Goal: Task Accomplishment & Management: Complete application form

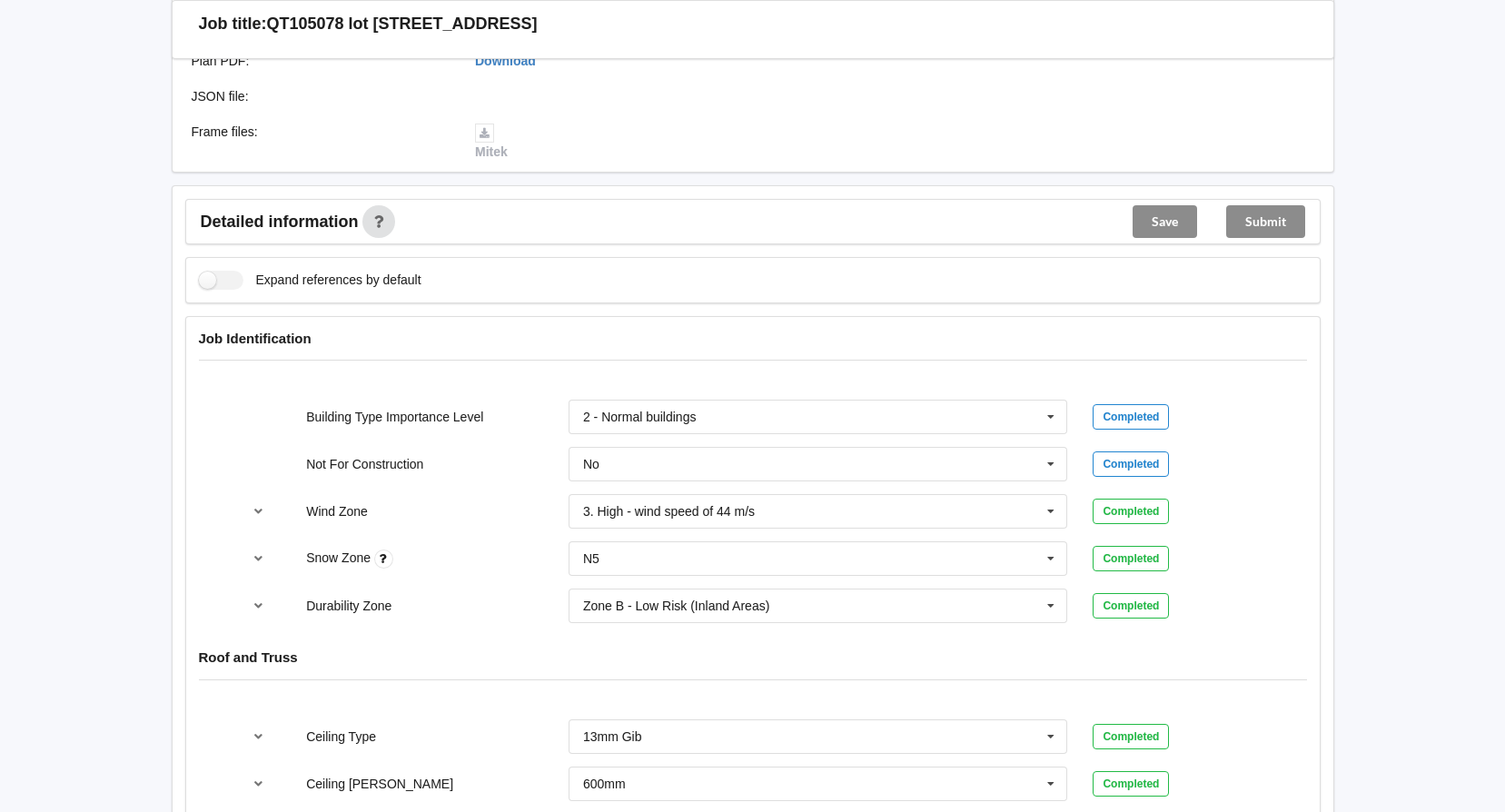
scroll to position [908, 0]
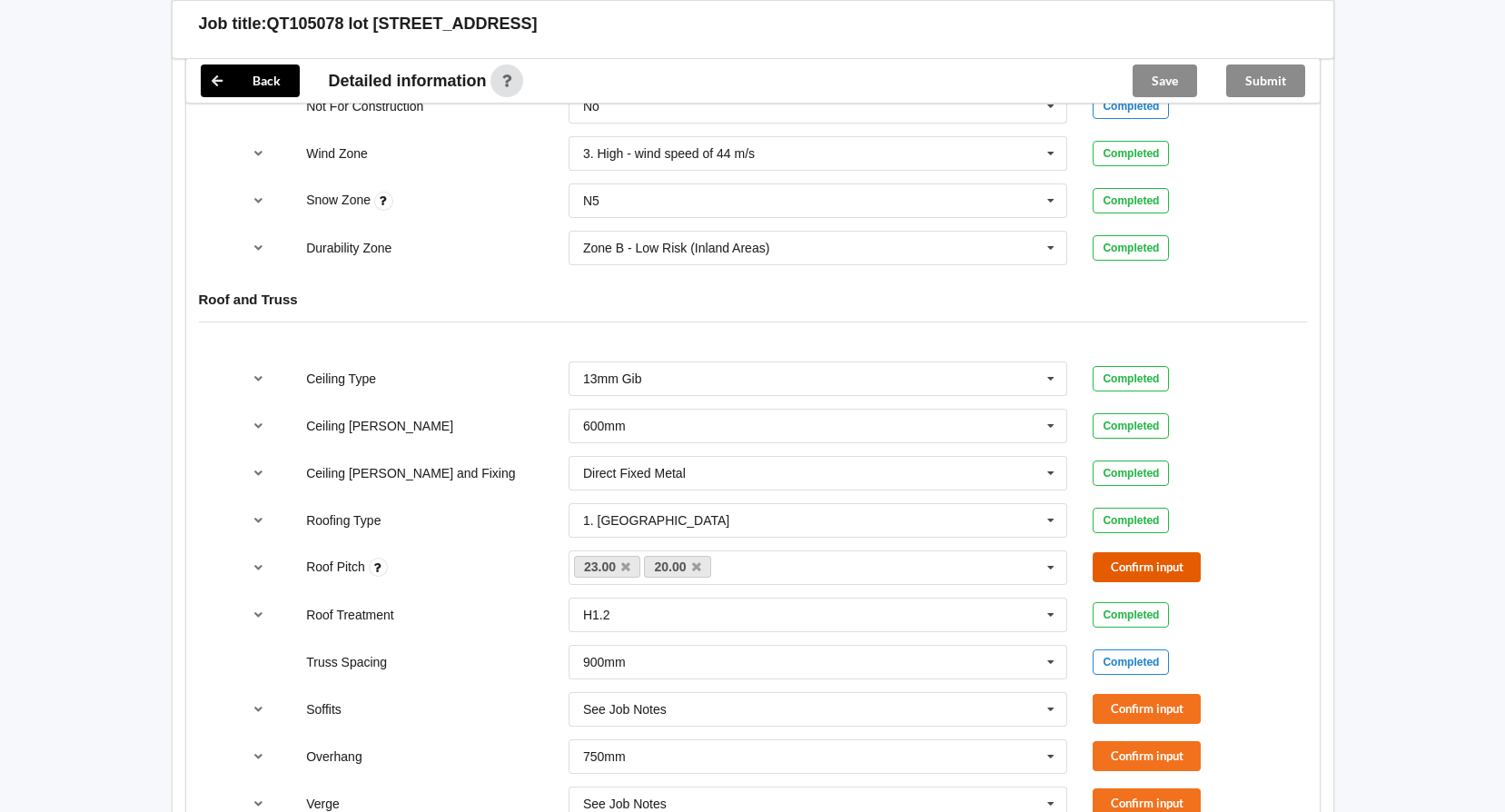
click at [1149, 558] on button "Confirm input" at bounding box center [1146, 566] width 108 height 30
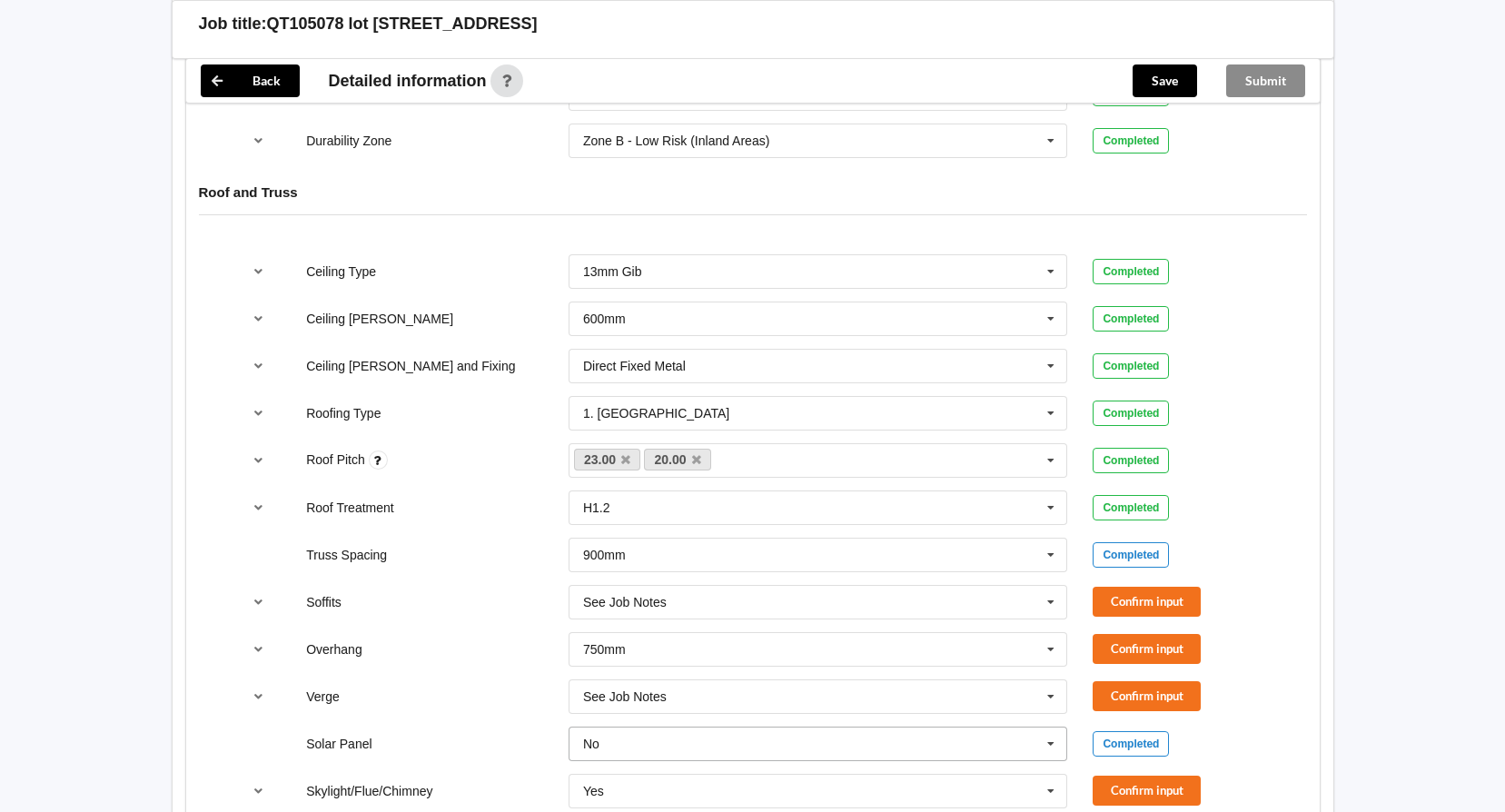
scroll to position [1180, 0]
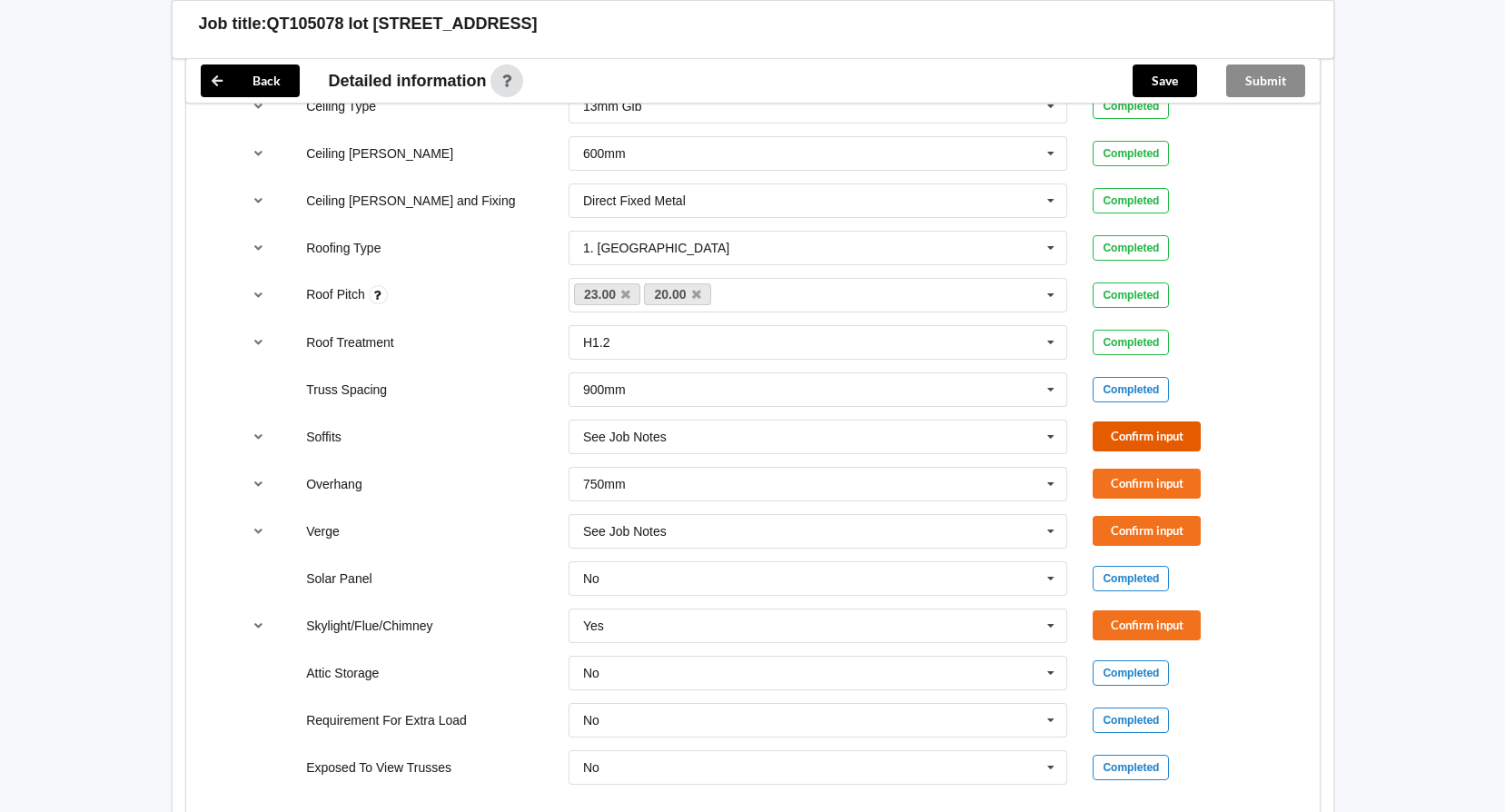
click at [1123, 439] on button "Confirm input" at bounding box center [1146, 436] width 108 height 30
click at [1109, 488] on button "Confirm input" at bounding box center [1146, 483] width 108 height 30
click at [1116, 528] on button "Confirm input" at bounding box center [1146, 531] width 108 height 30
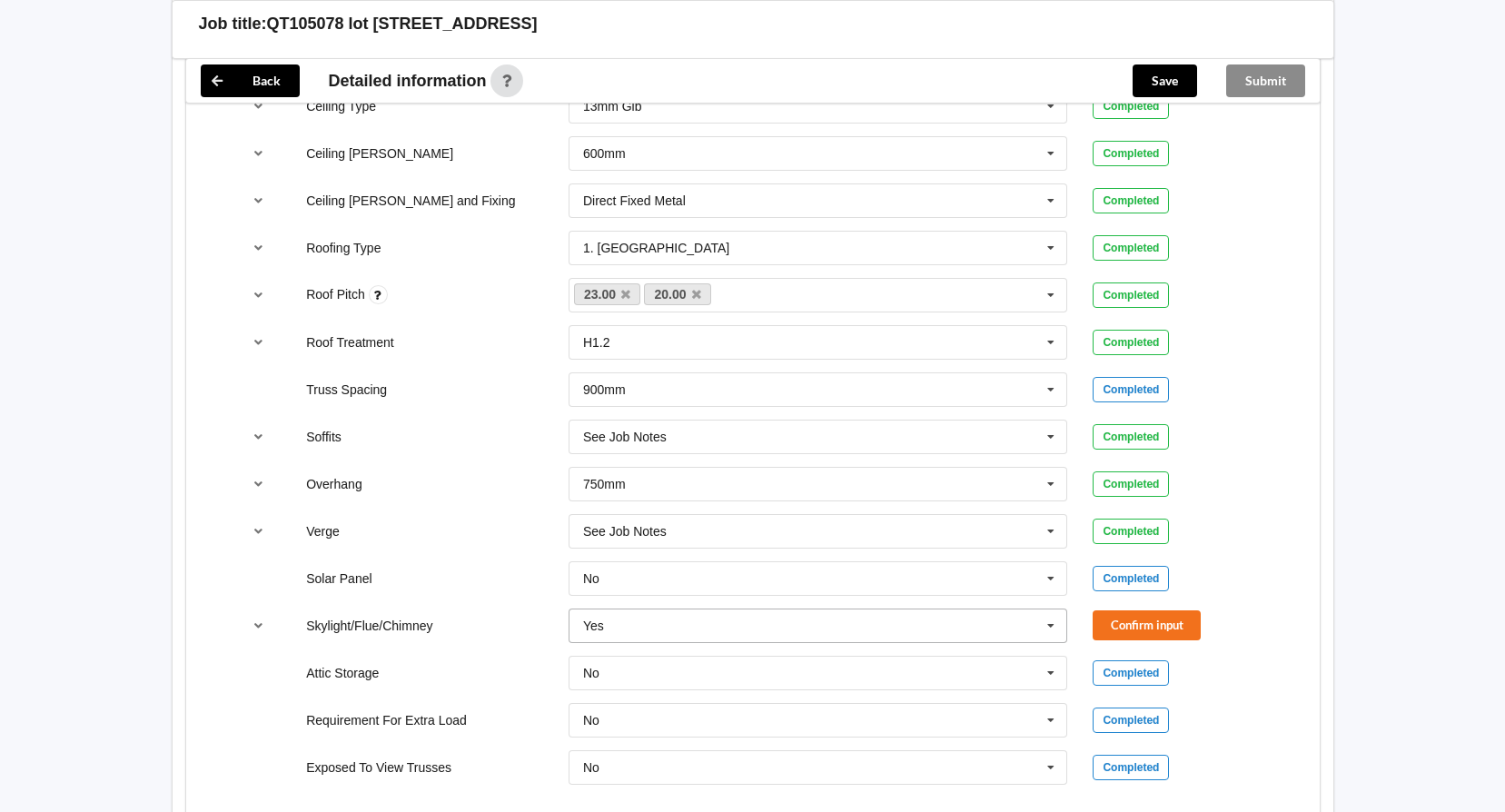
click at [1055, 625] on icon at bounding box center [1051, 625] width 28 height 34
click at [794, 668] on div "No" at bounding box center [818, 658] width 498 height 34
click at [1112, 635] on button "Confirm input" at bounding box center [1146, 624] width 108 height 30
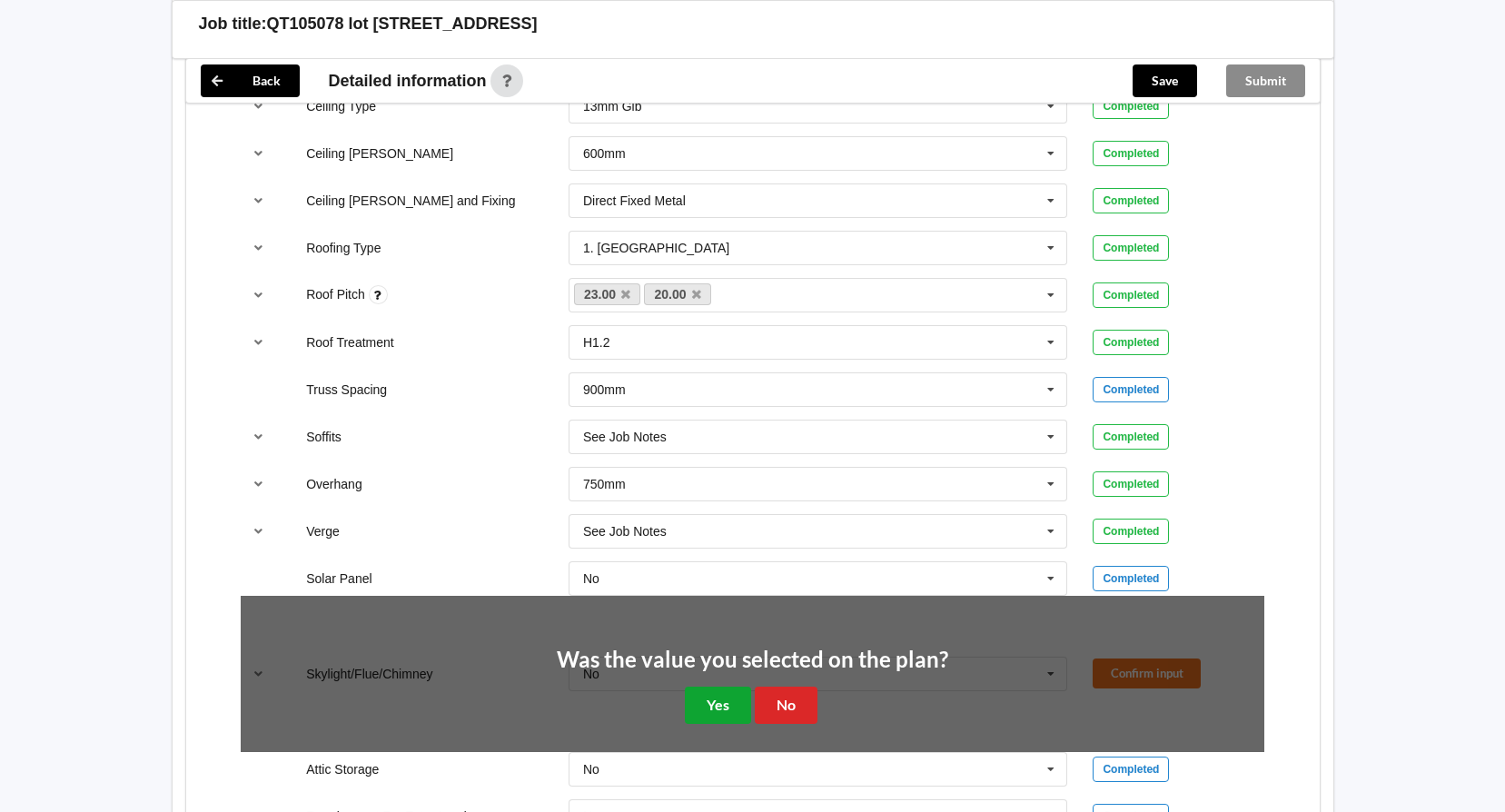
click at [700, 703] on button "Yes" at bounding box center [718, 704] width 66 height 37
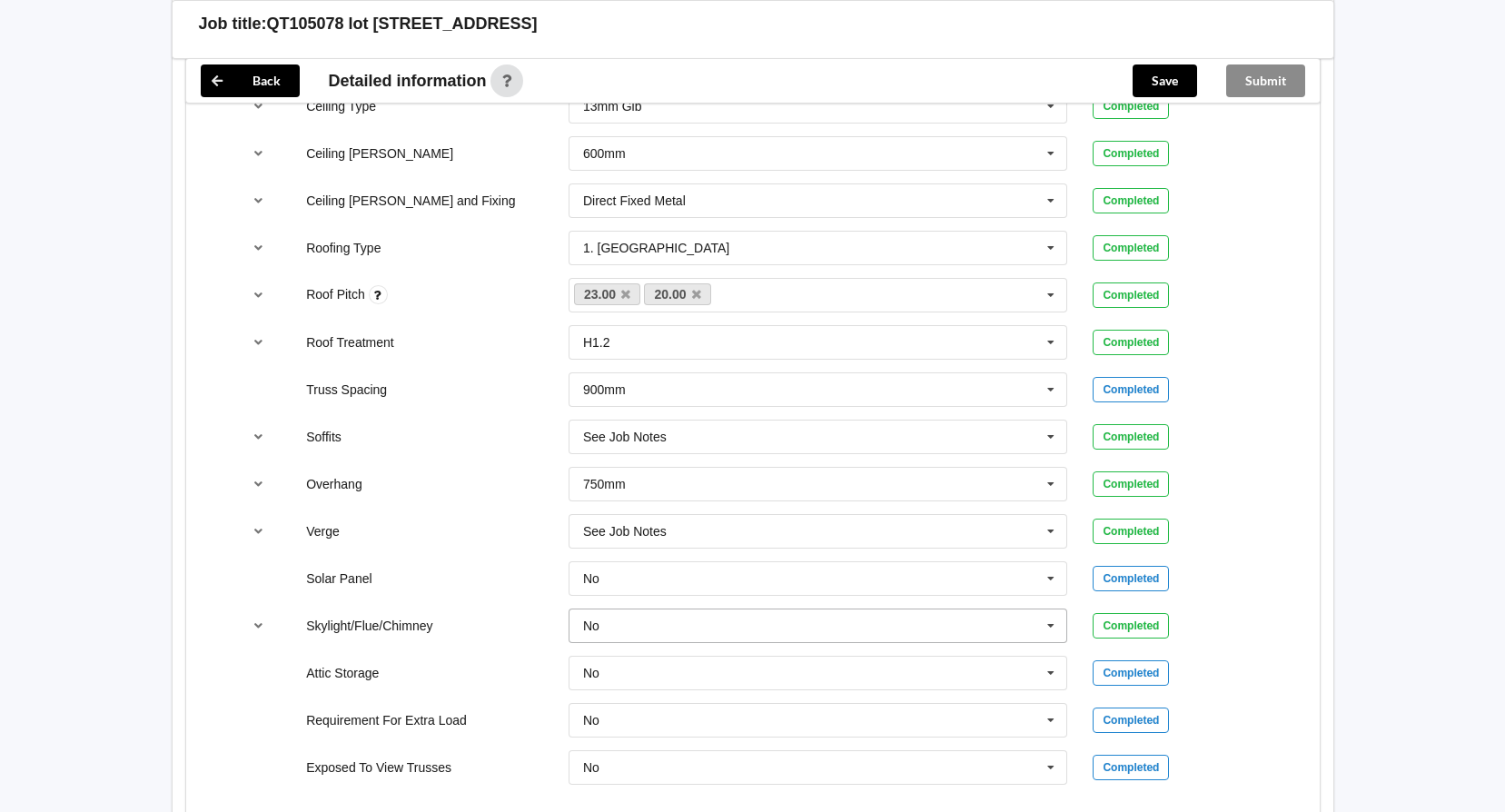
scroll to position [1634, 0]
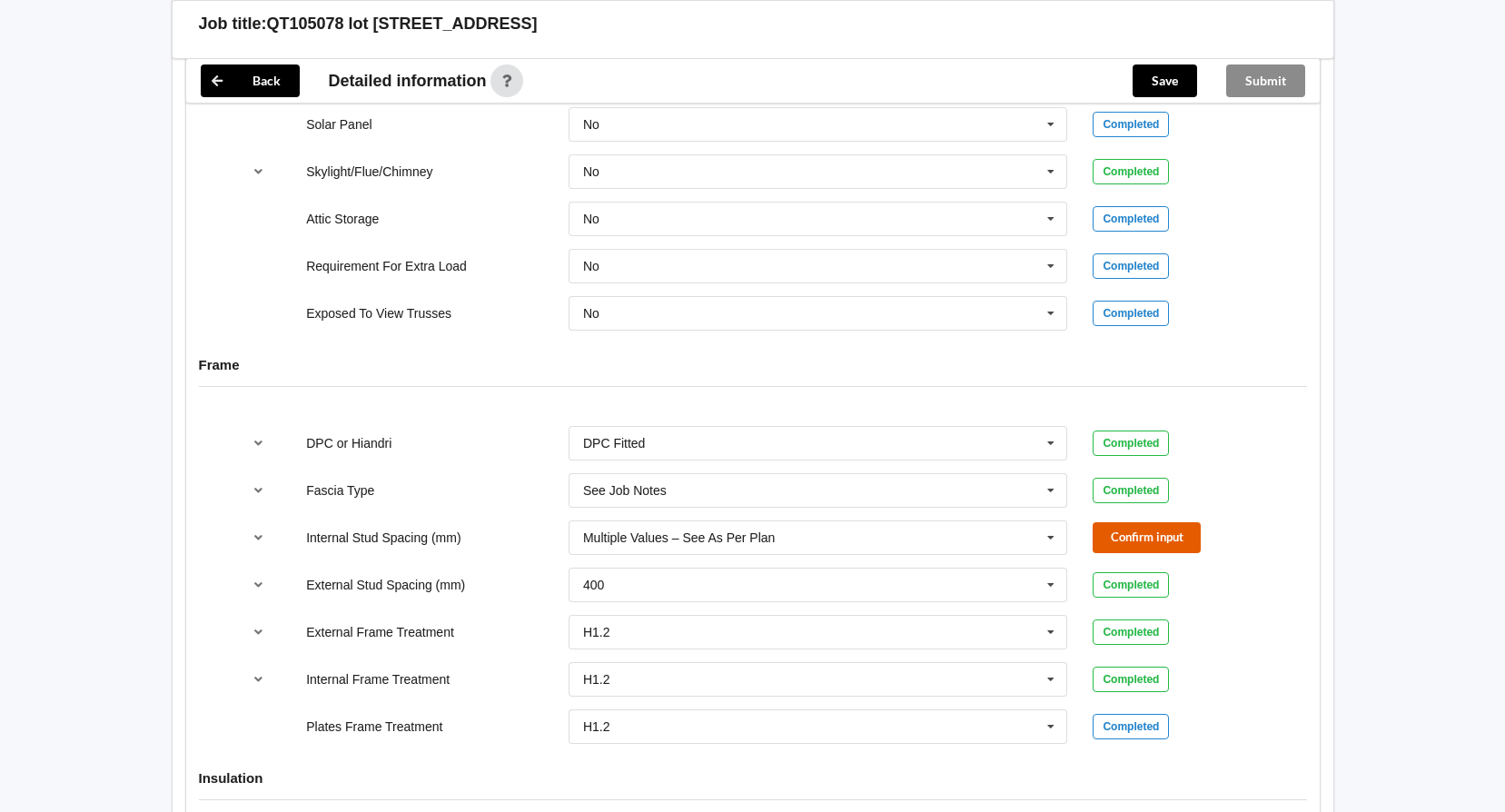
click at [1115, 538] on button "Confirm input" at bounding box center [1146, 537] width 108 height 30
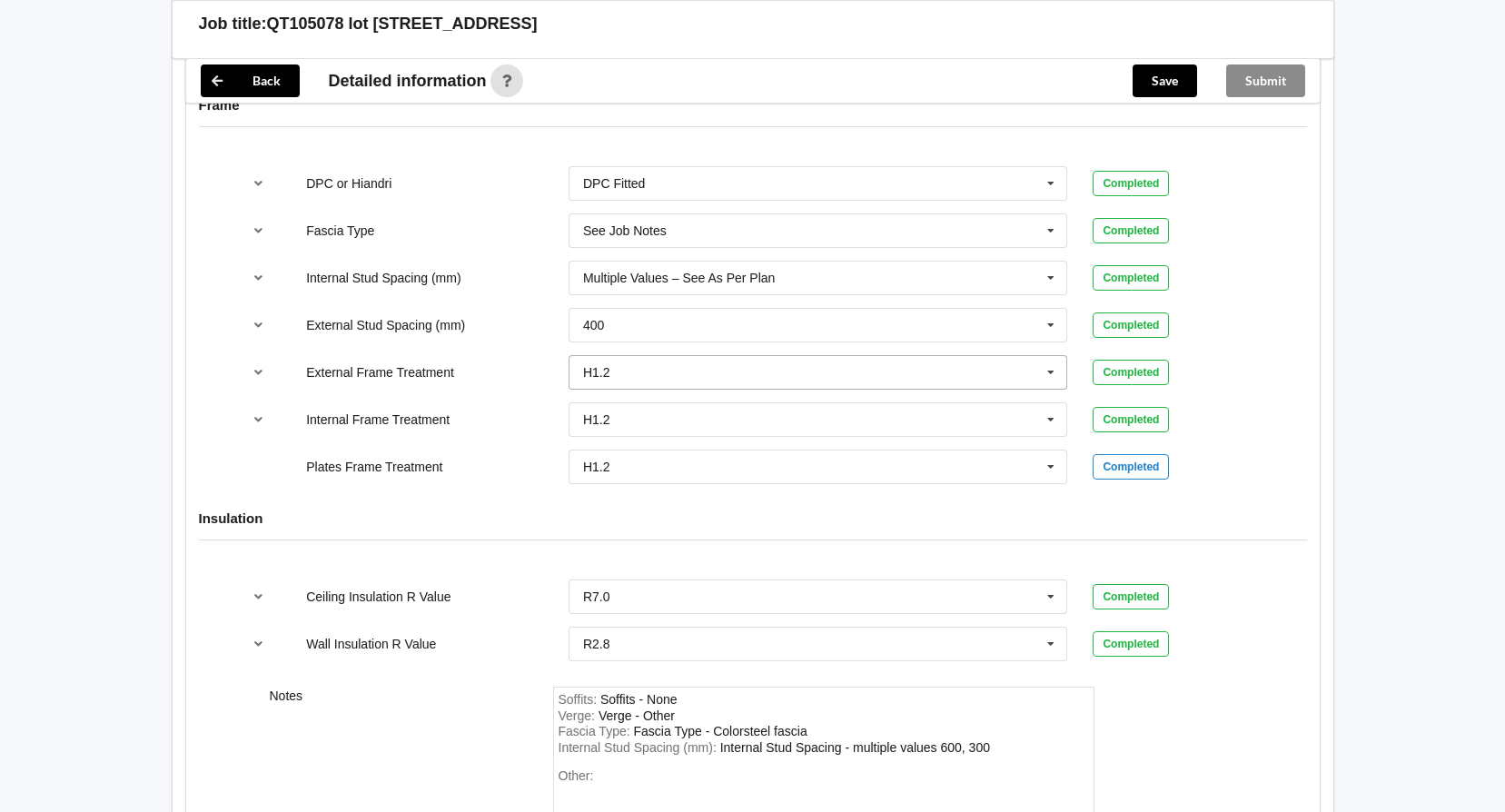
scroll to position [1997, 0]
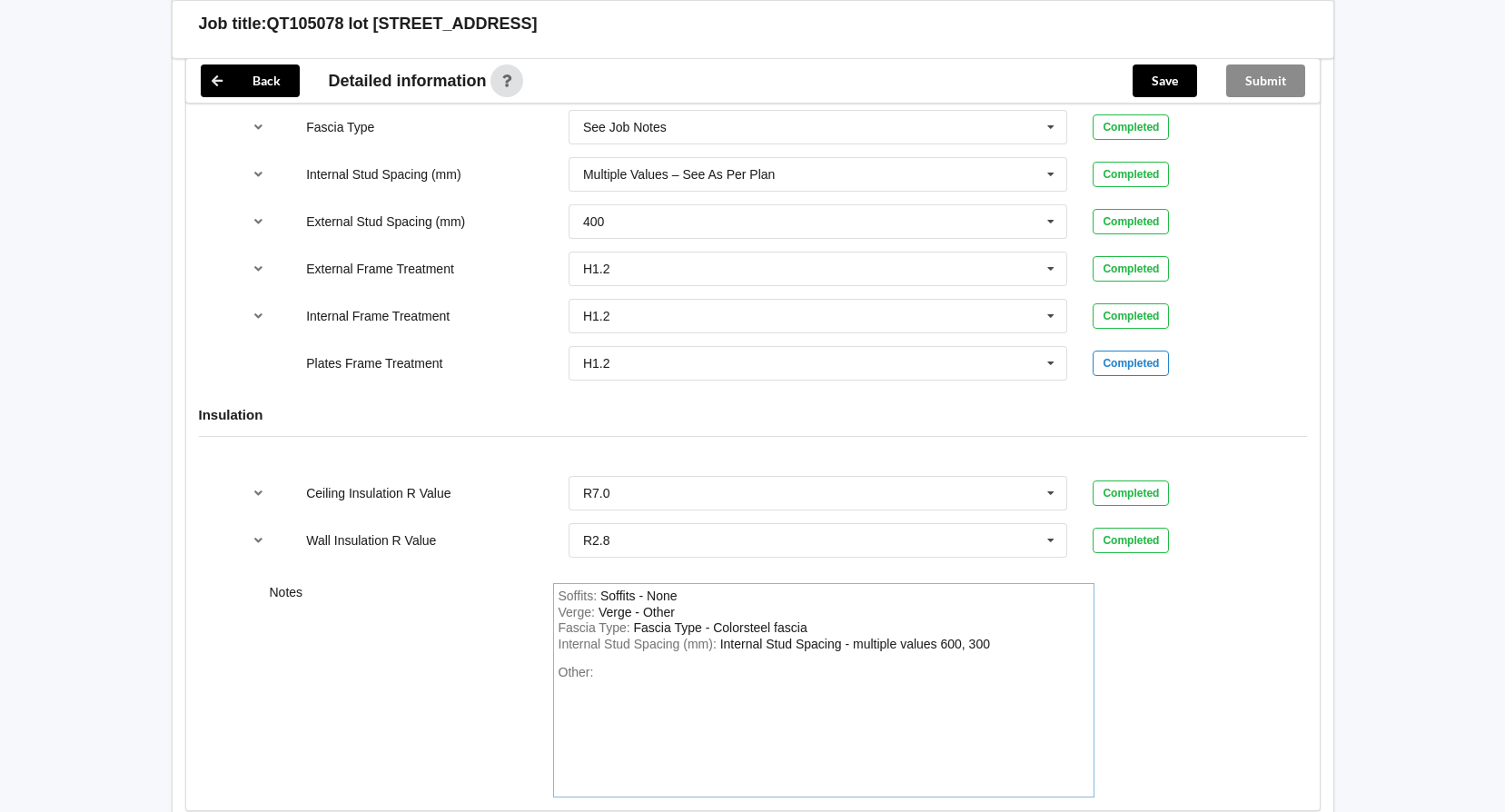
click at [615, 678] on div "Other:" at bounding box center [823, 728] width 531 height 127
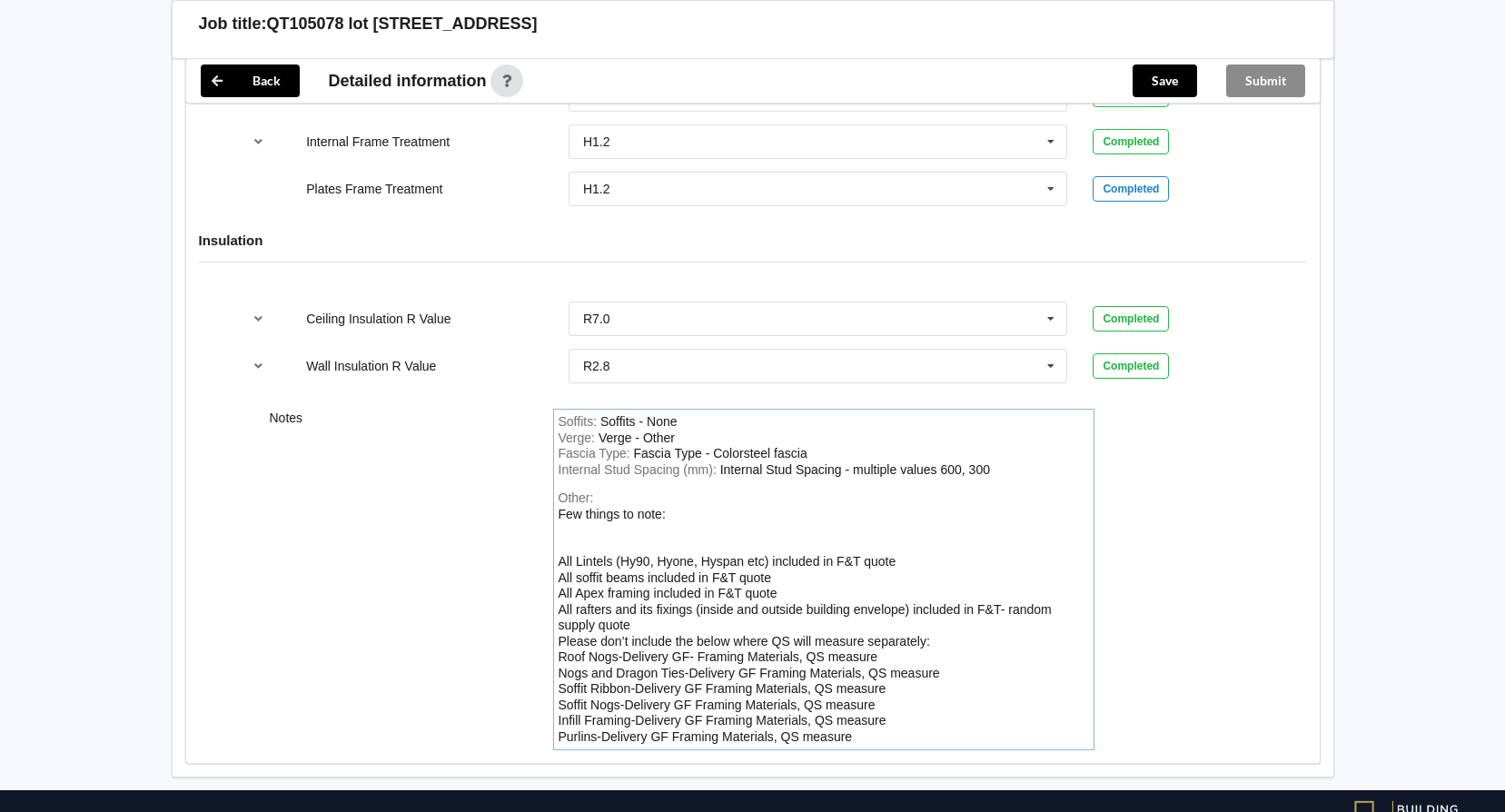
scroll to position [2240, 0]
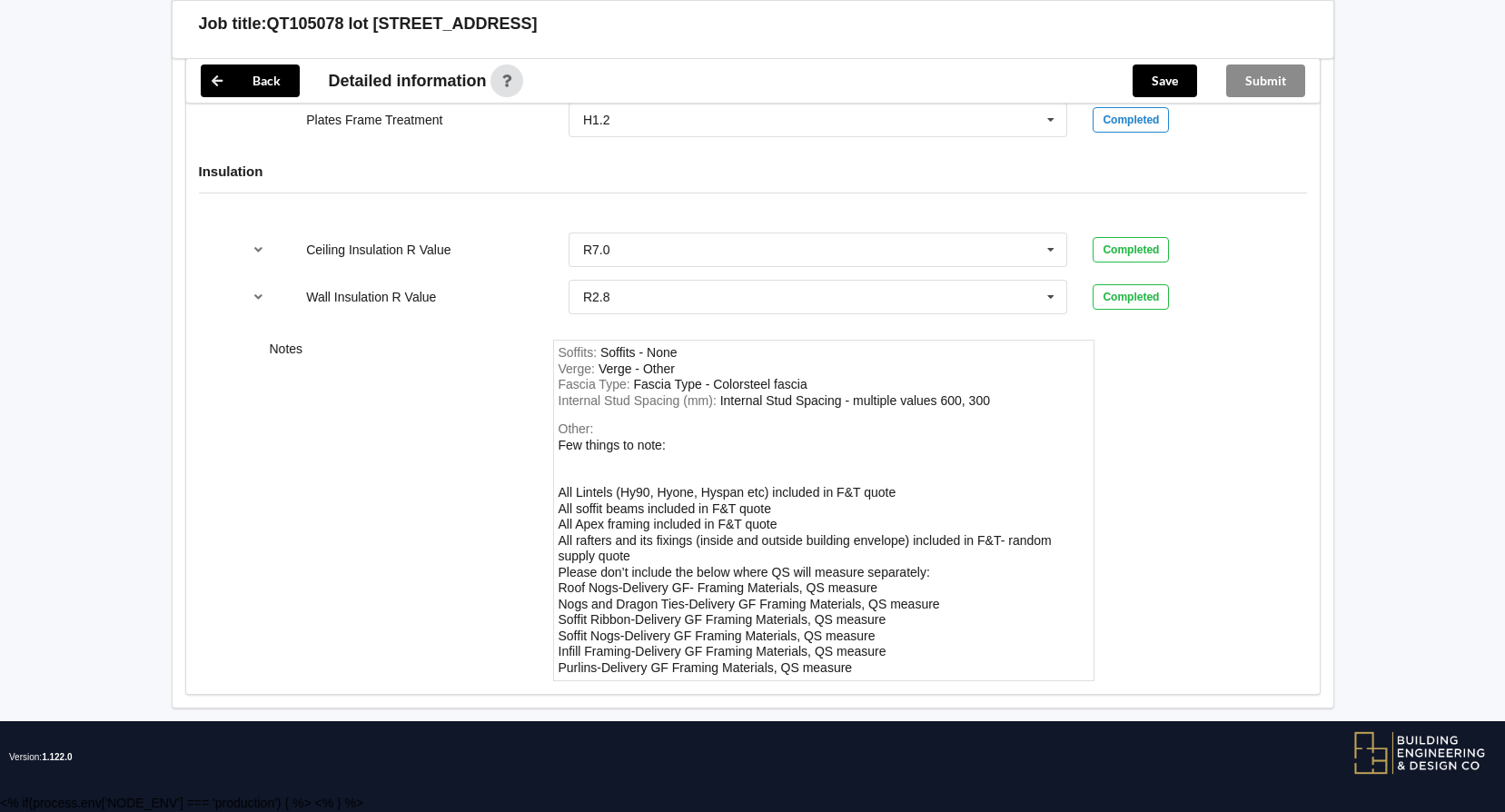
drag, startPoint x: 865, startPoint y: 667, endPoint x: 559, endPoint y: 478, distance: 359.7
click at [559, 478] on div "Other: Few things to note: All Lintels (Hy90, Hyone, Hyspan etc) included in F&…" at bounding box center [823, 548] width 531 height 254
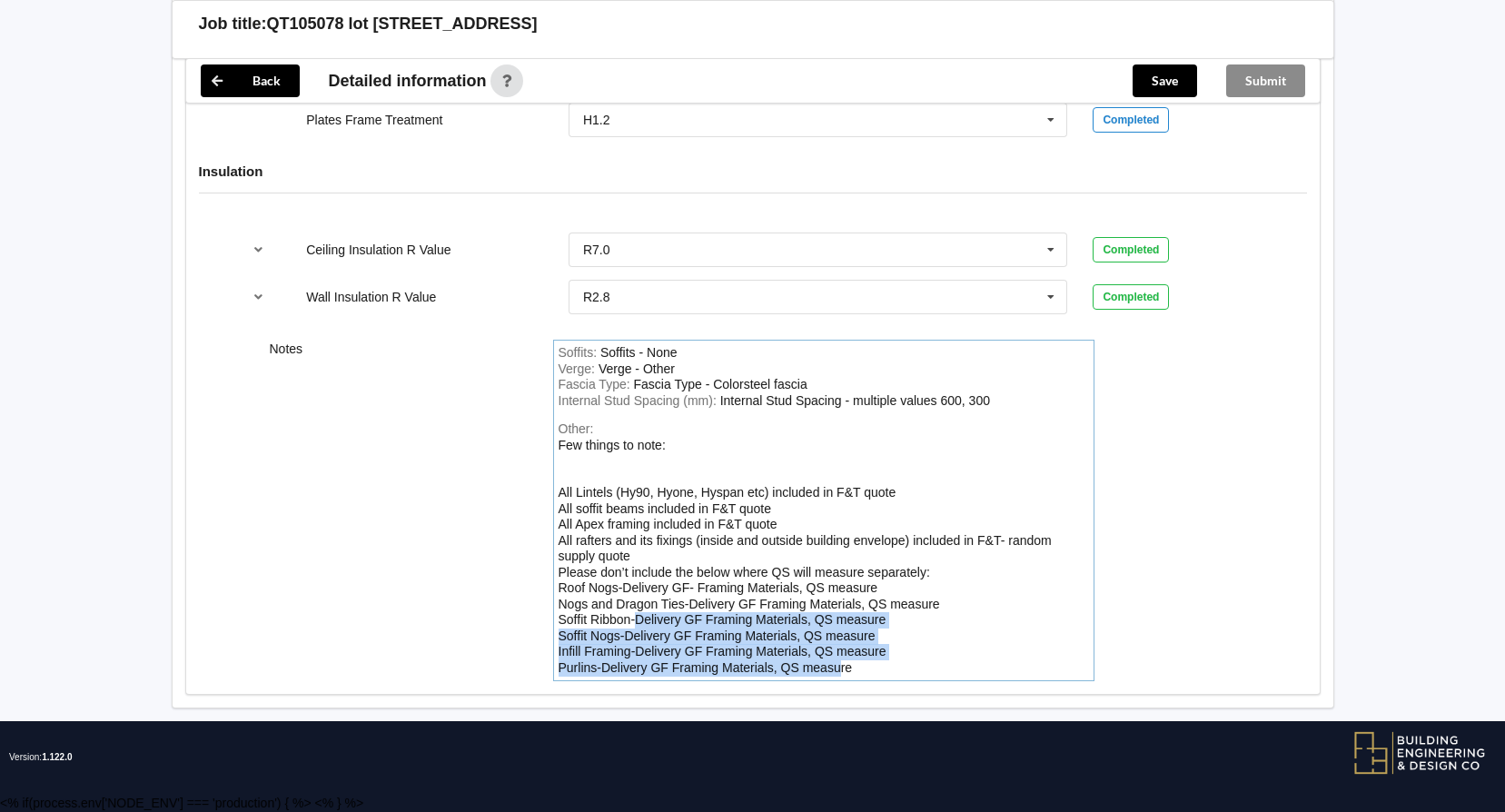
drag, startPoint x: 784, startPoint y: 662, endPoint x: 634, endPoint y: 610, distance: 158.8
click at [632, 613] on div "Few things to note: All Lintels (Hy90, Hyone, Hyspan etc) included in F&T quote…" at bounding box center [805, 556] width 493 height 237
click at [838, 667] on div "Few things to note: All Lintels (Hy90, Hyone, Hyspan etc) included in F&T quote…" at bounding box center [805, 556] width 493 height 237
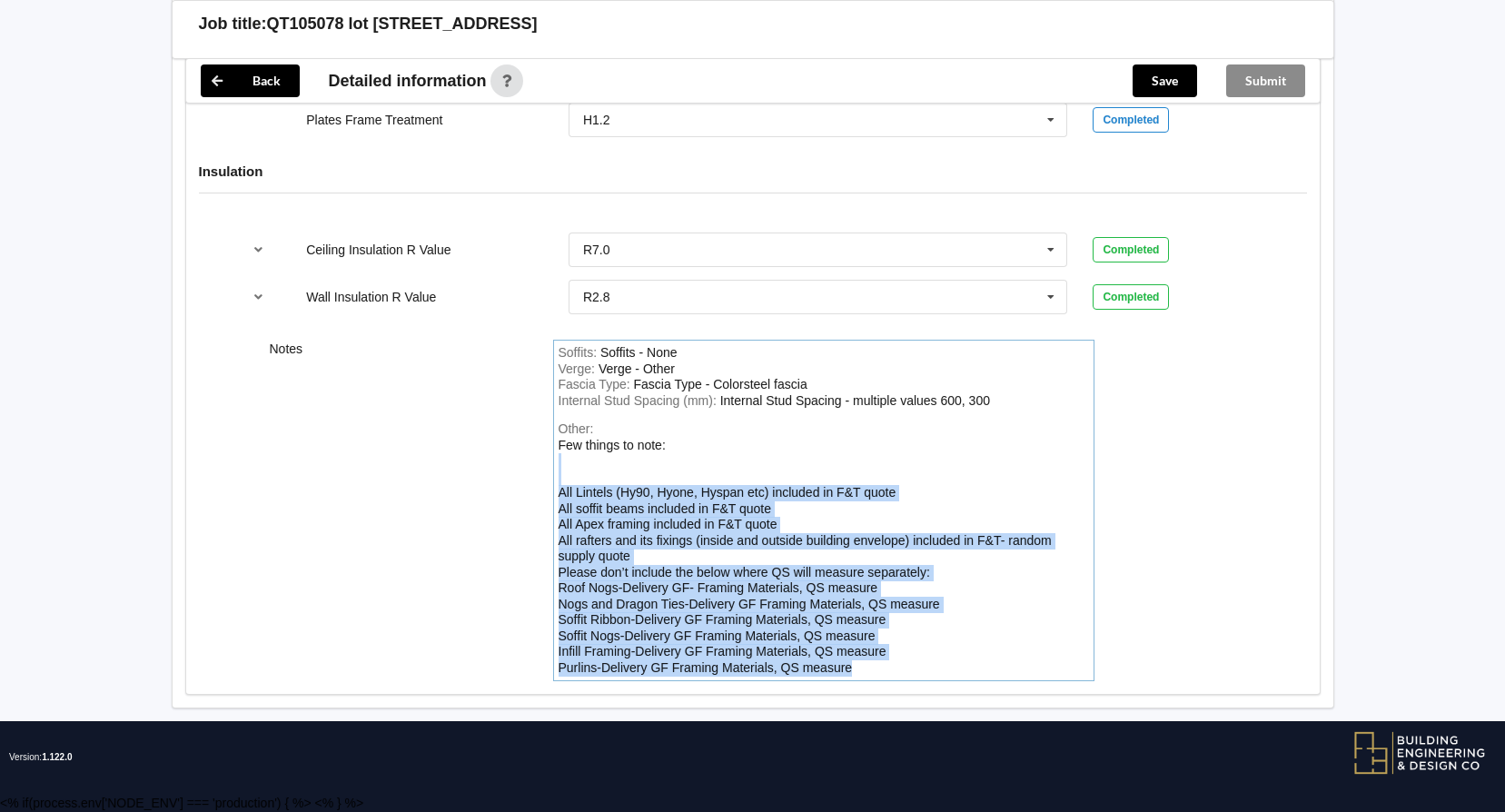
drag, startPoint x: 872, startPoint y: 667, endPoint x: 562, endPoint y: 475, distance: 364.6
click at [562, 475] on div "Other: Few things to note: All Lintels (Hy90, Hyone, Hyspan etc) included in F&…" at bounding box center [823, 548] width 531 height 254
copy div "All Lintels (Hy90, Hyone, Hyspan etc) included in F&T quote All soffit beams in…"
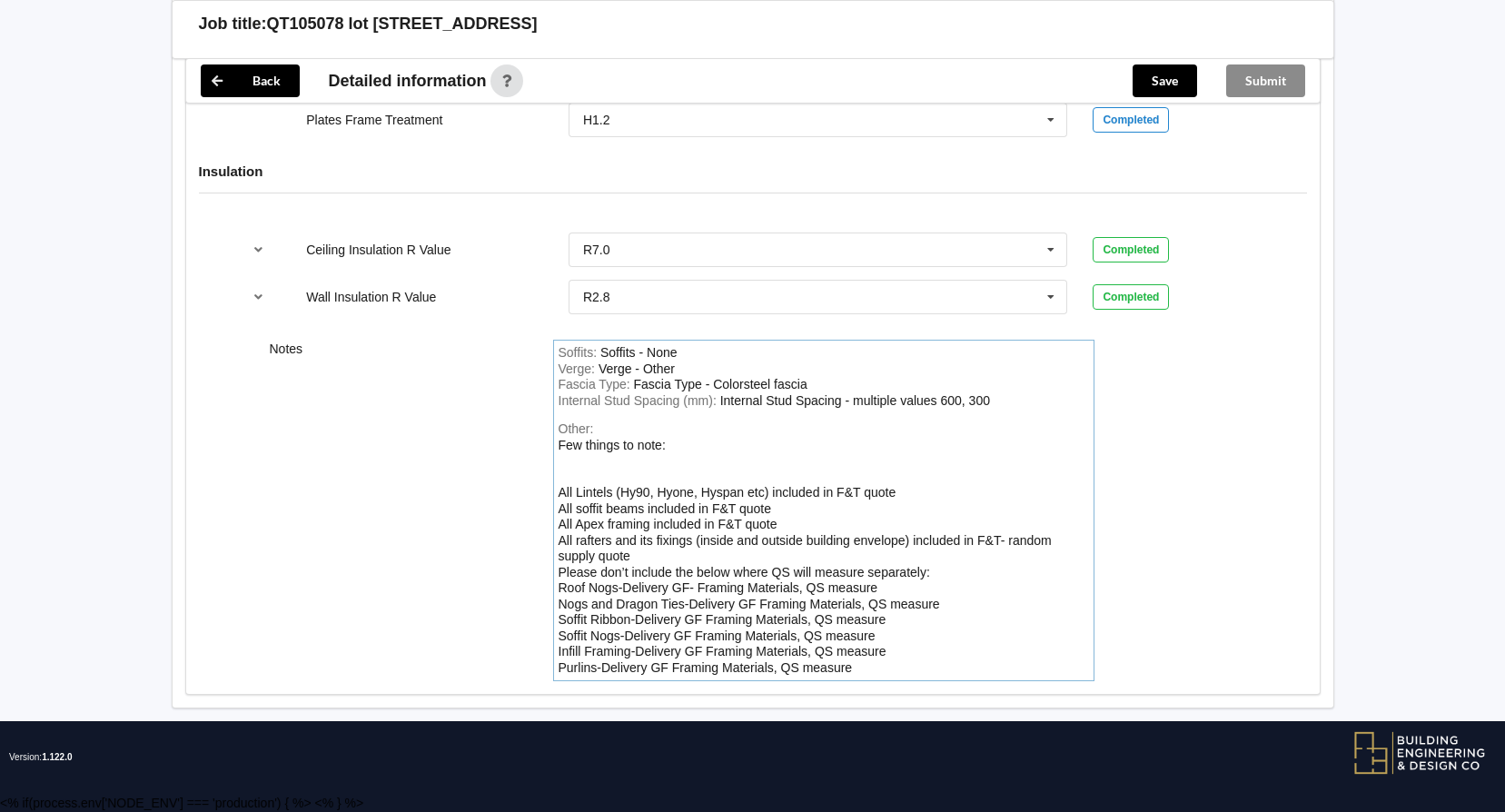
click at [927, 463] on div "Other: Few things to note: All Lintels (Hy90, Hyone, Hyspan etc) included in F&…" at bounding box center [823, 548] width 531 height 254
click at [1172, 72] on button "Save" at bounding box center [1165, 81] width 64 height 33
click at [1249, 76] on button "Submit" at bounding box center [1266, 81] width 79 height 33
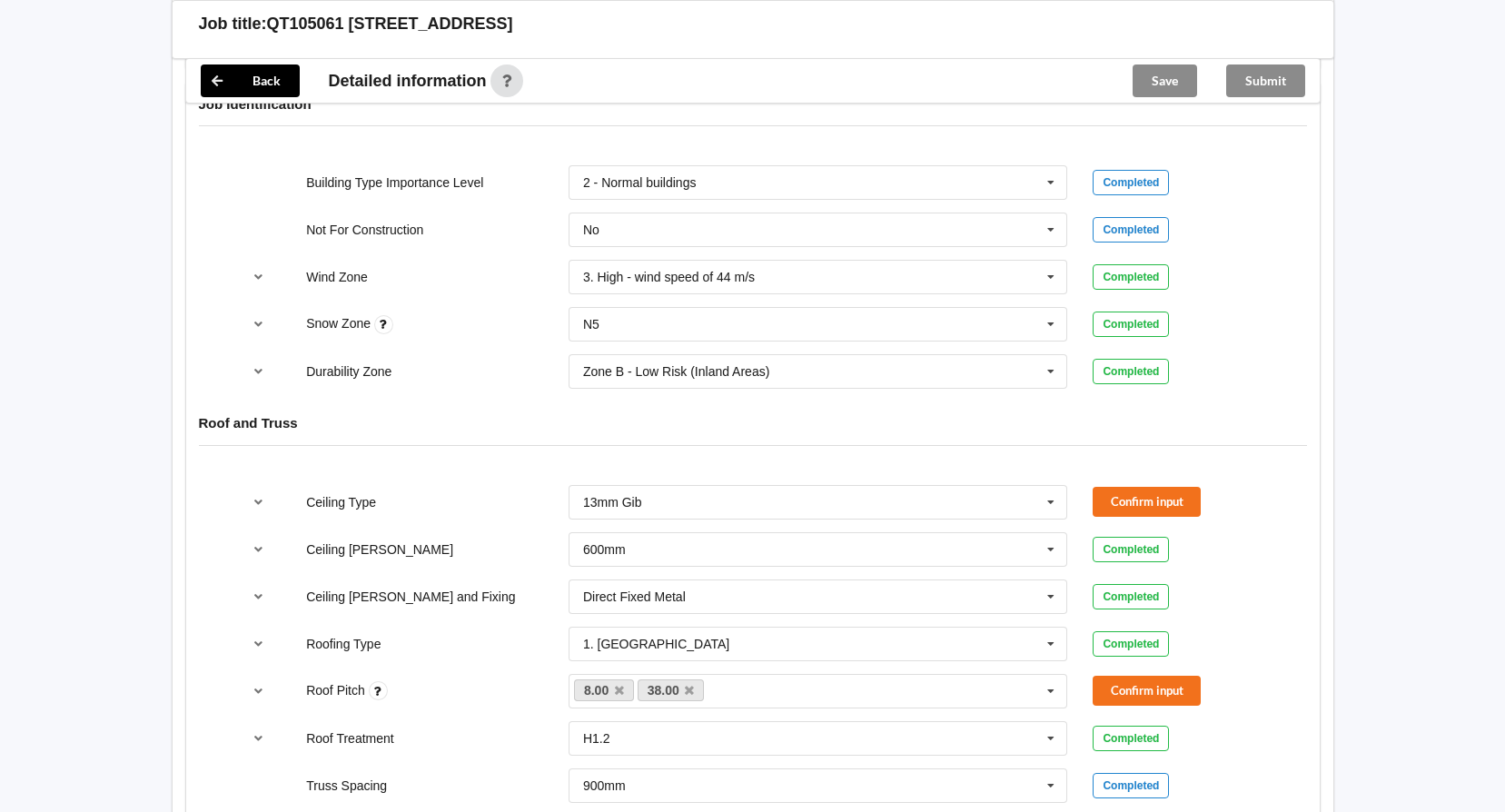
scroll to position [817, 0]
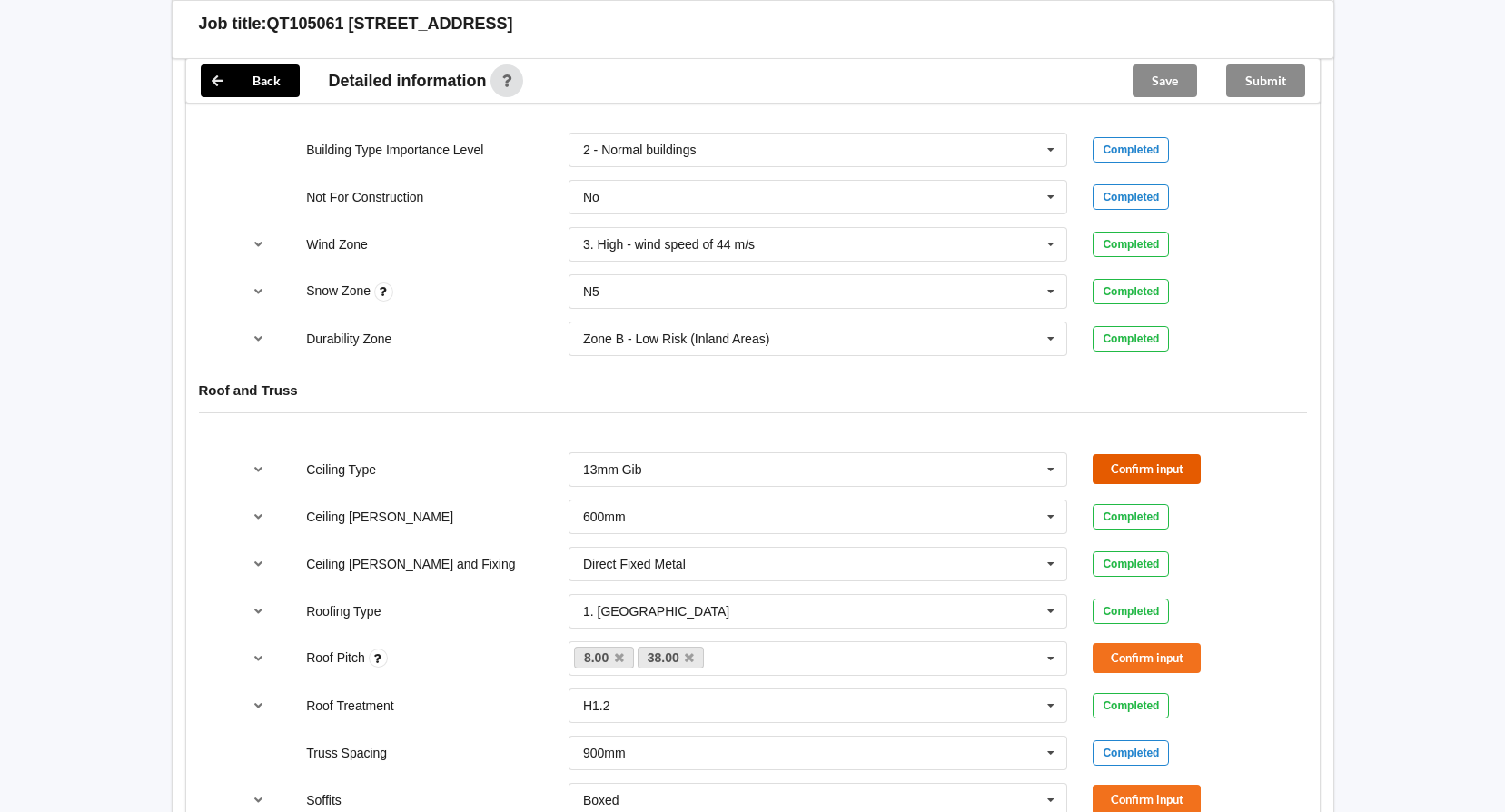
click at [1113, 464] on button "Confirm input" at bounding box center [1146, 469] width 108 height 30
click at [380, 658] on icon at bounding box center [378, 658] width 19 height 19
click at [1169, 649] on button "Confirm input" at bounding box center [1146, 658] width 108 height 30
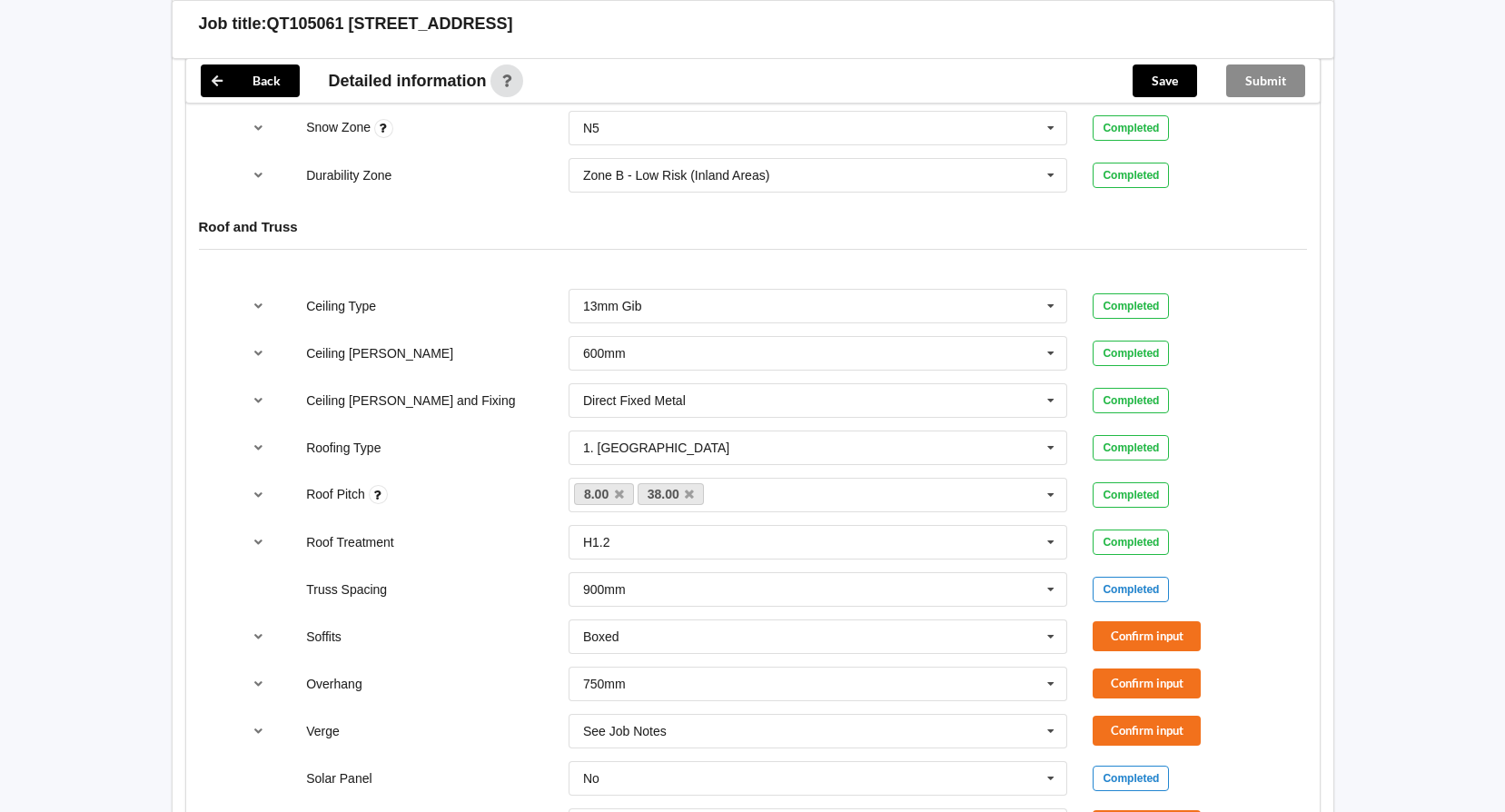
scroll to position [999, 0]
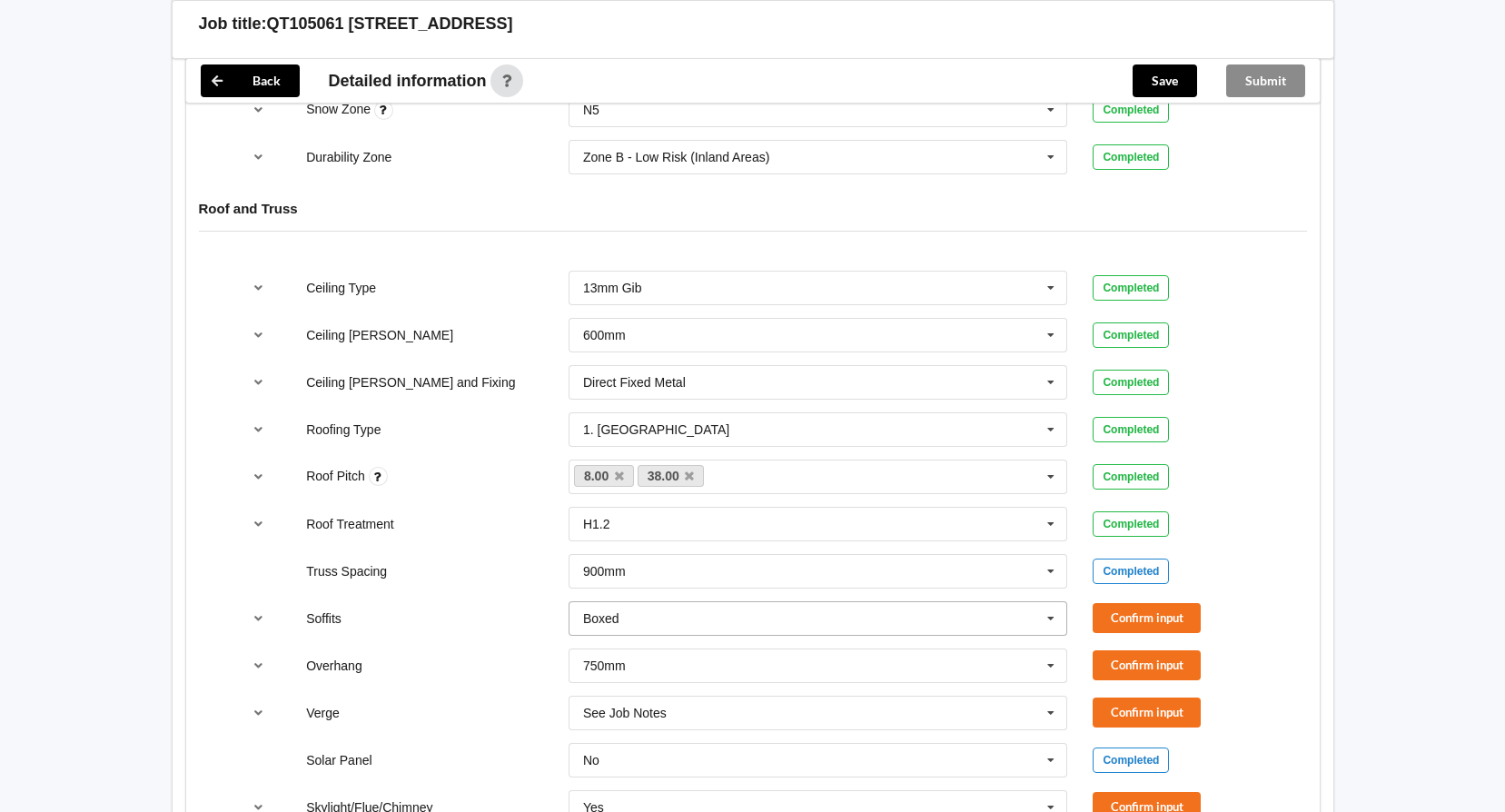
click at [1052, 612] on icon at bounding box center [1051, 618] width 28 height 34
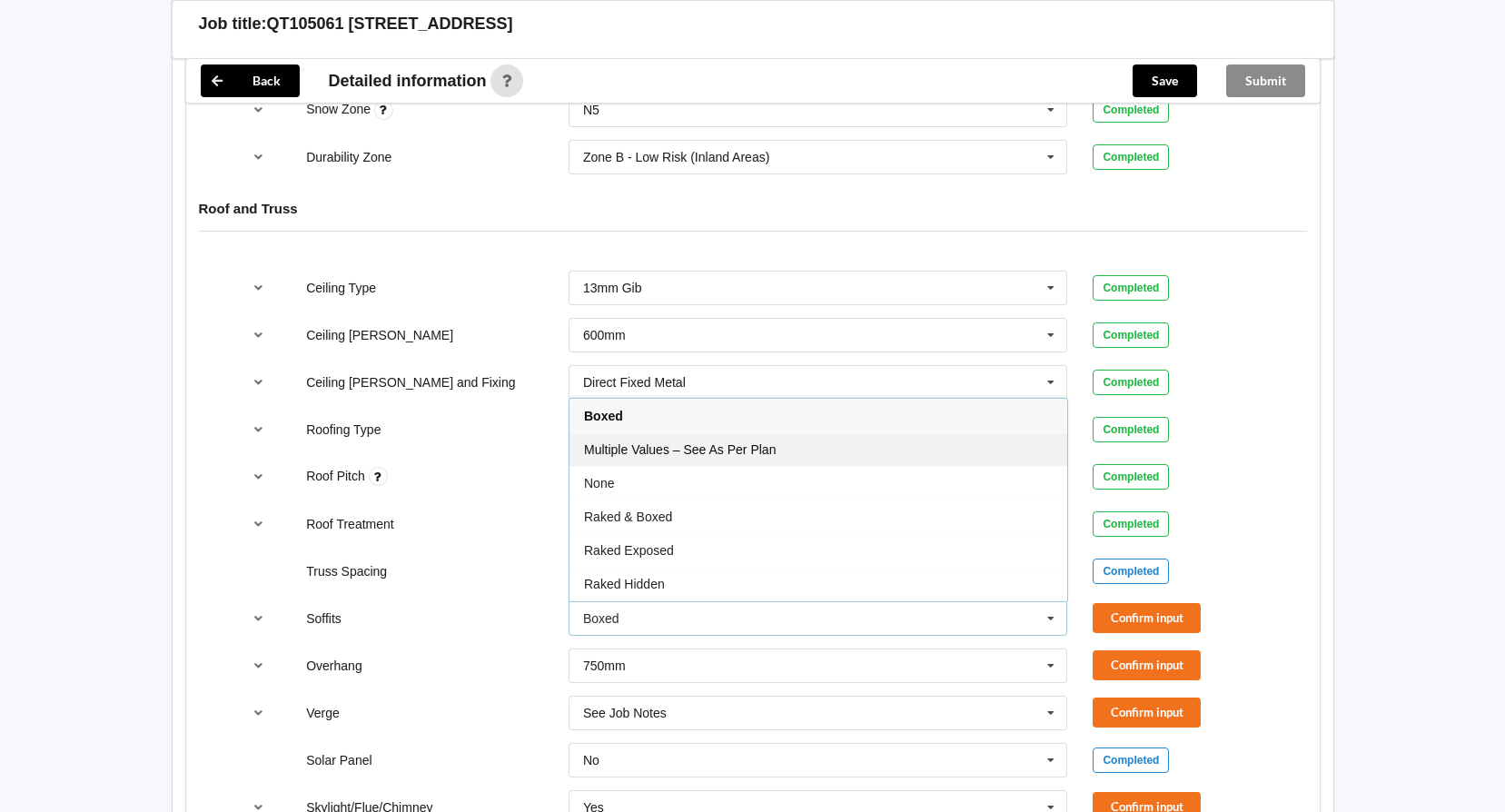
click at [845, 440] on div "Multiple Values – See As Per Plan" at bounding box center [818, 449] width 498 height 34
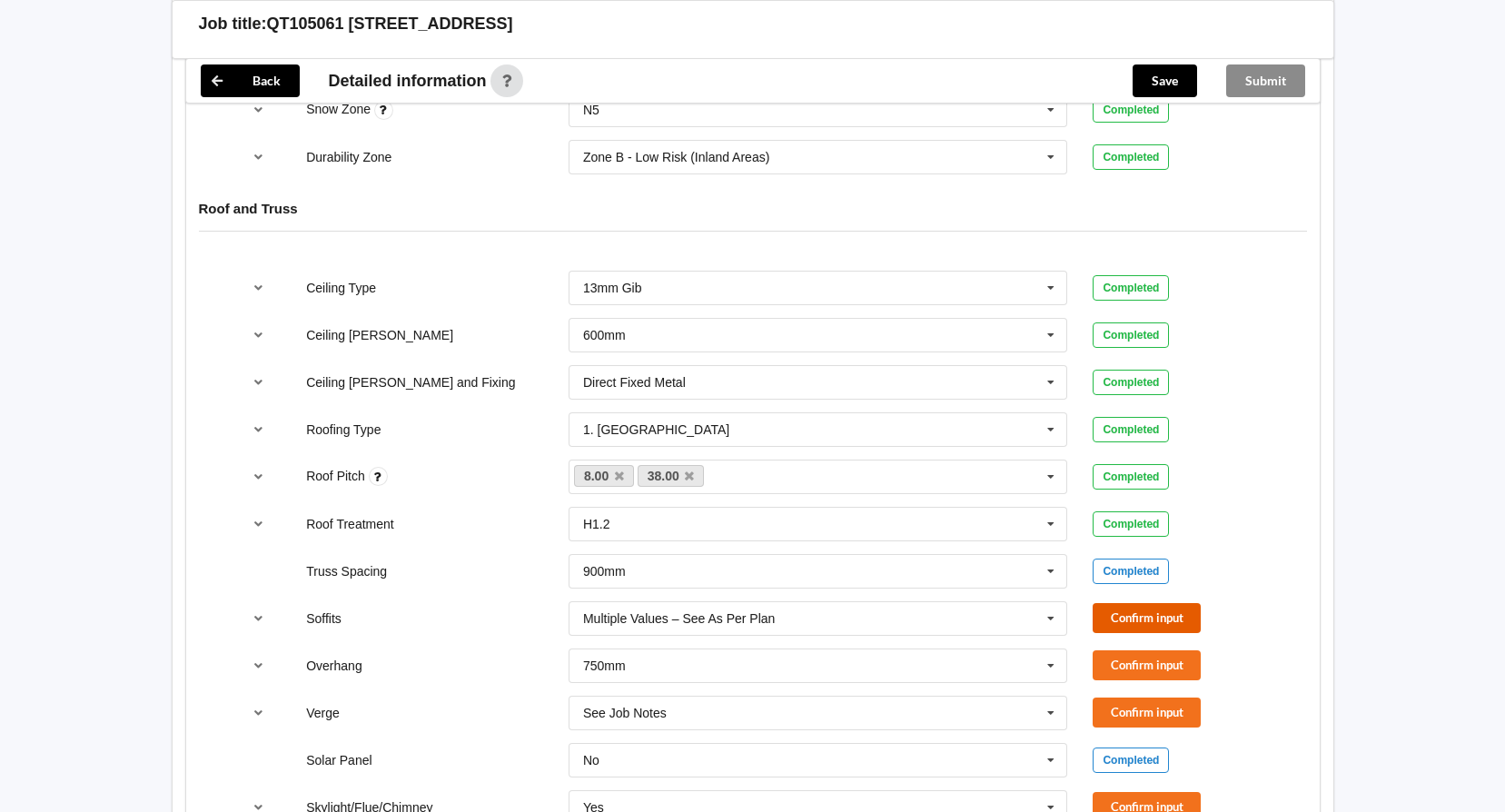
click at [1108, 614] on button "Confirm input" at bounding box center [1146, 617] width 108 height 30
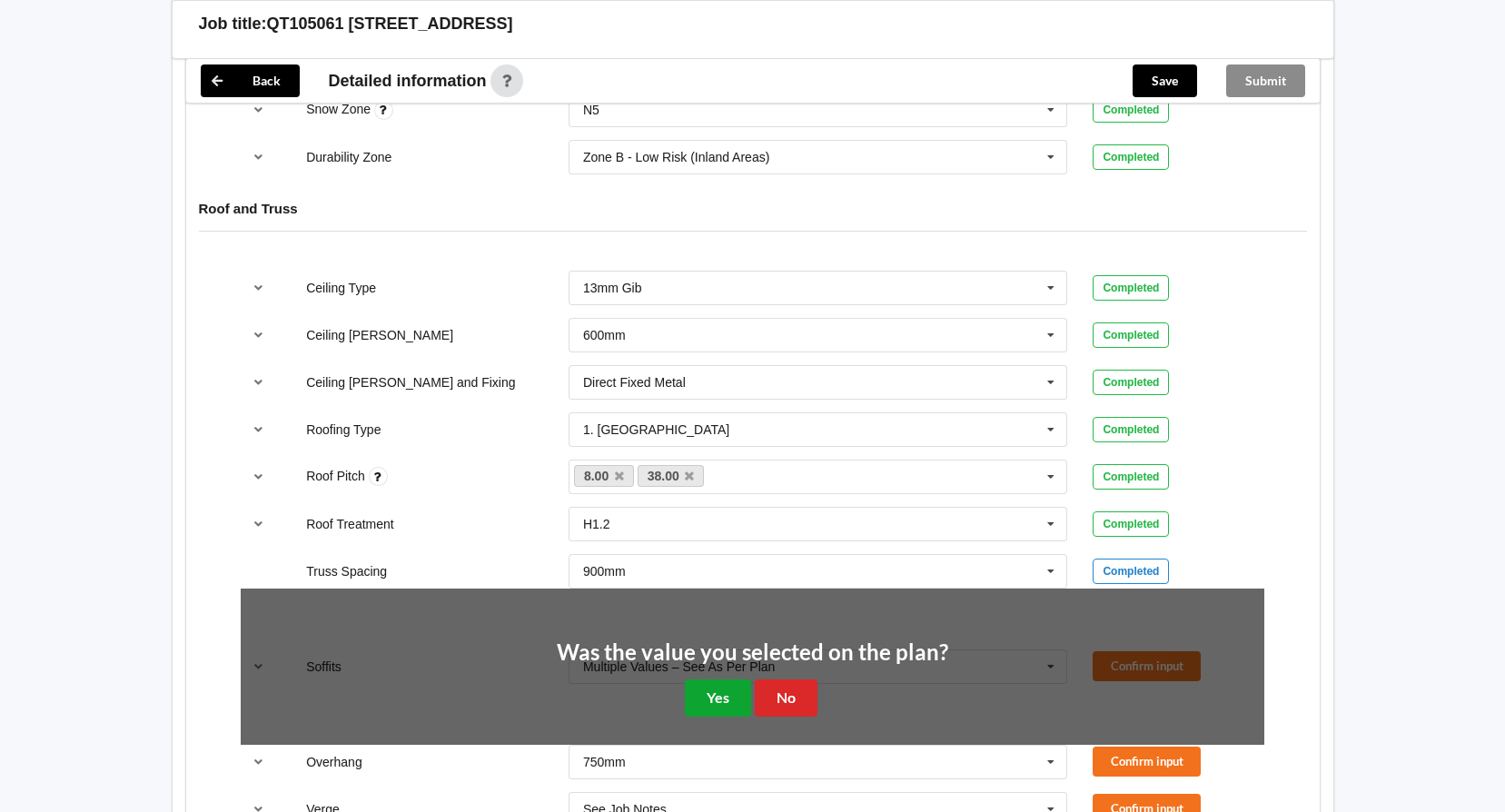
click at [715, 692] on button "Yes" at bounding box center [718, 697] width 66 height 37
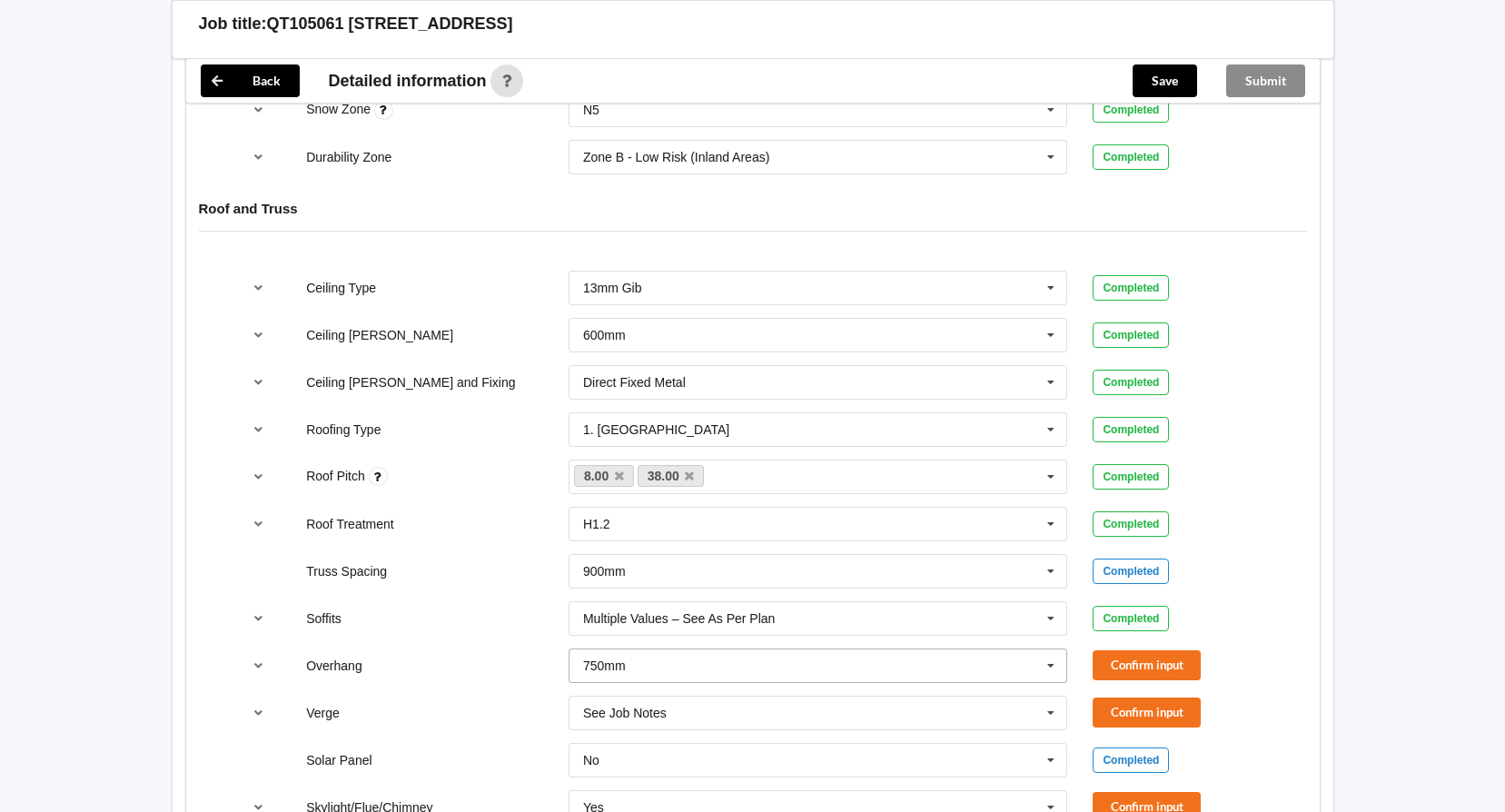
click at [1051, 658] on icon at bounding box center [1051, 666] width 28 height 34
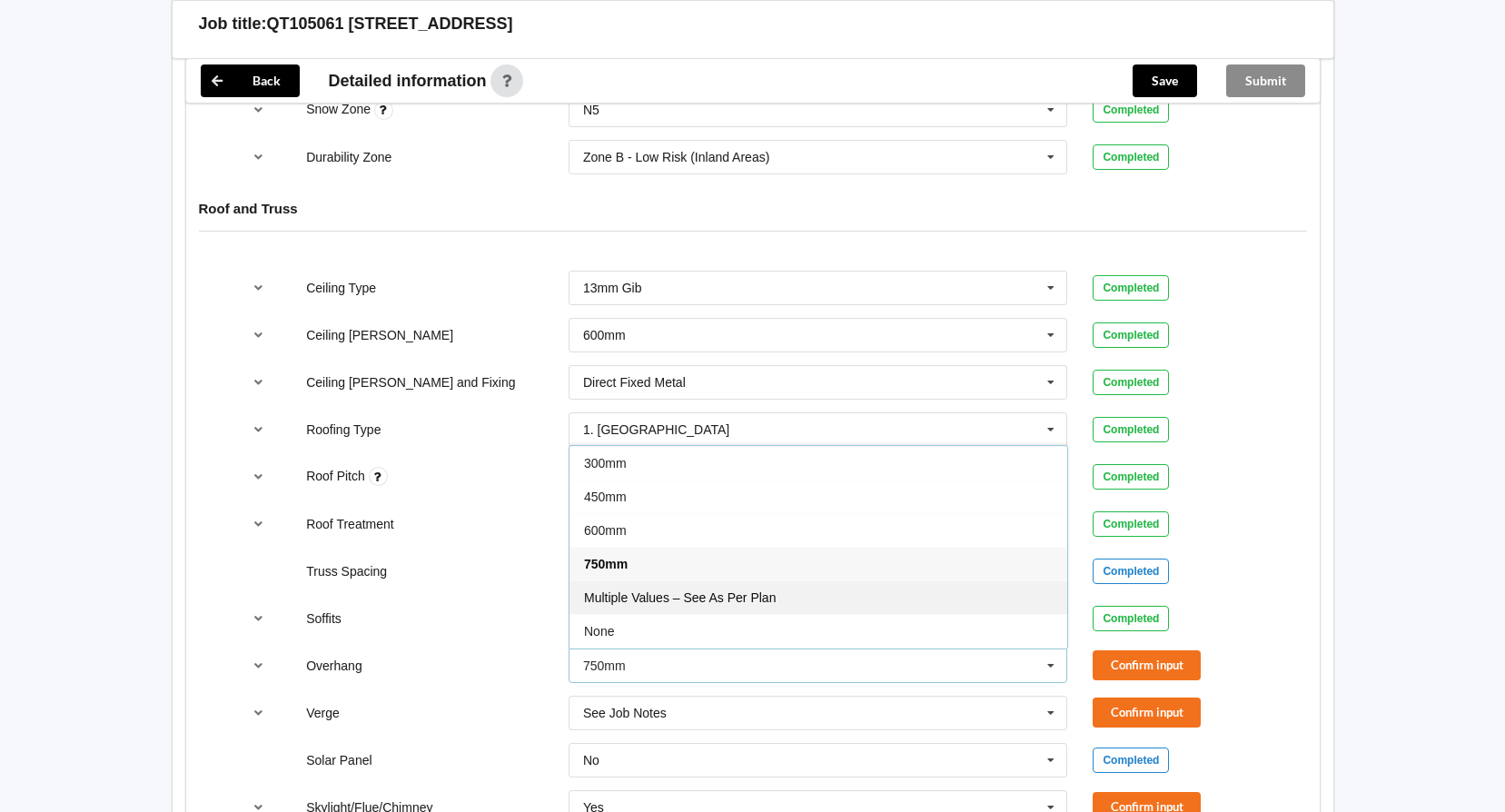
click at [933, 606] on div "Multiple Values – See As Per Plan" at bounding box center [818, 597] width 498 height 34
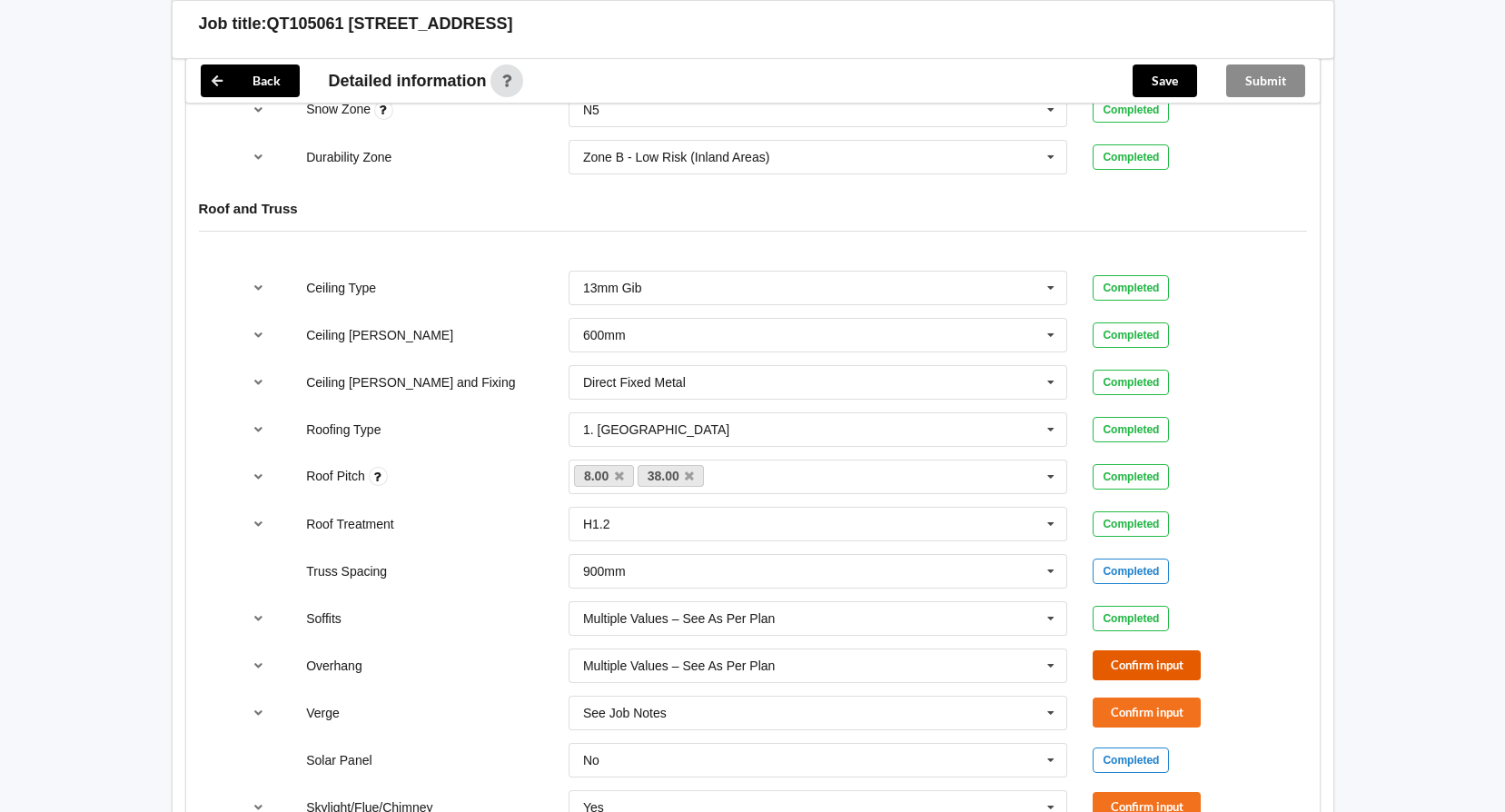
click at [1155, 669] on button "Confirm input" at bounding box center [1146, 665] width 108 height 30
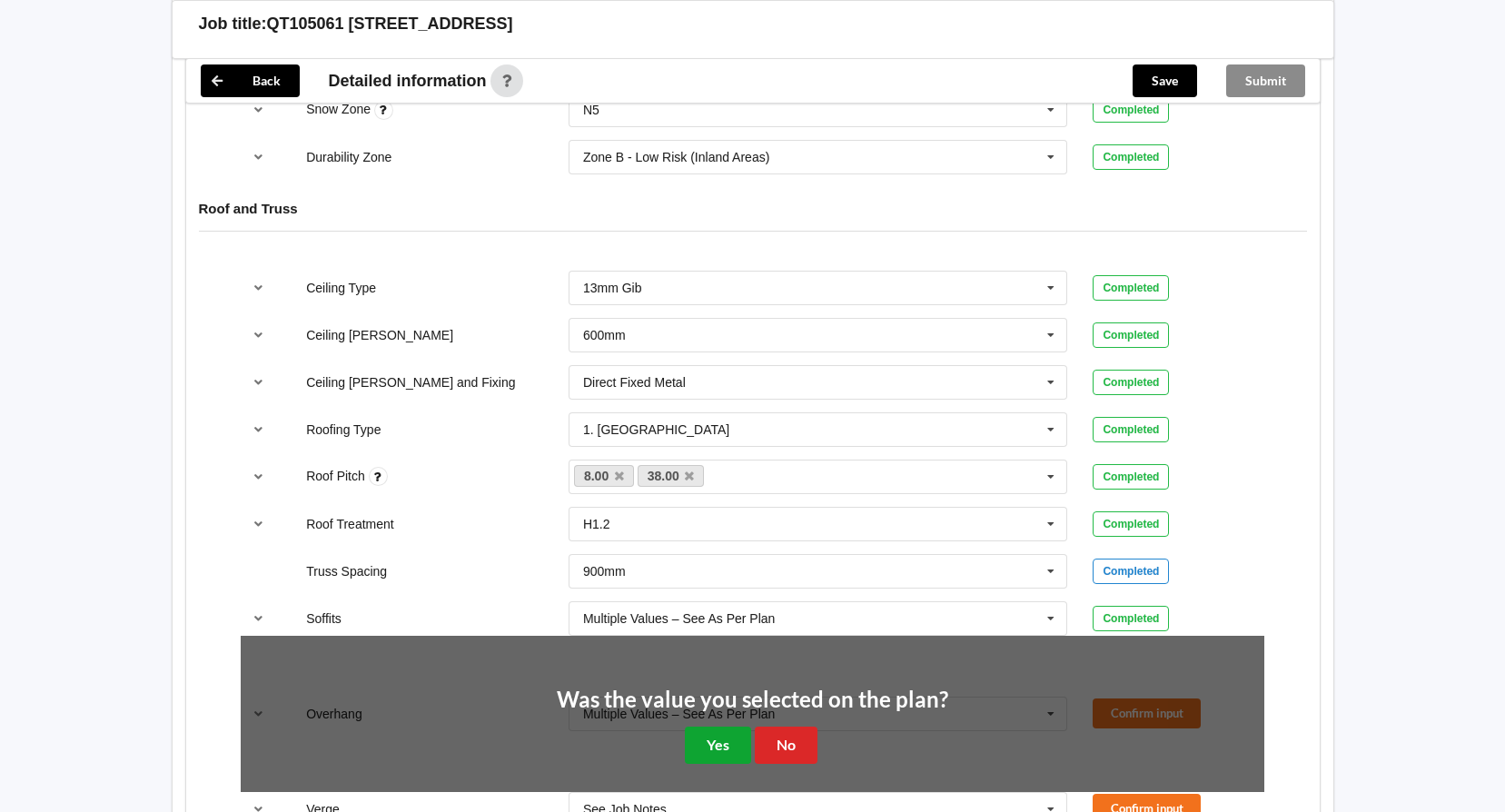
click at [739, 745] on button "Yes" at bounding box center [718, 745] width 66 height 37
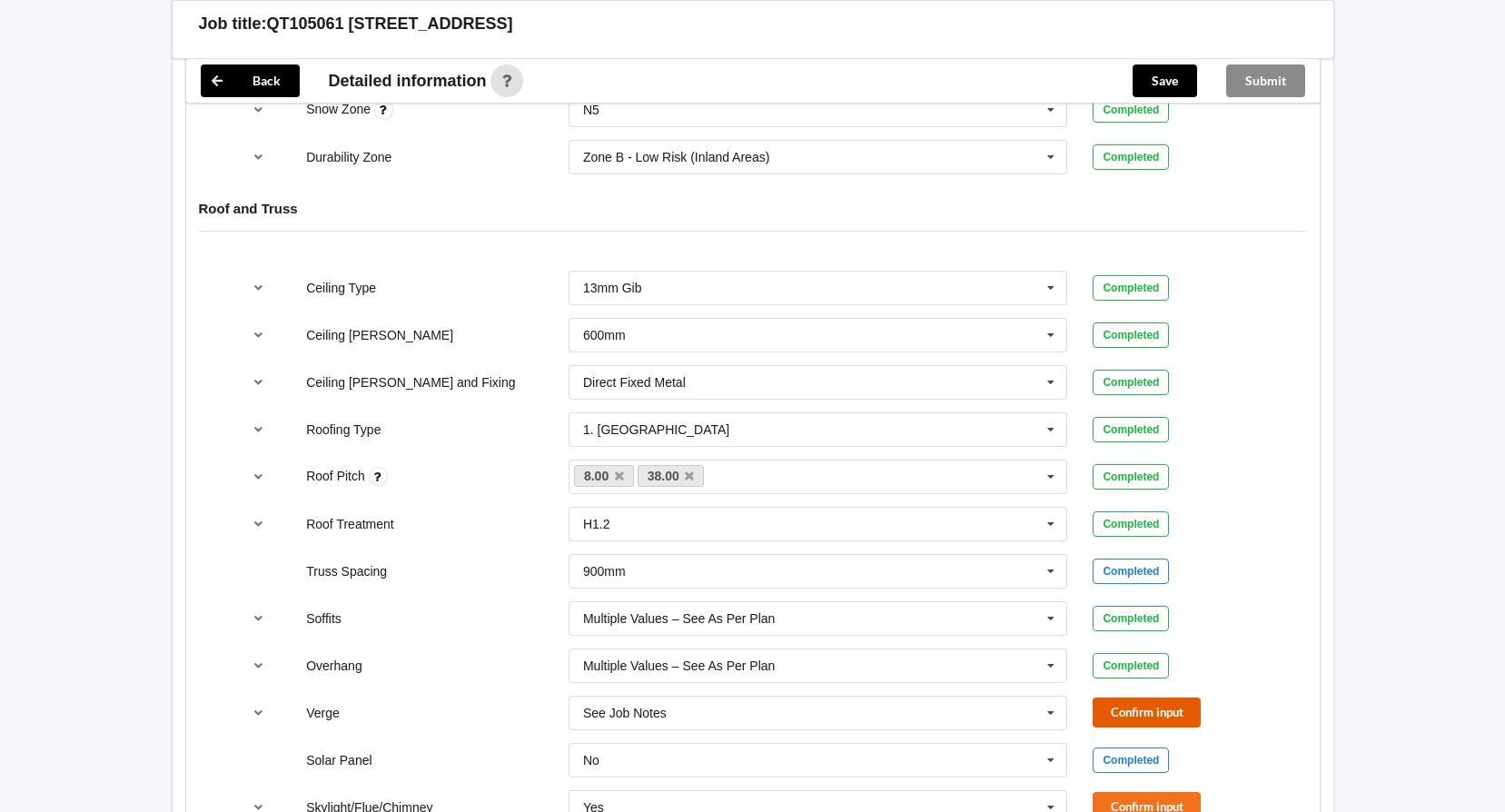
click at [1120, 708] on button "Confirm input" at bounding box center [1146, 712] width 108 height 30
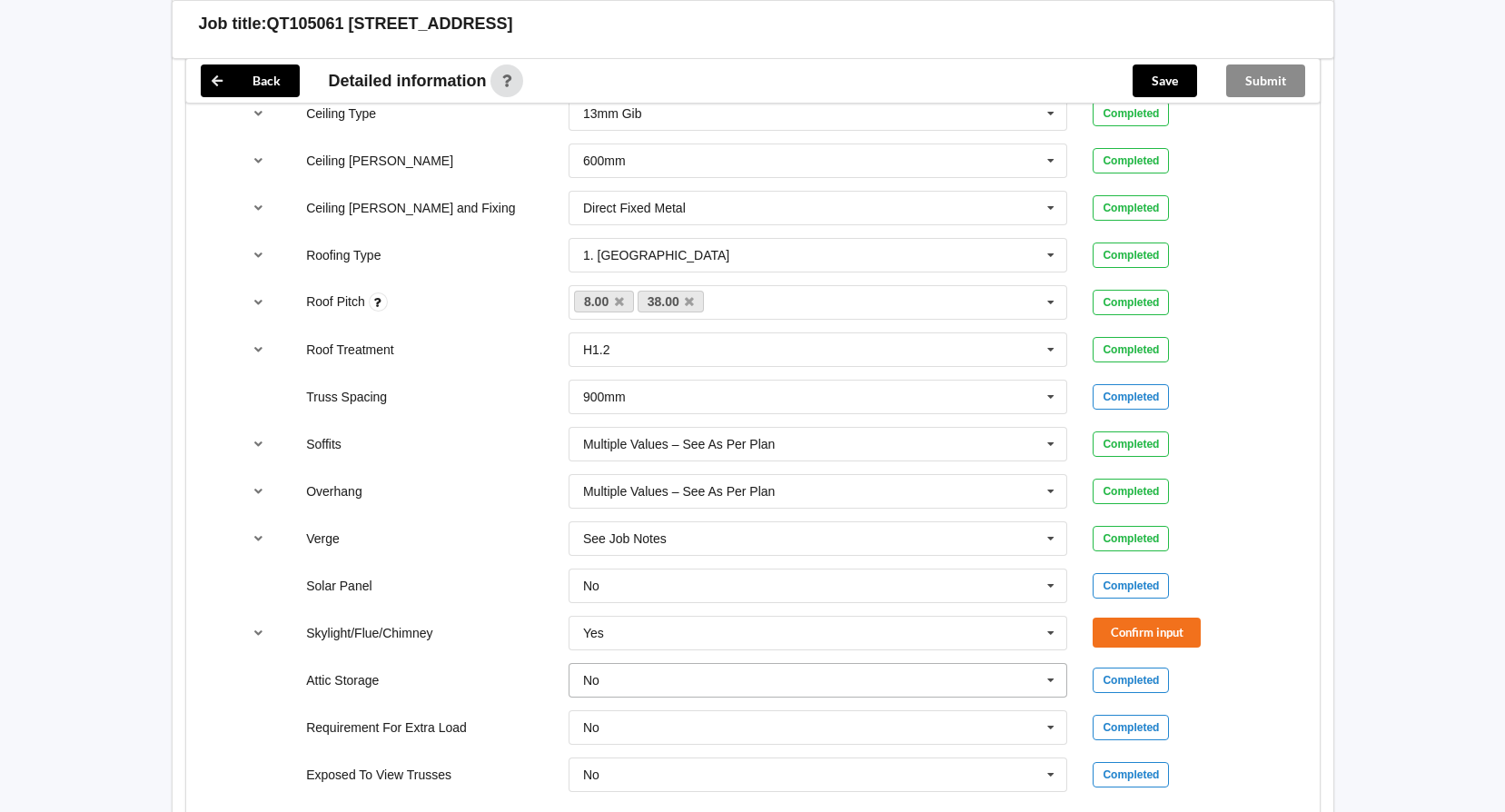
scroll to position [1180, 0]
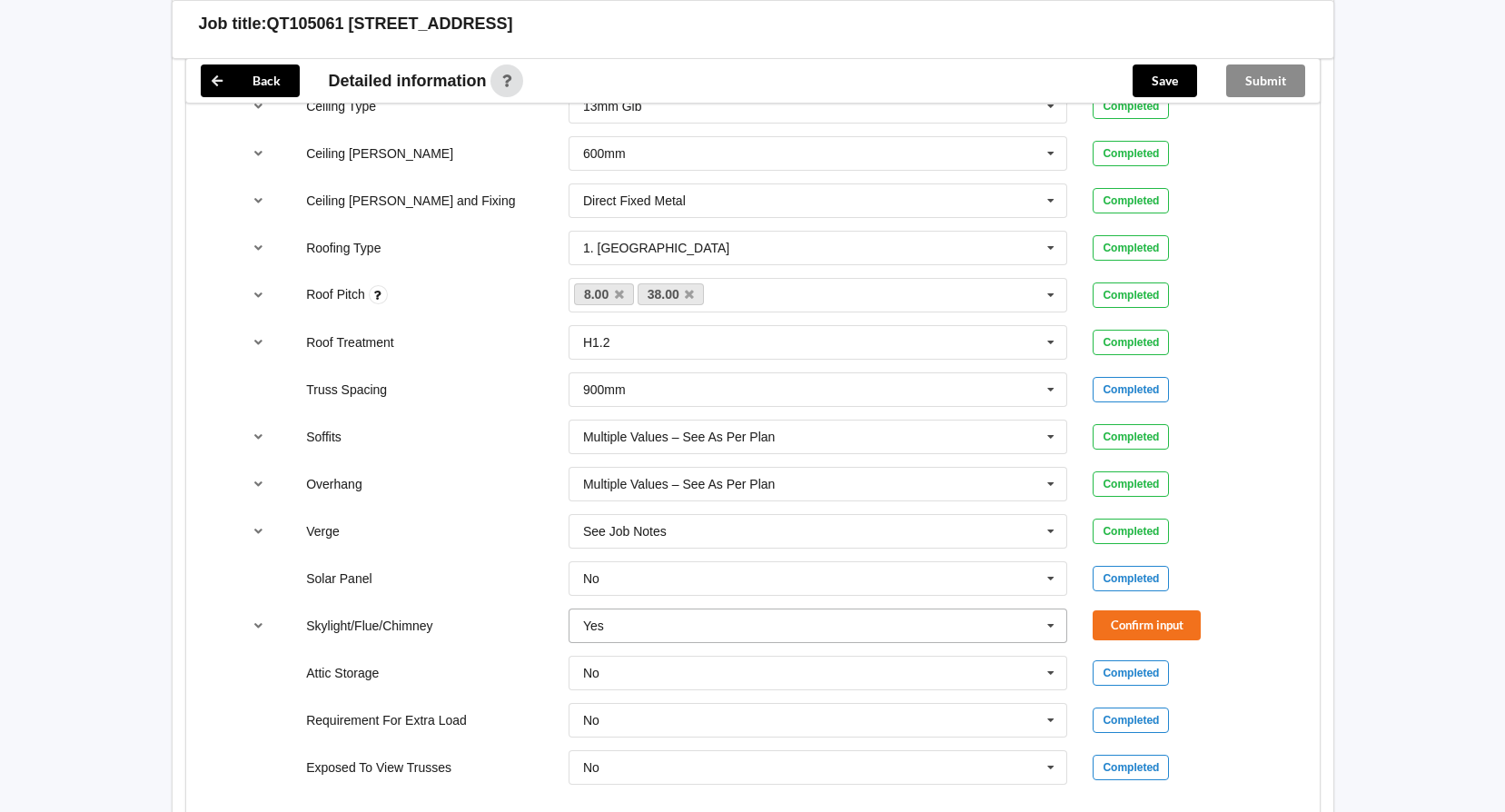
click at [1043, 619] on icon at bounding box center [1051, 625] width 28 height 34
click at [905, 659] on div "No" at bounding box center [818, 658] width 498 height 34
click at [1109, 623] on button "Confirm input" at bounding box center [1146, 624] width 108 height 30
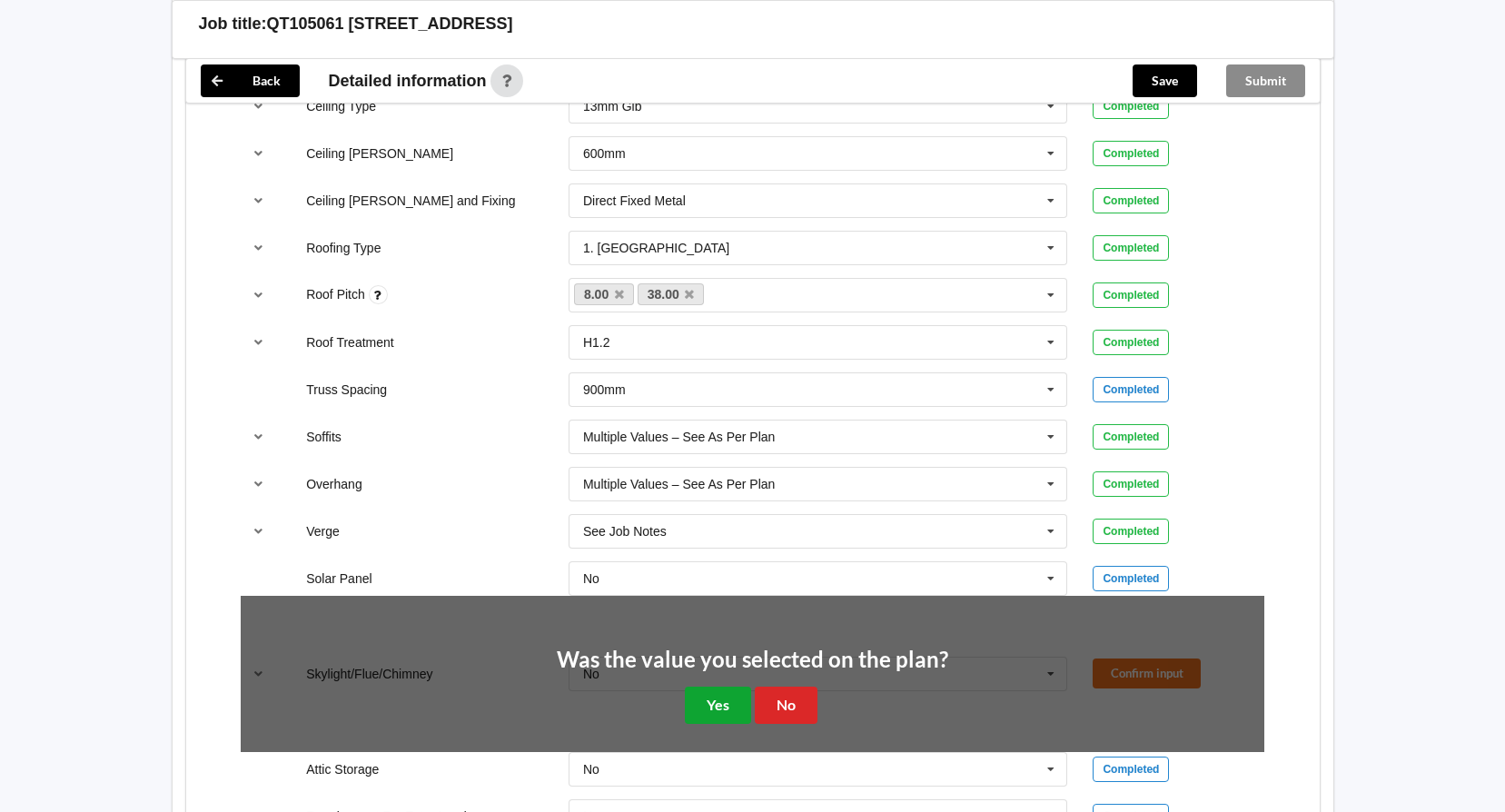
click at [701, 709] on button "Yes" at bounding box center [718, 704] width 66 height 37
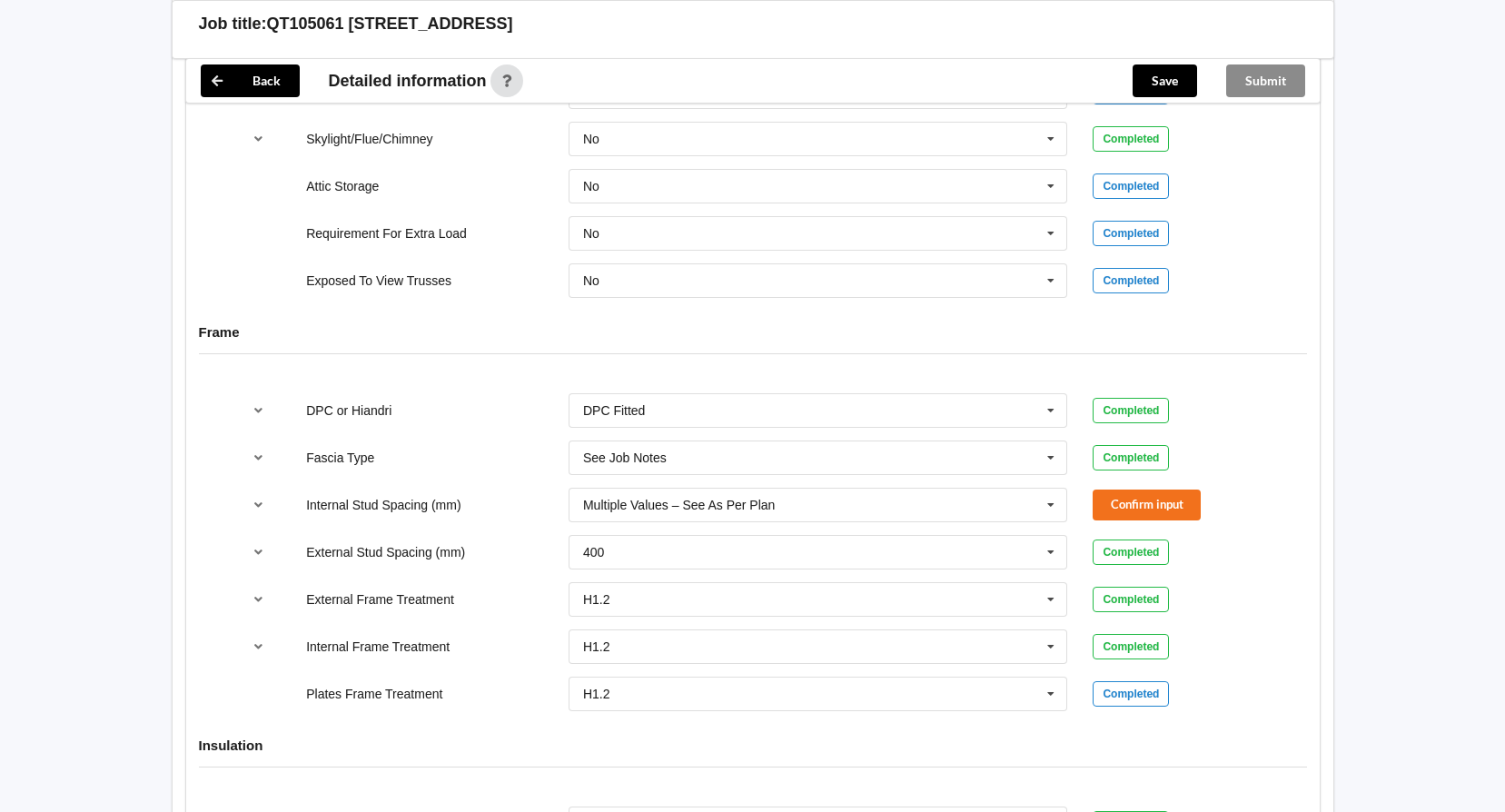
scroll to position [1815, 0]
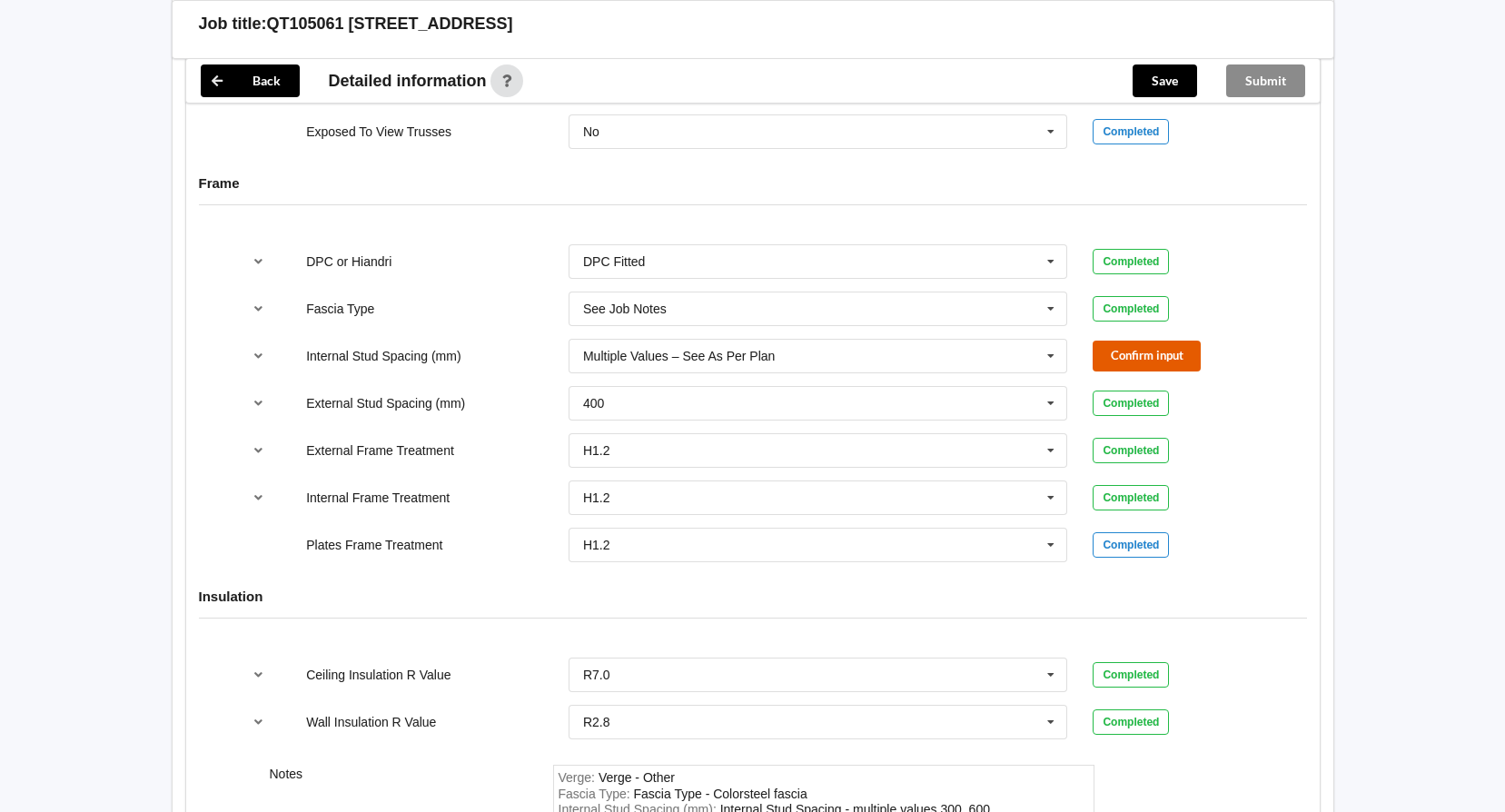
click at [1121, 349] on button "Confirm input" at bounding box center [1146, 355] width 108 height 30
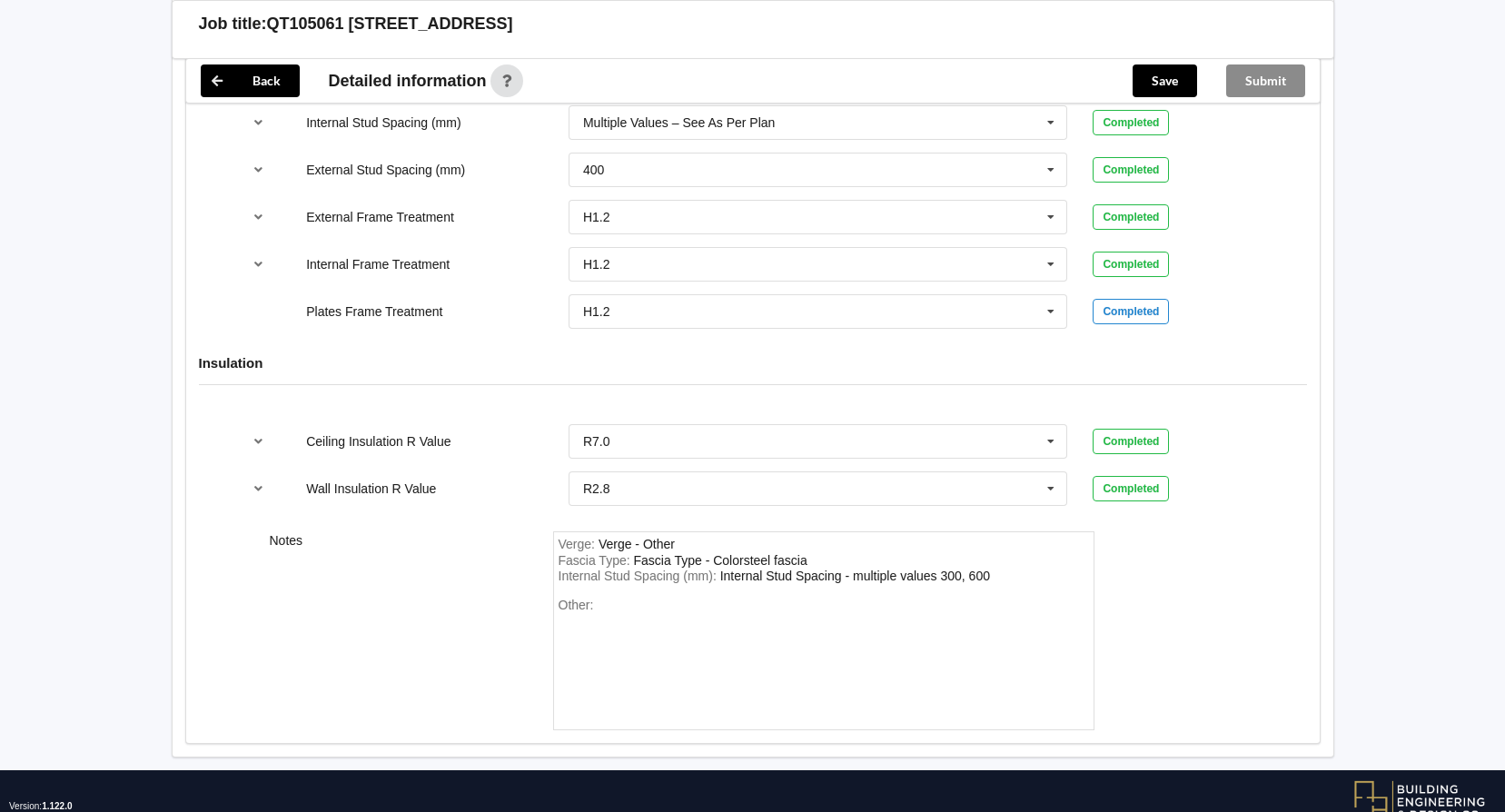
scroll to position [2098, 0]
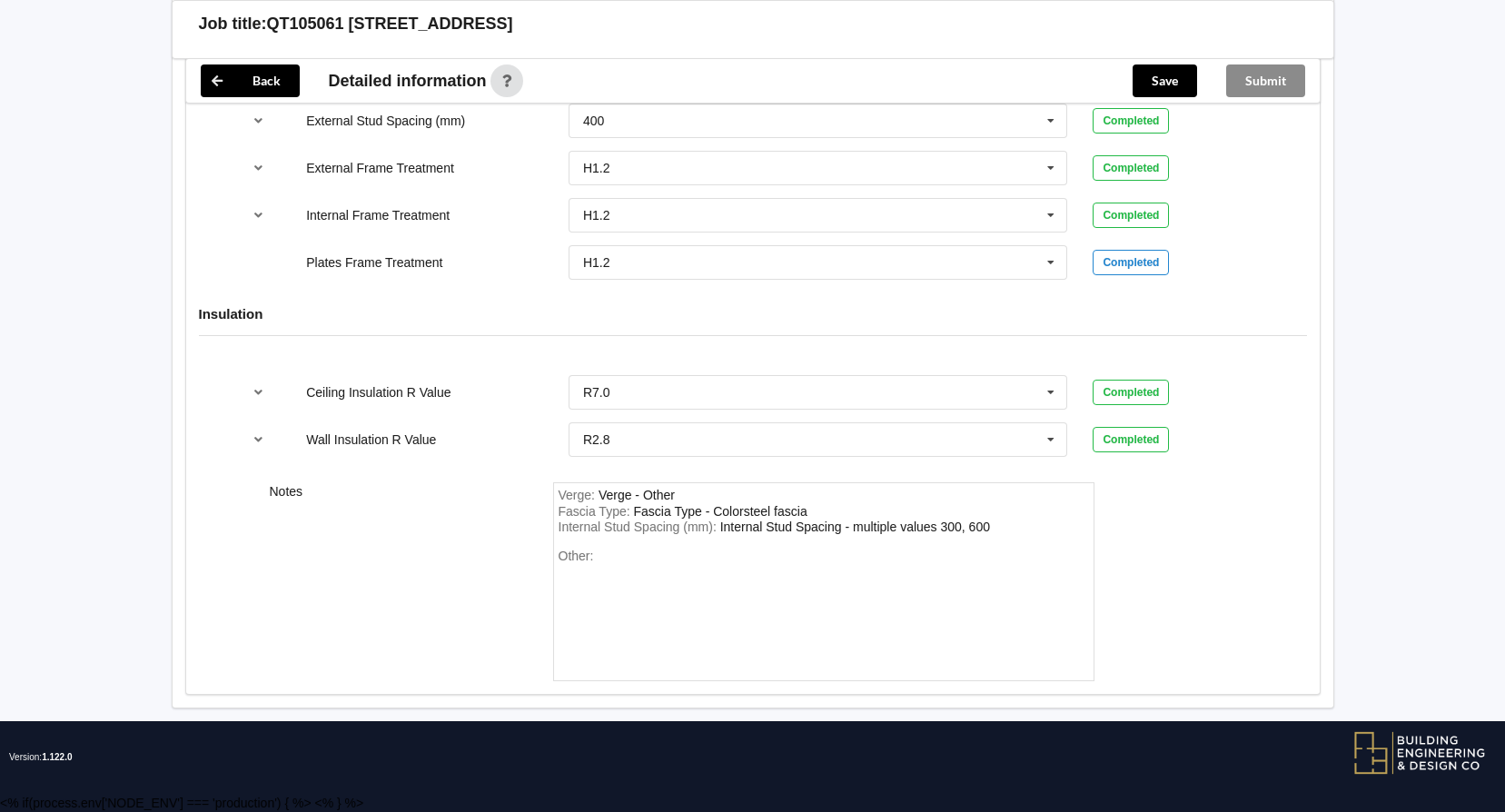
click at [568, 571] on div "Other:" at bounding box center [823, 612] width 531 height 127
click at [599, 554] on div "Other:" at bounding box center [823, 612] width 531 height 127
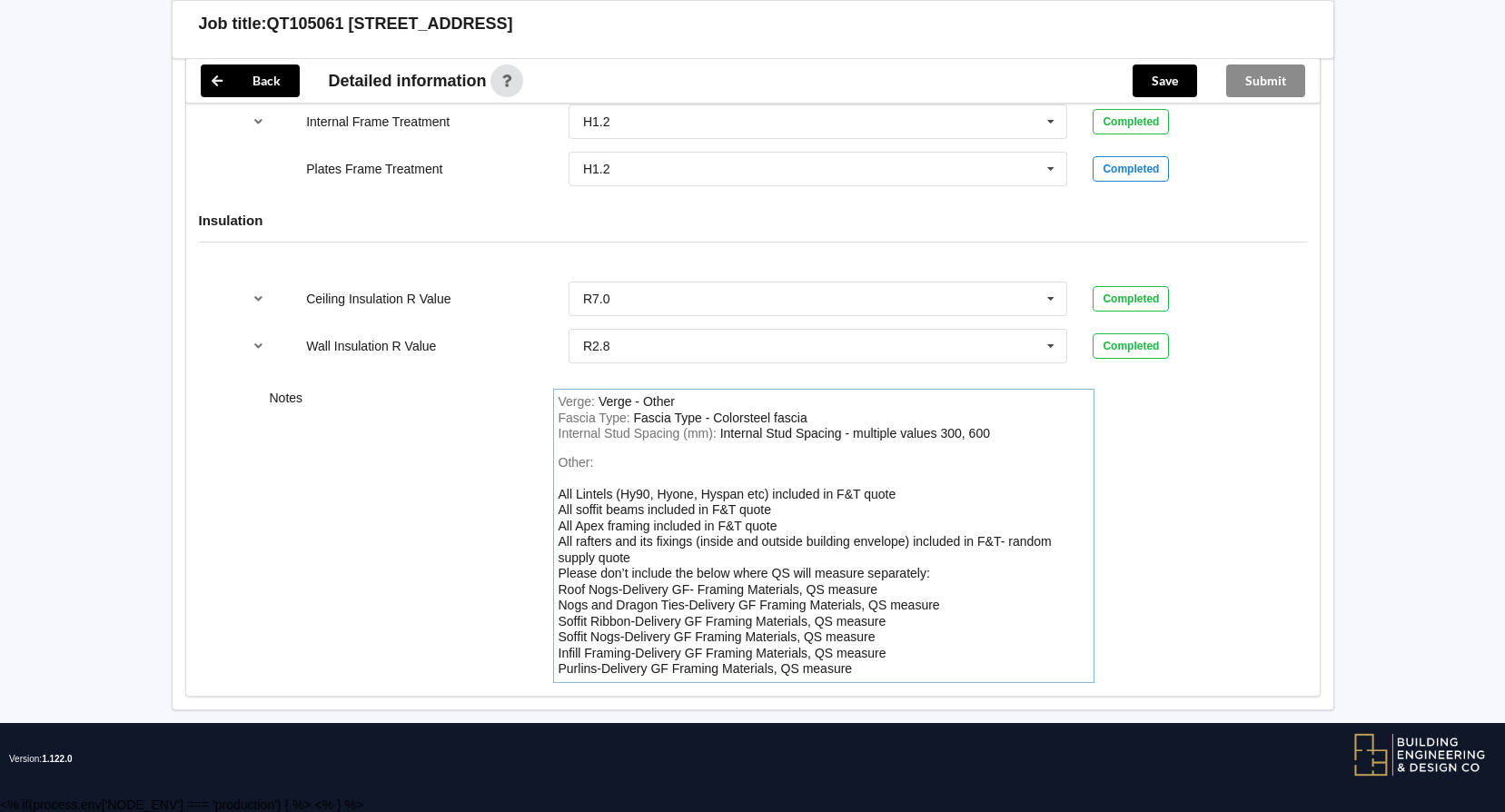
scroll to position [2193, 0]
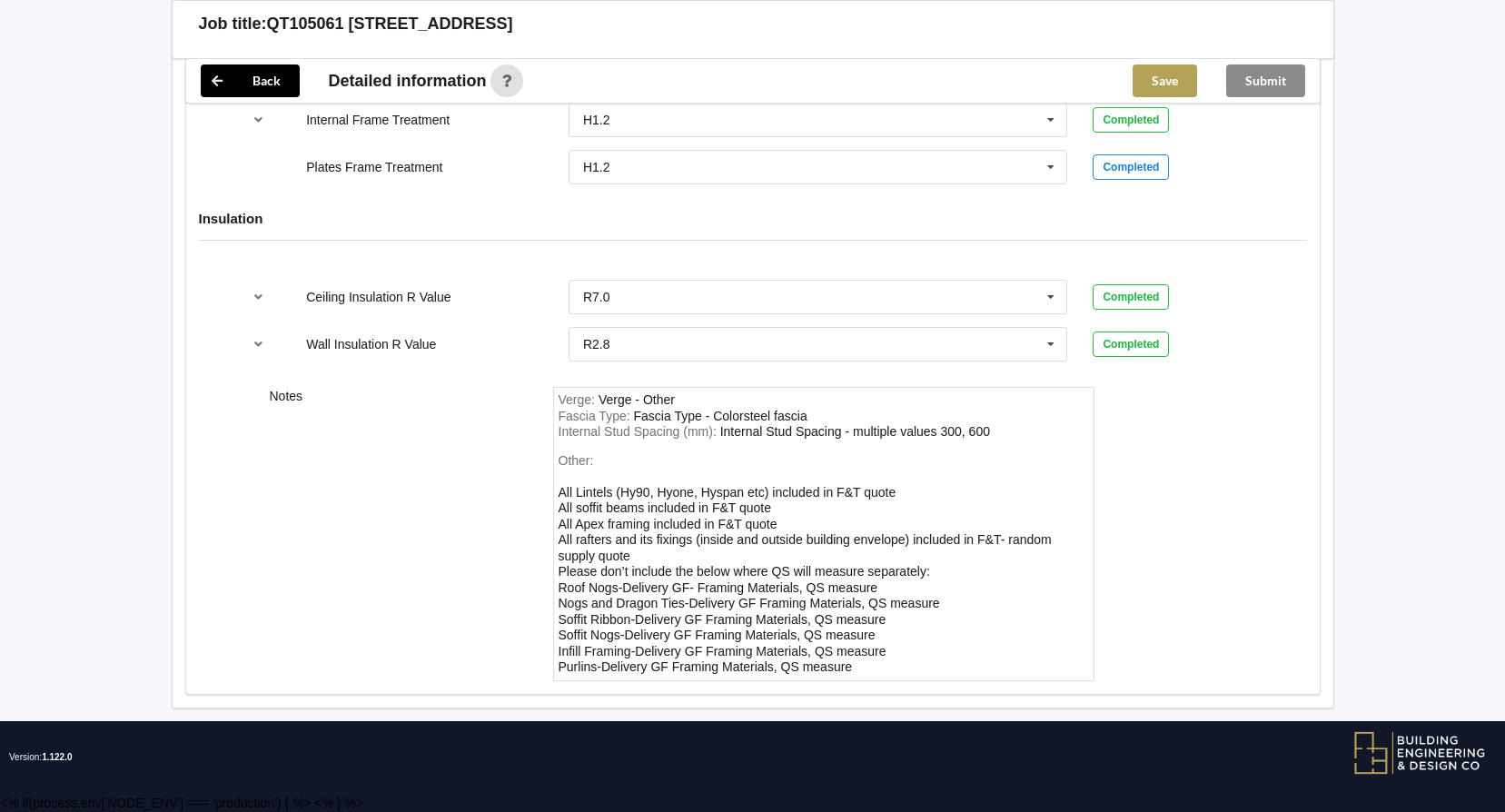
click at [1169, 84] on button "Save" at bounding box center [1165, 81] width 64 height 33
click at [1273, 84] on button "Submit" at bounding box center [1266, 81] width 79 height 33
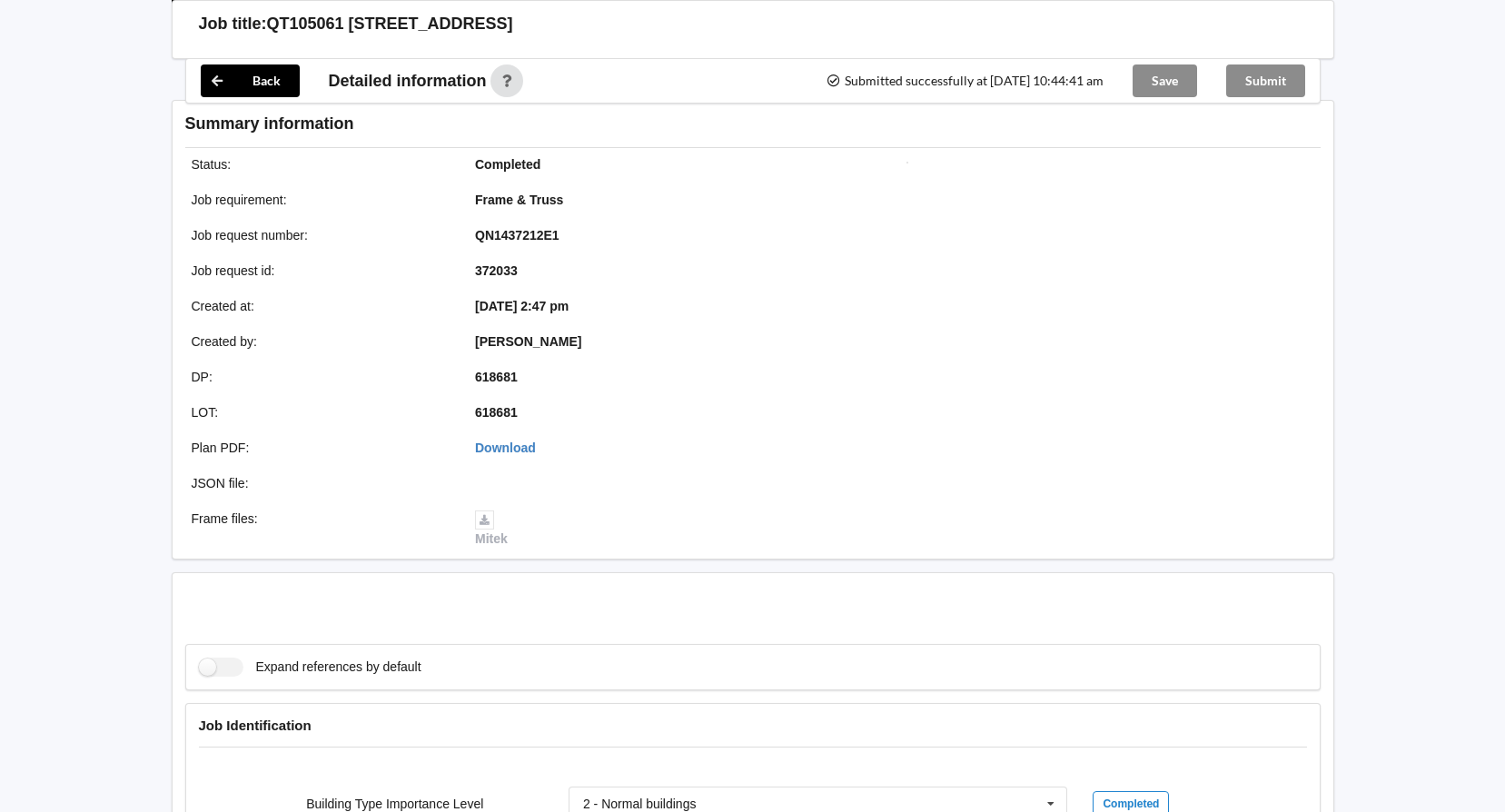
scroll to position [2110, 0]
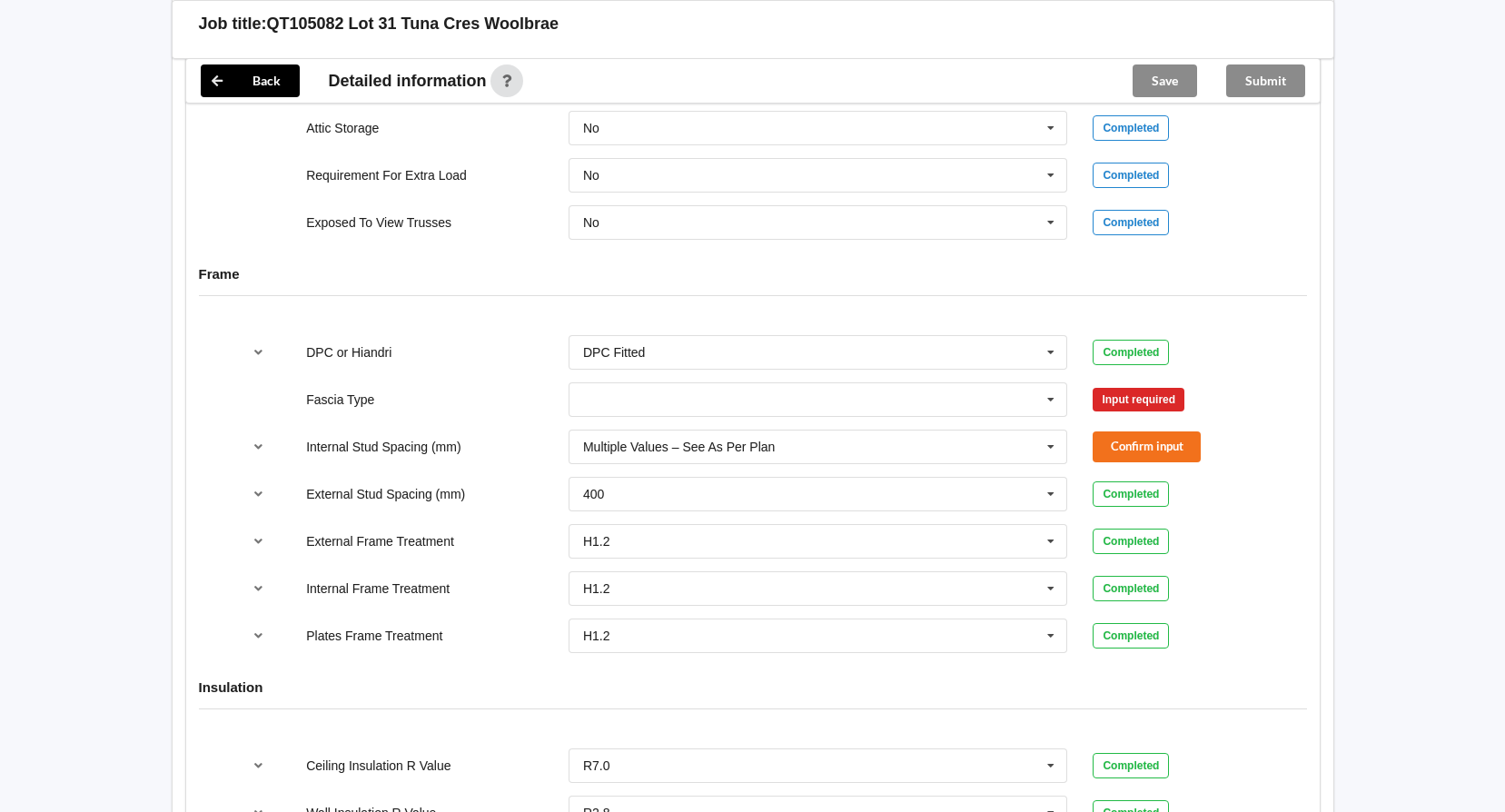
scroll to position [2098, 0]
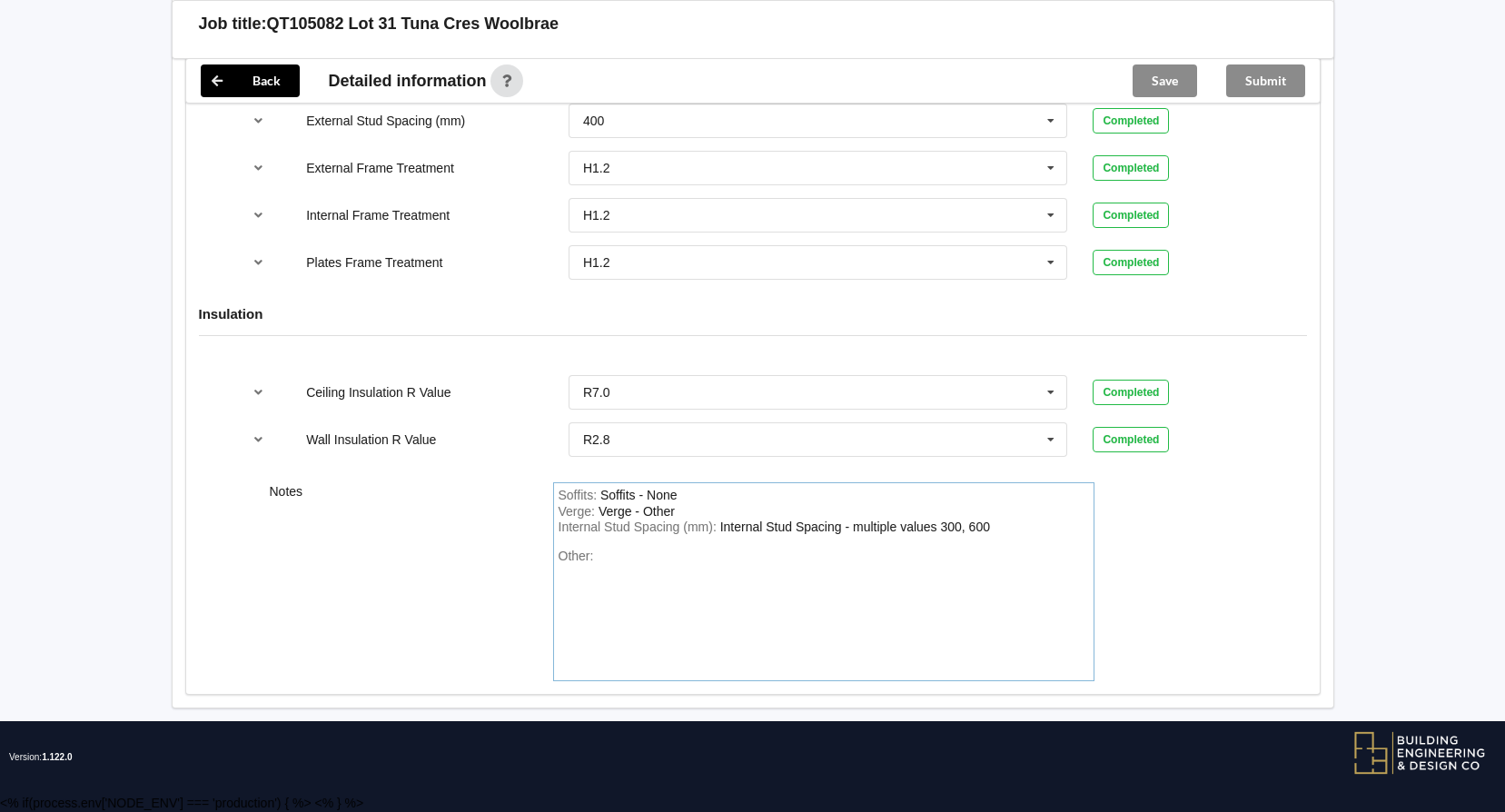
click at [602, 586] on div "Other:" at bounding box center [823, 612] width 531 height 127
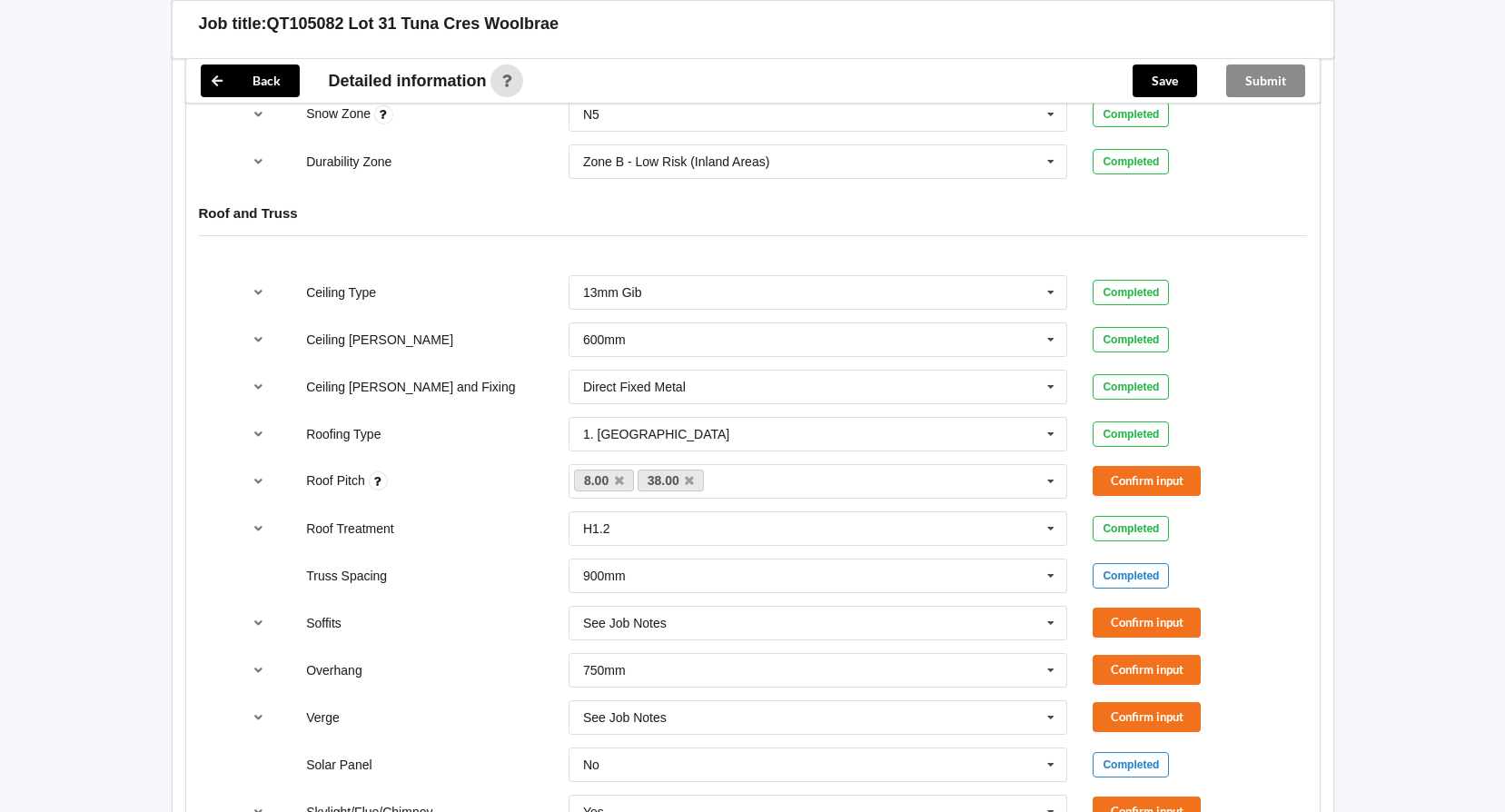
scroll to position [1009, 0]
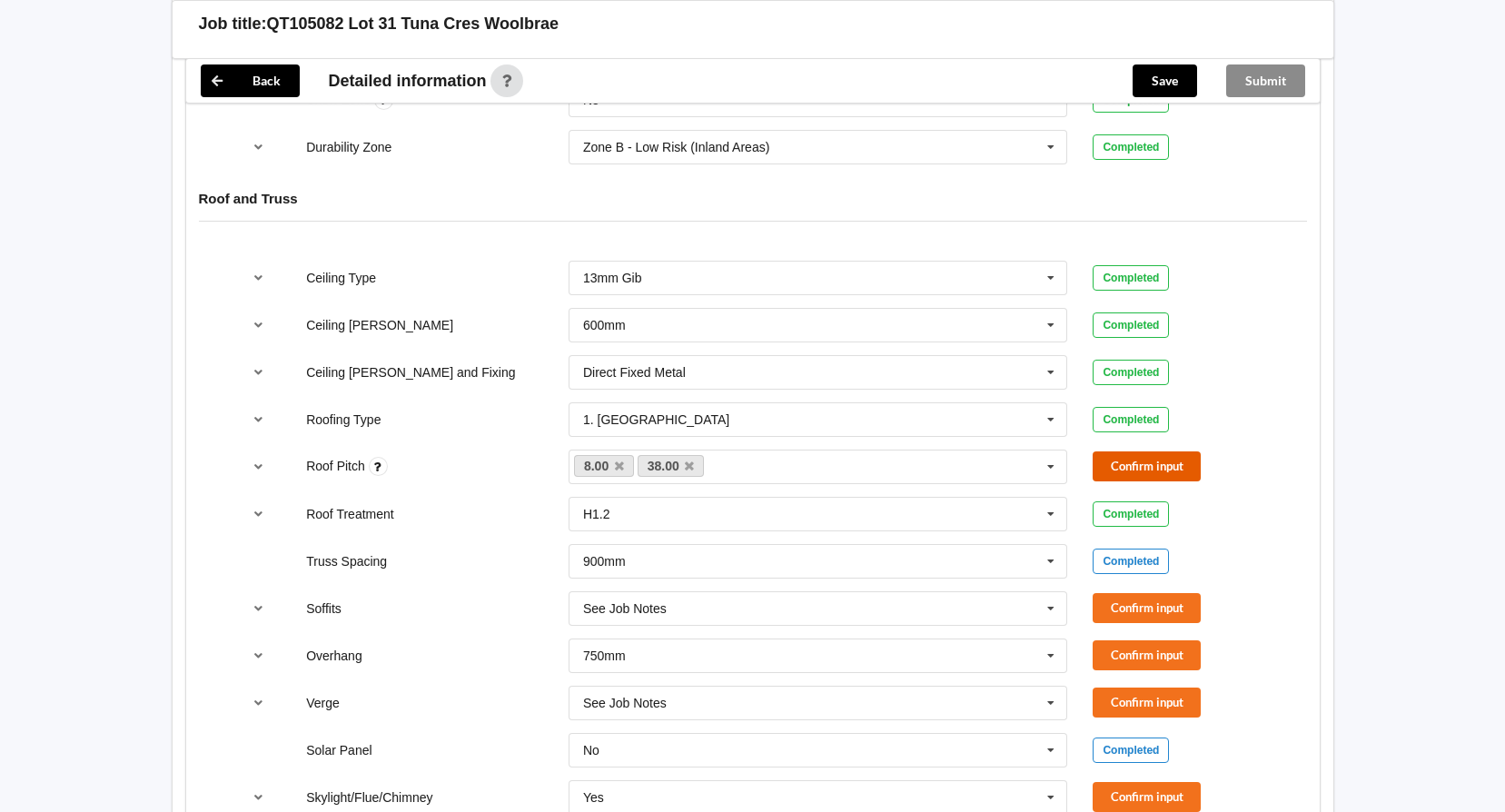
click at [1132, 463] on button "Confirm input" at bounding box center [1146, 466] width 108 height 30
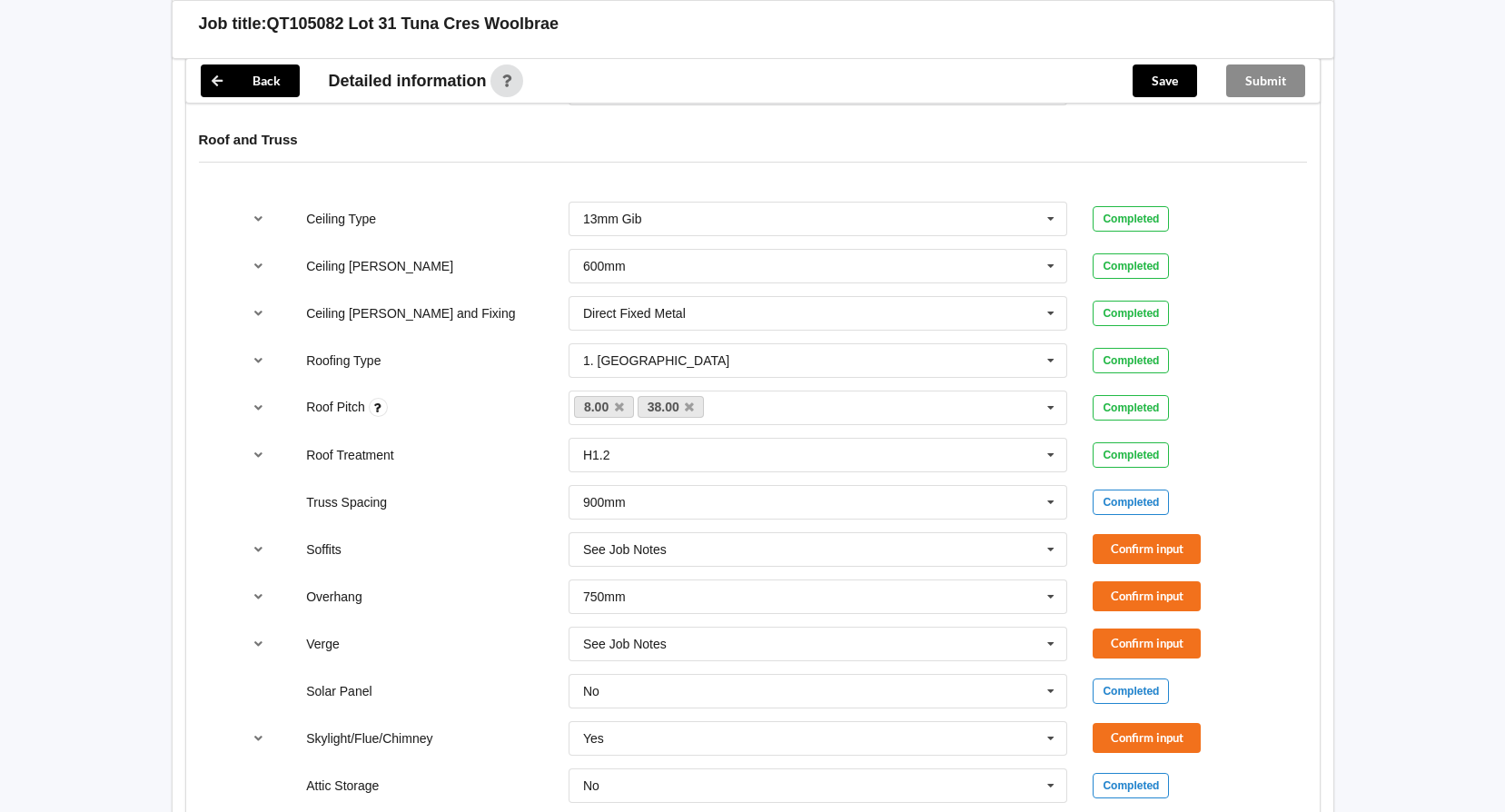
scroll to position [1099, 0]
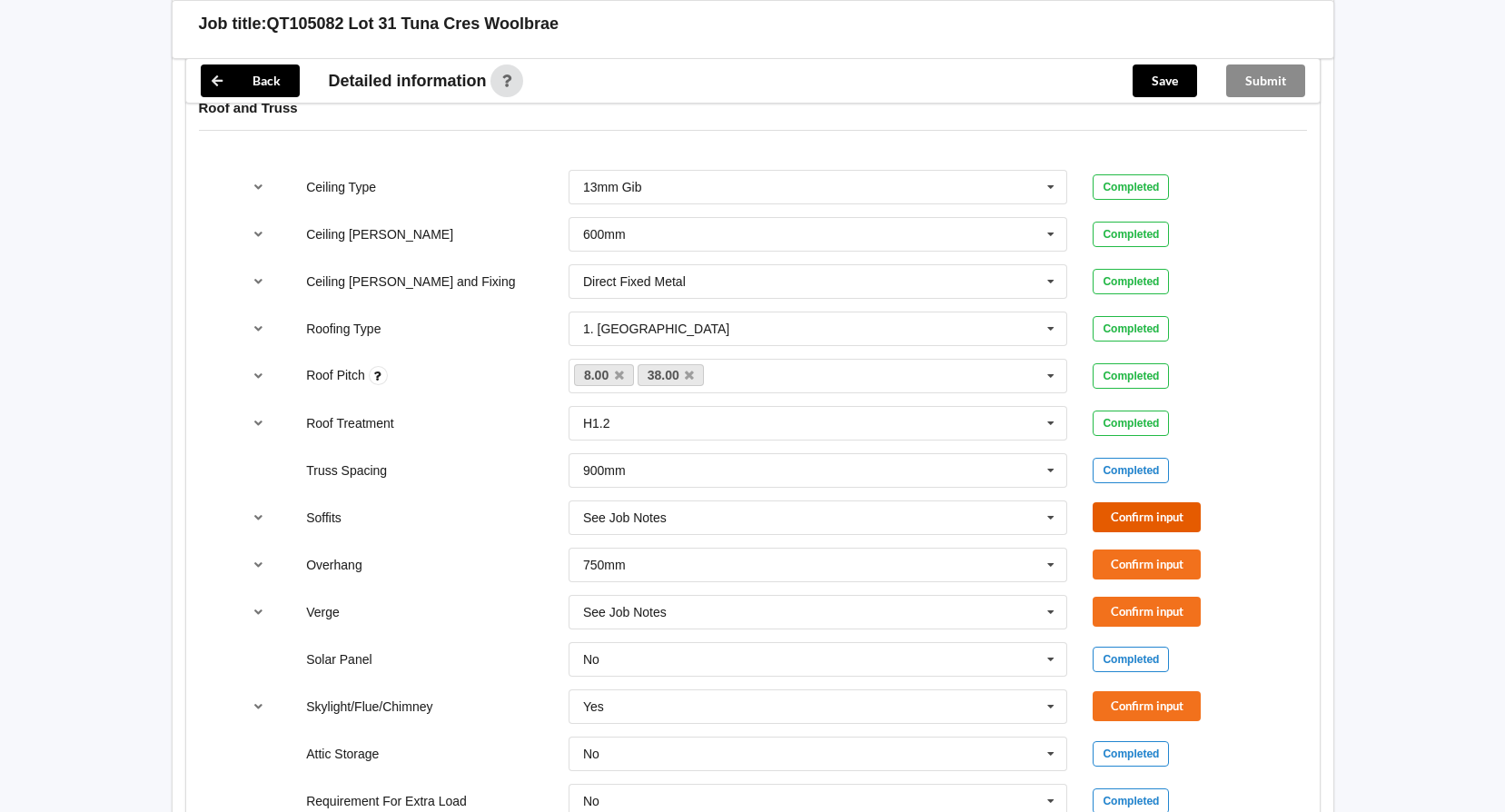
click at [1155, 511] on button "Confirm input" at bounding box center [1146, 517] width 108 height 30
click at [1052, 563] on icon at bounding box center [1051, 565] width 28 height 34
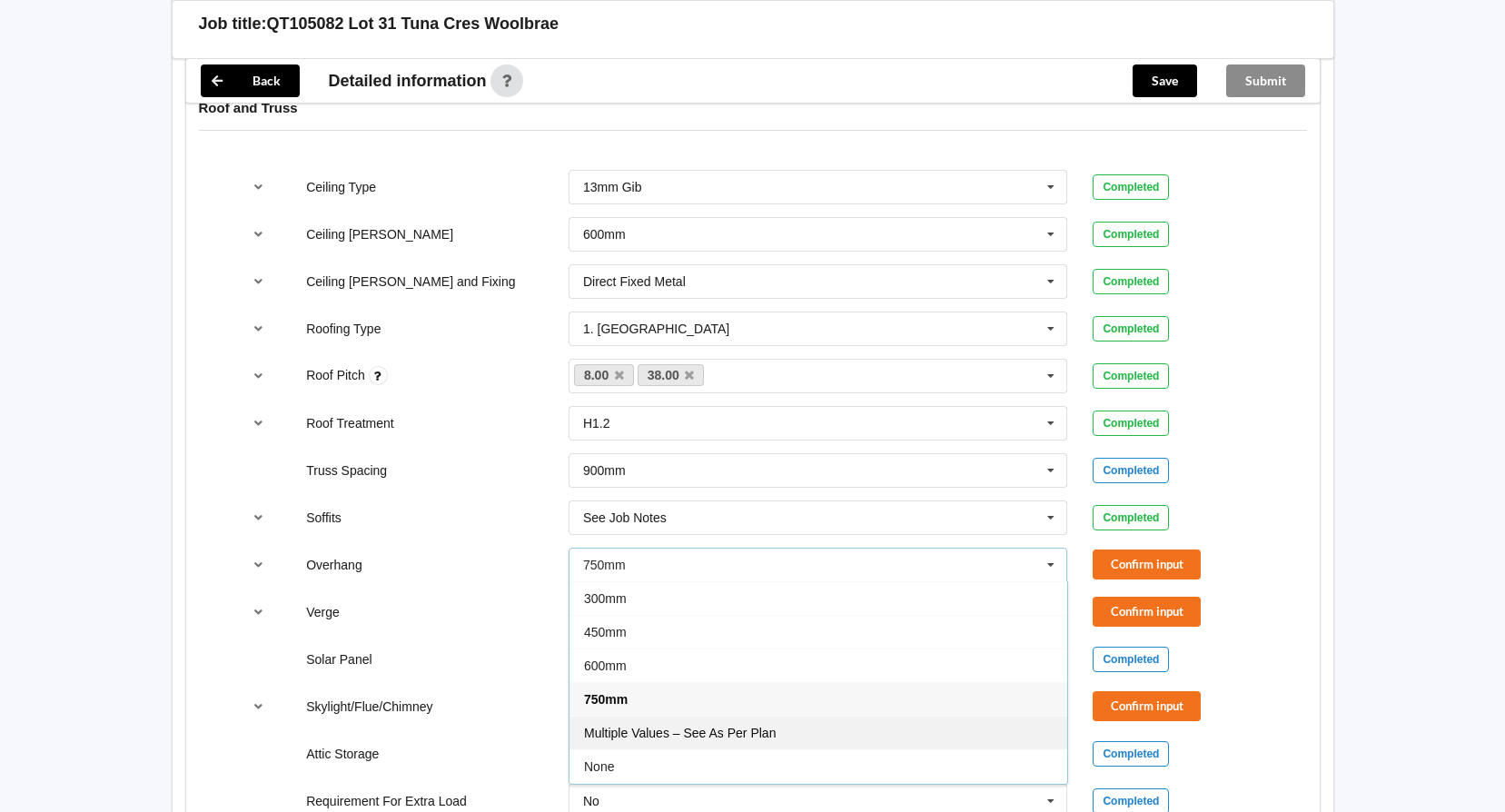
click at [833, 730] on div "Multiple Values – See As Per Plan" at bounding box center [818, 732] width 498 height 34
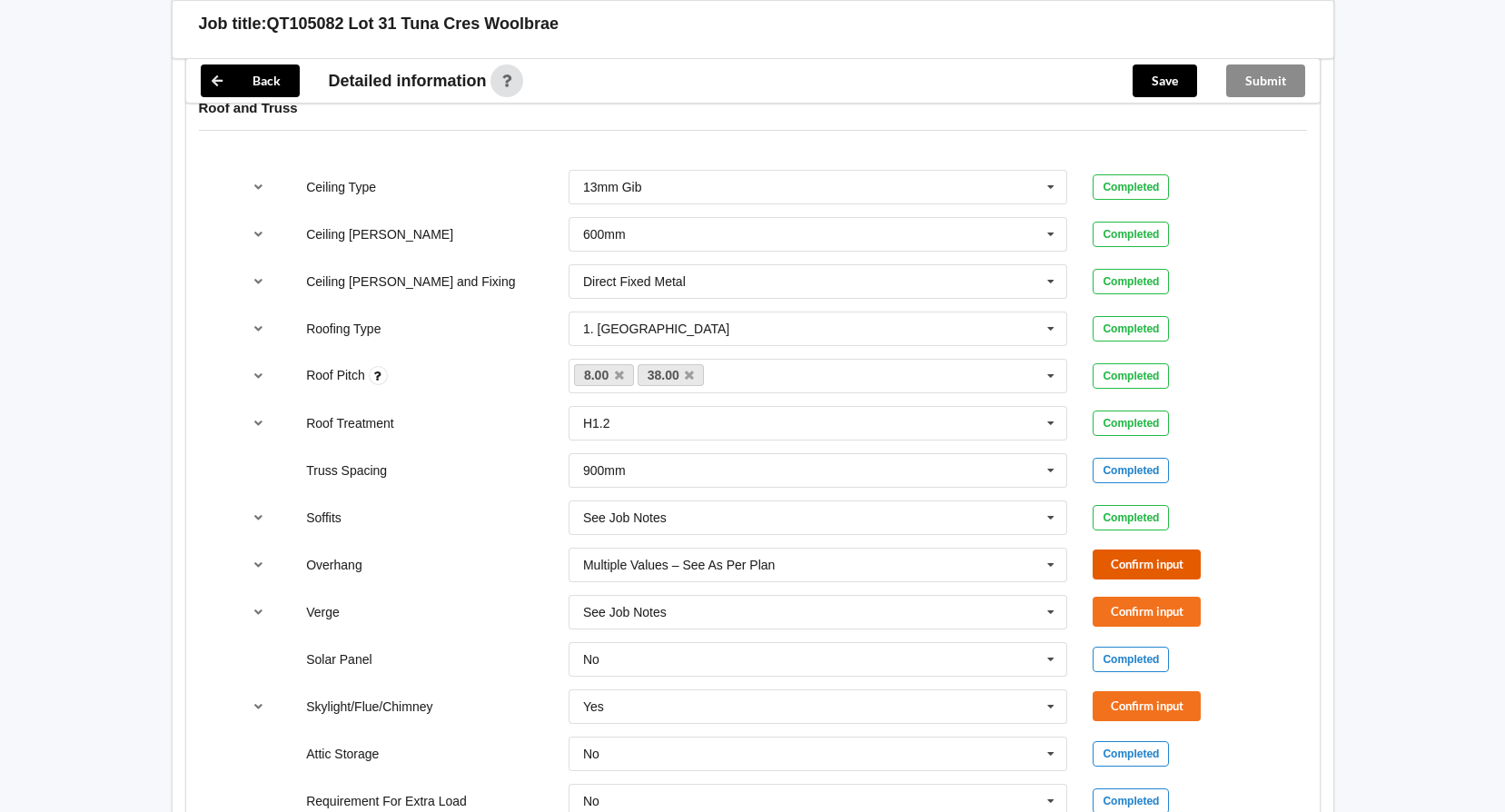
click at [1136, 569] on button "Confirm input" at bounding box center [1146, 564] width 108 height 30
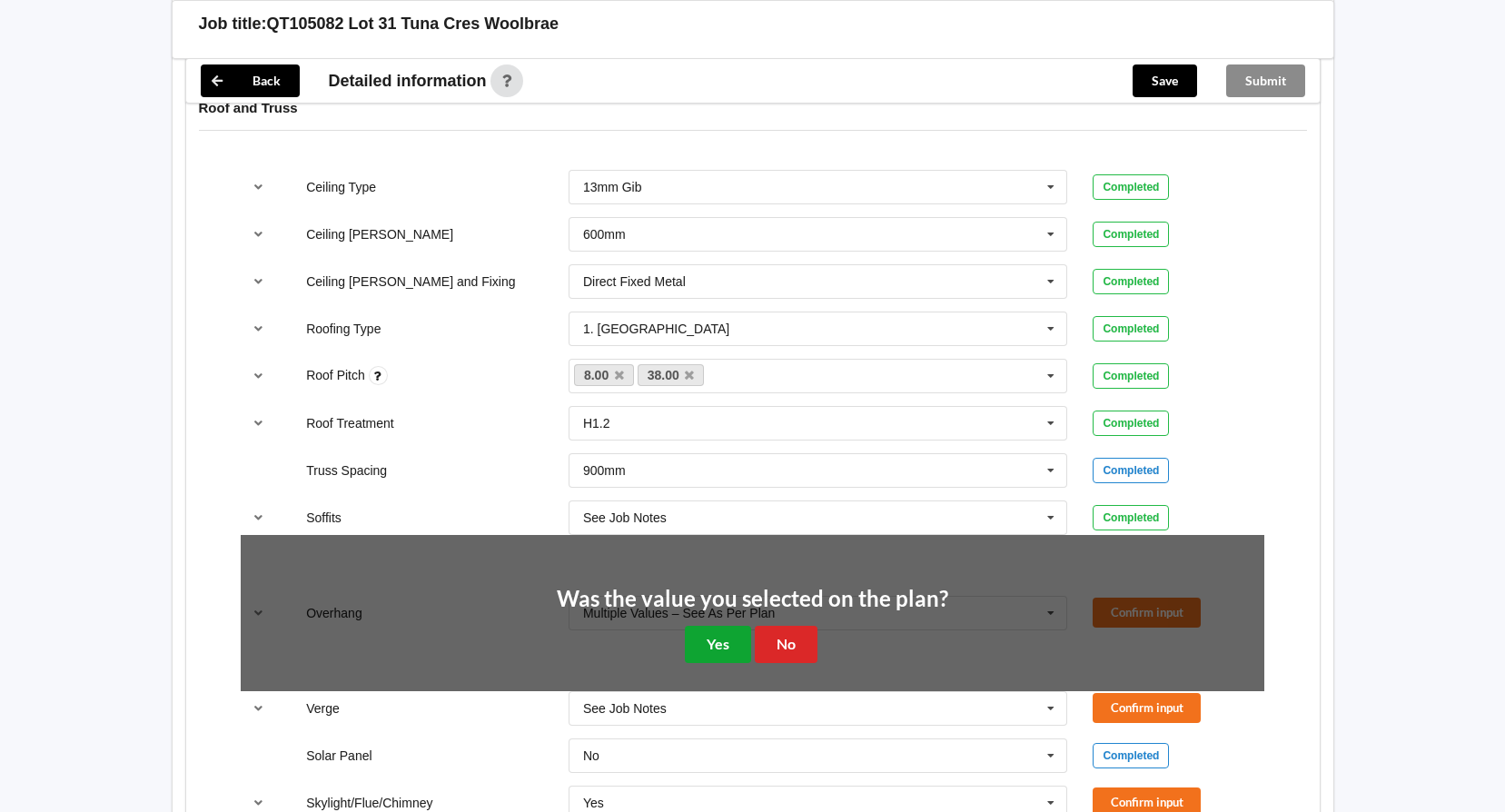
click at [684, 647] on button "Yes" at bounding box center [718, 644] width 66 height 37
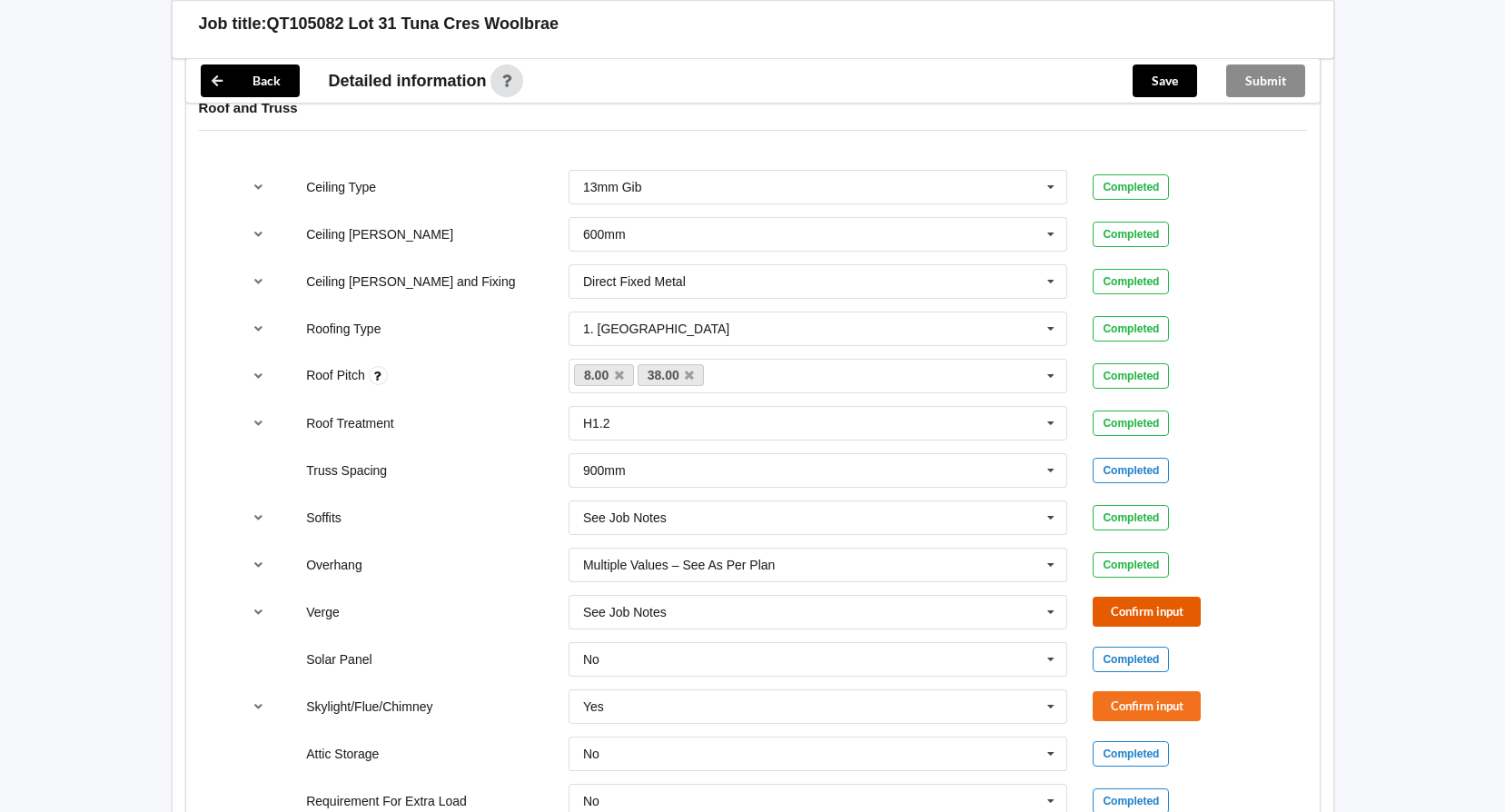
click at [1162, 602] on button "Confirm input" at bounding box center [1146, 612] width 108 height 30
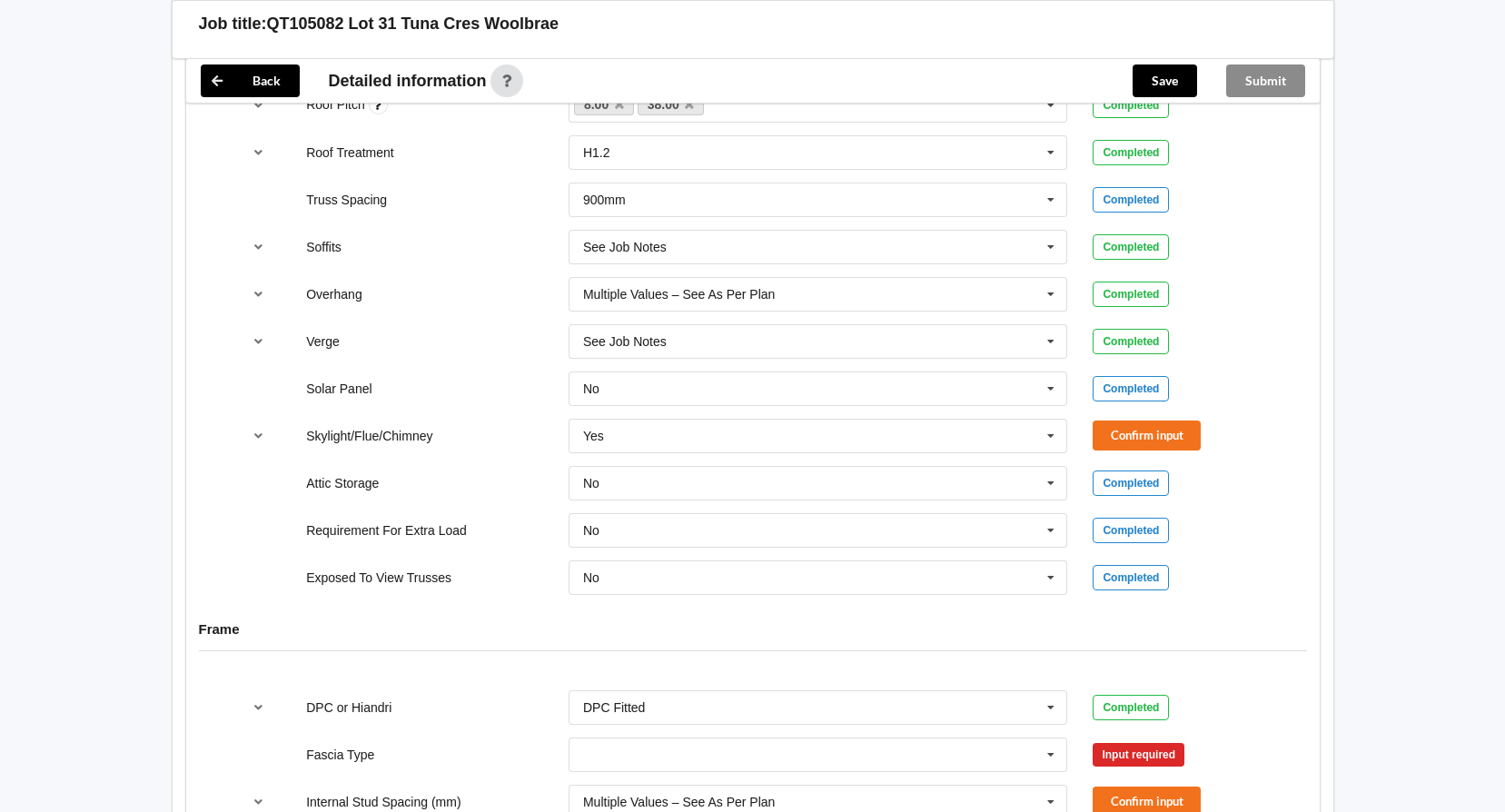
scroll to position [1372, 0]
click at [1040, 427] on icon at bounding box center [1051, 434] width 28 height 34
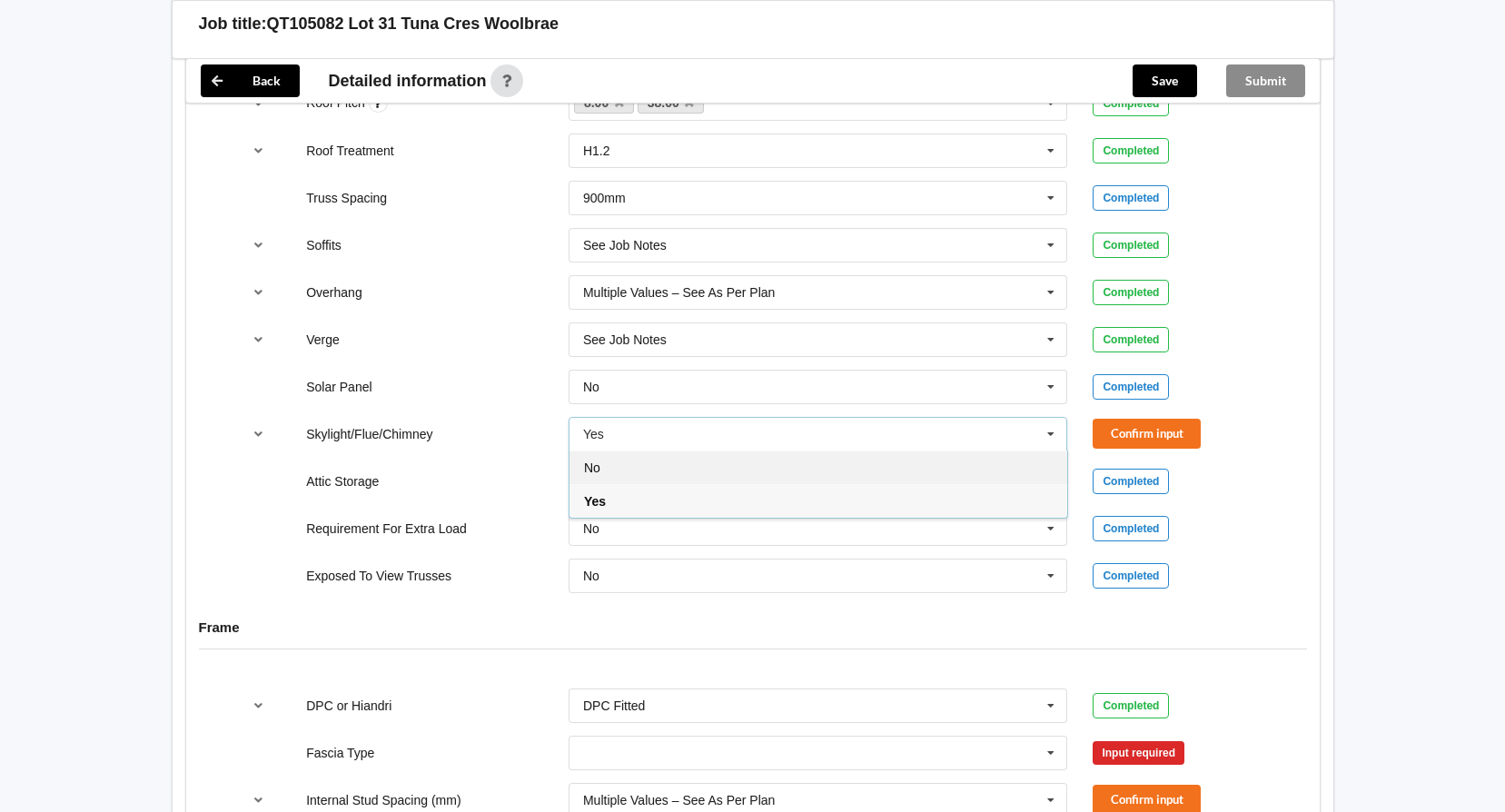
click at [836, 464] on div "No" at bounding box center [818, 467] width 498 height 34
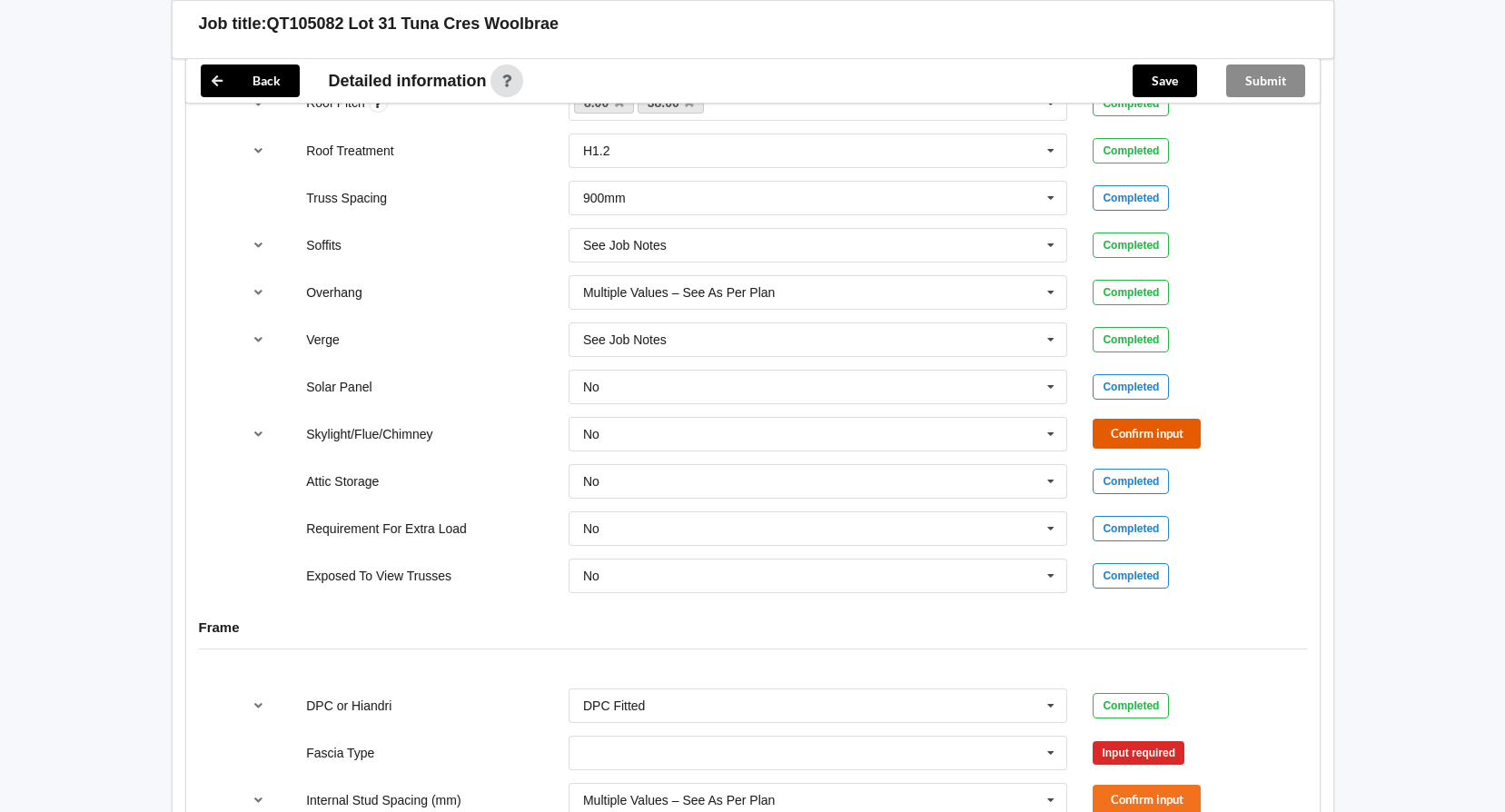
click at [1141, 429] on button "Confirm input" at bounding box center [1146, 433] width 108 height 30
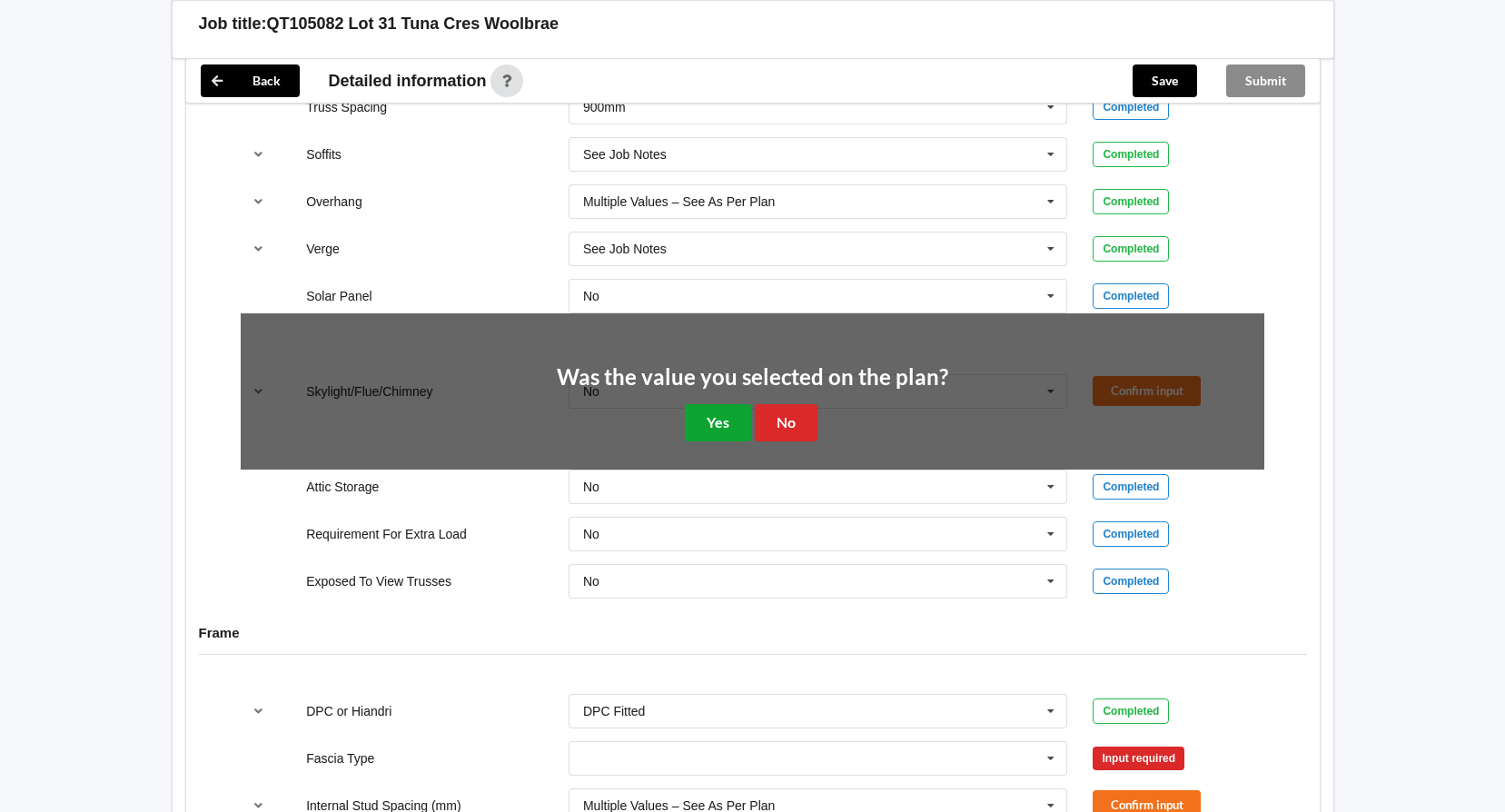
click at [724, 418] on button "Yes" at bounding box center [718, 422] width 66 height 37
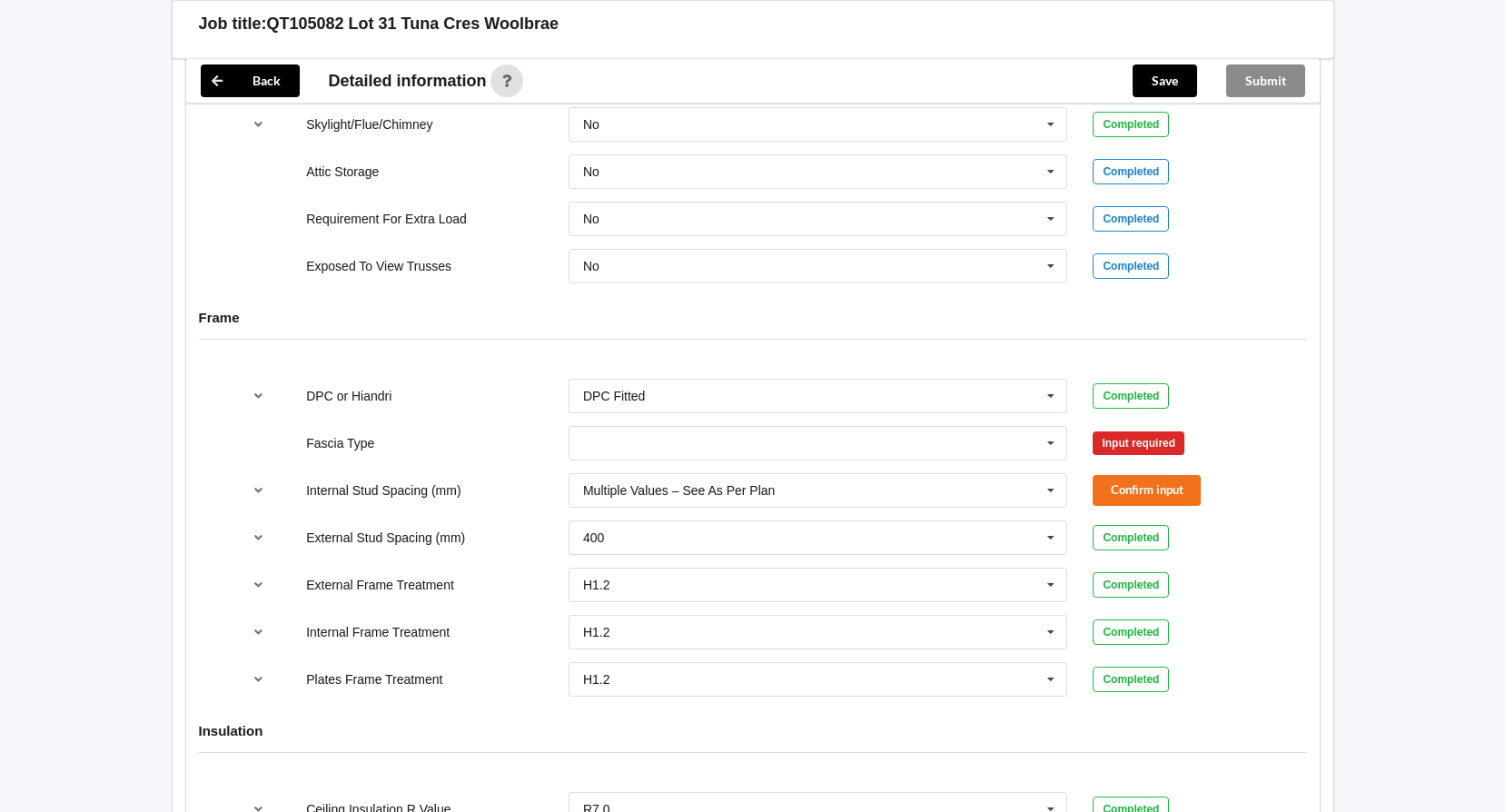
scroll to position [1734, 0]
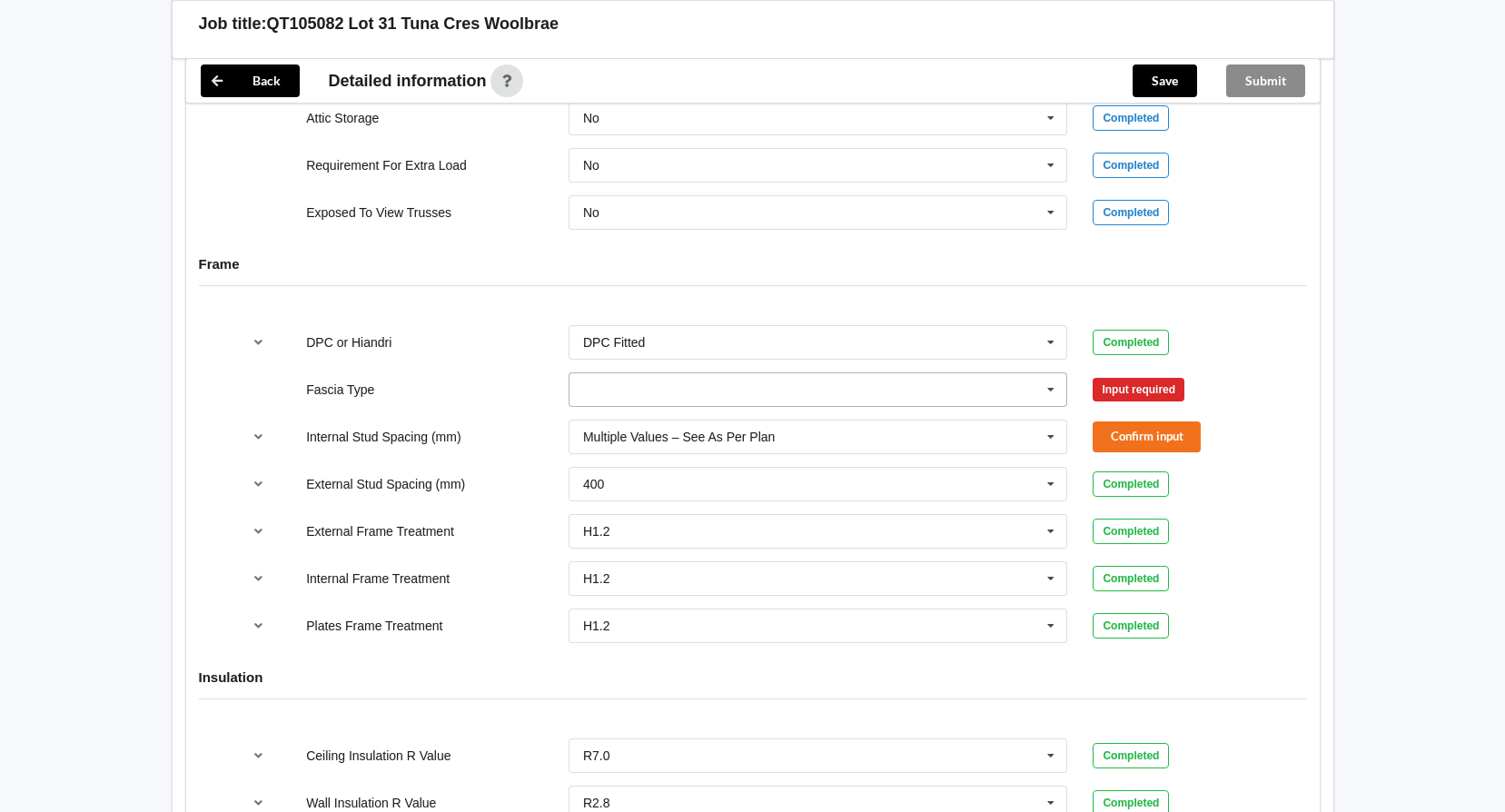
click at [1053, 392] on icon at bounding box center [1051, 390] width 28 height 34
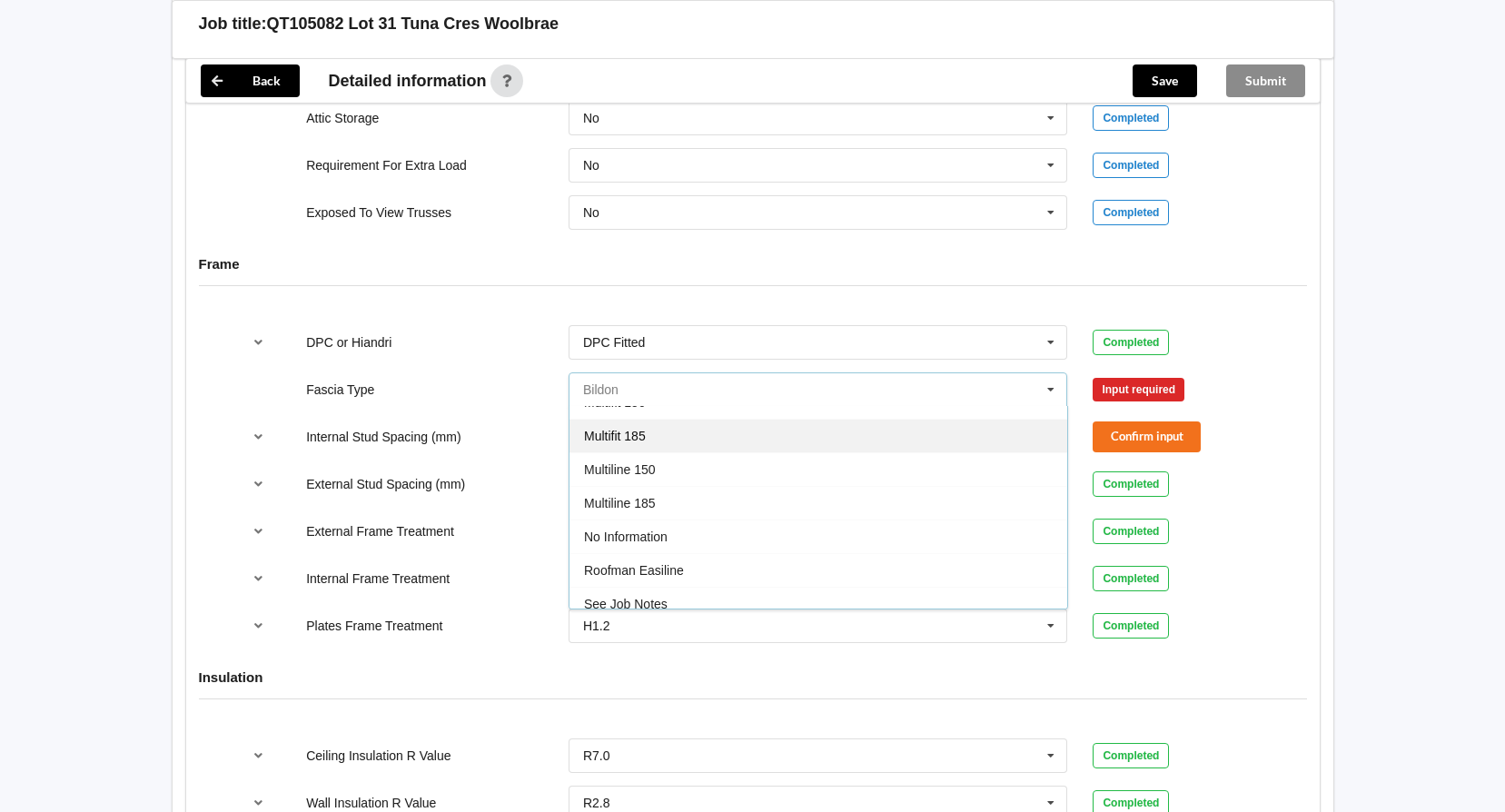
scroll to position [603, 0]
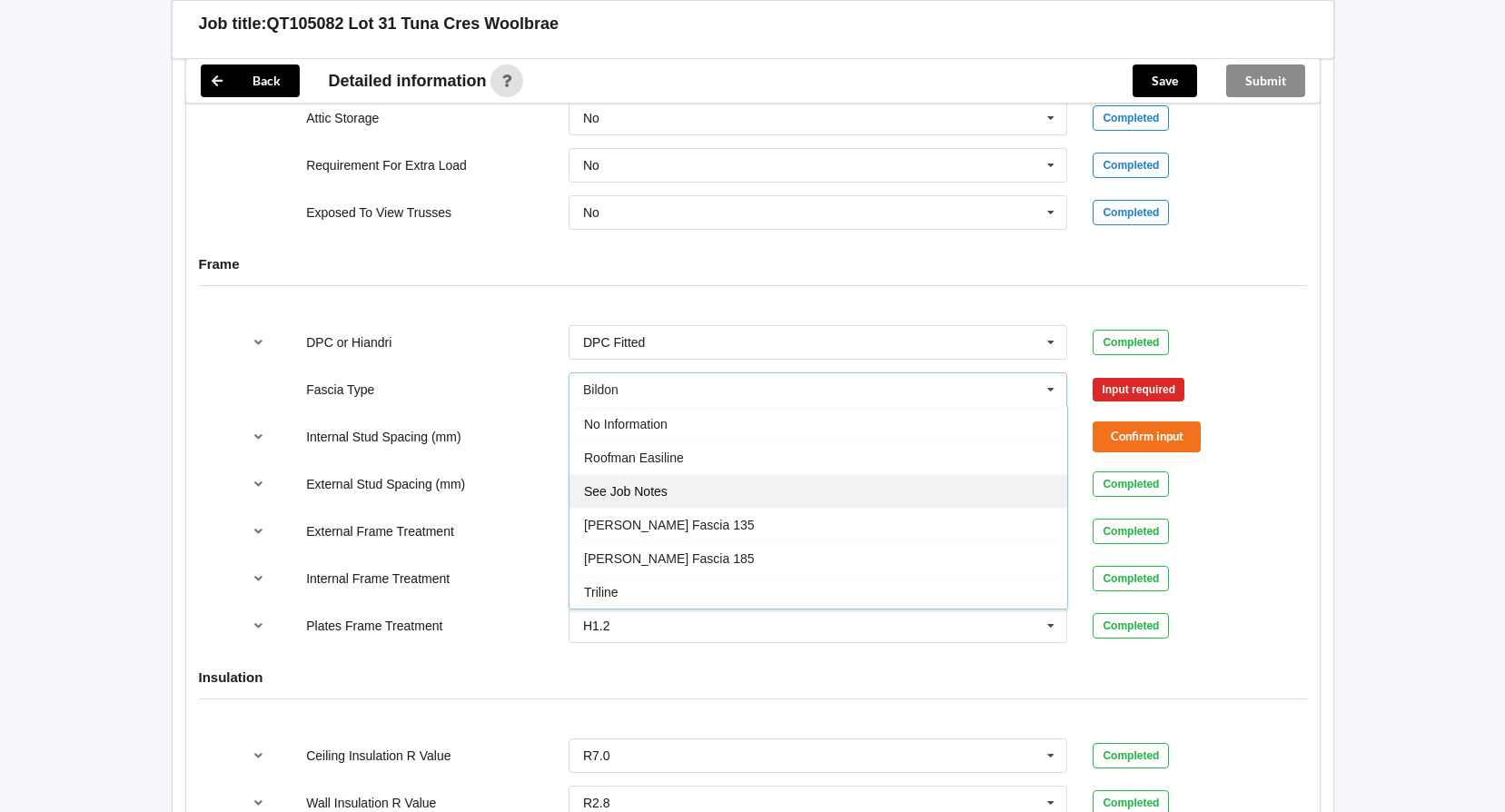
click at [856, 482] on div "See Job Notes" at bounding box center [818, 490] width 498 height 34
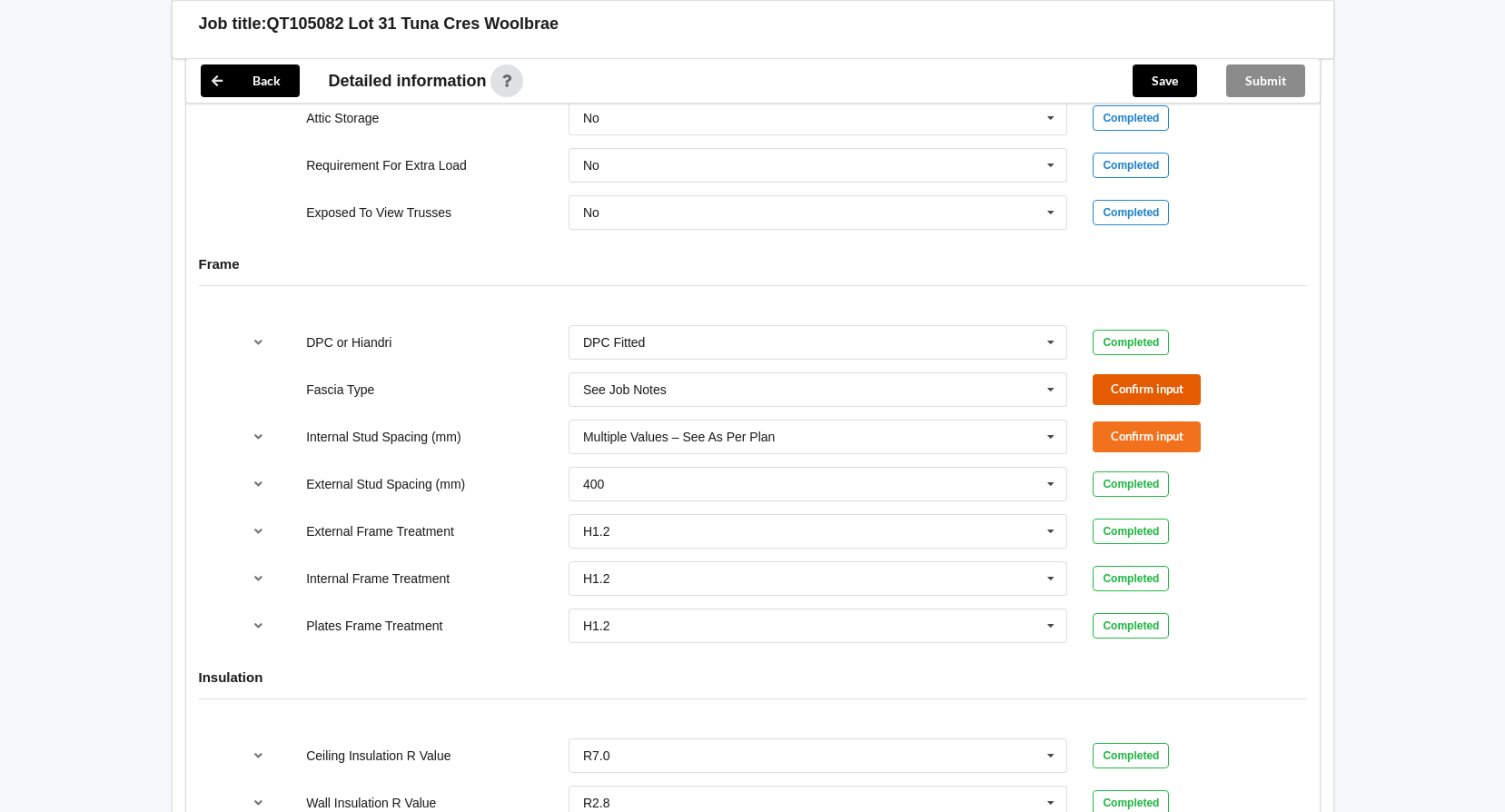
click at [1130, 390] on button "Confirm input" at bounding box center [1146, 389] width 108 height 30
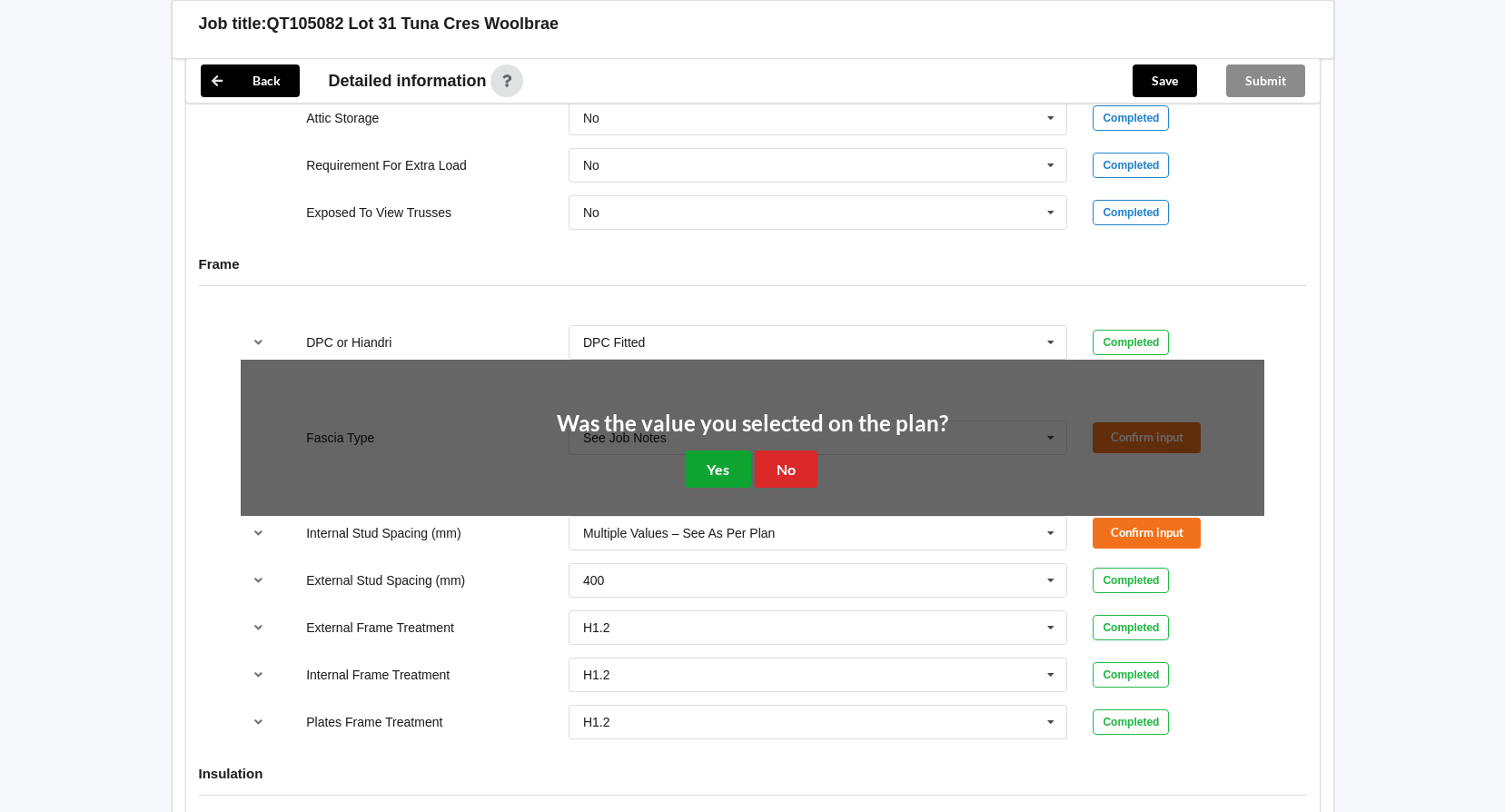
click at [718, 474] on button "Yes" at bounding box center [718, 469] width 66 height 37
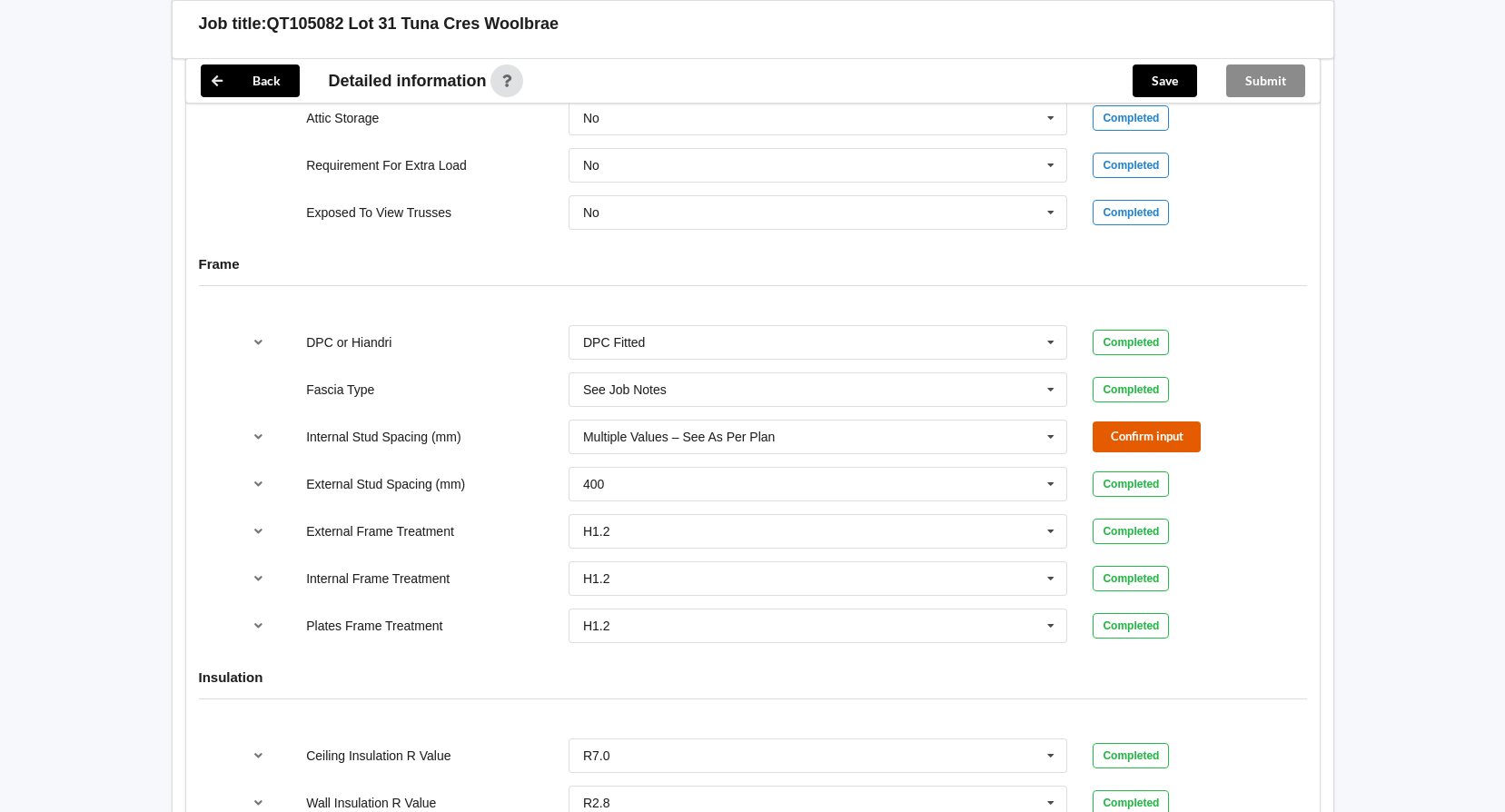
click at [1188, 434] on button "Confirm input" at bounding box center [1146, 436] width 108 height 30
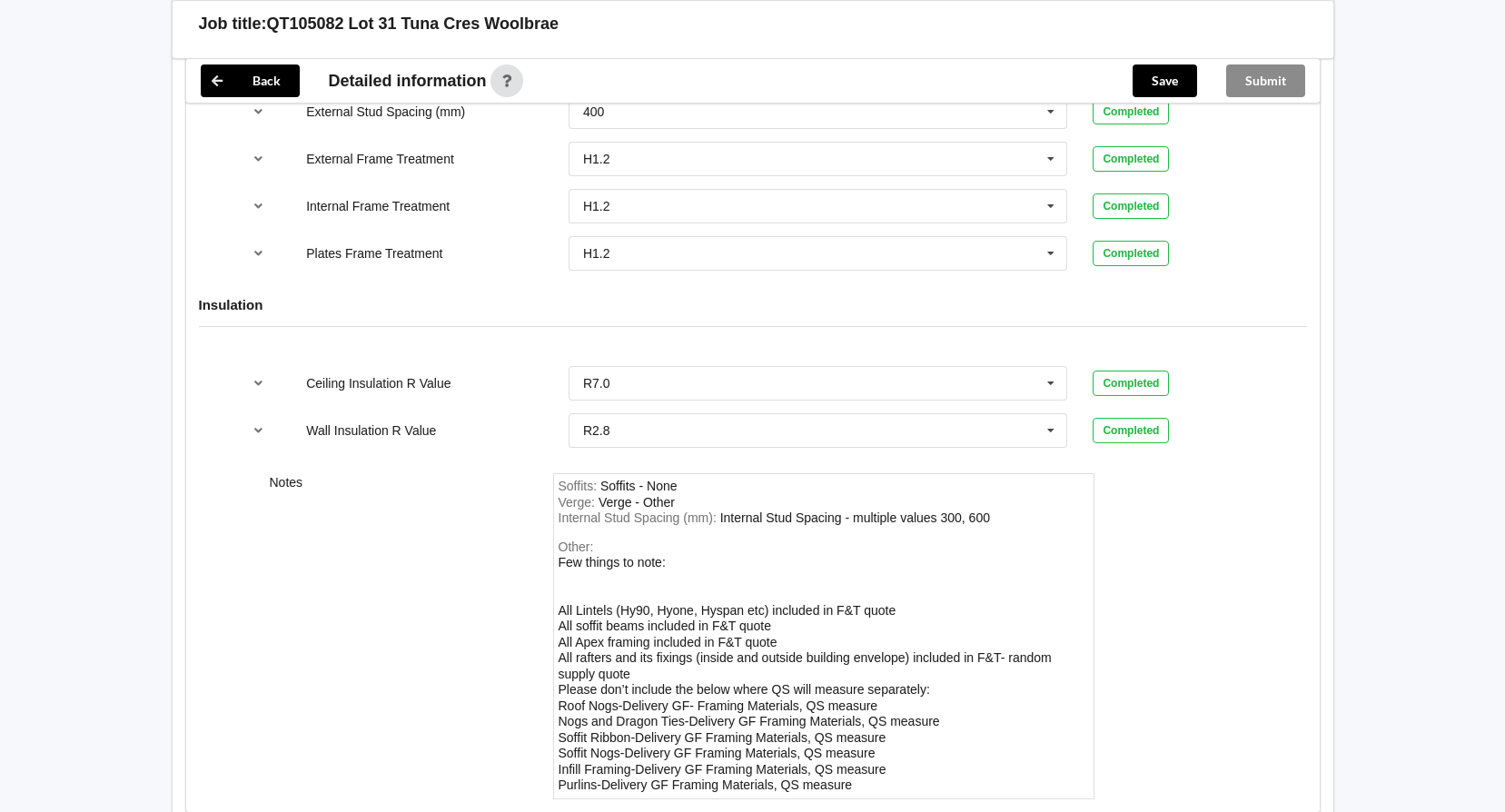
scroll to position [2225, 0]
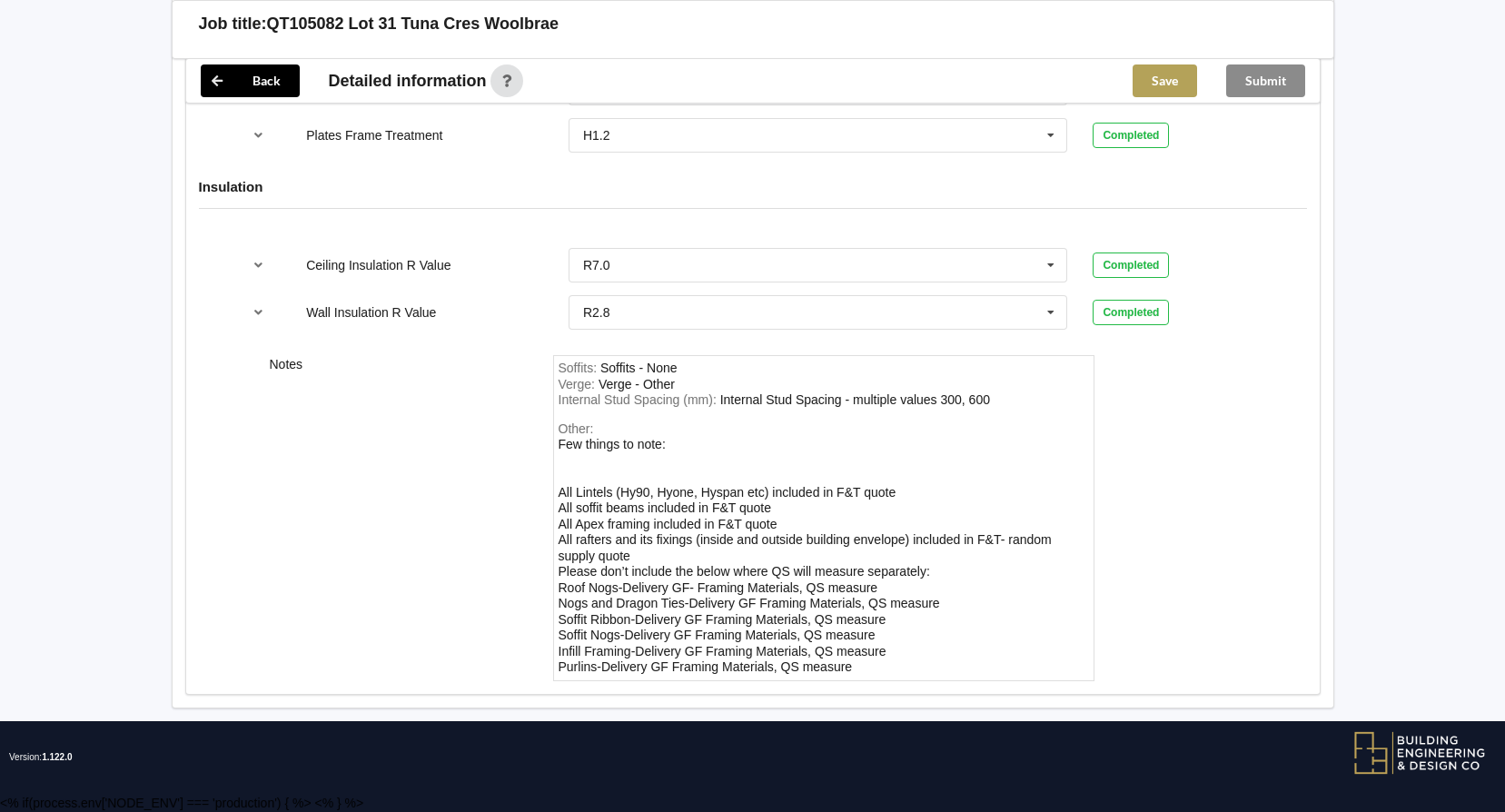
click at [1182, 86] on button "Save" at bounding box center [1165, 81] width 64 height 33
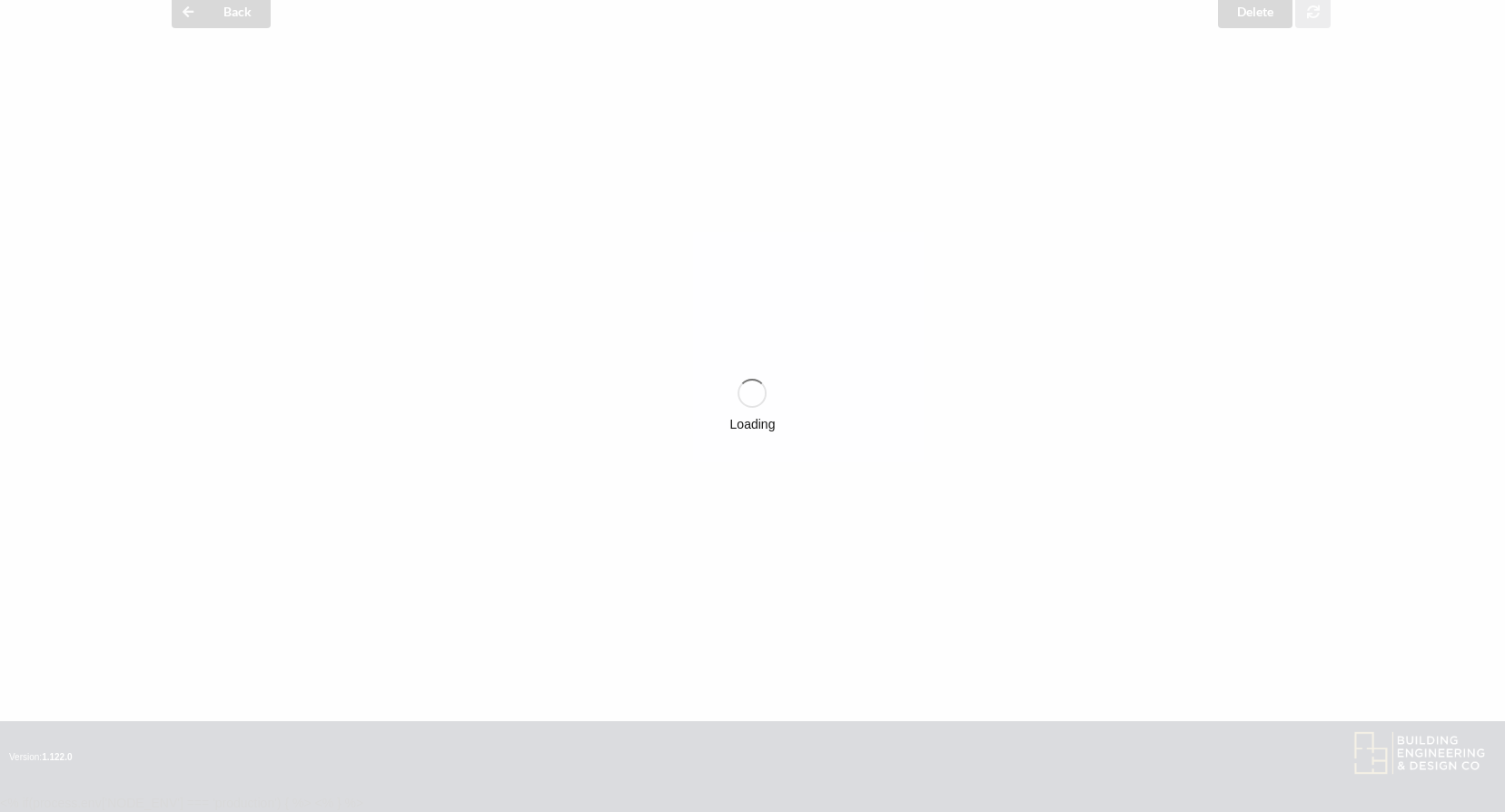
scroll to position [80, 0]
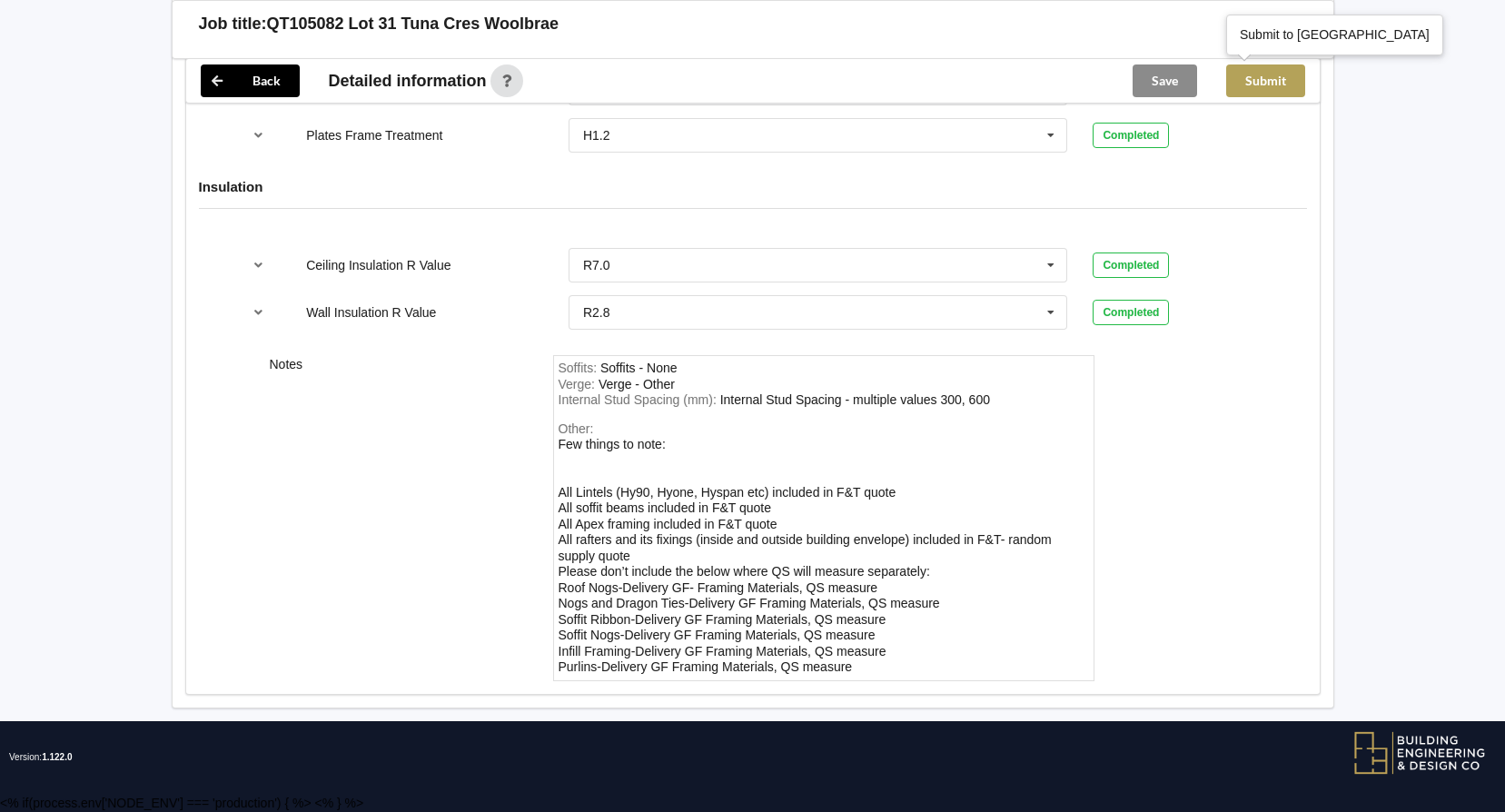
click at [1265, 84] on button "Submit" at bounding box center [1266, 81] width 79 height 33
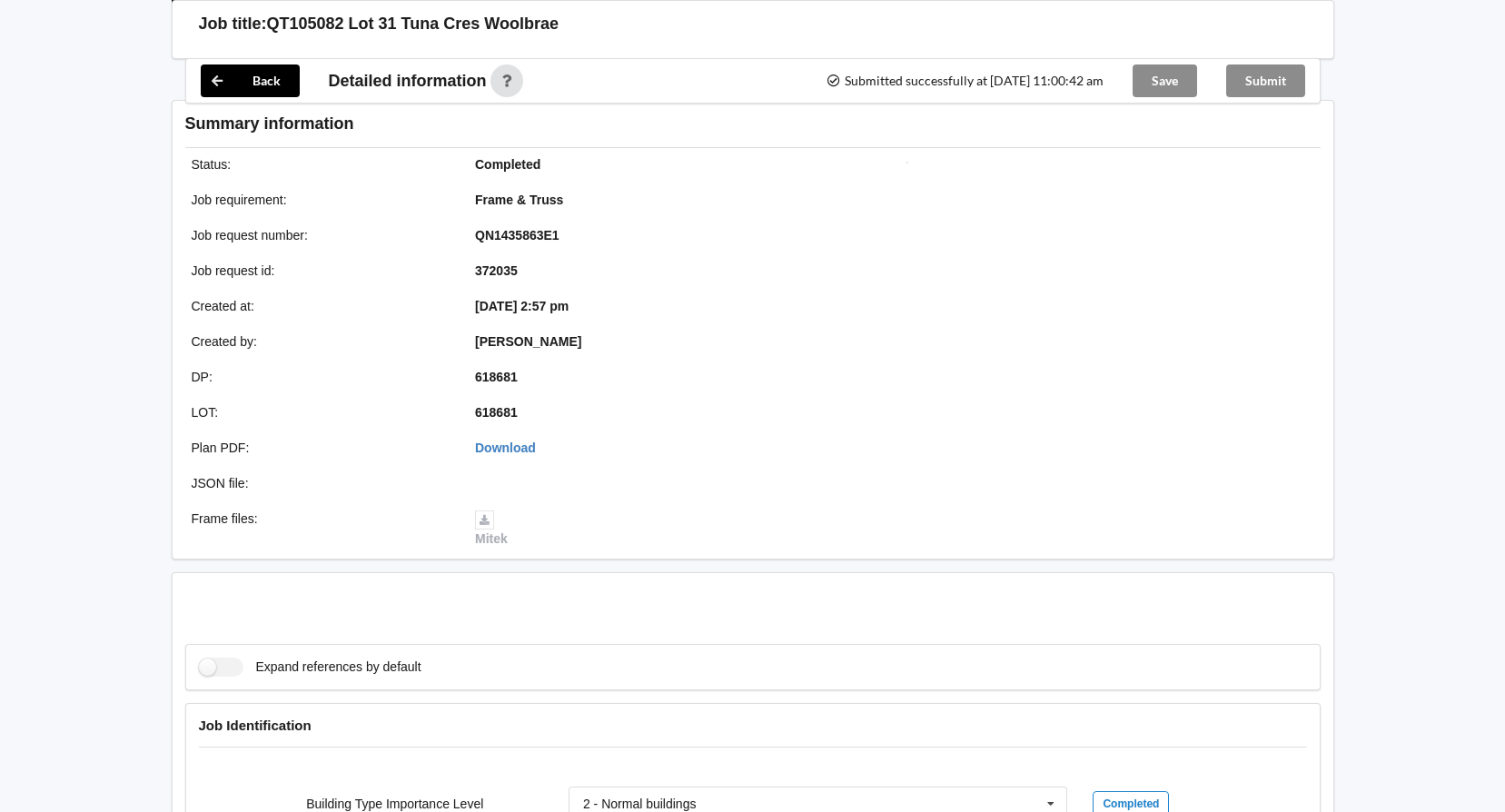
scroll to position [2142, 0]
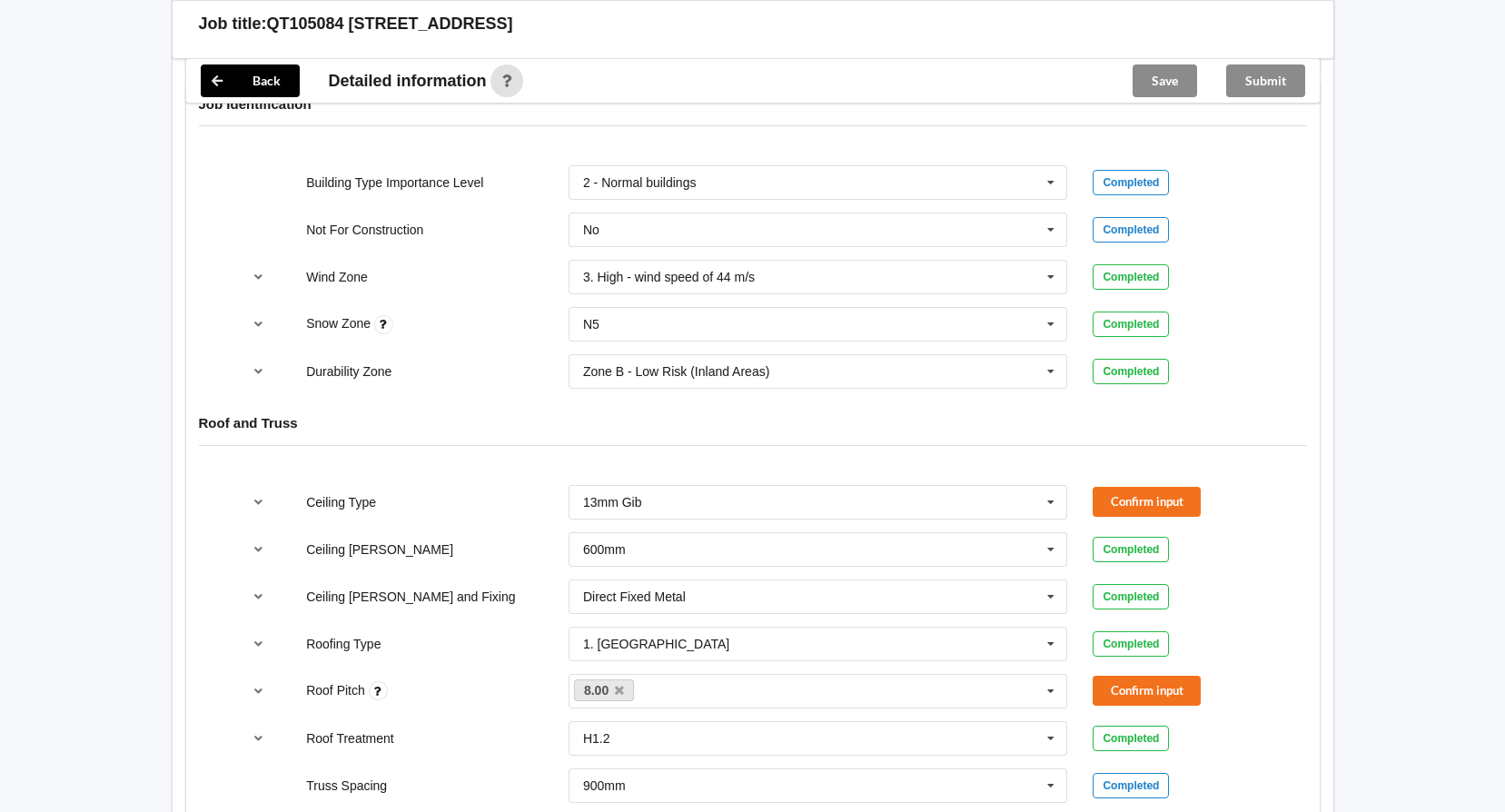
scroll to position [817, 0]
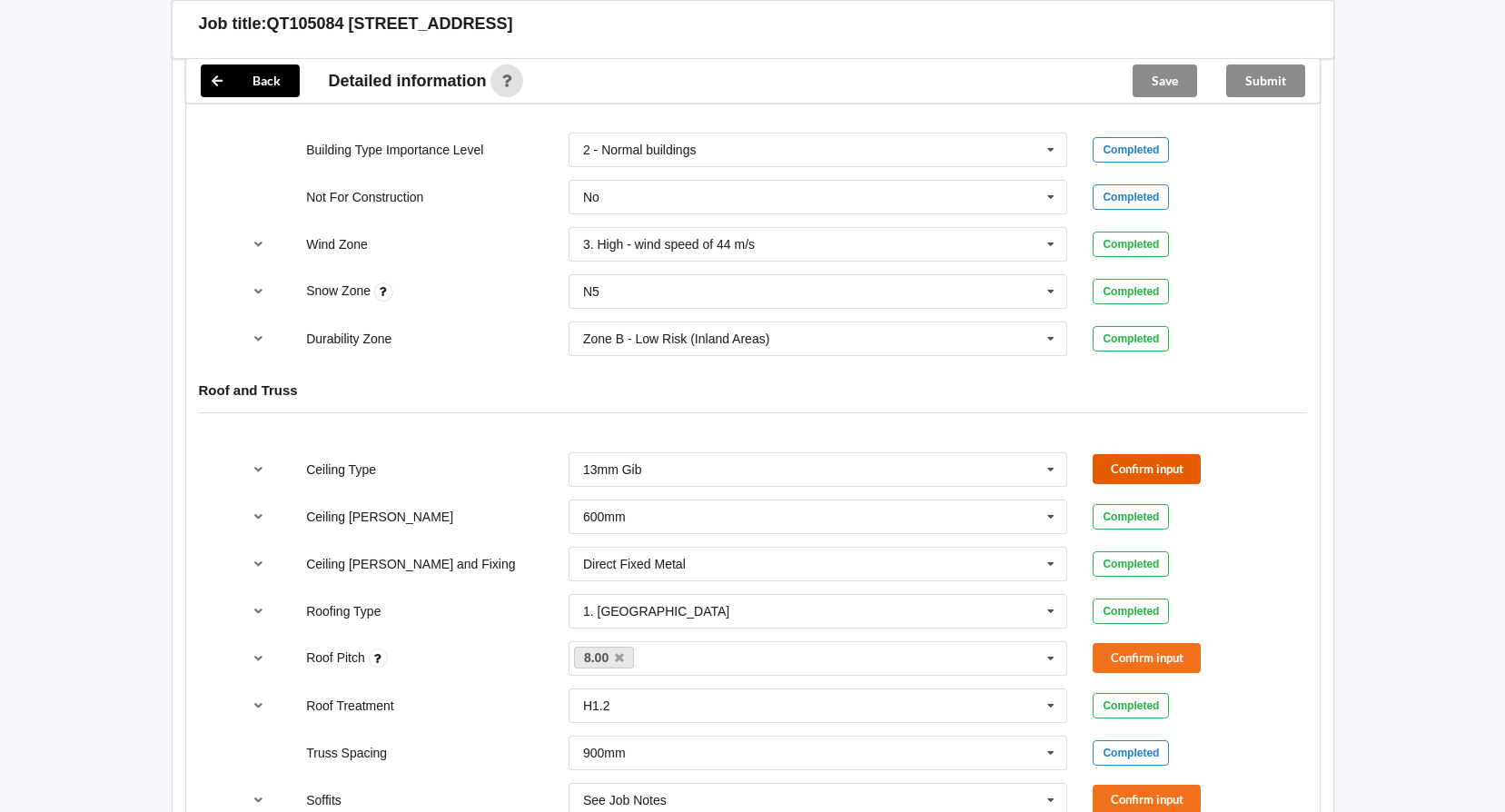
click at [1114, 458] on button "Confirm input" at bounding box center [1146, 469] width 108 height 30
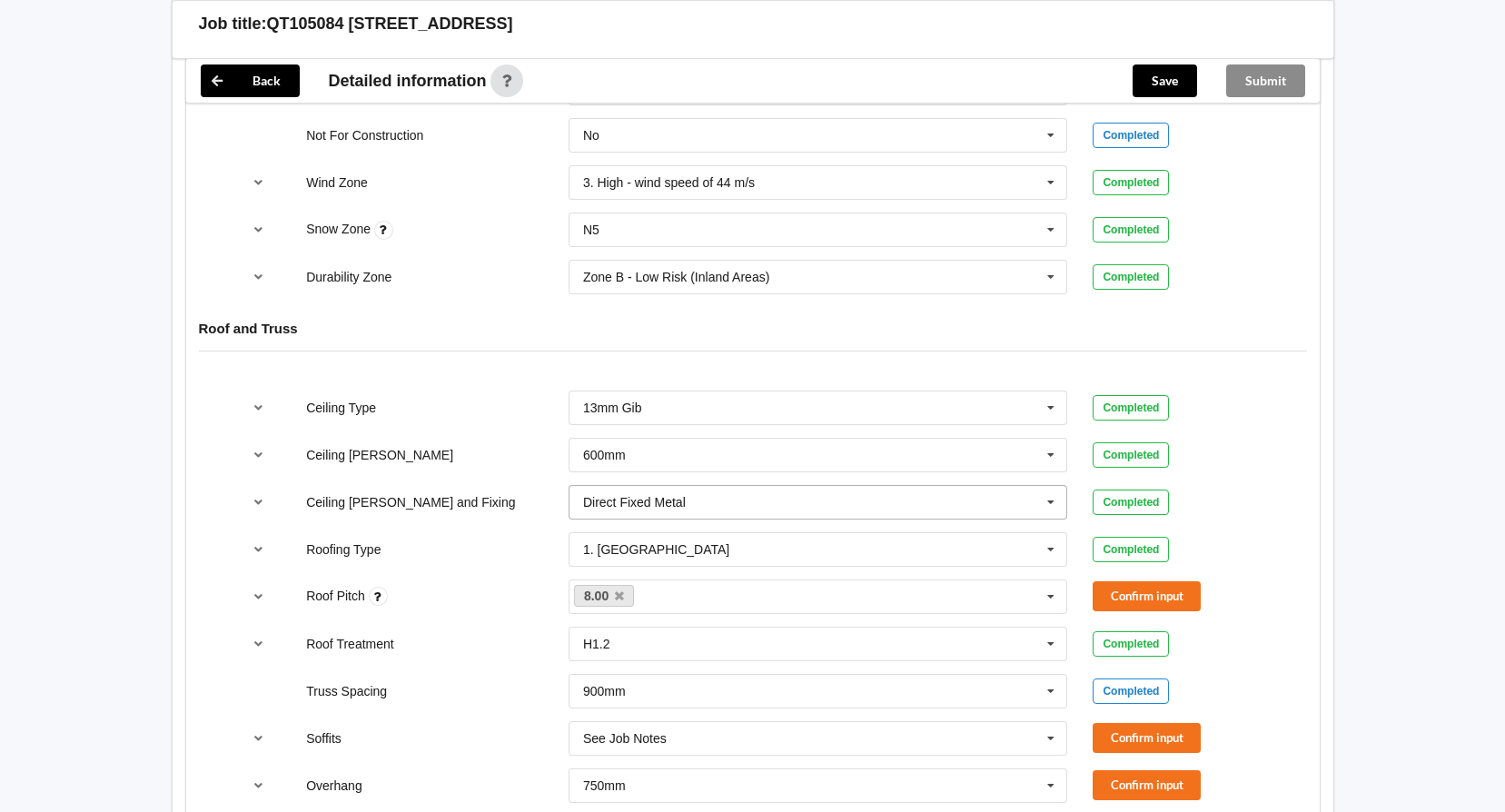
scroll to position [908, 0]
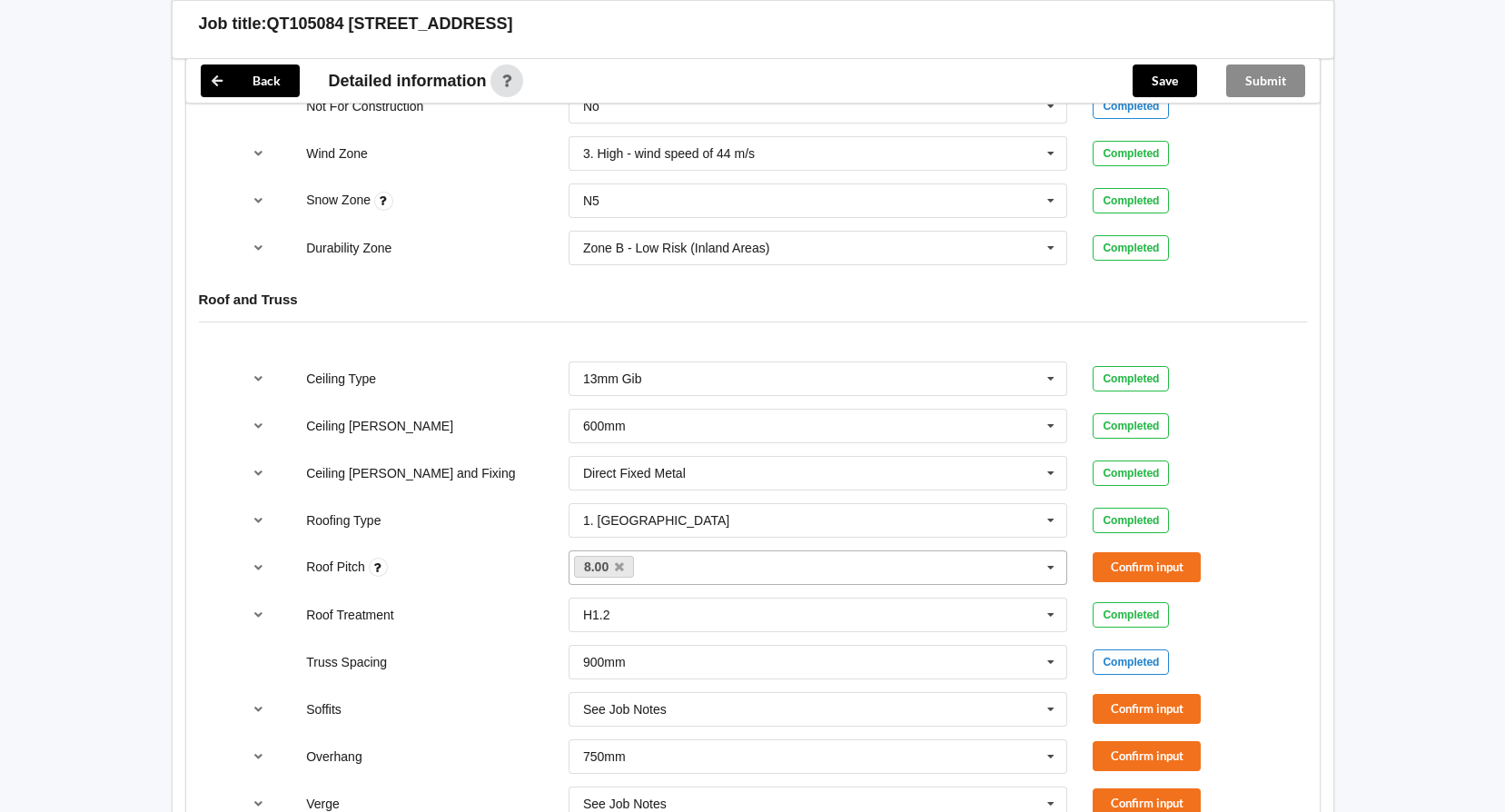
click at [765, 568] on div "8.00 None" at bounding box center [818, 567] width 500 height 35
type input "38"
click at [629, 600] on div "Add 38" at bounding box center [818, 600] width 498 height 34
click at [1108, 560] on button "Confirm input" at bounding box center [1146, 566] width 108 height 30
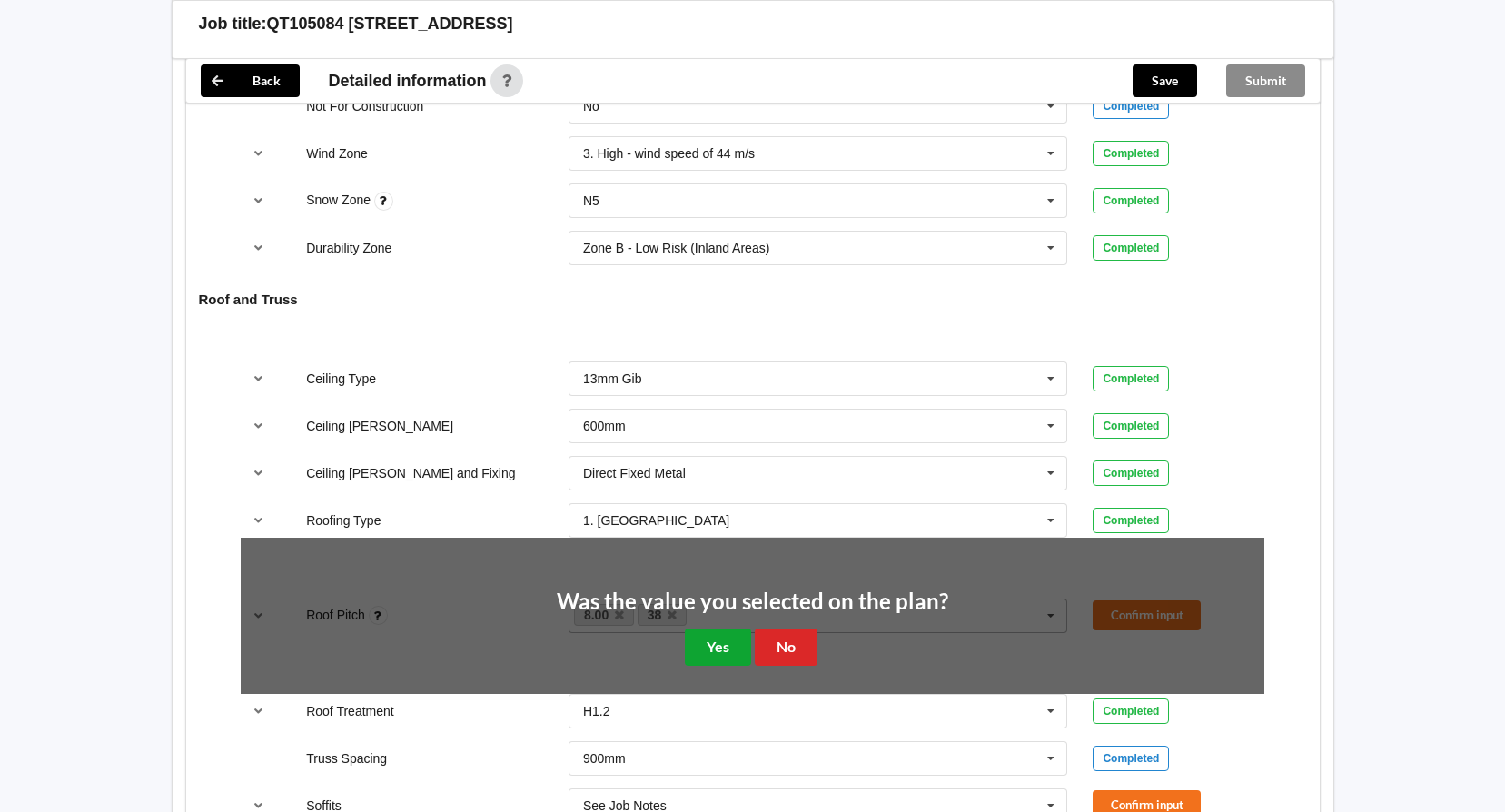
click at [704, 653] on button "Yes" at bounding box center [718, 646] width 66 height 37
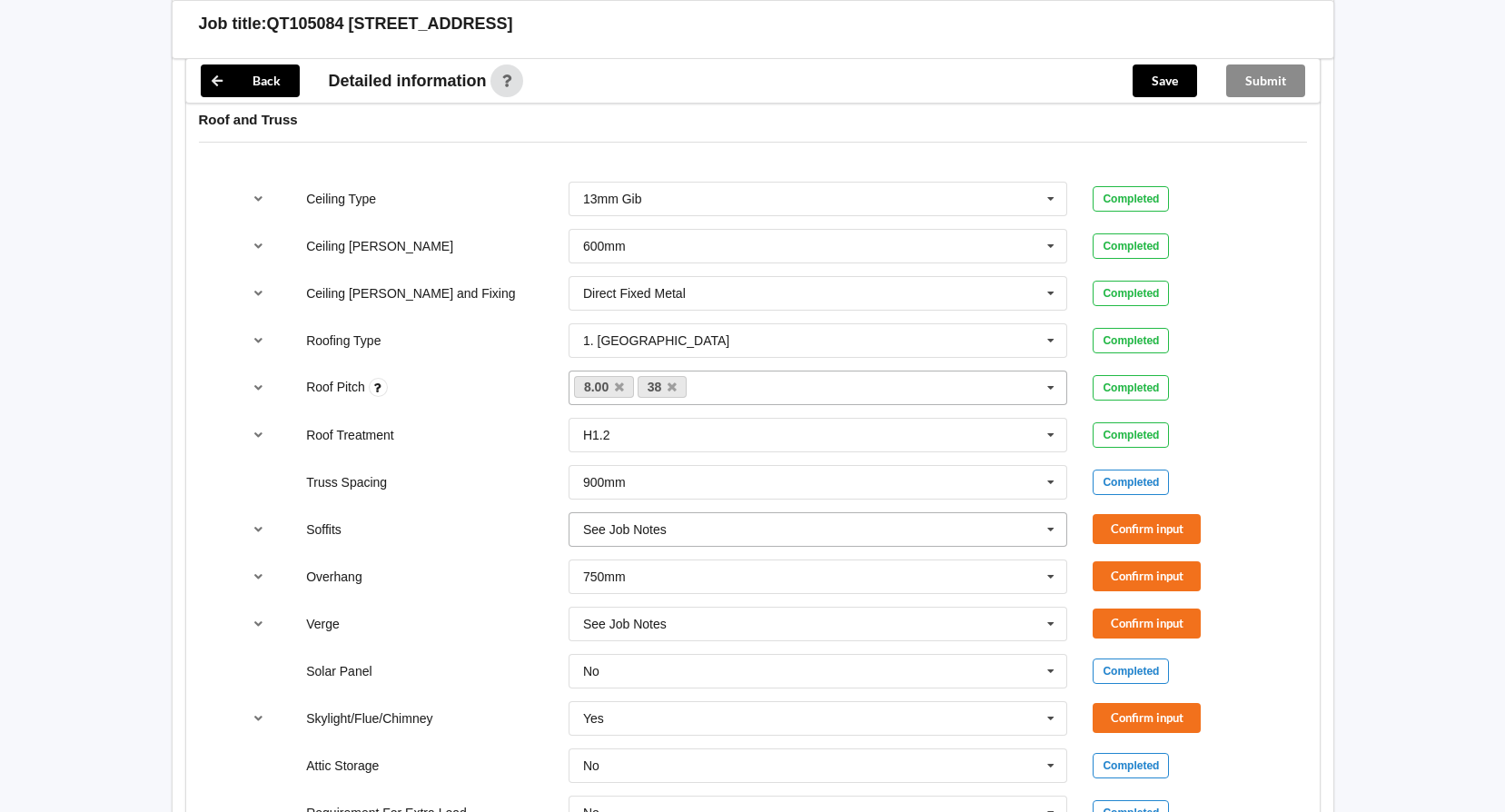
scroll to position [1090, 0]
click at [1132, 527] on button "Confirm input" at bounding box center [1146, 527] width 108 height 30
click at [1051, 582] on icon at bounding box center [1051, 575] width 28 height 34
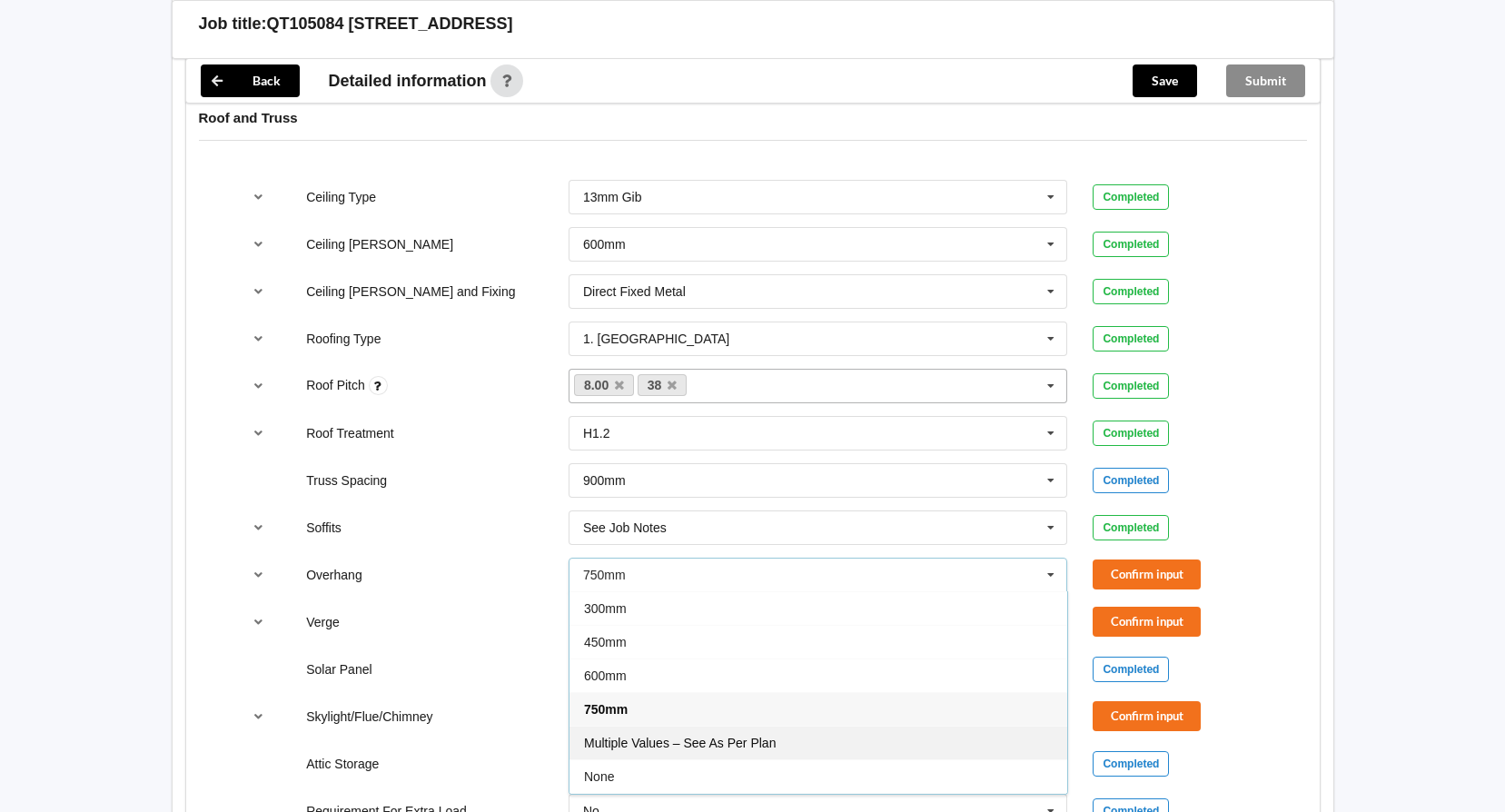
click at [816, 732] on div "Multiple Values – See As Per Plan" at bounding box center [818, 742] width 498 height 34
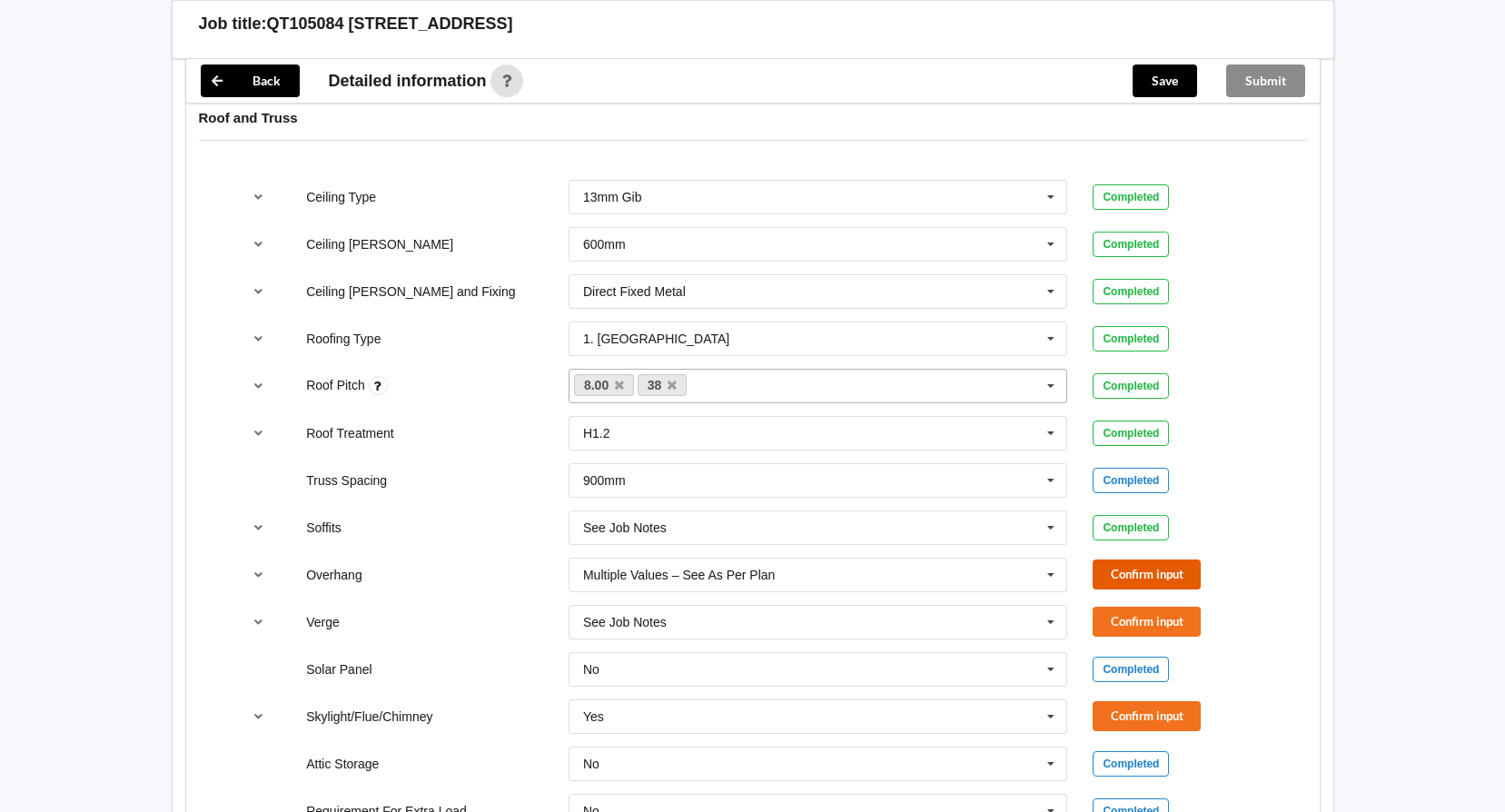
click at [1128, 577] on button "Confirm input" at bounding box center [1146, 574] width 108 height 30
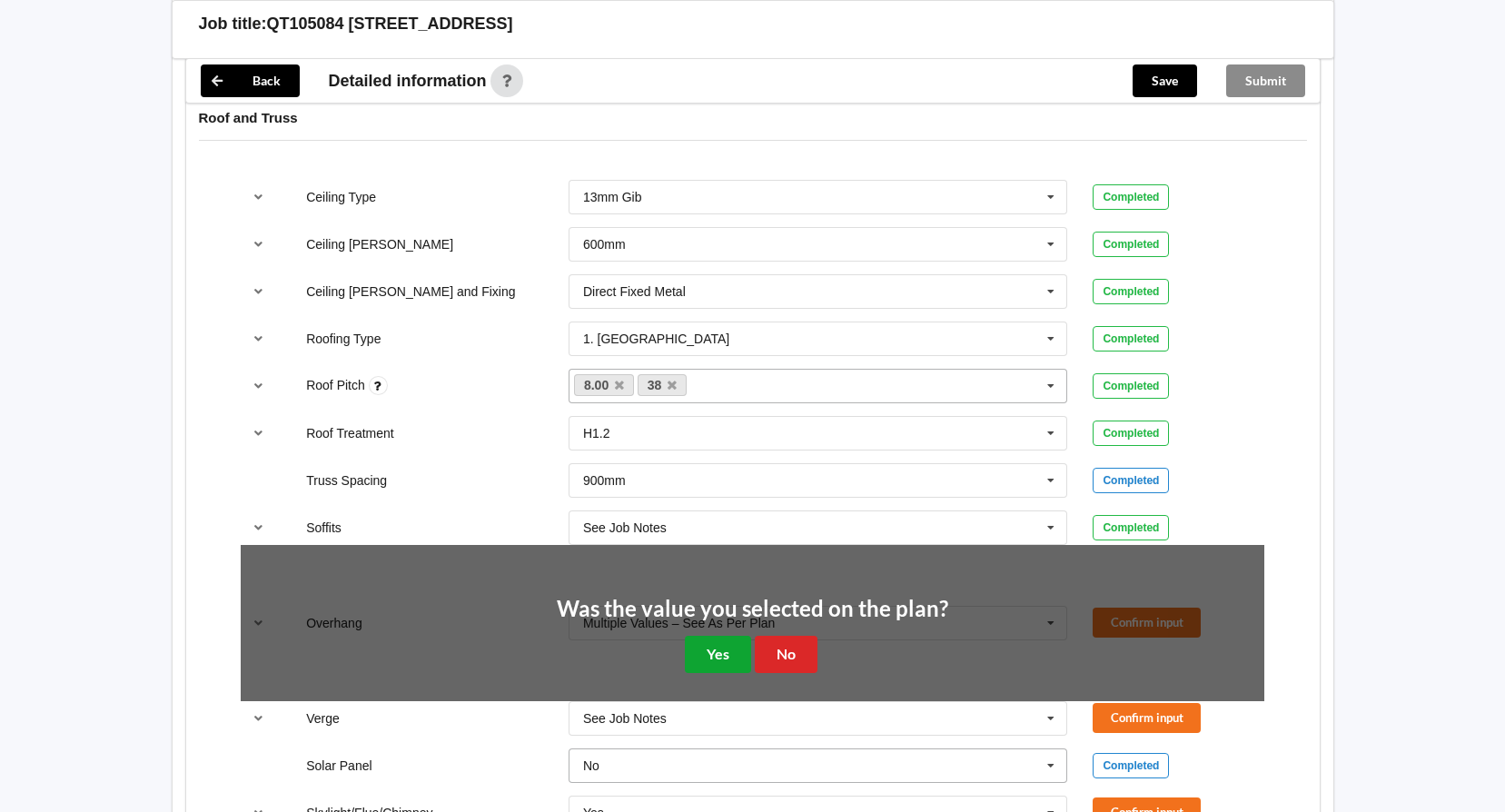
drag, startPoint x: 705, startPoint y: 664, endPoint x: 730, endPoint y: 663, distance: 25.0
click at [705, 663] on button "Yes" at bounding box center [718, 654] width 66 height 37
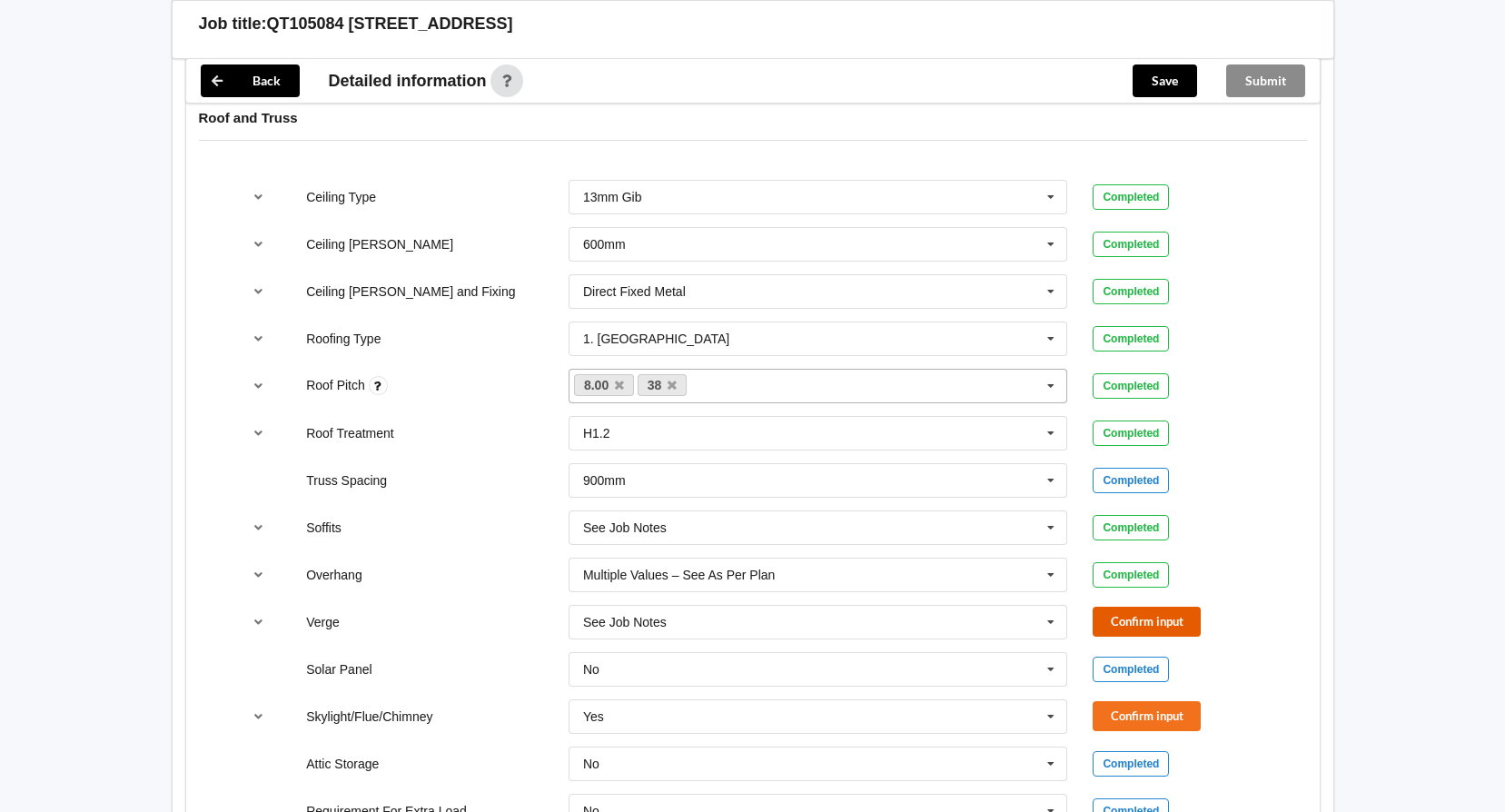
click at [1184, 621] on button "Confirm input" at bounding box center [1146, 621] width 108 height 30
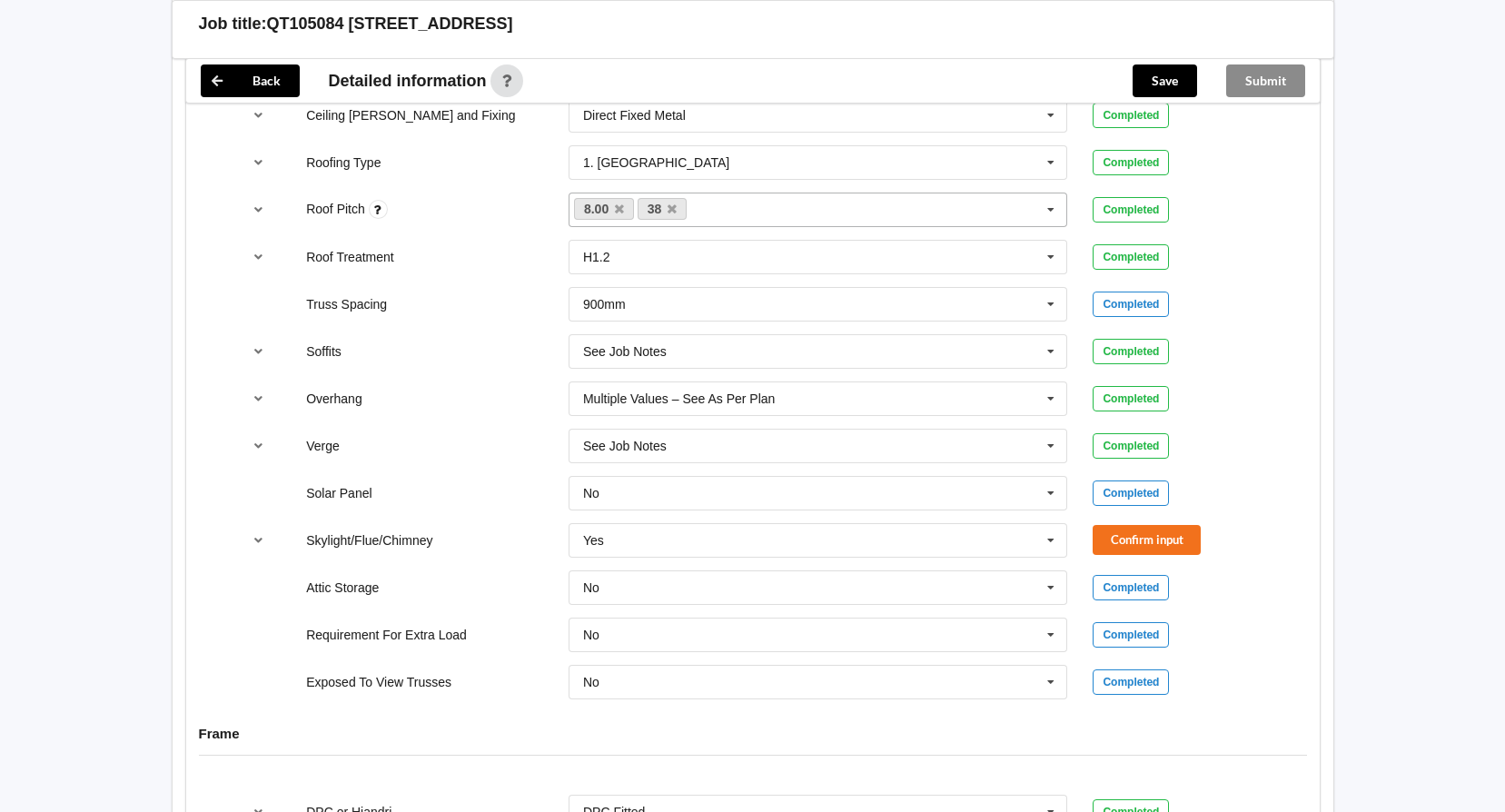
scroll to position [1271, 0]
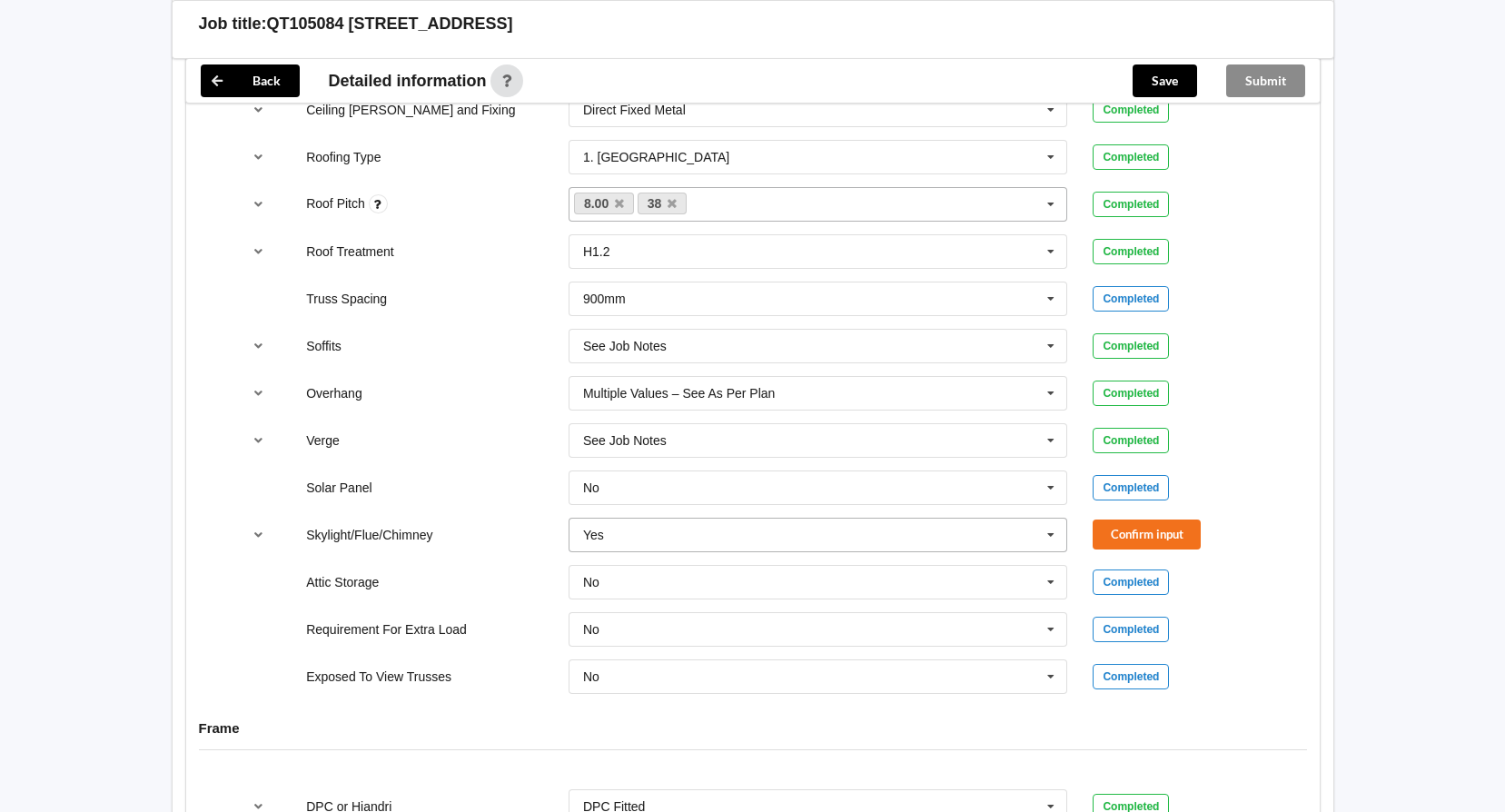
click at [1059, 536] on icon at bounding box center [1051, 535] width 28 height 34
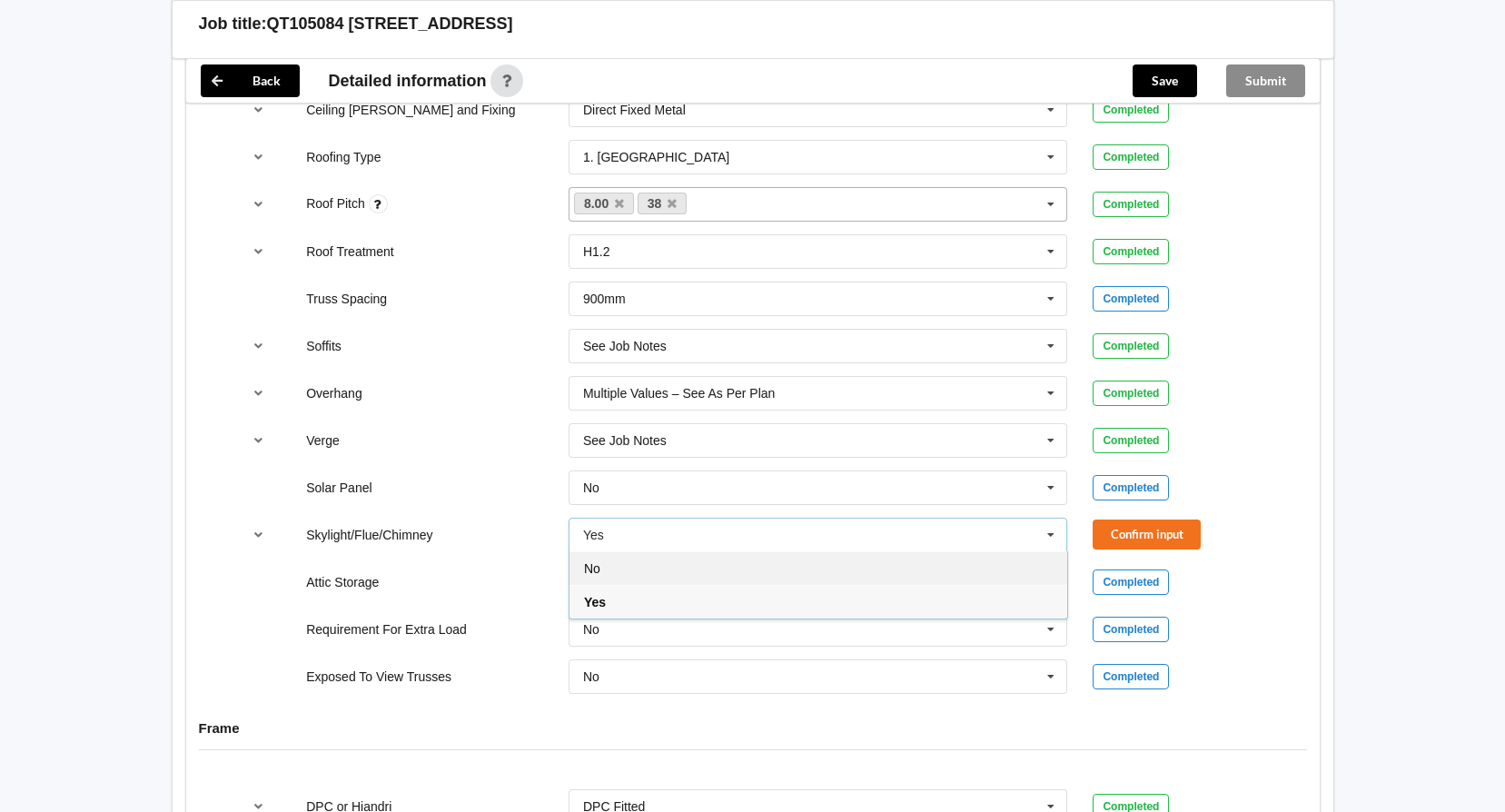
click at [776, 574] on div "No" at bounding box center [818, 567] width 498 height 34
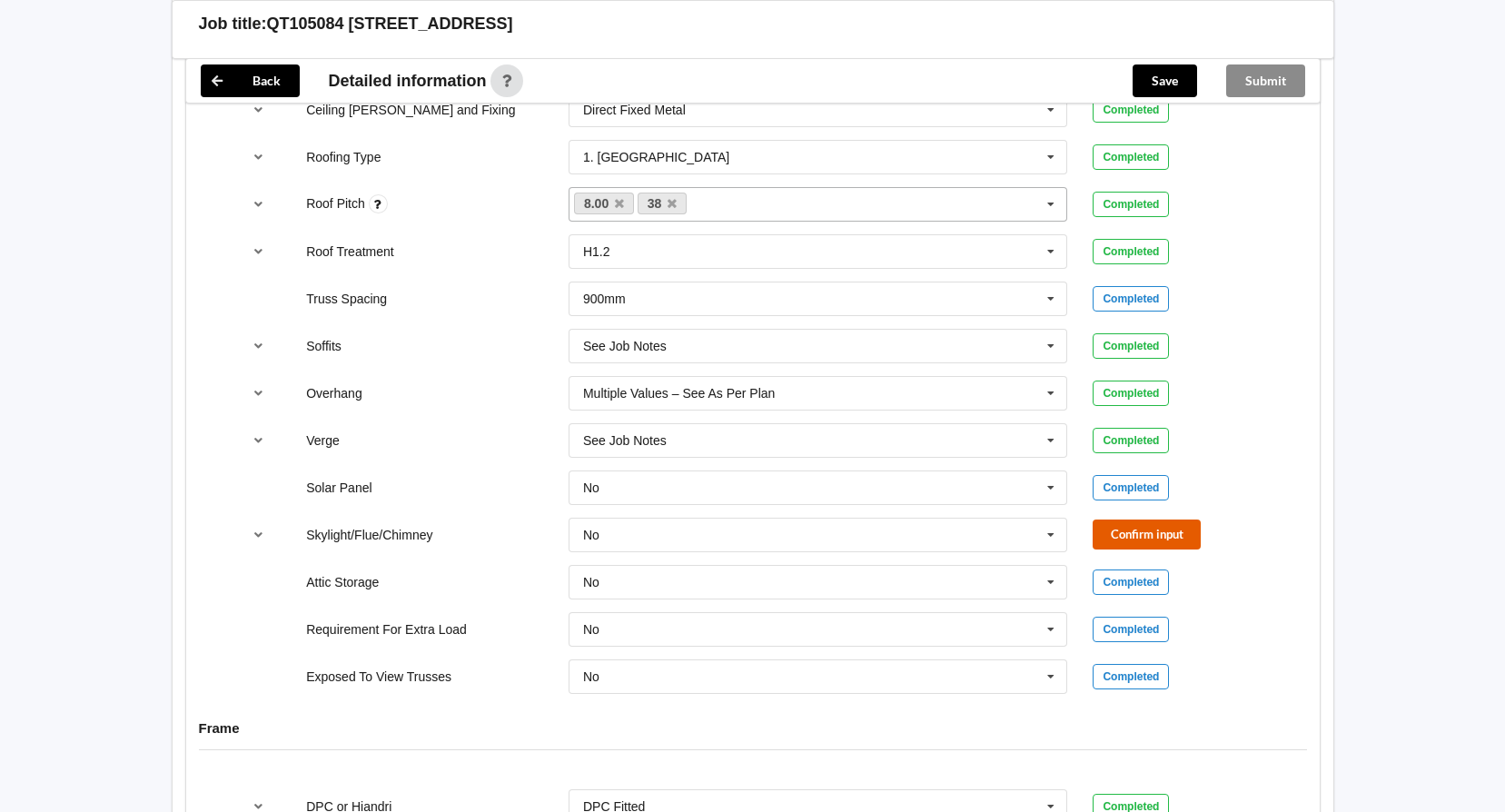
click at [1120, 522] on button "Confirm input" at bounding box center [1146, 534] width 108 height 30
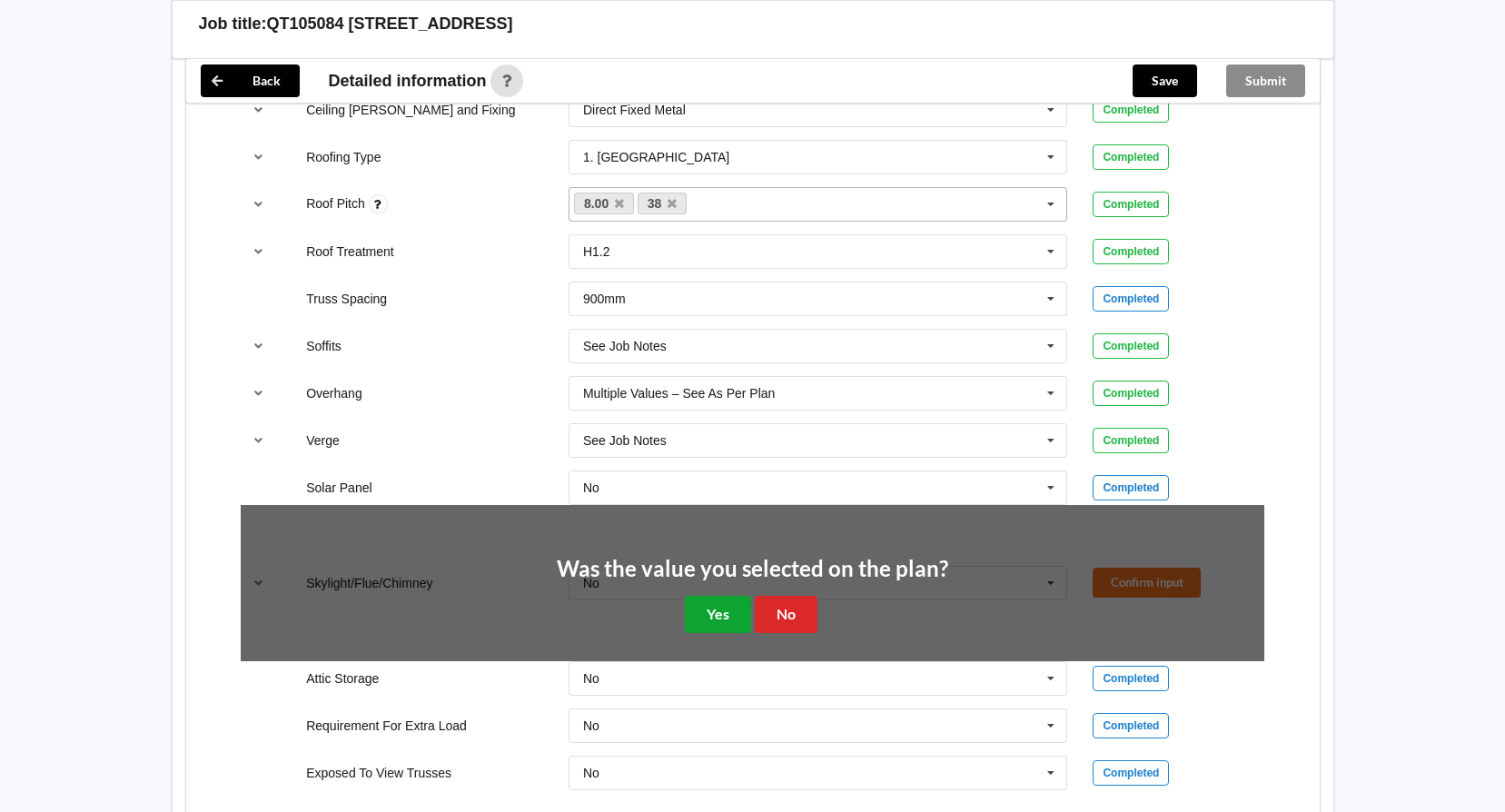
drag, startPoint x: 699, startPoint y: 612, endPoint x: 711, endPoint y: 610, distance: 12.2
click at [700, 612] on button "Yes" at bounding box center [718, 614] width 66 height 37
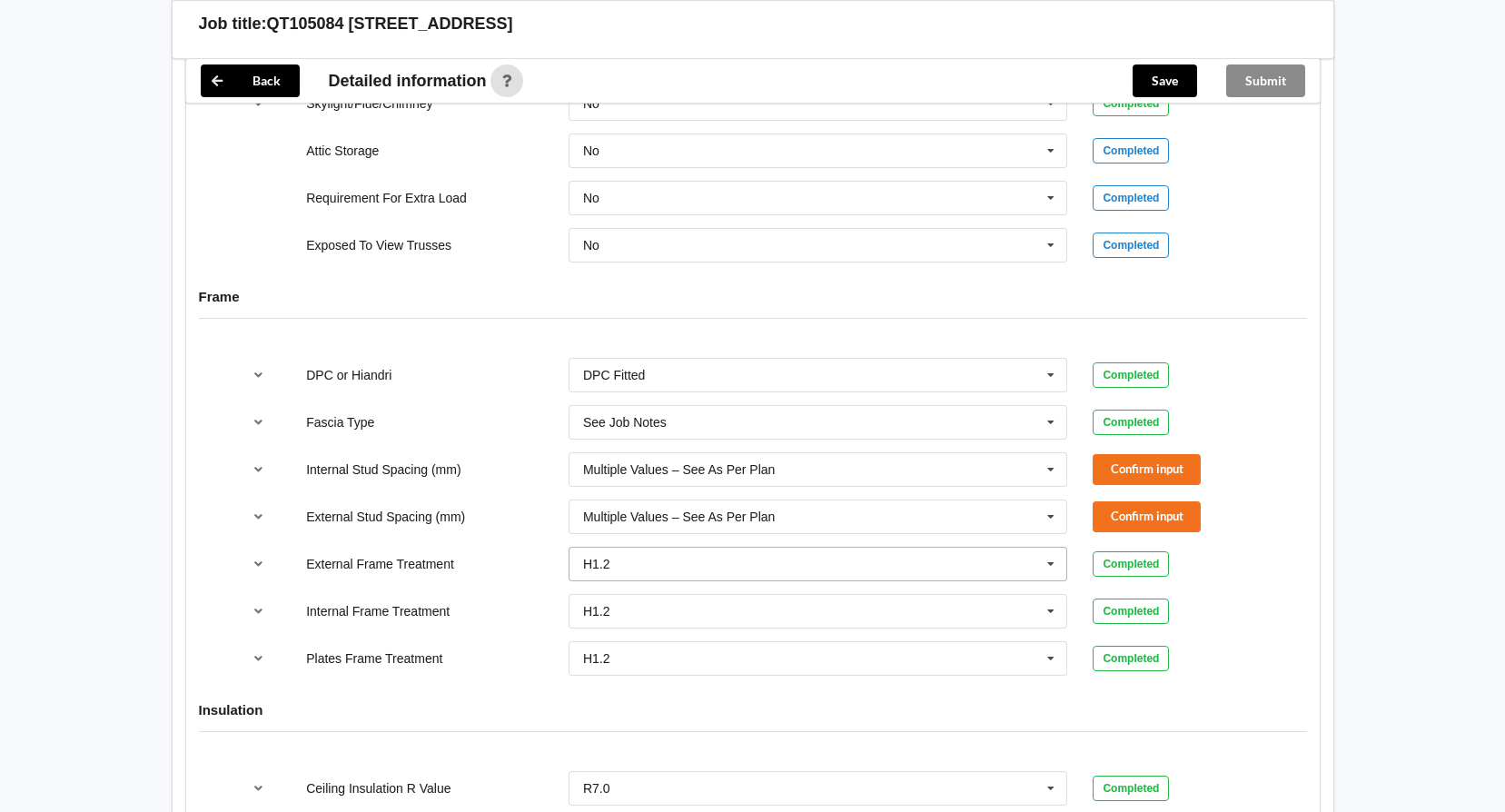
scroll to position [1725, 0]
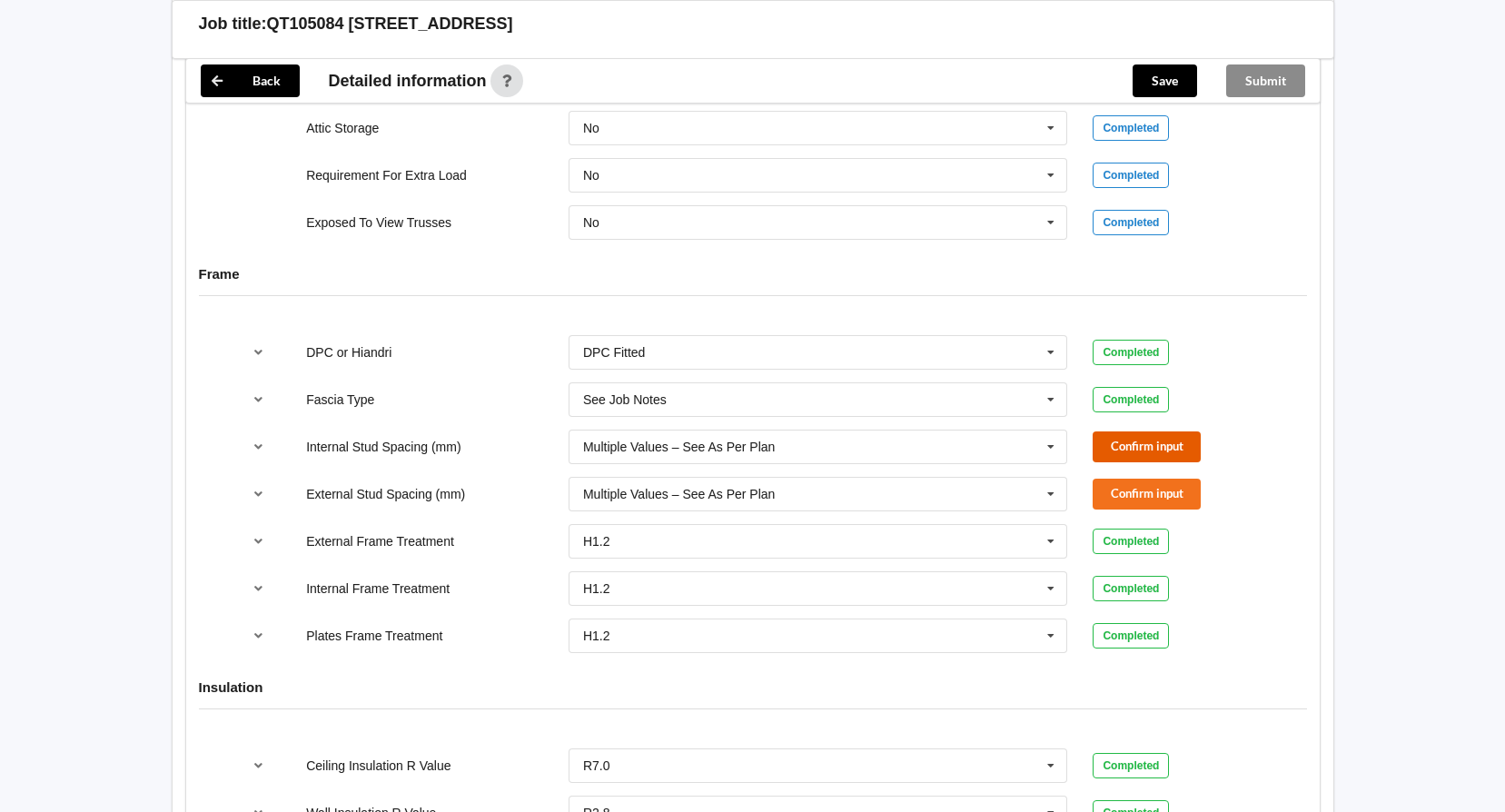
click at [1141, 452] on button "Confirm input" at bounding box center [1146, 446] width 108 height 30
click at [1123, 486] on button "Confirm input" at bounding box center [1146, 493] width 108 height 30
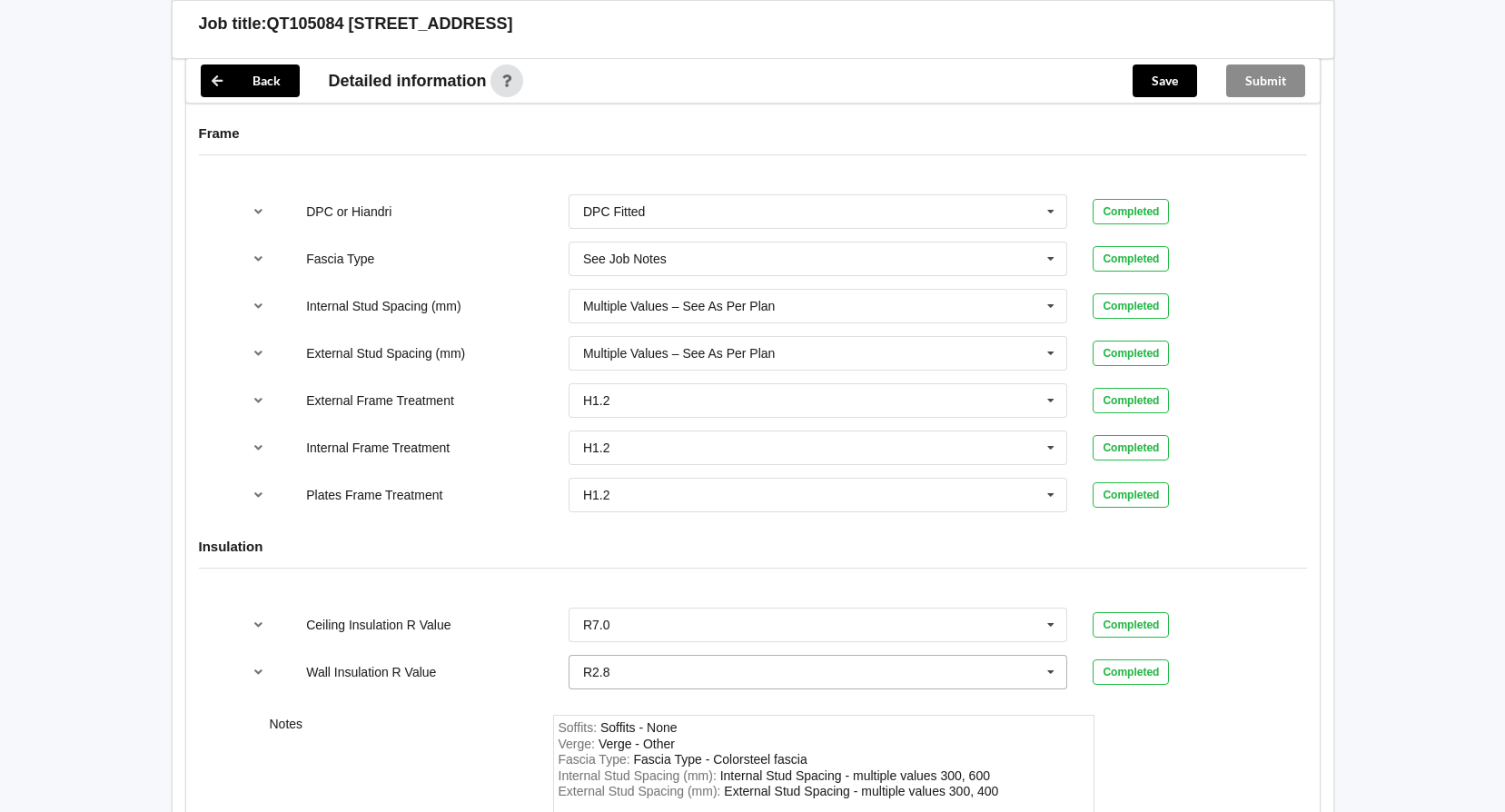
scroll to position [1997, 0]
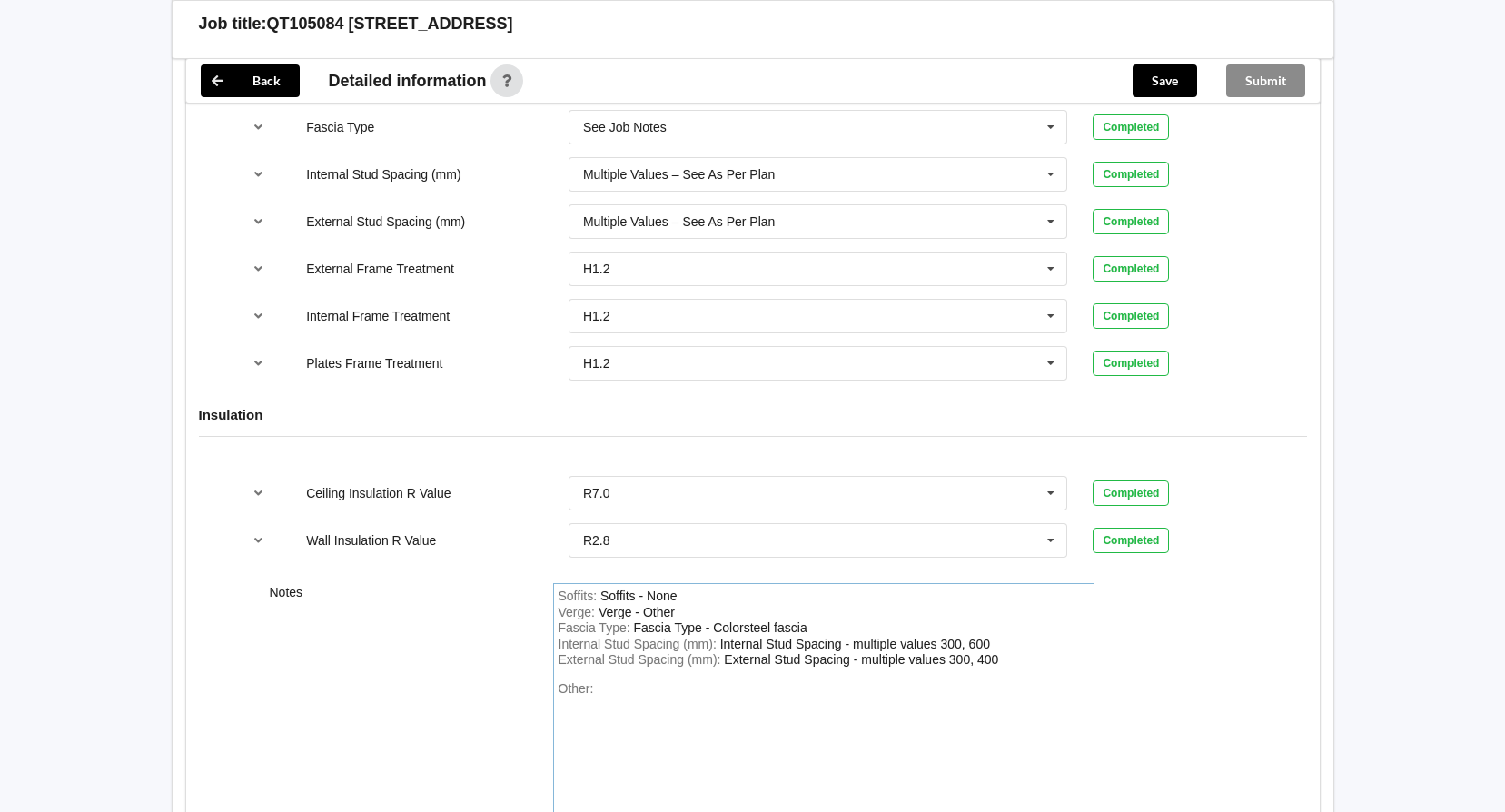
click at [646, 698] on div "Other:" at bounding box center [823, 744] width 531 height 127
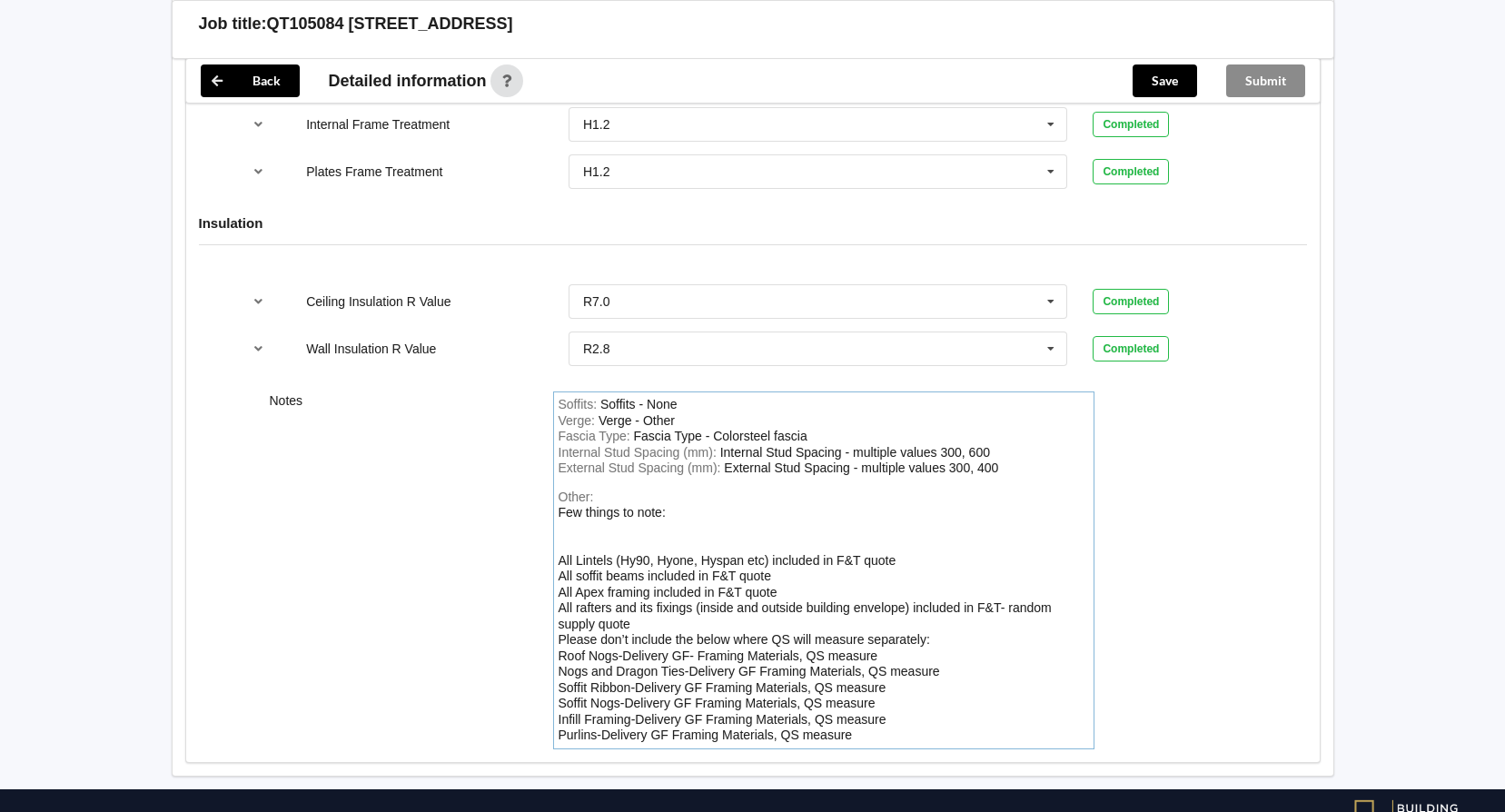
scroll to position [2257, 0]
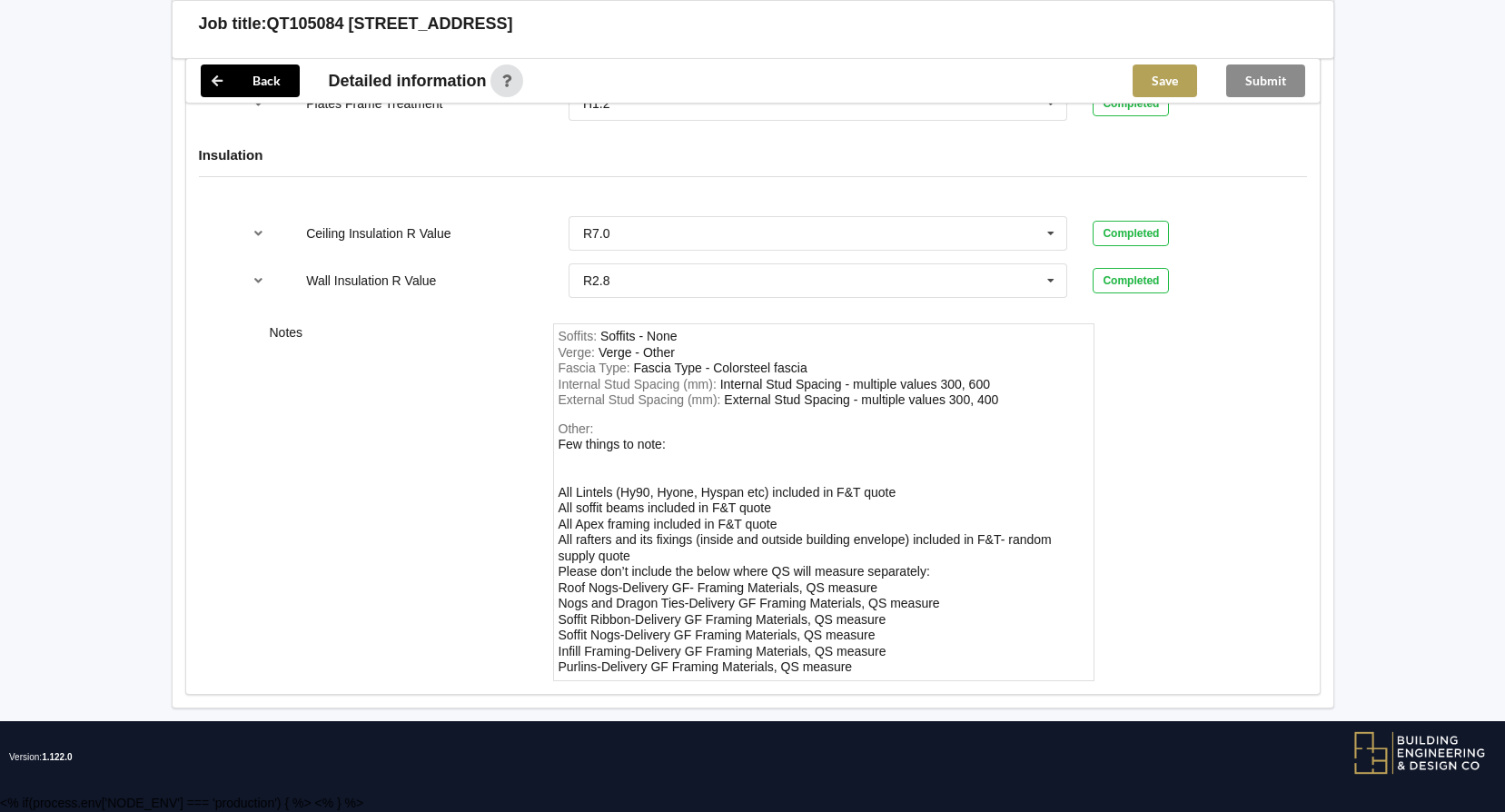
click at [1166, 80] on button "Save" at bounding box center [1165, 81] width 64 height 33
click at [1259, 92] on button "Submit" at bounding box center [1266, 81] width 79 height 33
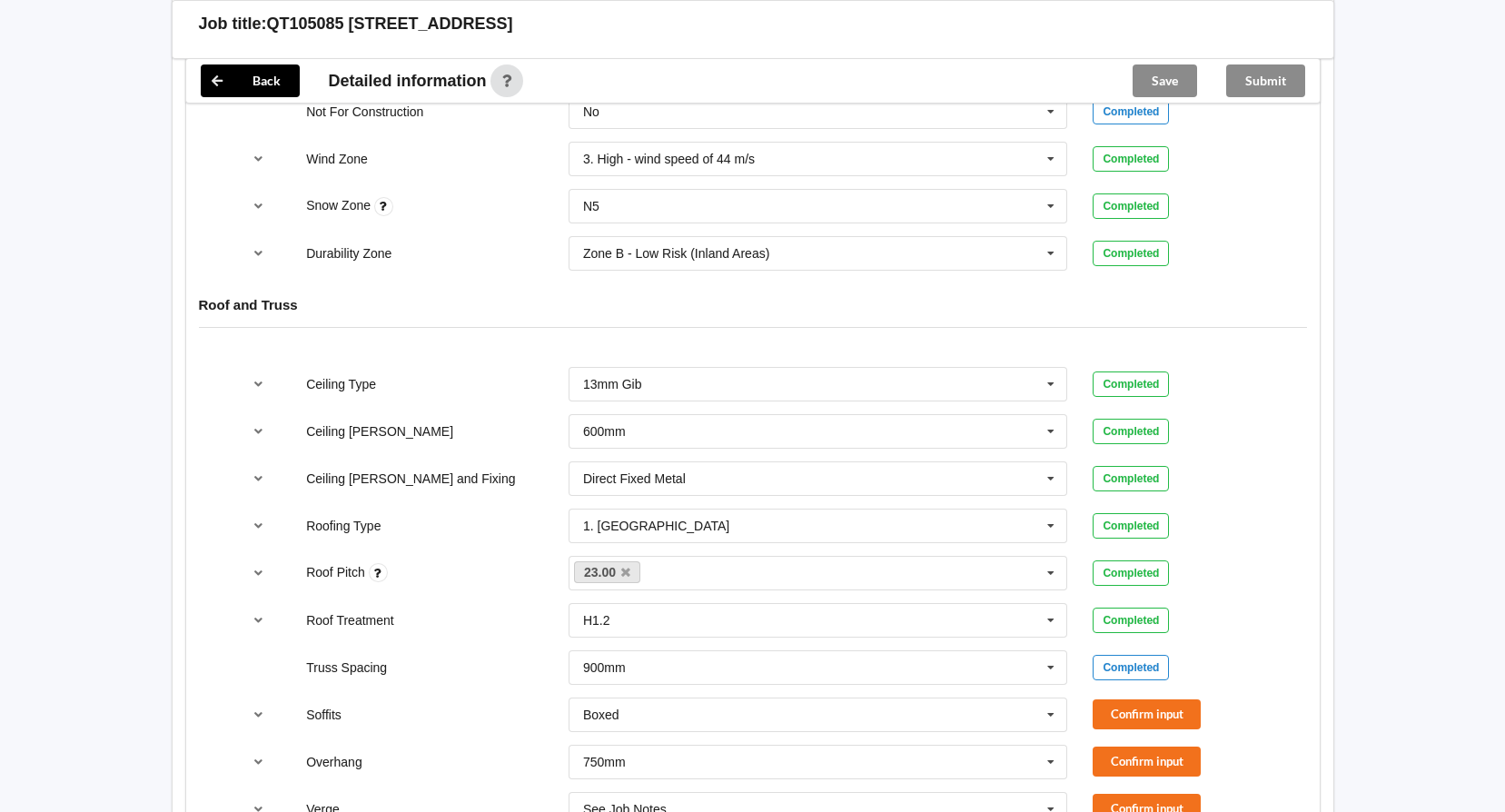
scroll to position [999, 0]
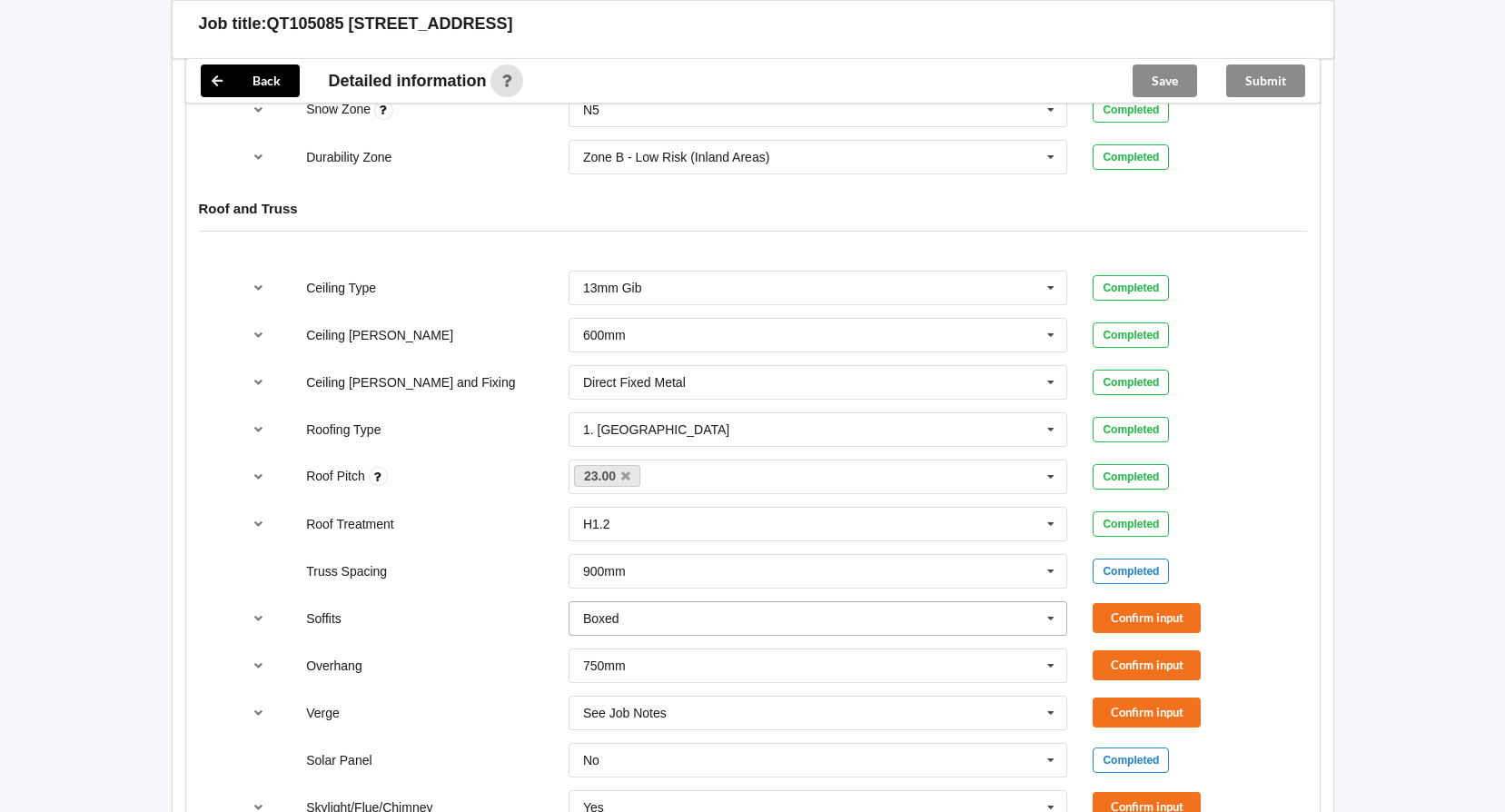
click at [1050, 613] on icon at bounding box center [1051, 618] width 28 height 34
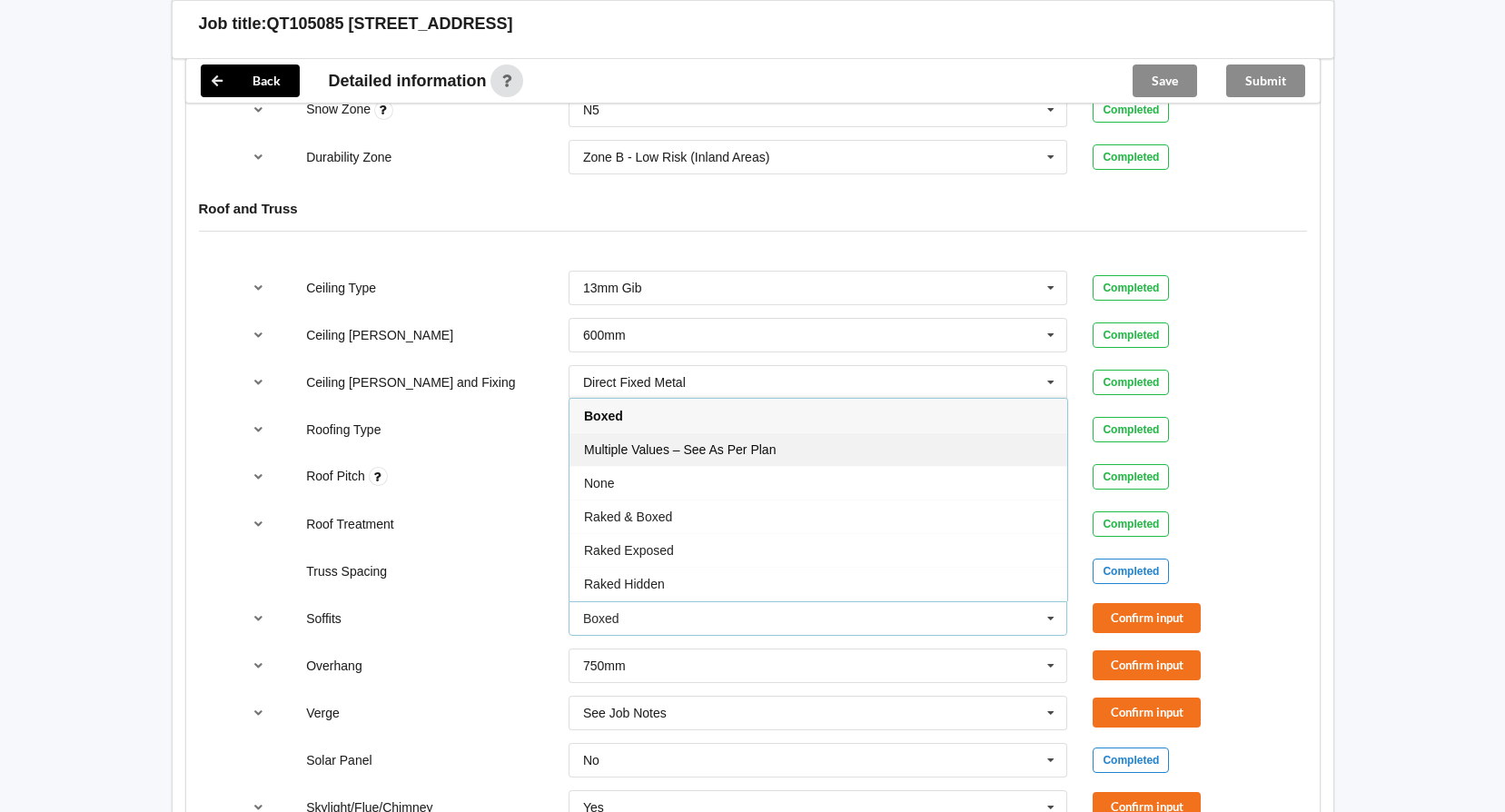
click at [914, 456] on div "Multiple Values – See As Per Plan" at bounding box center [818, 449] width 498 height 34
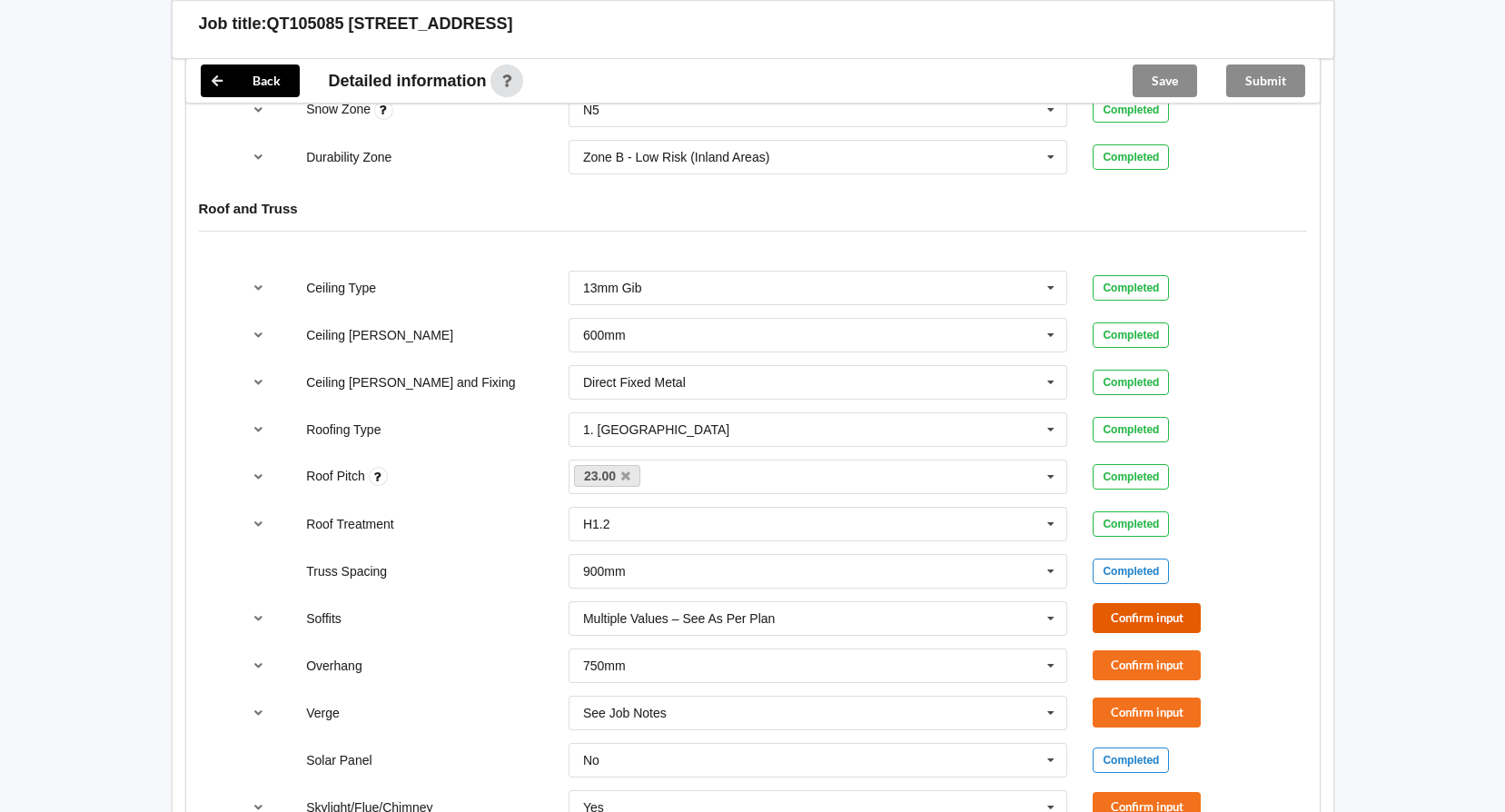
click at [1161, 613] on button "Confirm input" at bounding box center [1146, 617] width 108 height 30
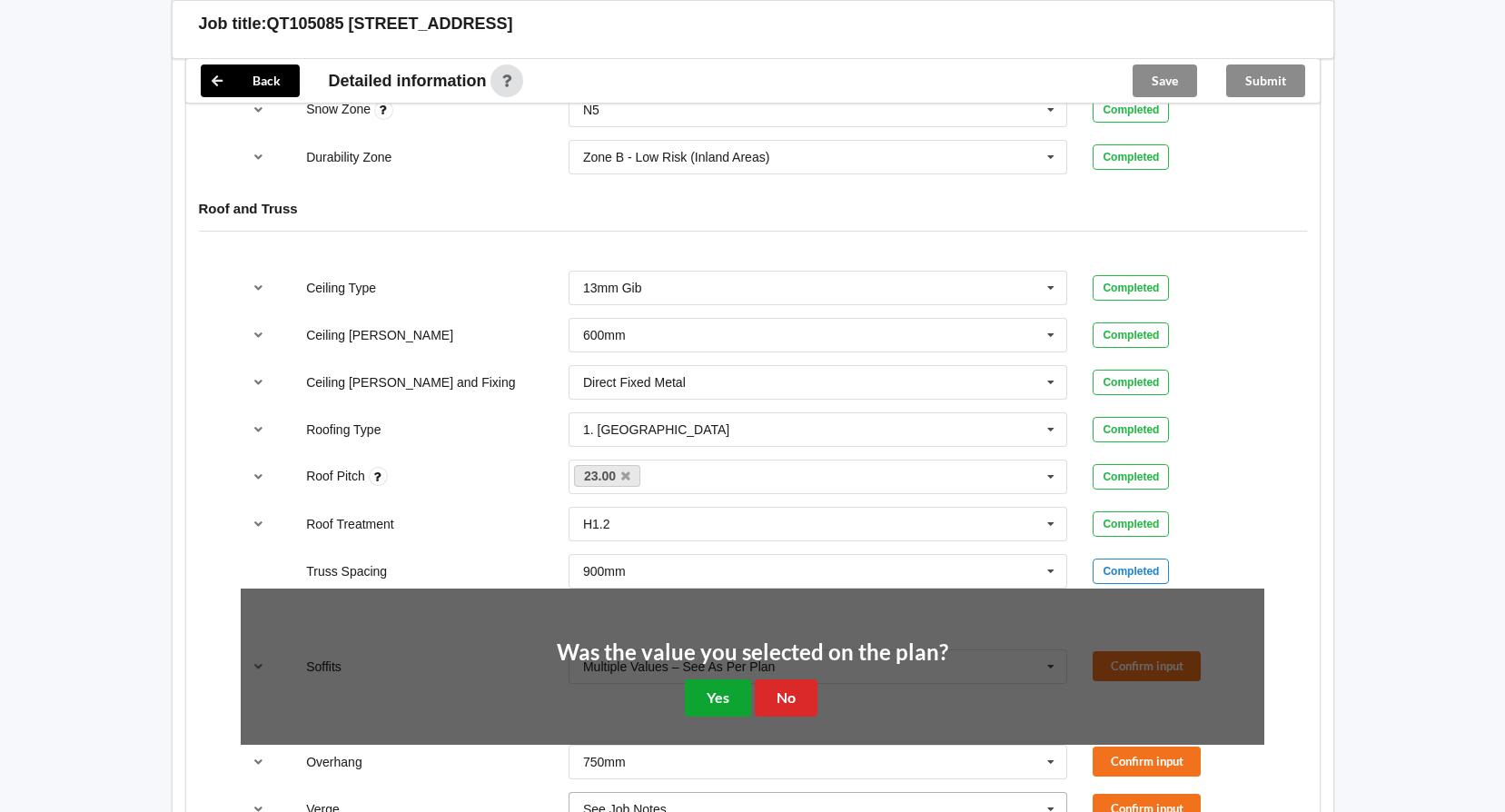
click at [702, 701] on button "Yes" at bounding box center [718, 697] width 66 height 37
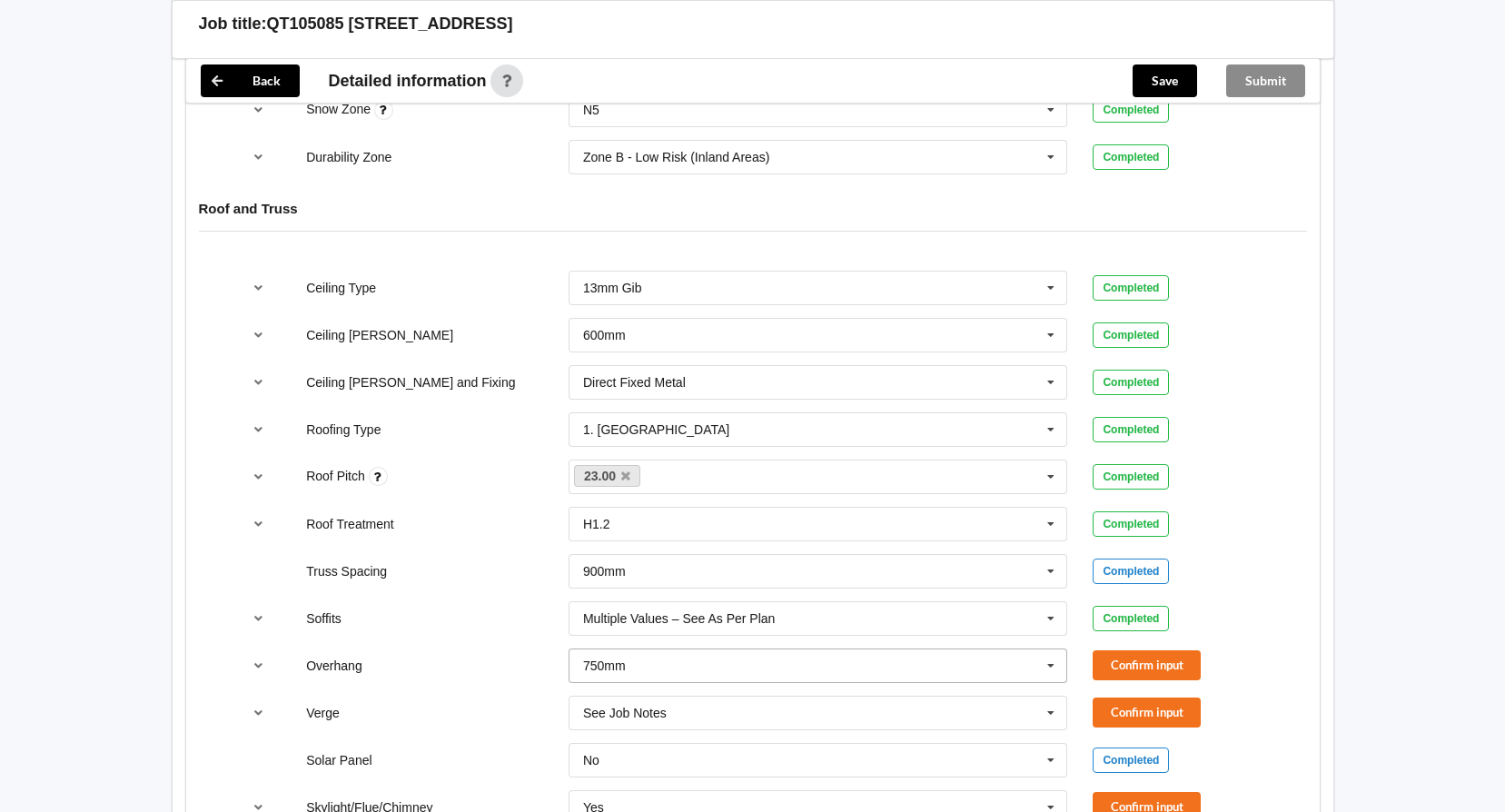
click at [1051, 668] on icon at bounding box center [1051, 666] width 28 height 34
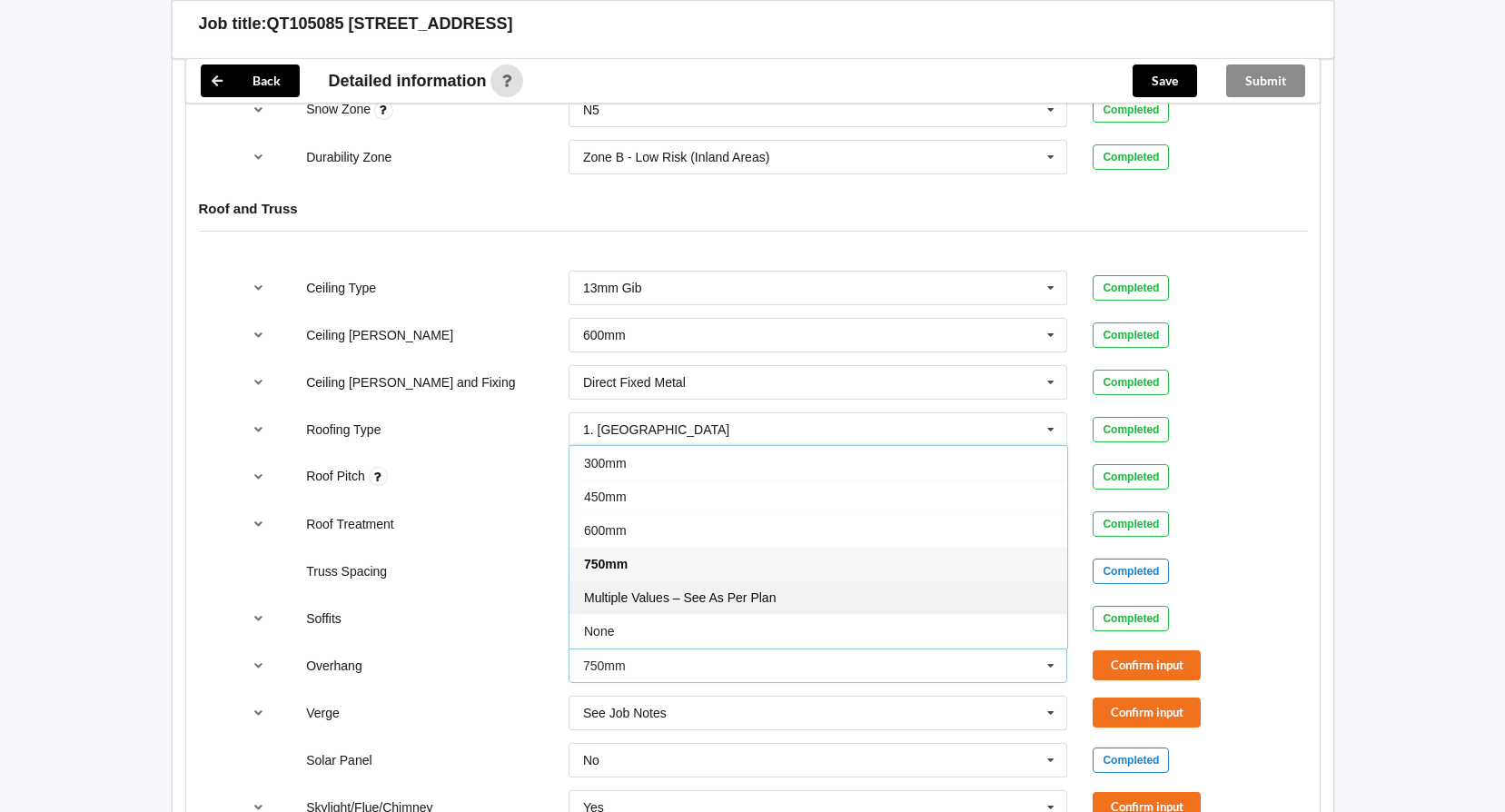
click at [779, 600] on div "Multiple Values – See As Per Plan" at bounding box center [818, 597] width 498 height 34
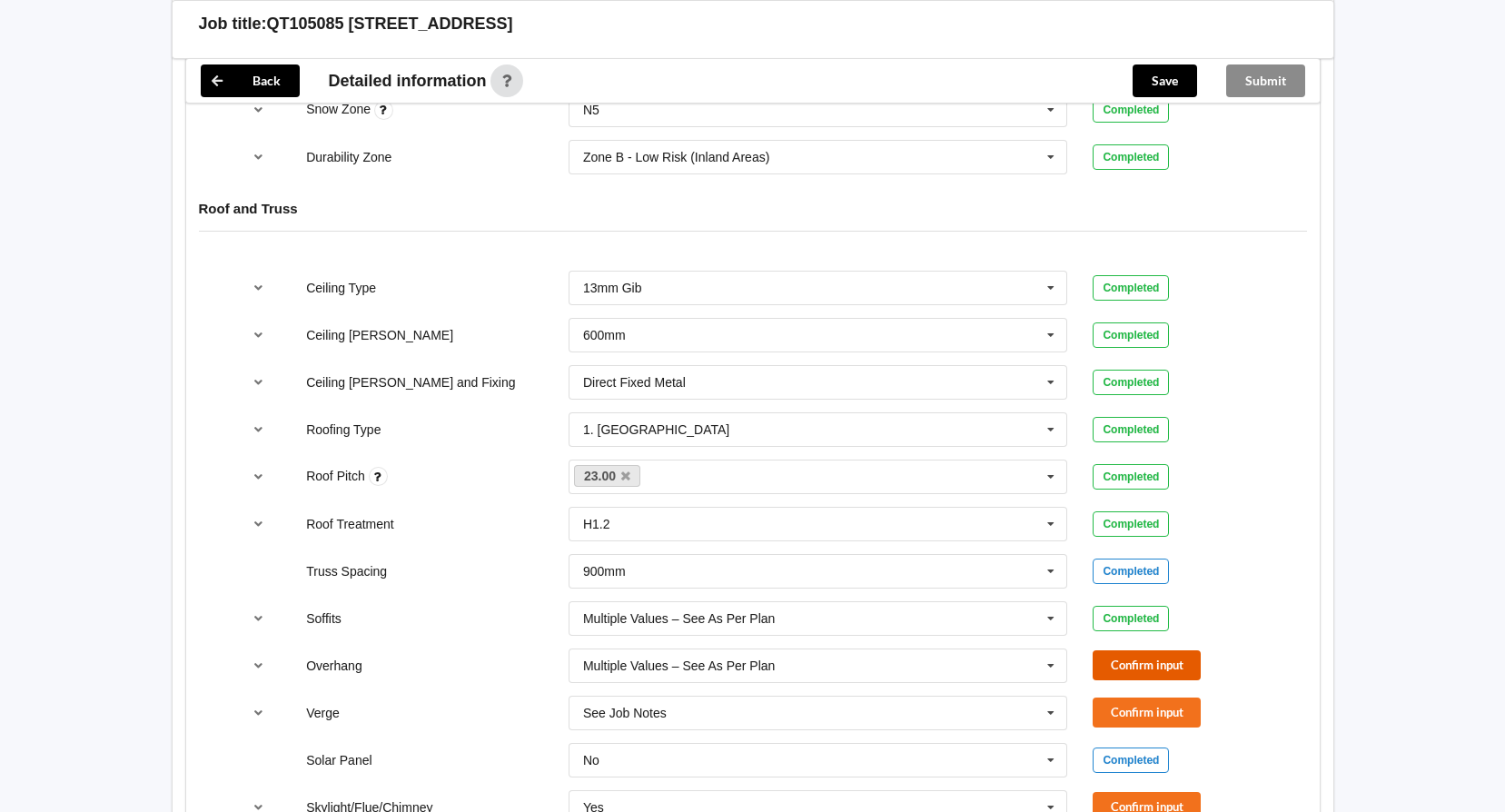
click at [1128, 666] on button "Confirm input" at bounding box center [1146, 665] width 108 height 30
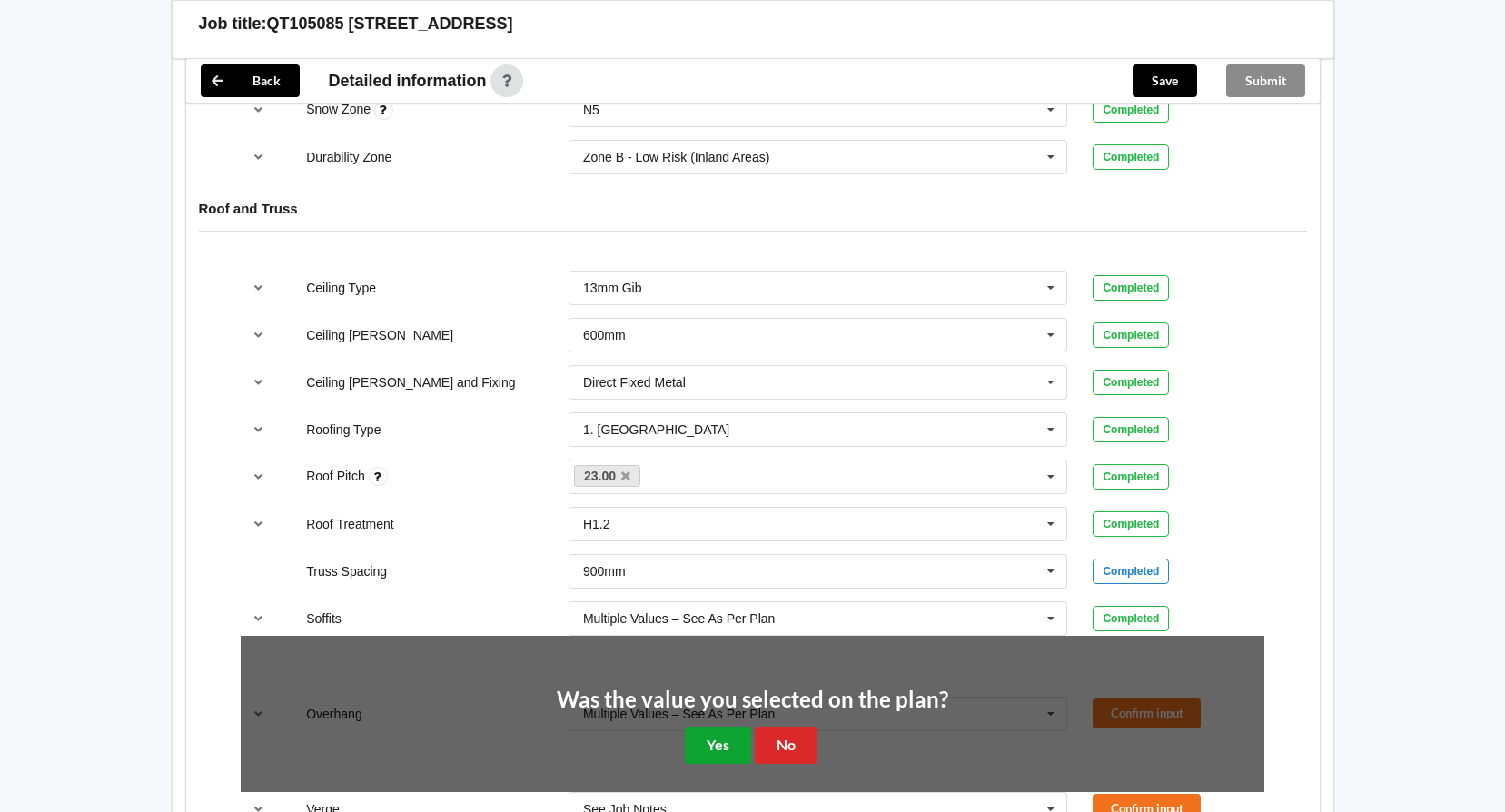
drag, startPoint x: 700, startPoint y: 749, endPoint x: 739, endPoint y: 747, distance: 39.1
click at [701, 749] on button "Yes" at bounding box center [718, 745] width 66 height 37
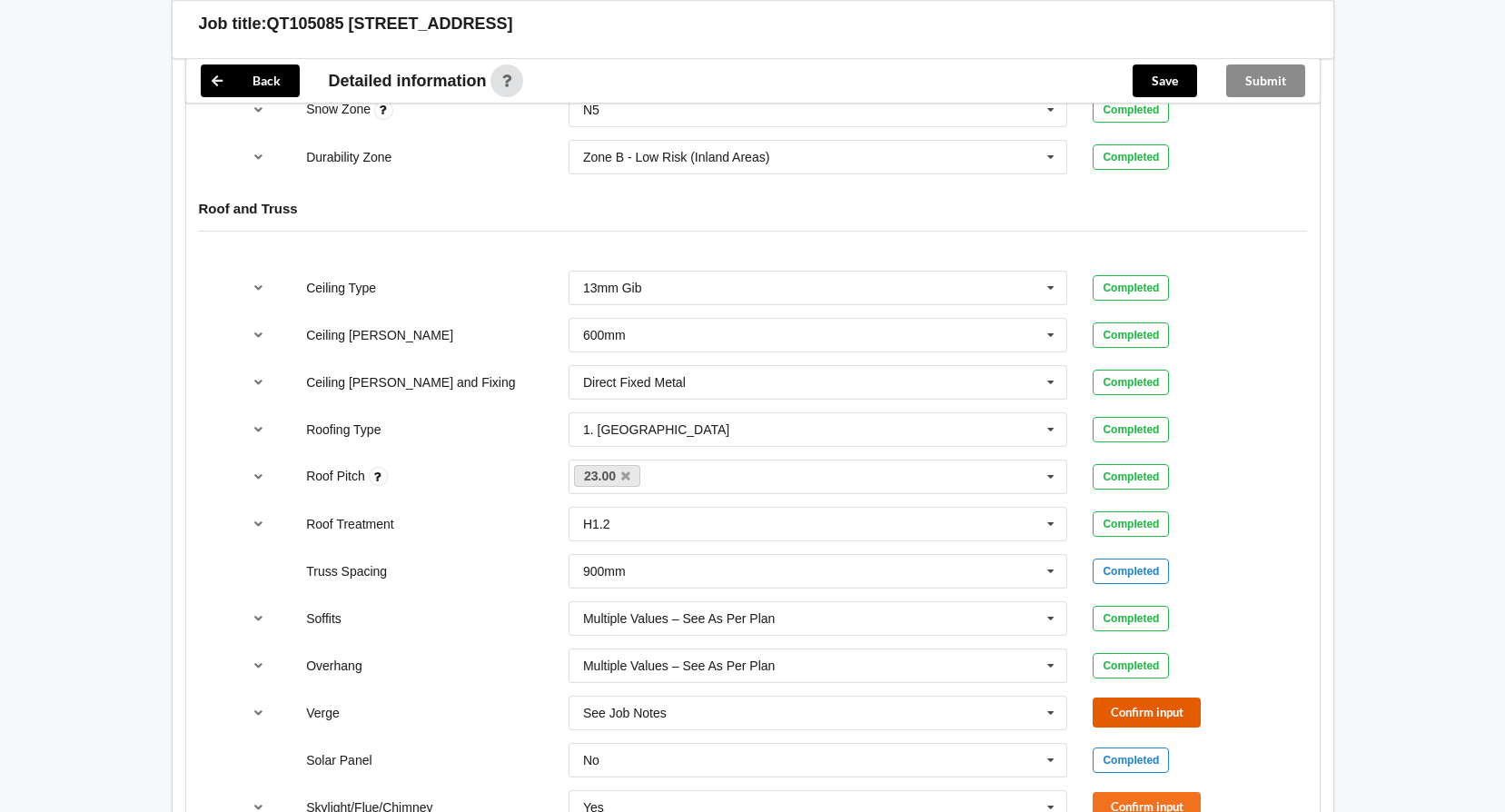
click at [1168, 724] on button "Confirm input" at bounding box center [1146, 712] width 108 height 30
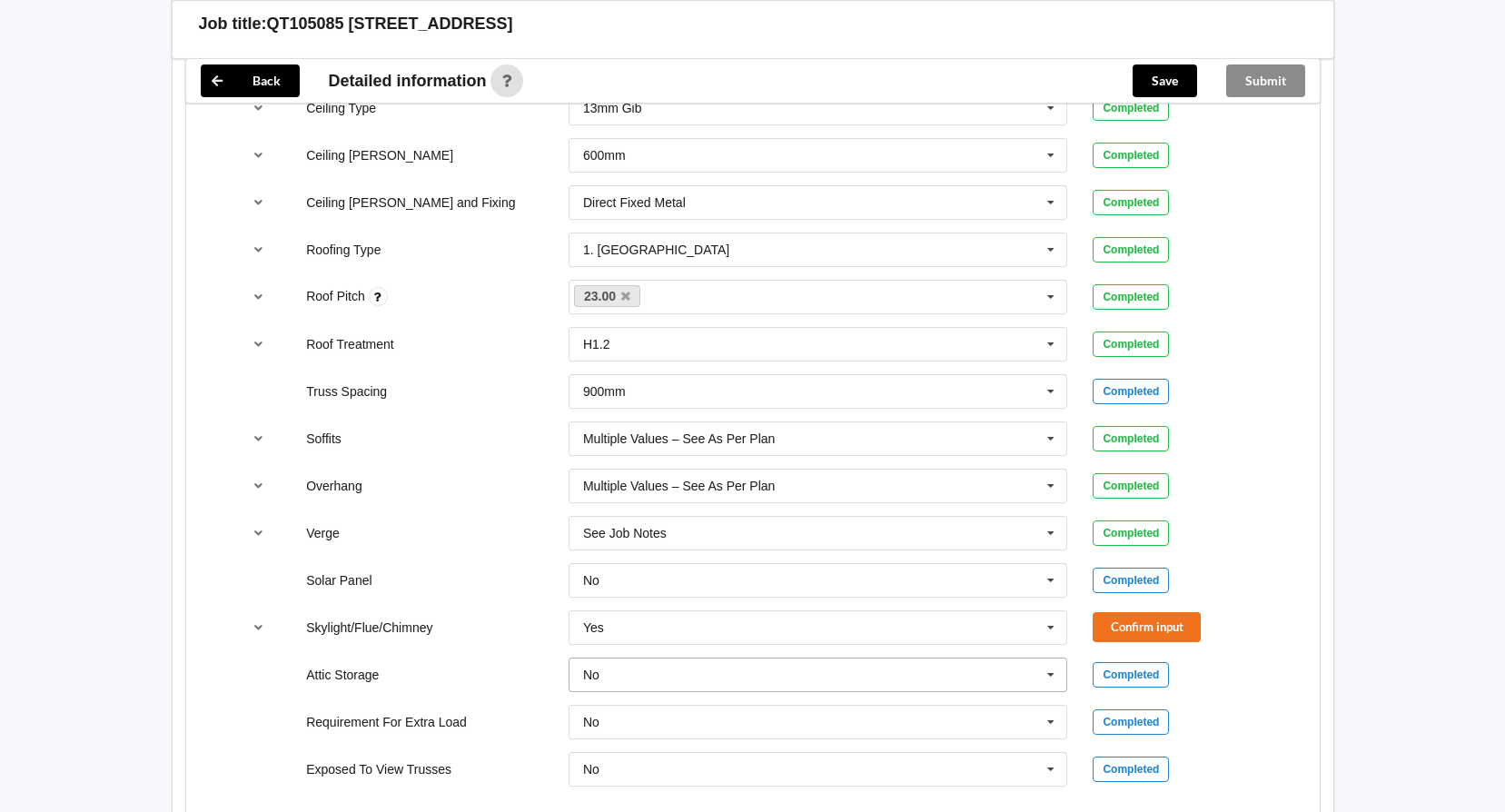
scroll to position [1180, 0]
click at [1045, 632] on icon at bounding box center [1051, 625] width 28 height 34
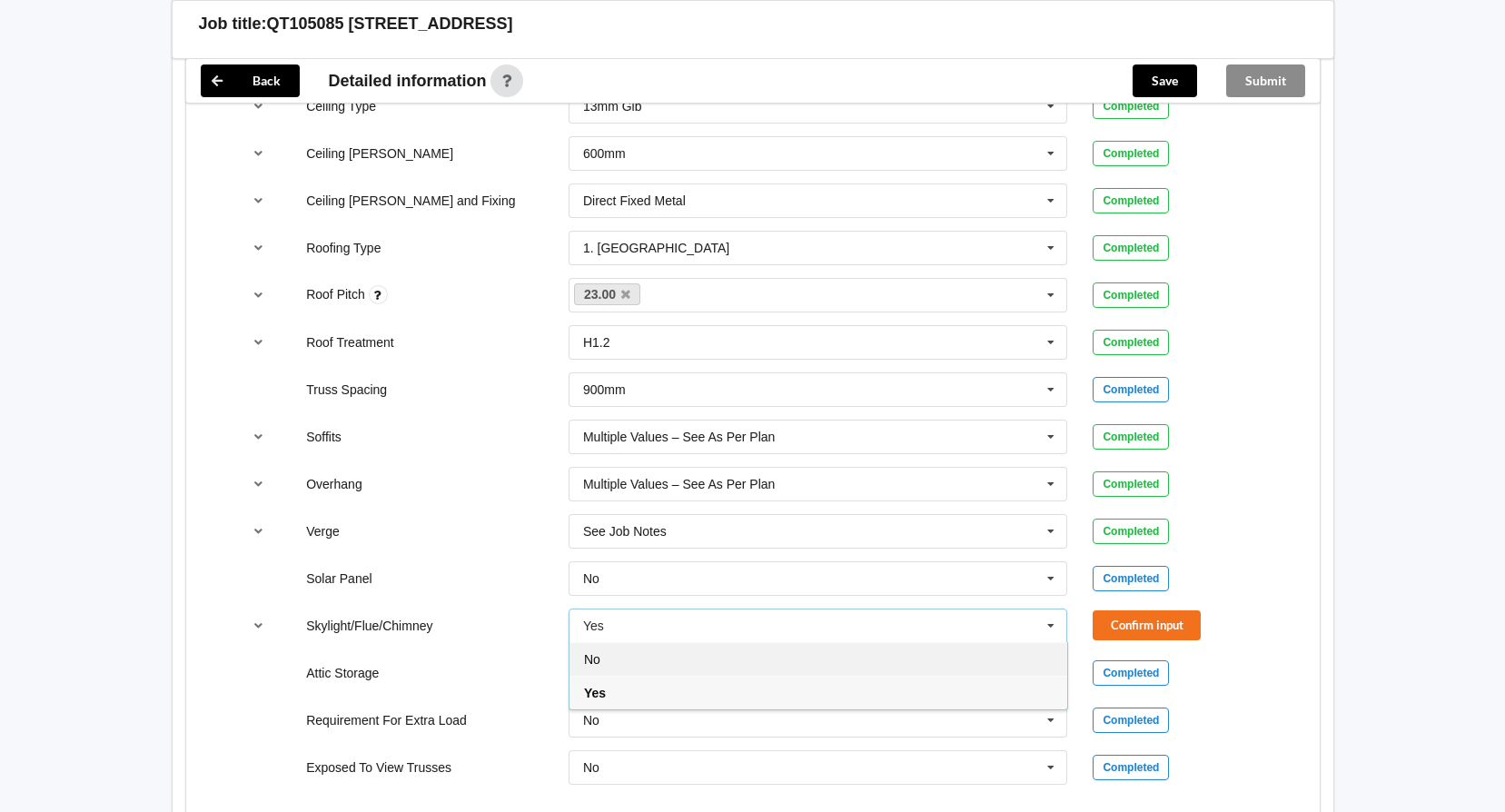
click at [777, 671] on div "No" at bounding box center [818, 658] width 498 height 34
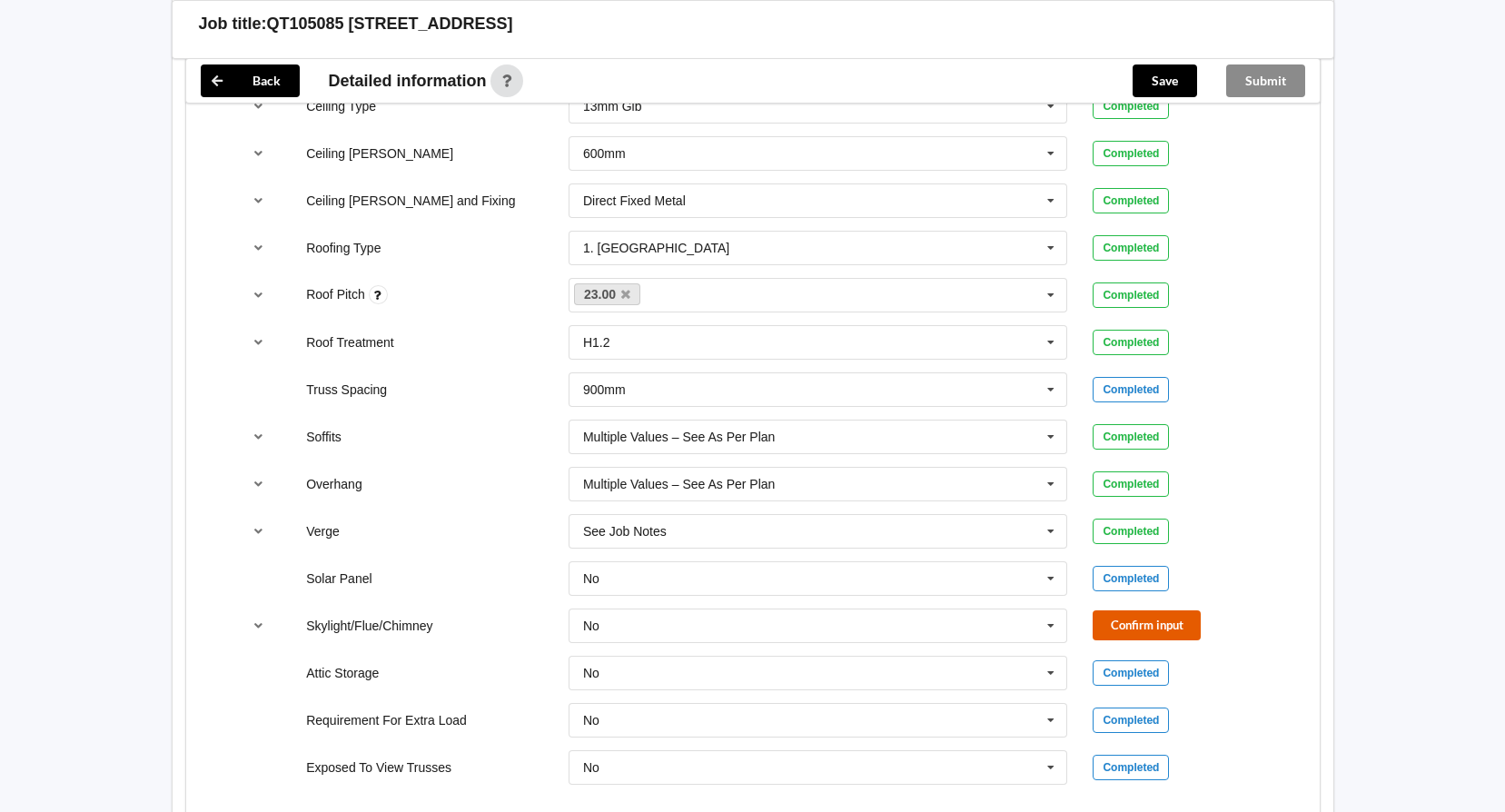
click at [1142, 622] on button "Confirm input" at bounding box center [1146, 624] width 108 height 30
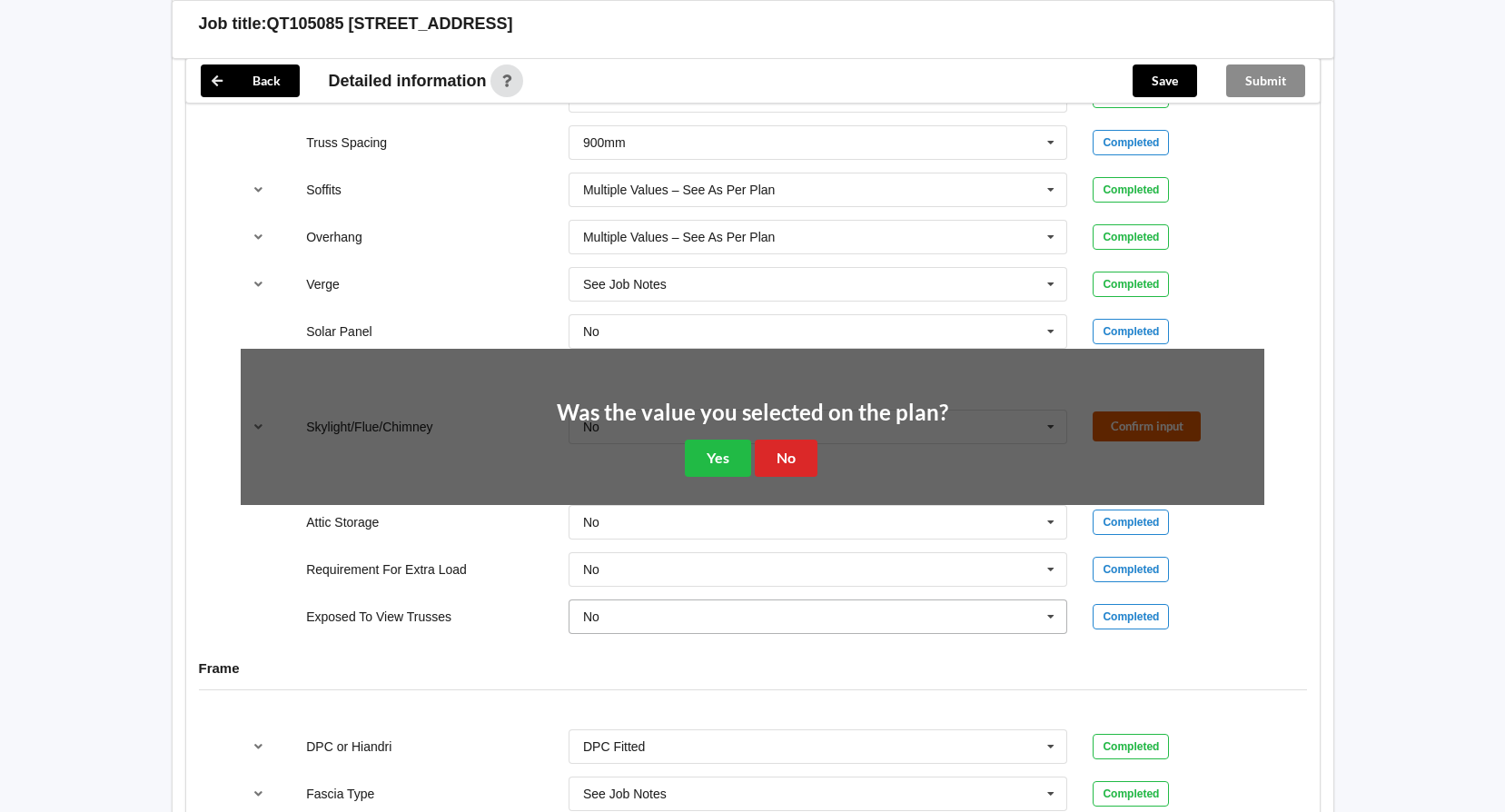
scroll to position [1452, 0]
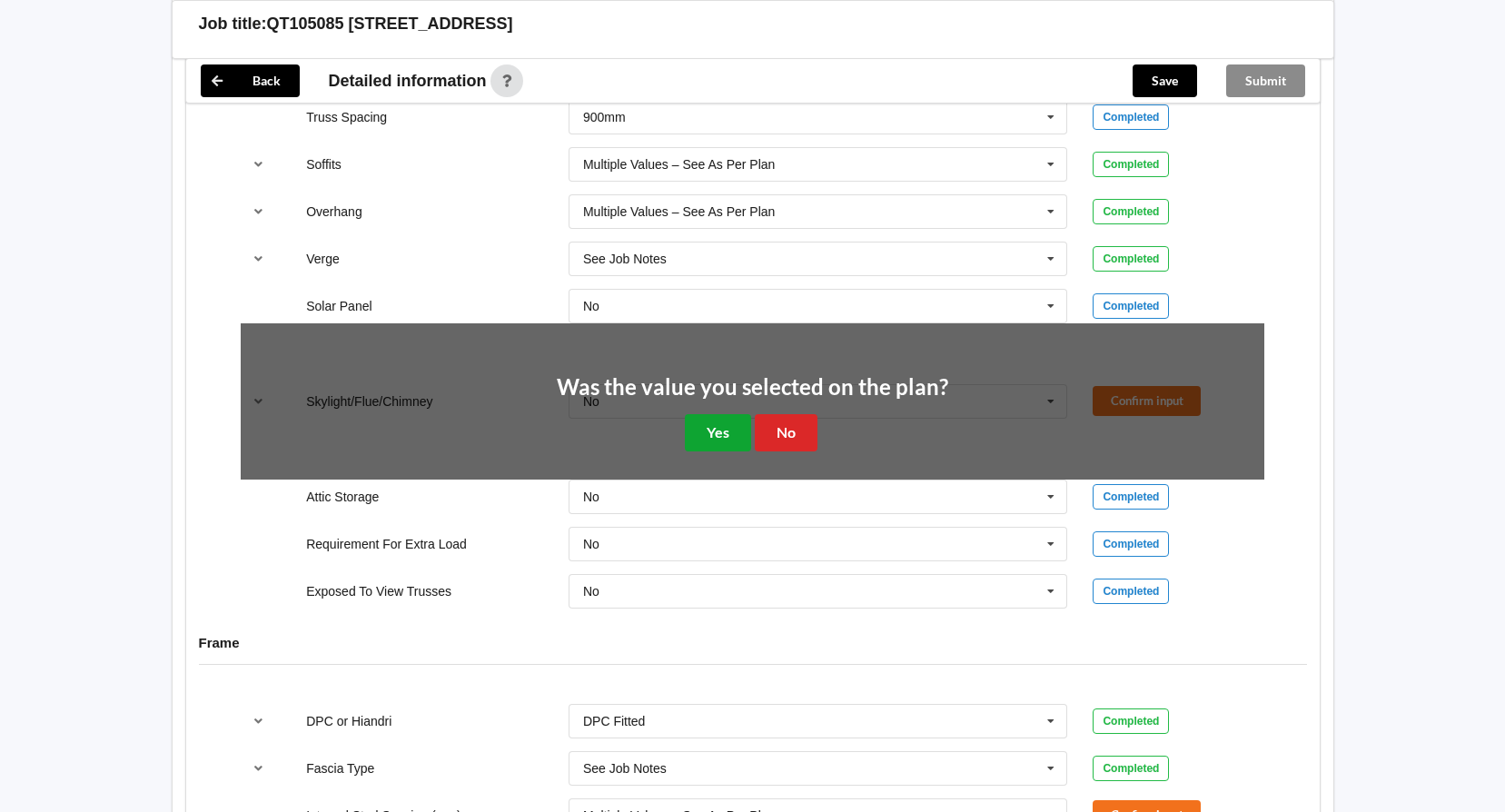
click at [720, 440] on button "Yes" at bounding box center [718, 432] width 66 height 37
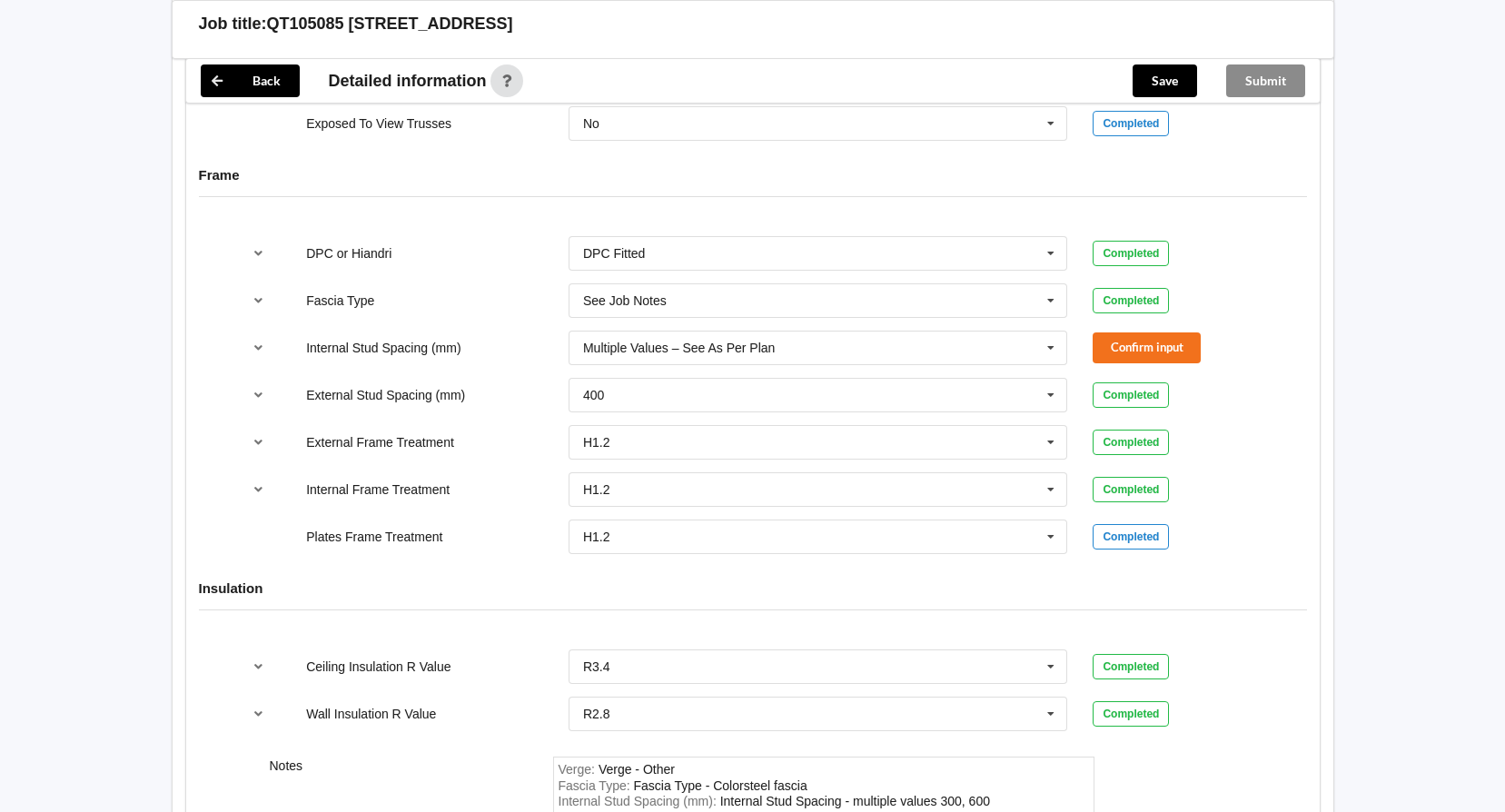
scroll to position [2098, 0]
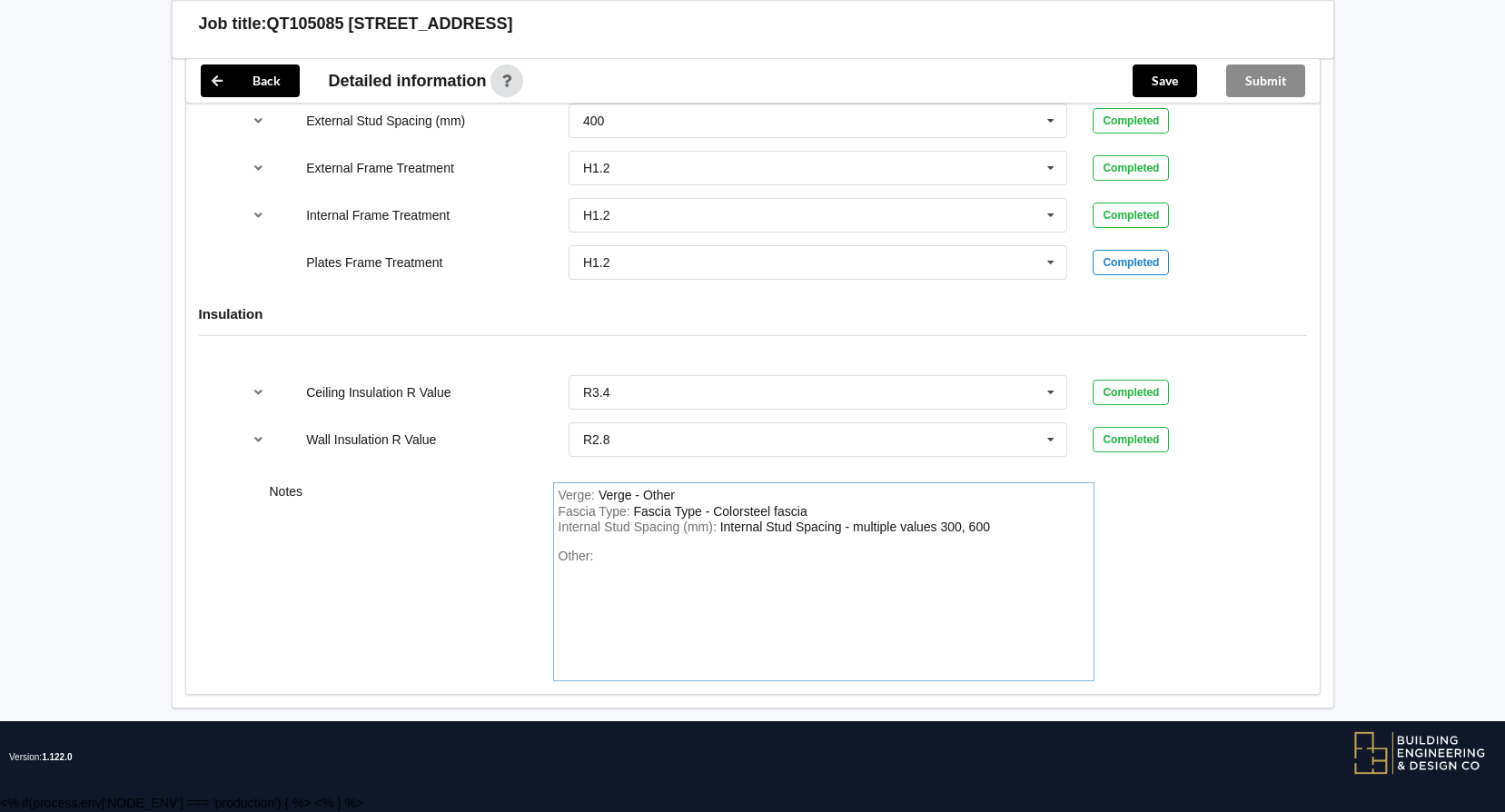
click at [665, 567] on div "Other:" at bounding box center [823, 612] width 531 height 127
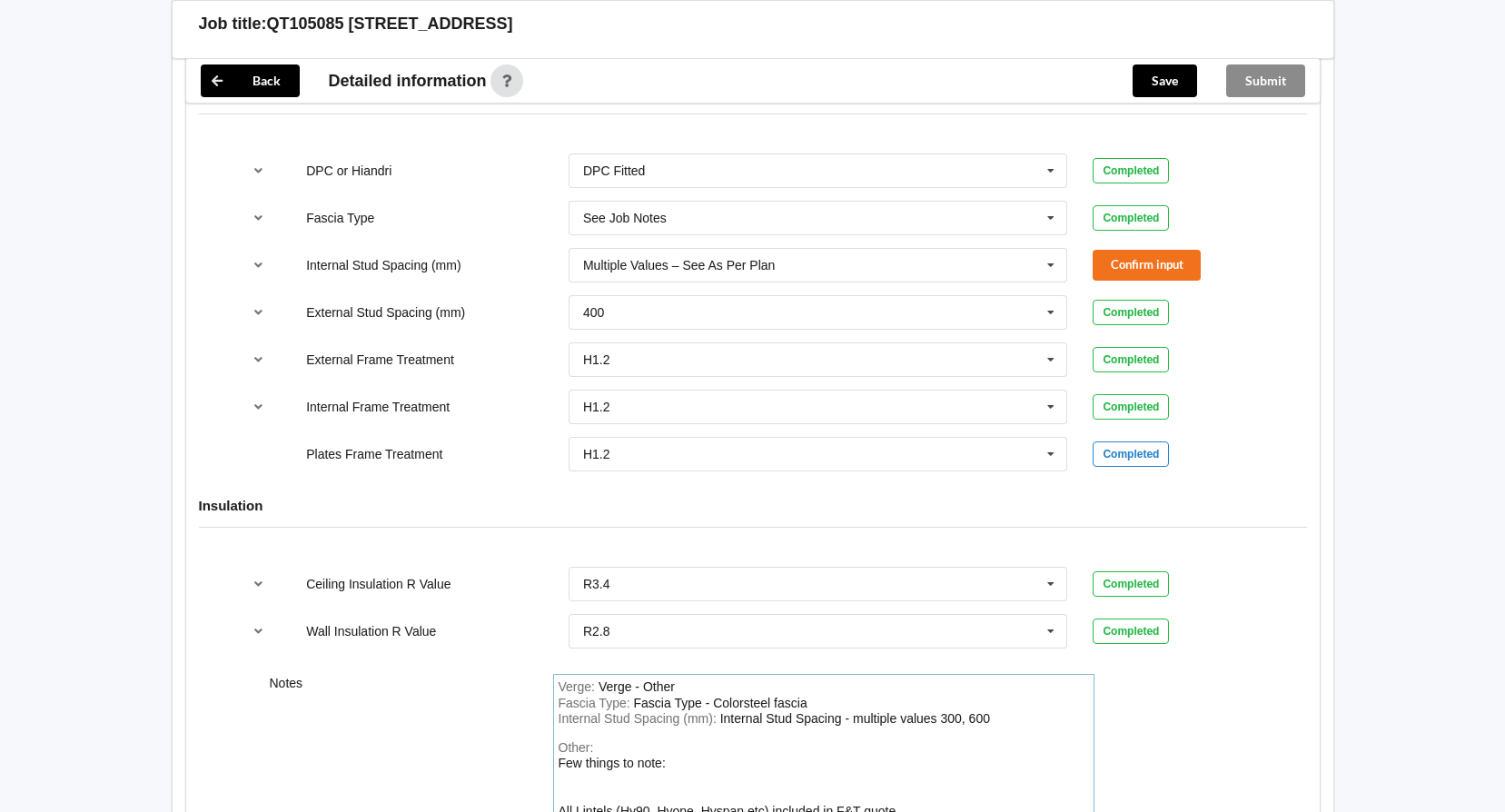
scroll to position [1825, 0]
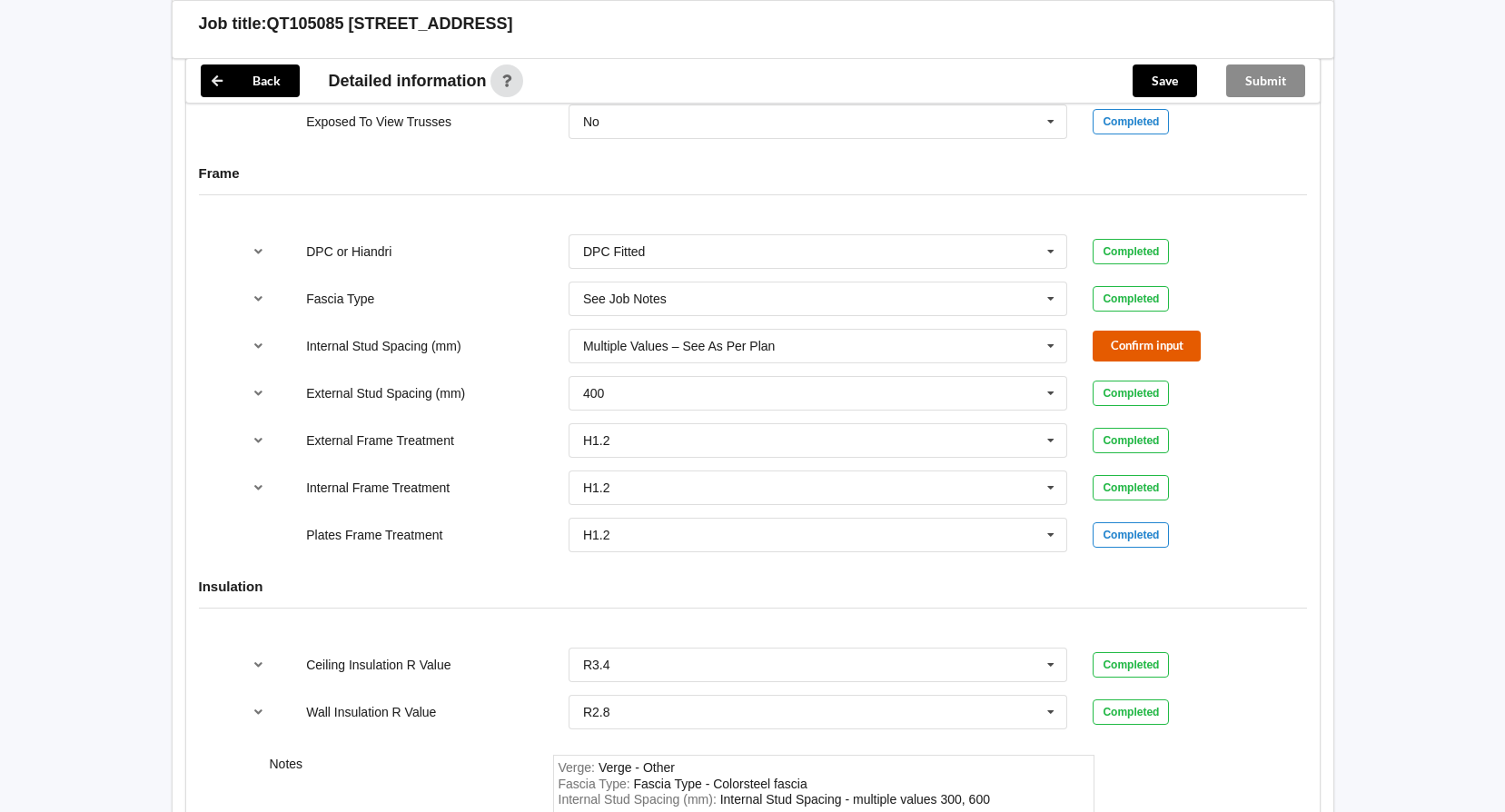
click at [1138, 348] on button "Confirm input" at bounding box center [1146, 345] width 108 height 30
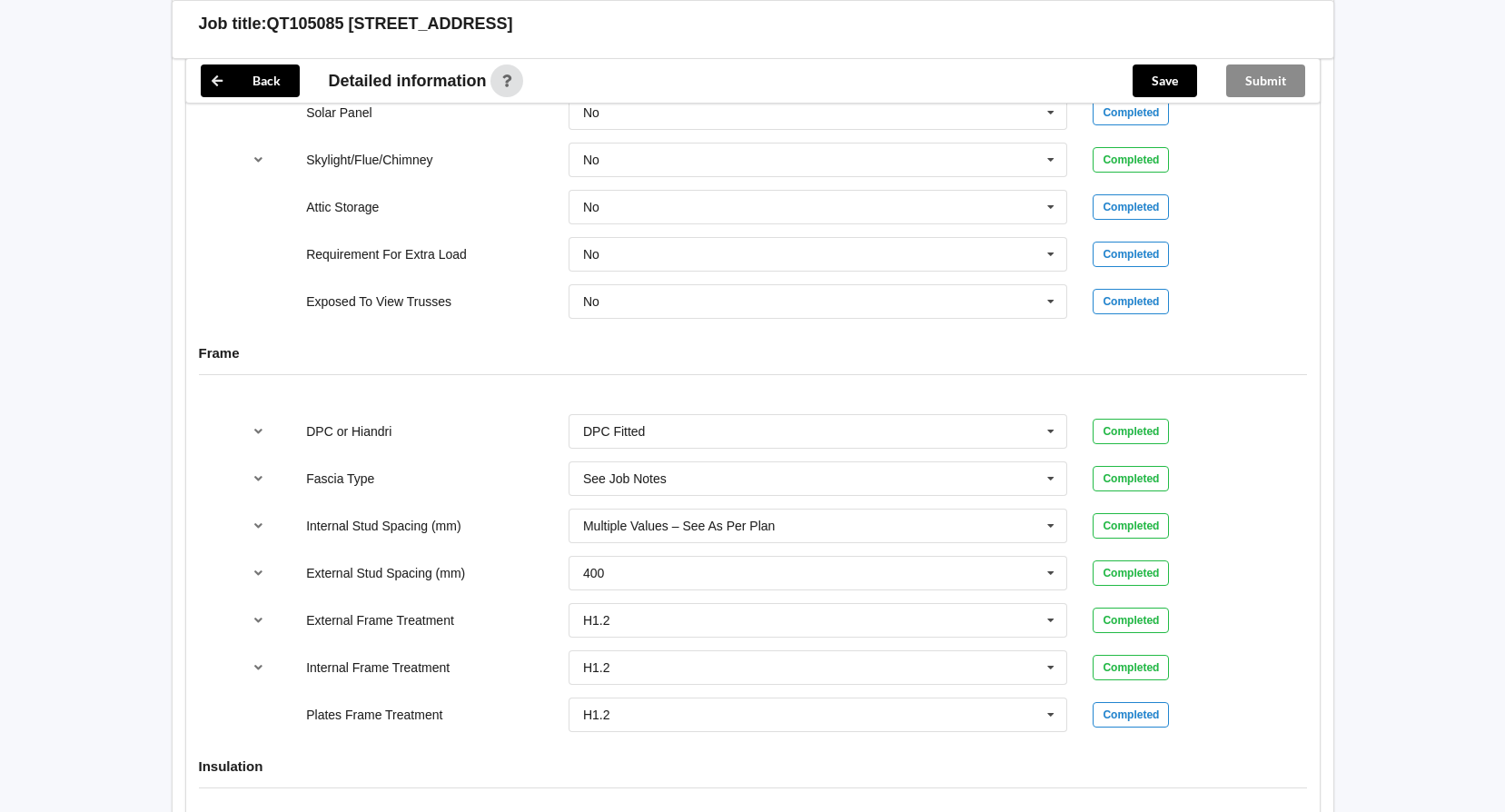
scroll to position [1644, 0]
click at [1167, 81] on button "Save" at bounding box center [1165, 81] width 64 height 33
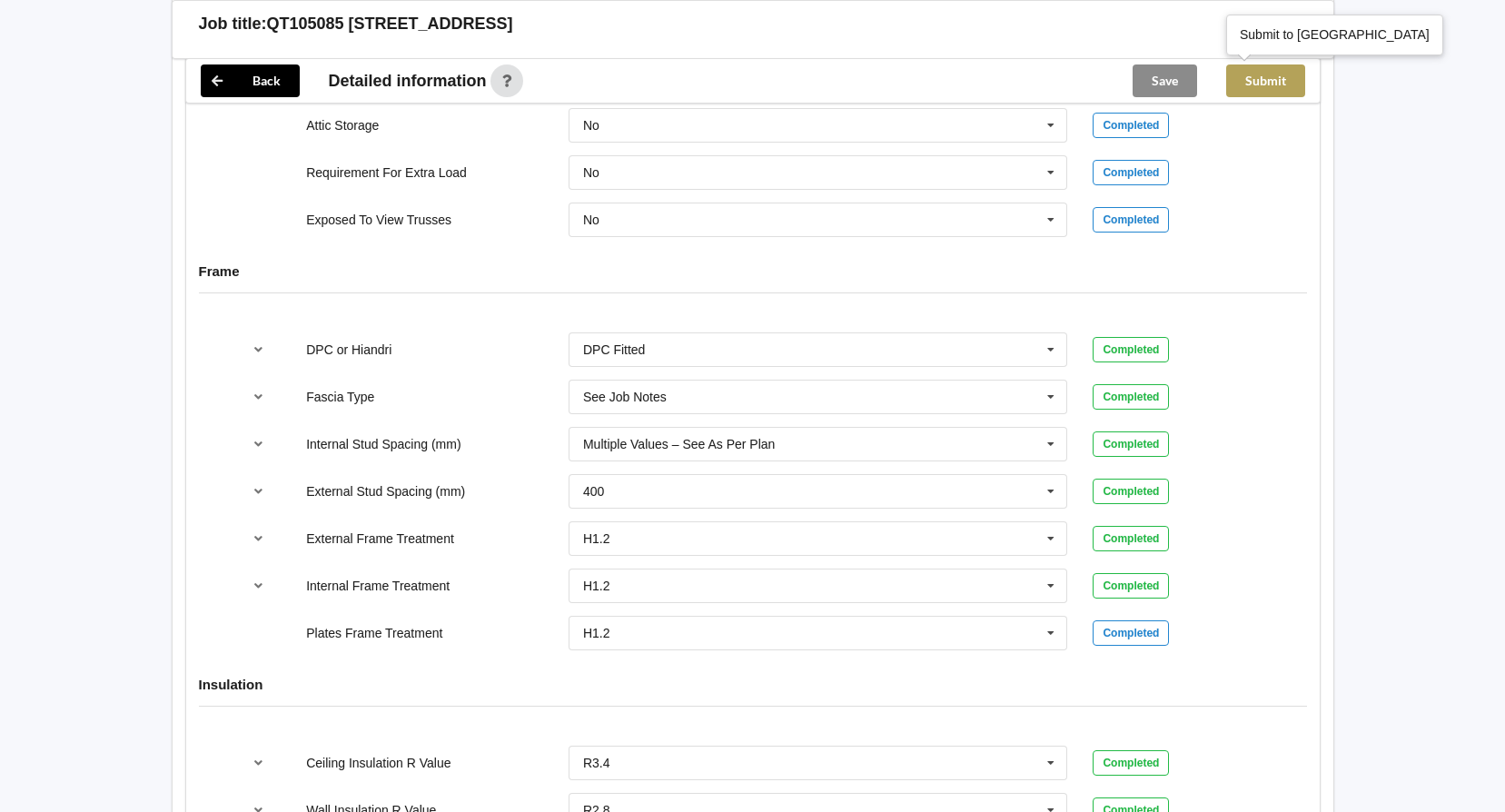
click at [1279, 76] on button "Submit" at bounding box center [1266, 81] width 79 height 33
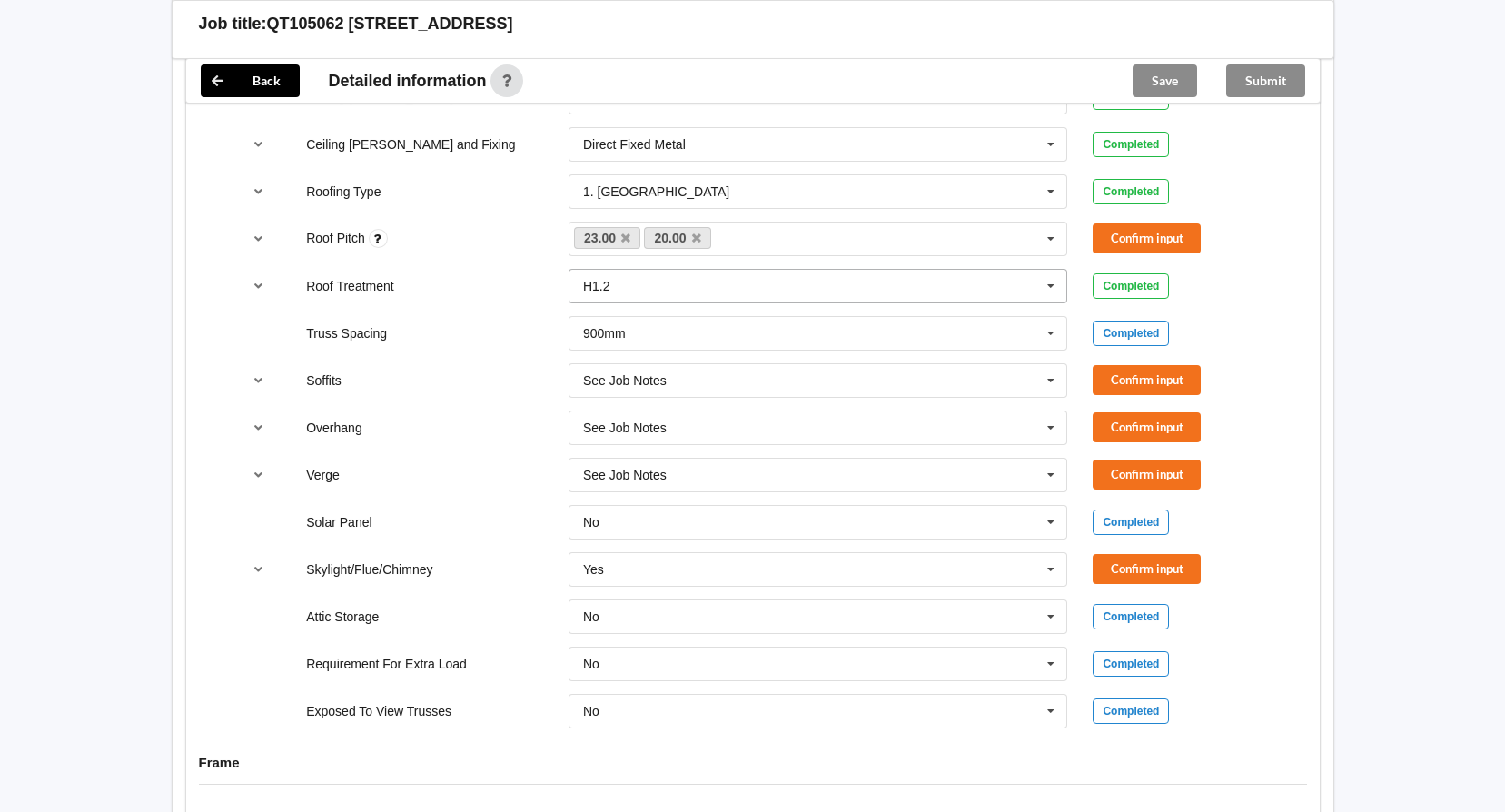
scroll to position [1180, 0]
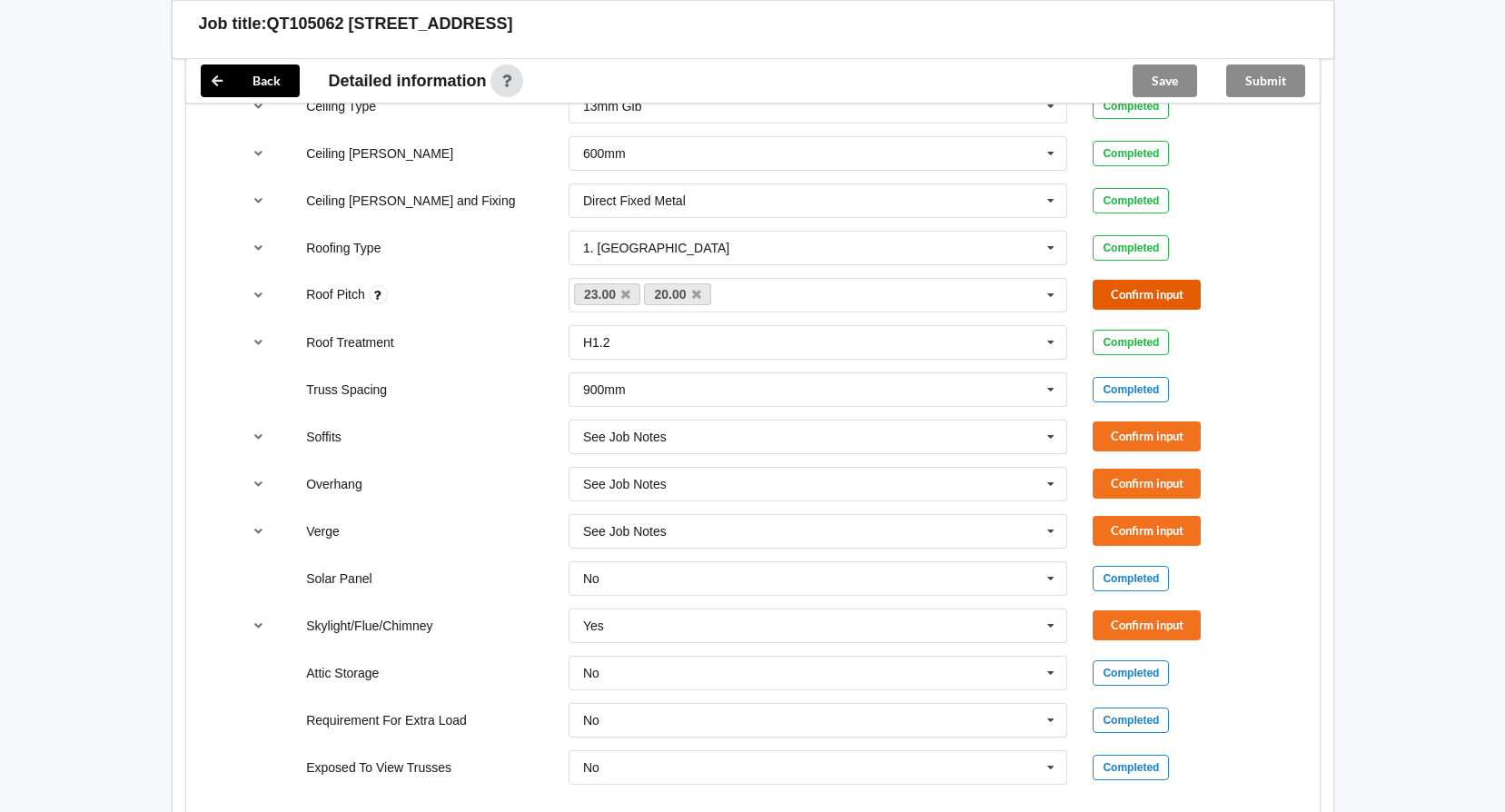
click at [1128, 289] on button "Confirm input" at bounding box center [1146, 294] width 108 height 30
click at [1146, 439] on button "Confirm input" at bounding box center [1146, 436] width 108 height 30
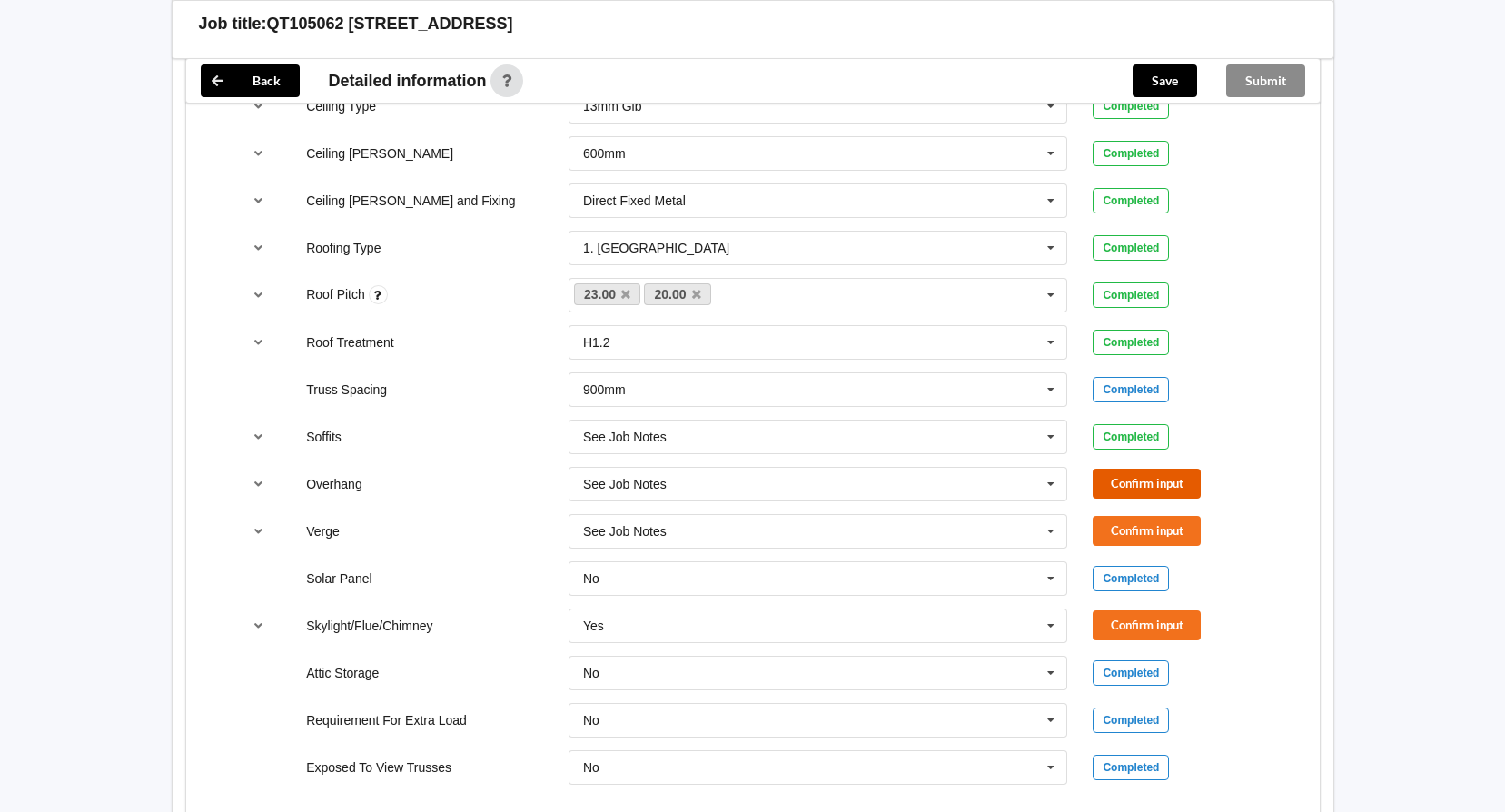
click at [1140, 484] on button "Confirm input" at bounding box center [1146, 483] width 108 height 30
click at [1140, 529] on button "Confirm input" at bounding box center [1146, 531] width 108 height 30
click at [1059, 629] on icon at bounding box center [1051, 625] width 28 height 34
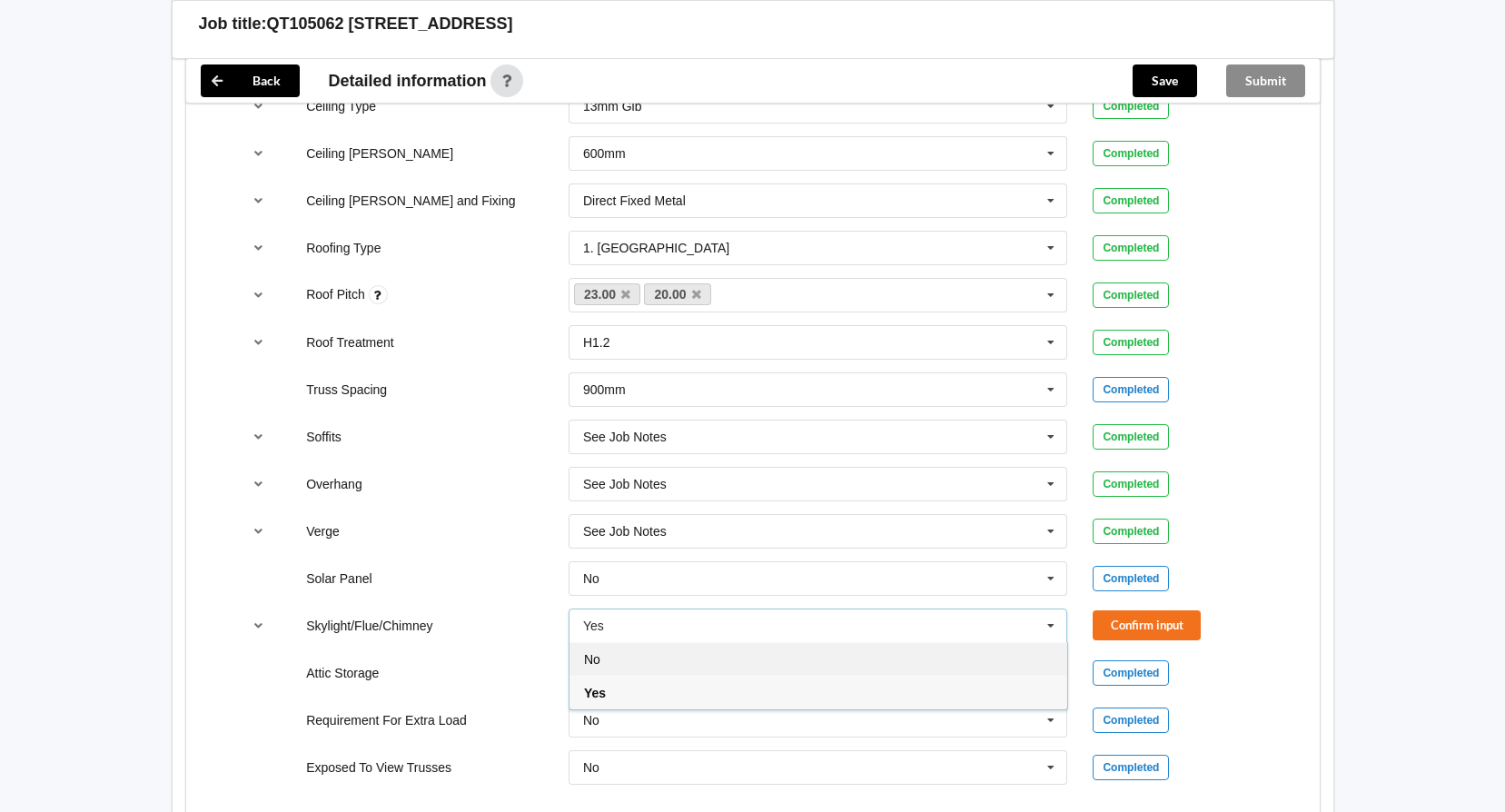
click at [909, 660] on div "No" at bounding box center [818, 658] width 498 height 34
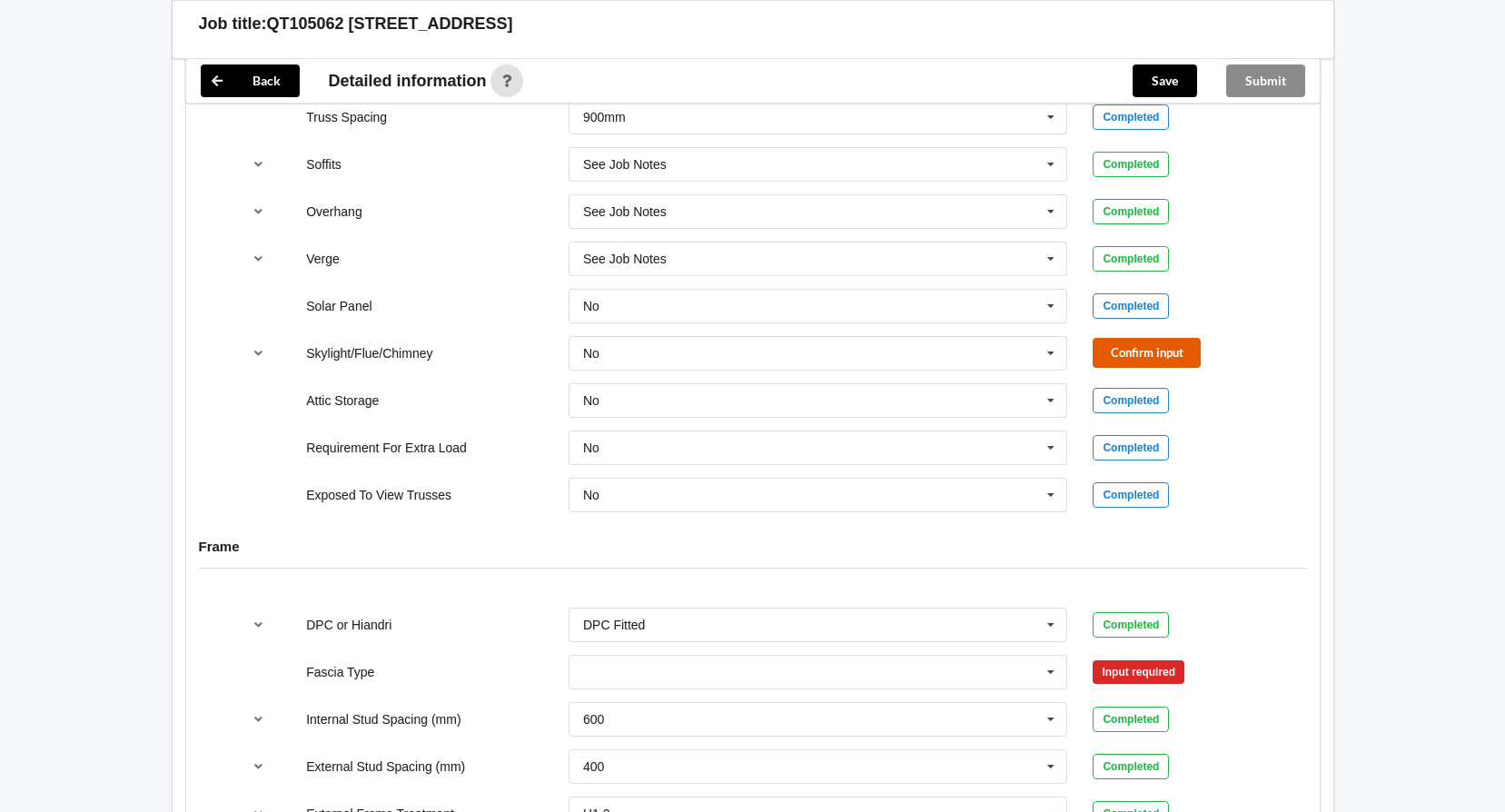
click at [1184, 341] on button "Confirm input" at bounding box center [1146, 352] width 108 height 30
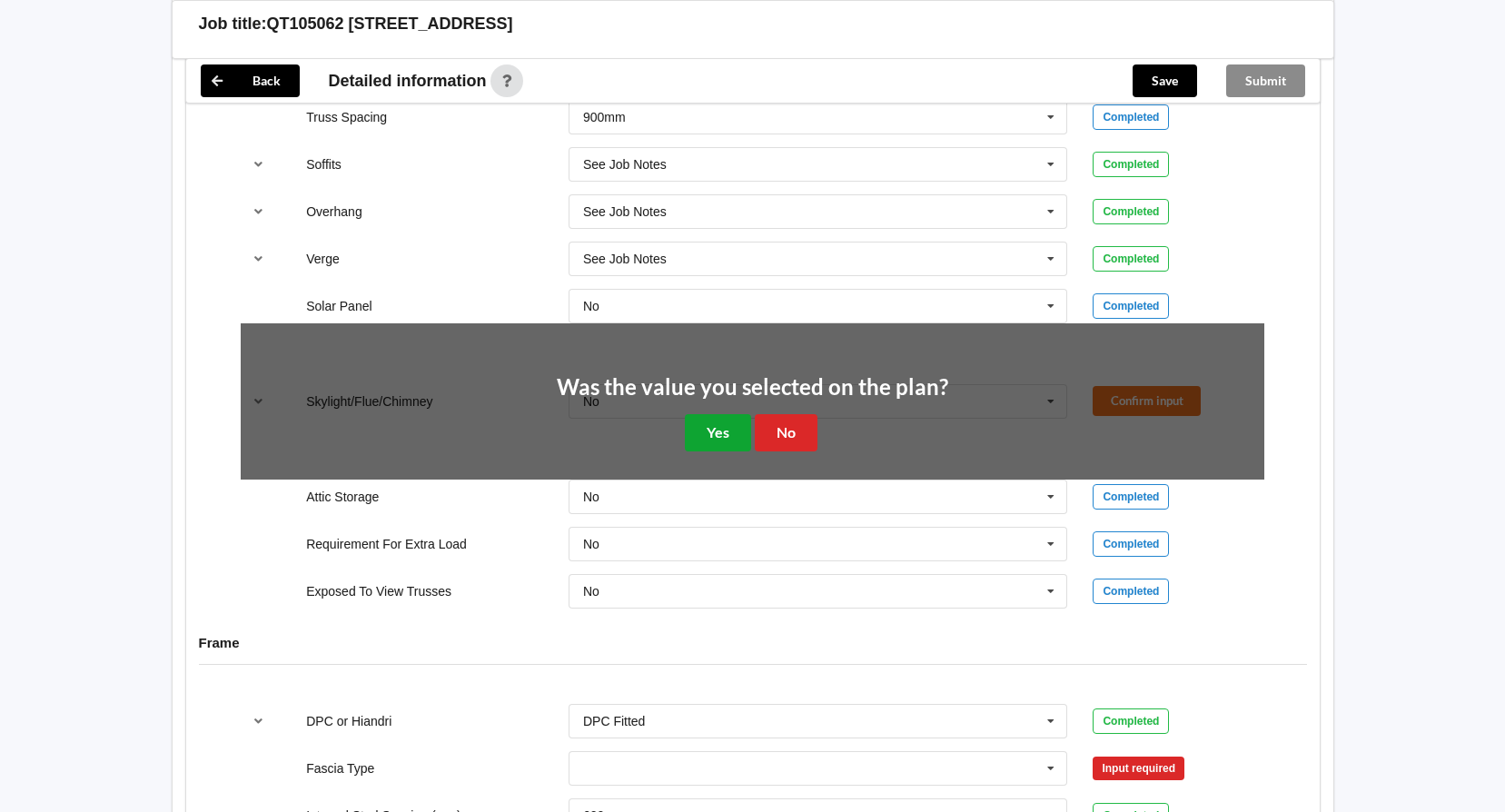
click at [717, 450] on button "Yes" at bounding box center [718, 432] width 66 height 37
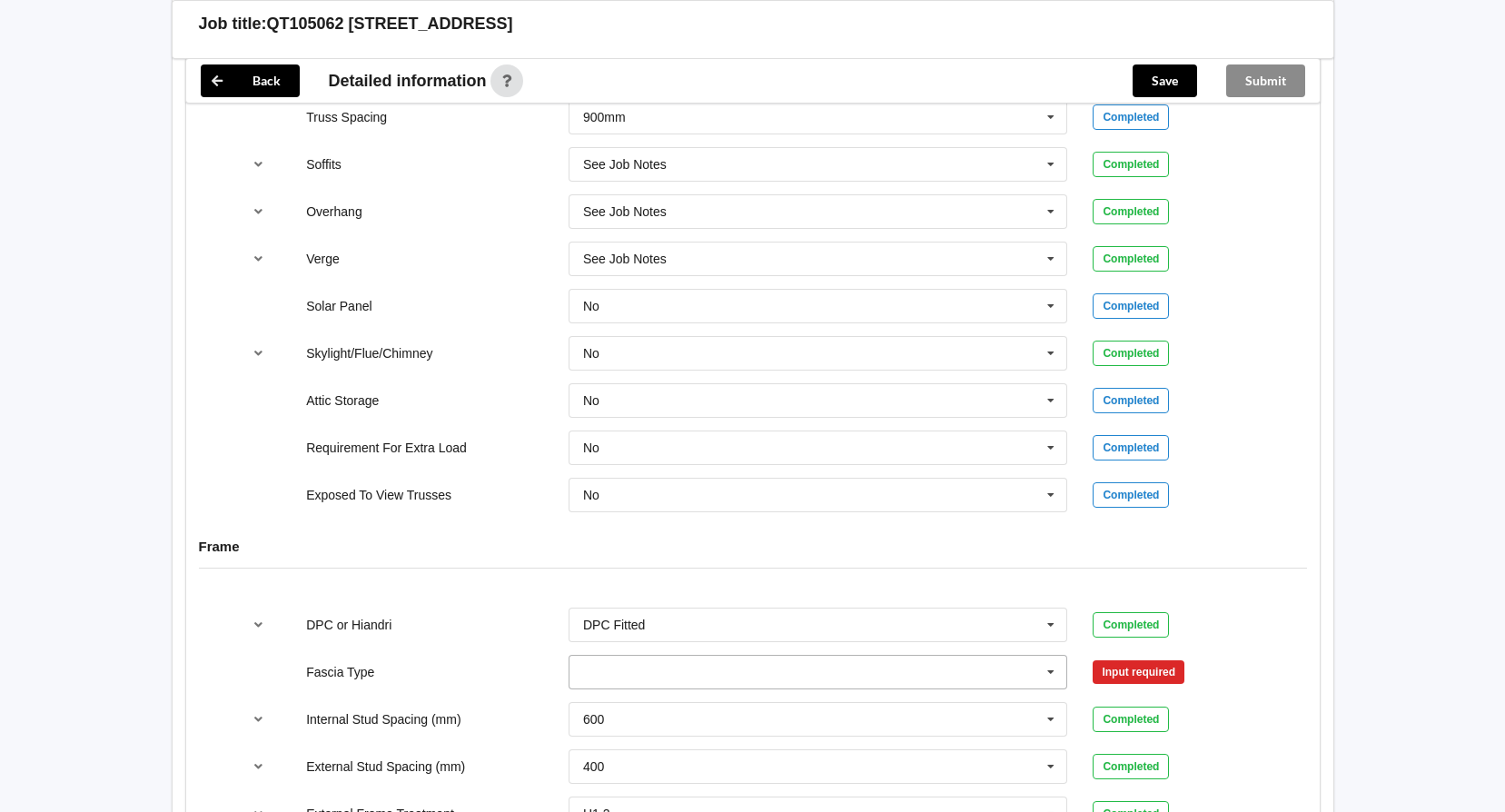
click at [1046, 674] on icon at bounding box center [1051, 672] width 28 height 34
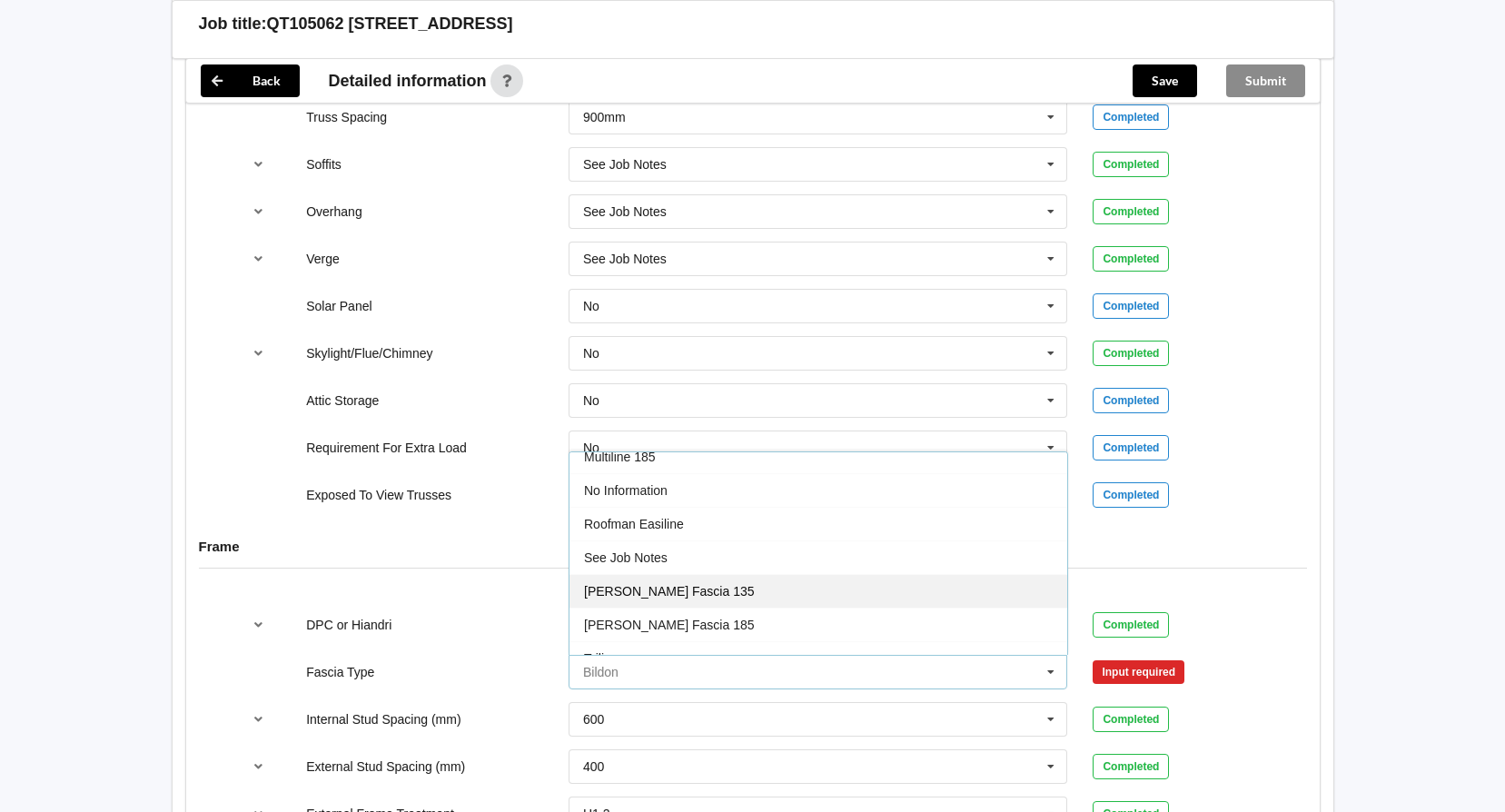
scroll to position [603, 0]
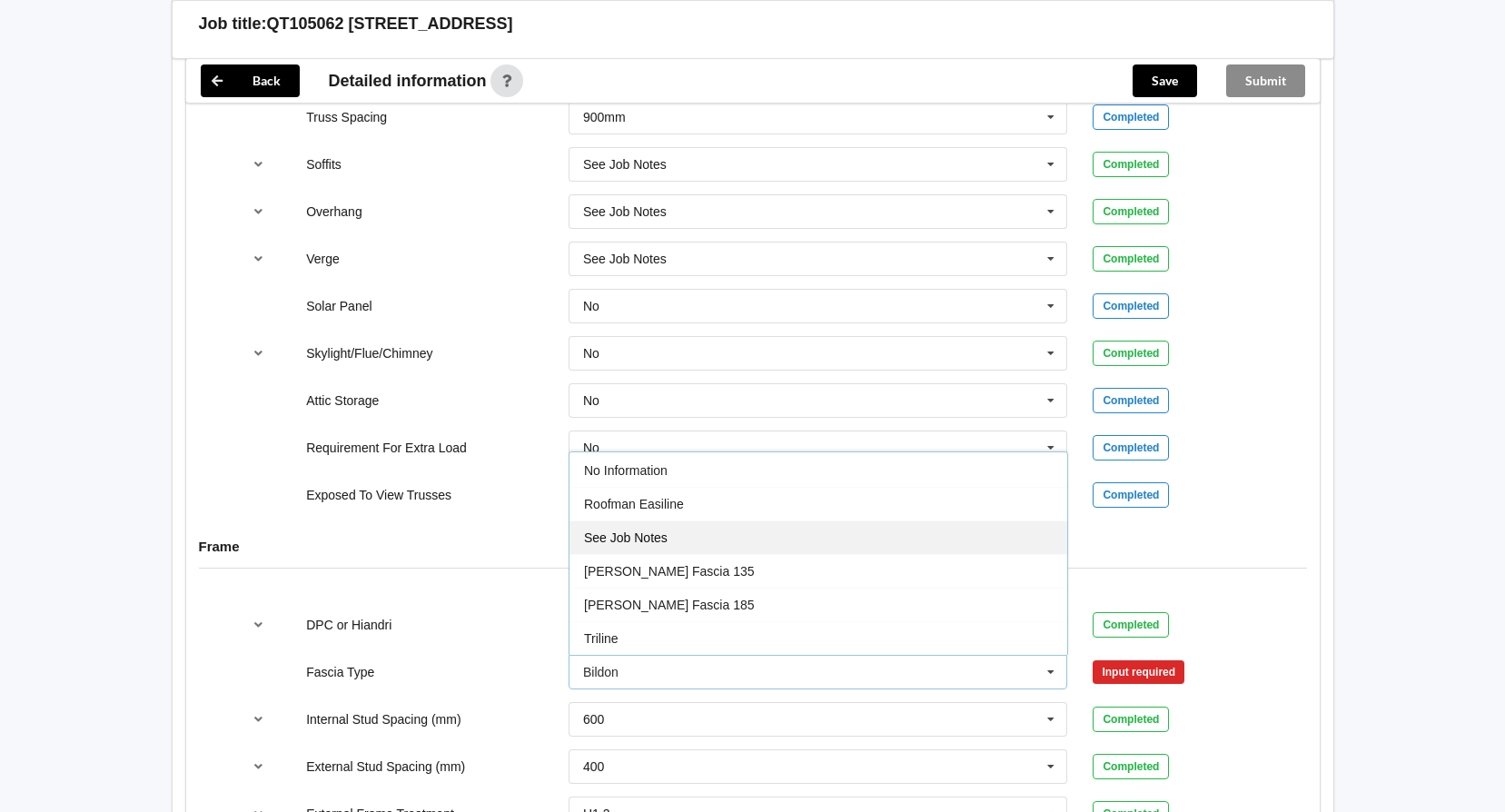
click at [735, 540] on div "See Job Notes" at bounding box center [818, 537] width 498 height 34
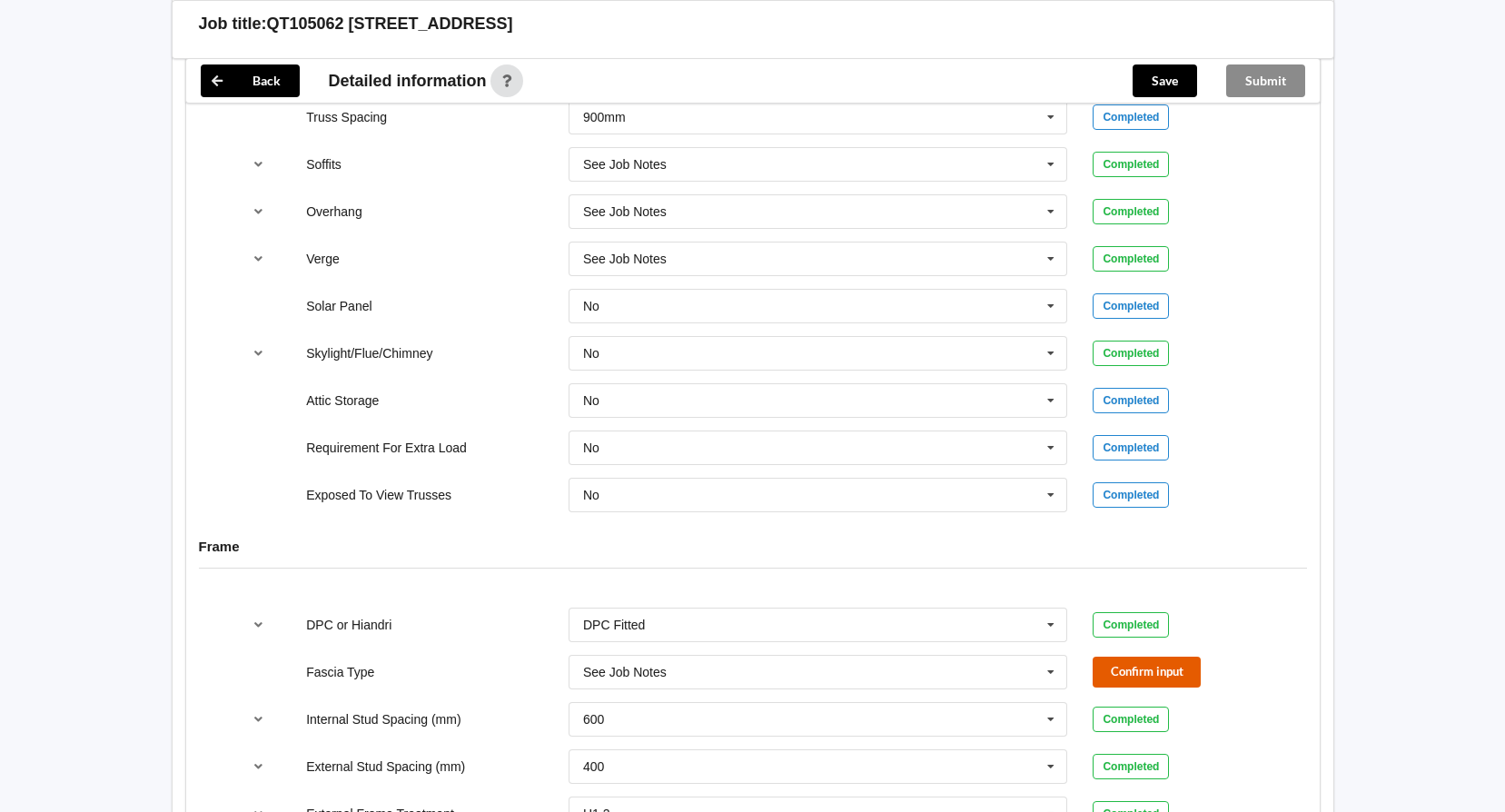
click at [1110, 668] on button "Confirm input" at bounding box center [1146, 671] width 108 height 30
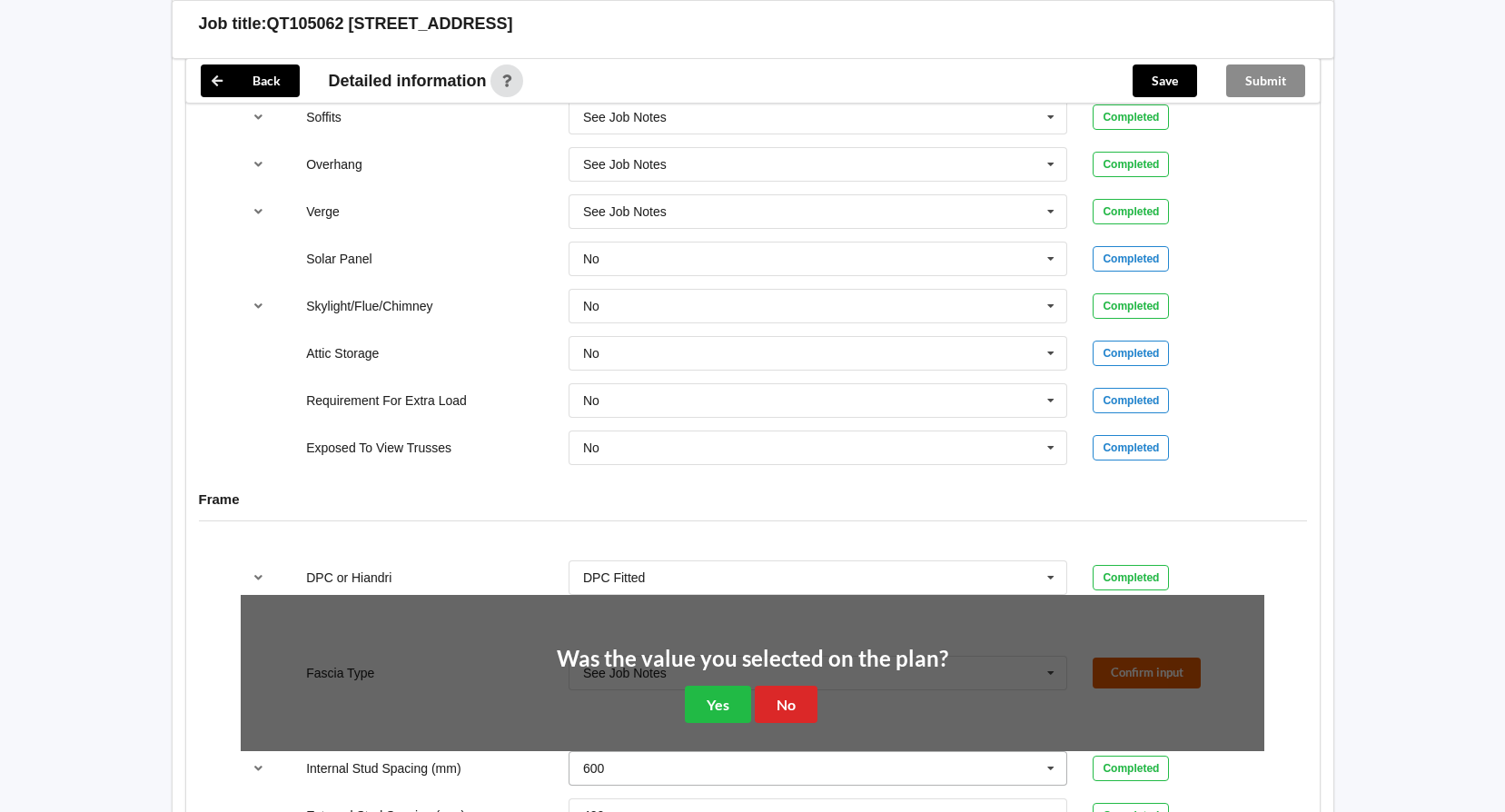
scroll to position [1543, 0]
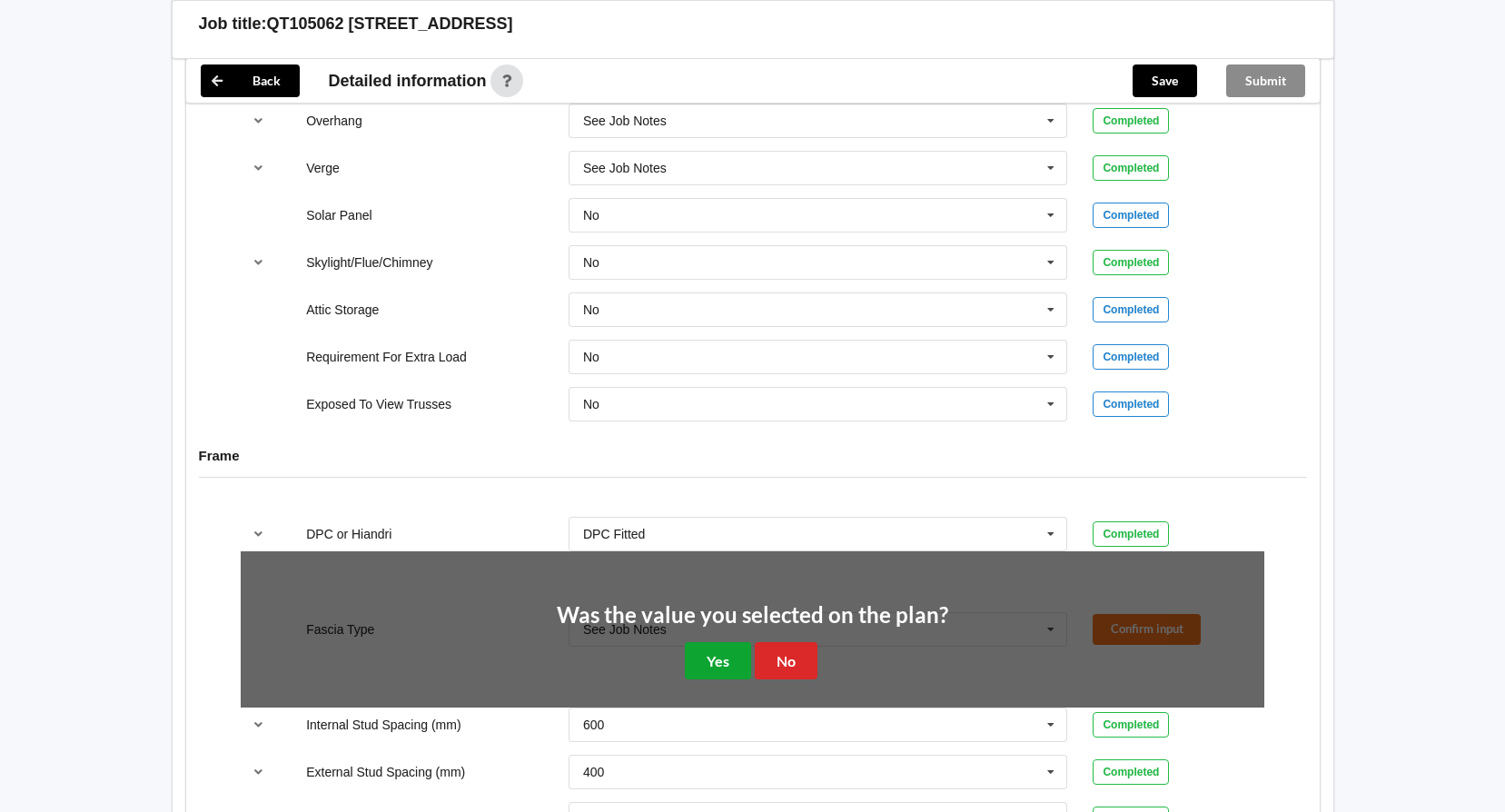
click at [708, 670] on button "Yes" at bounding box center [718, 660] width 66 height 37
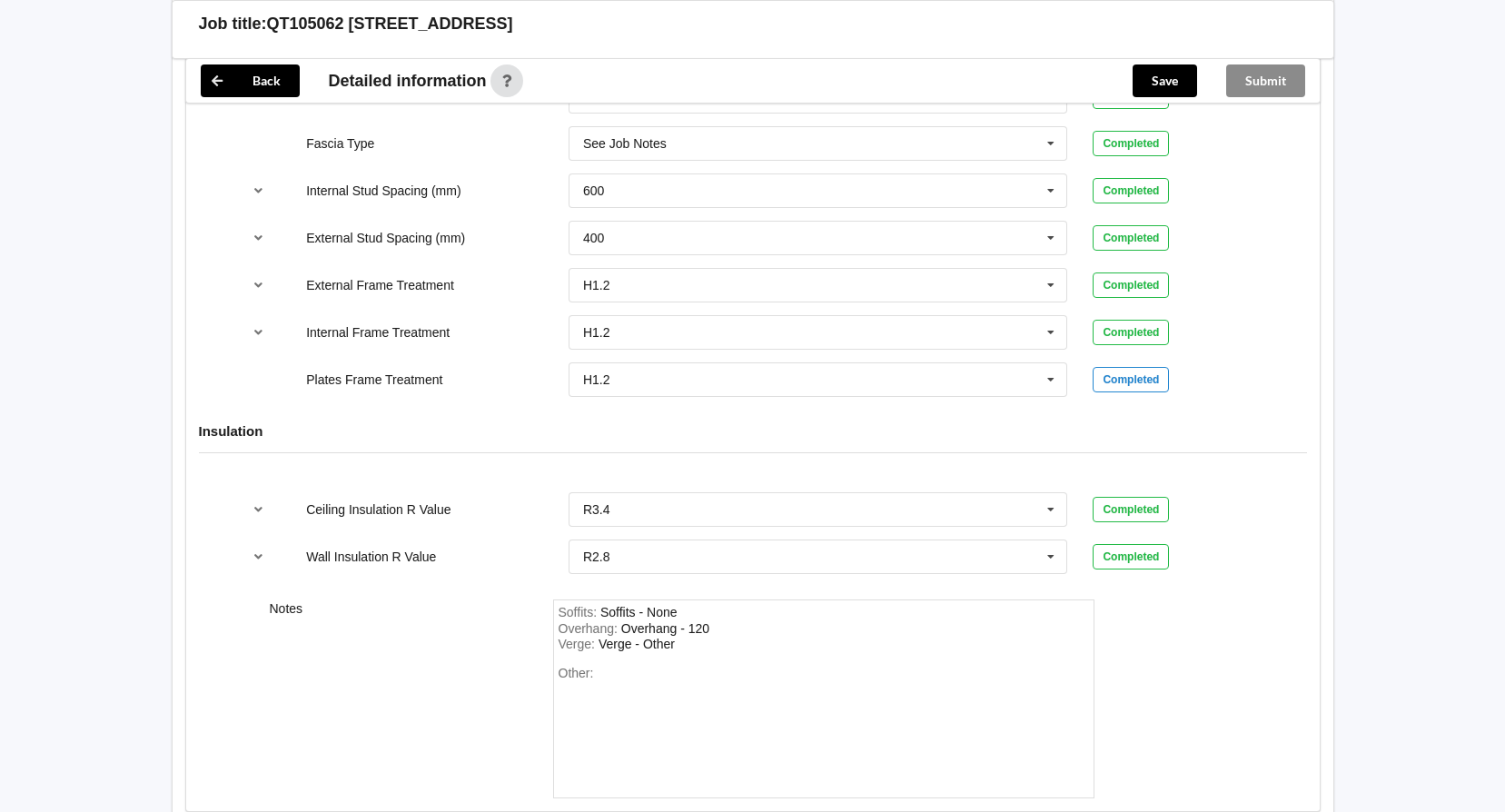
scroll to position [1997, 0]
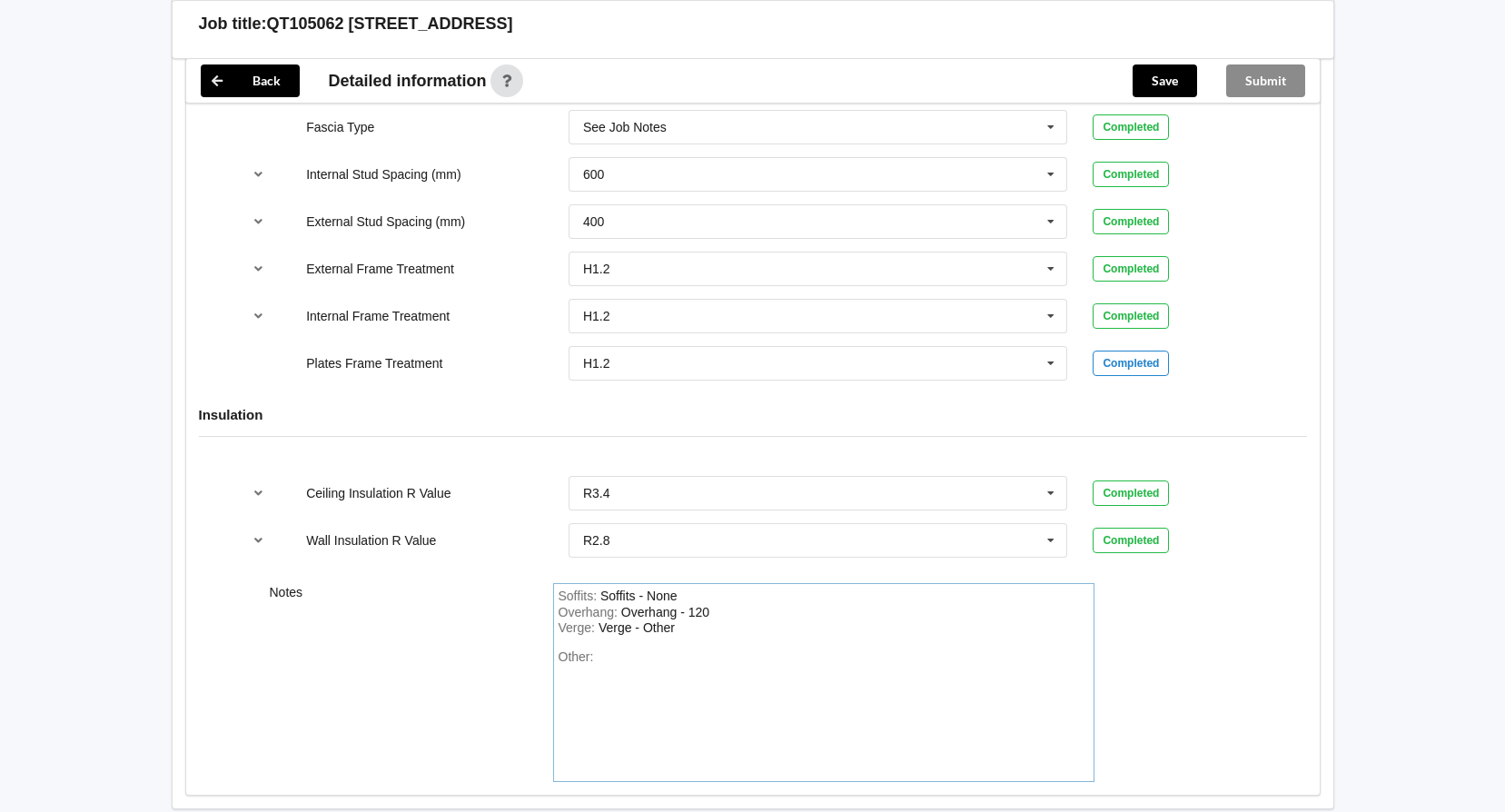
click at [602, 673] on div "Other:" at bounding box center [823, 713] width 531 height 127
click at [659, 691] on div "Other:" at bounding box center [823, 713] width 531 height 127
click at [626, 663] on div "Other:" at bounding box center [823, 713] width 531 height 127
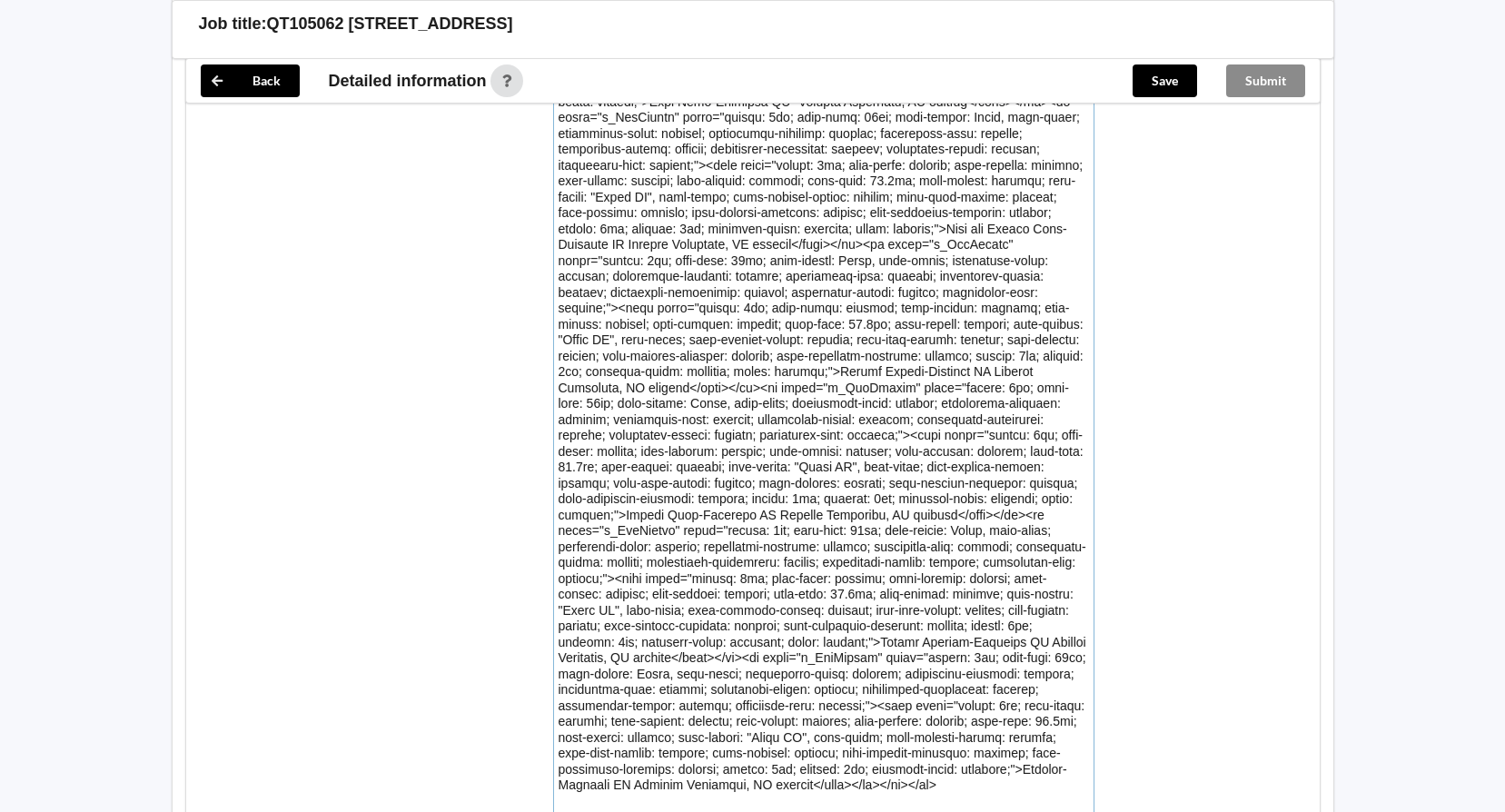
scroll to position [3067, 0]
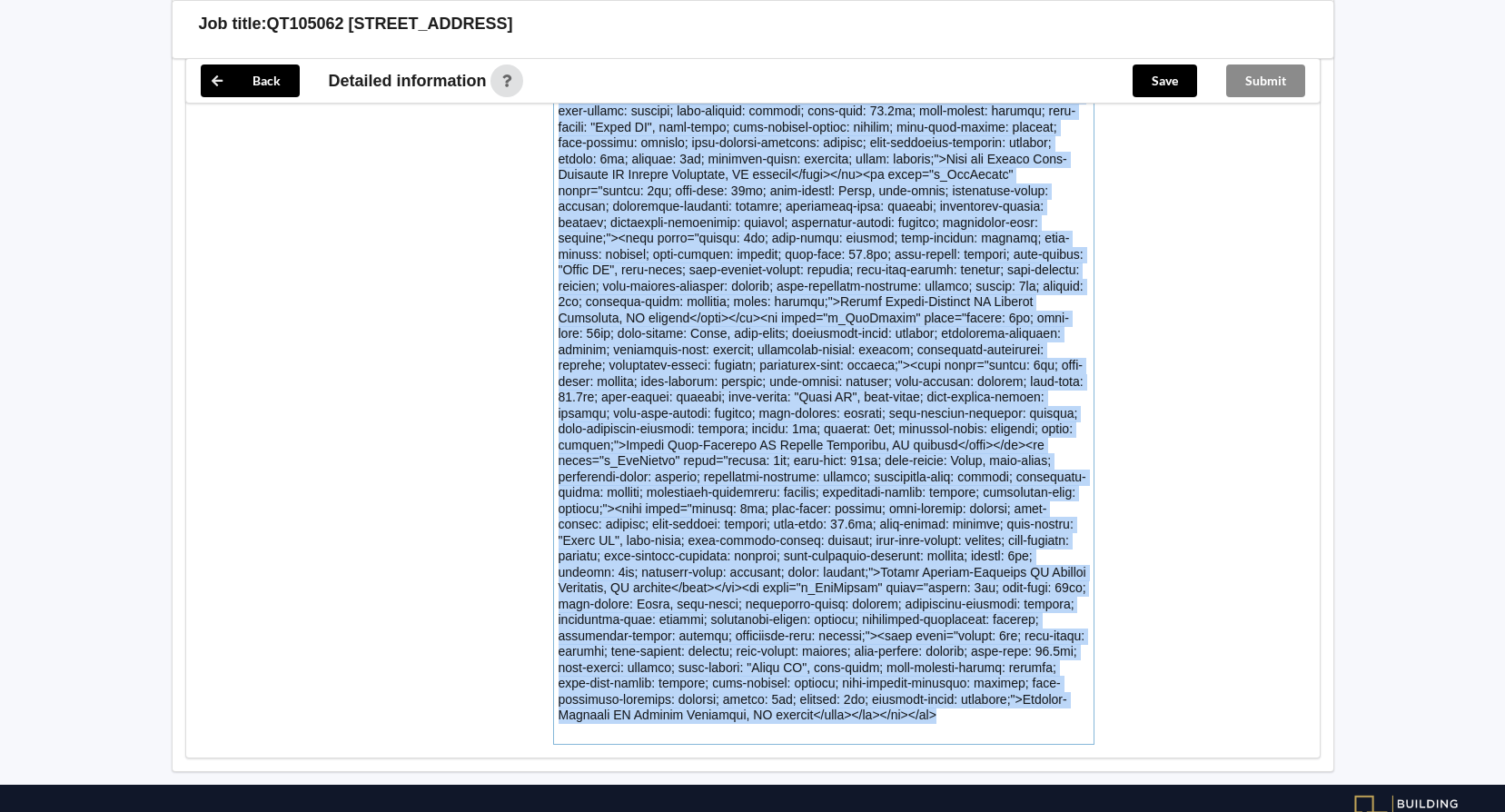
drag, startPoint x: 790, startPoint y: 646, endPoint x: 563, endPoint y: 62, distance: 626.6
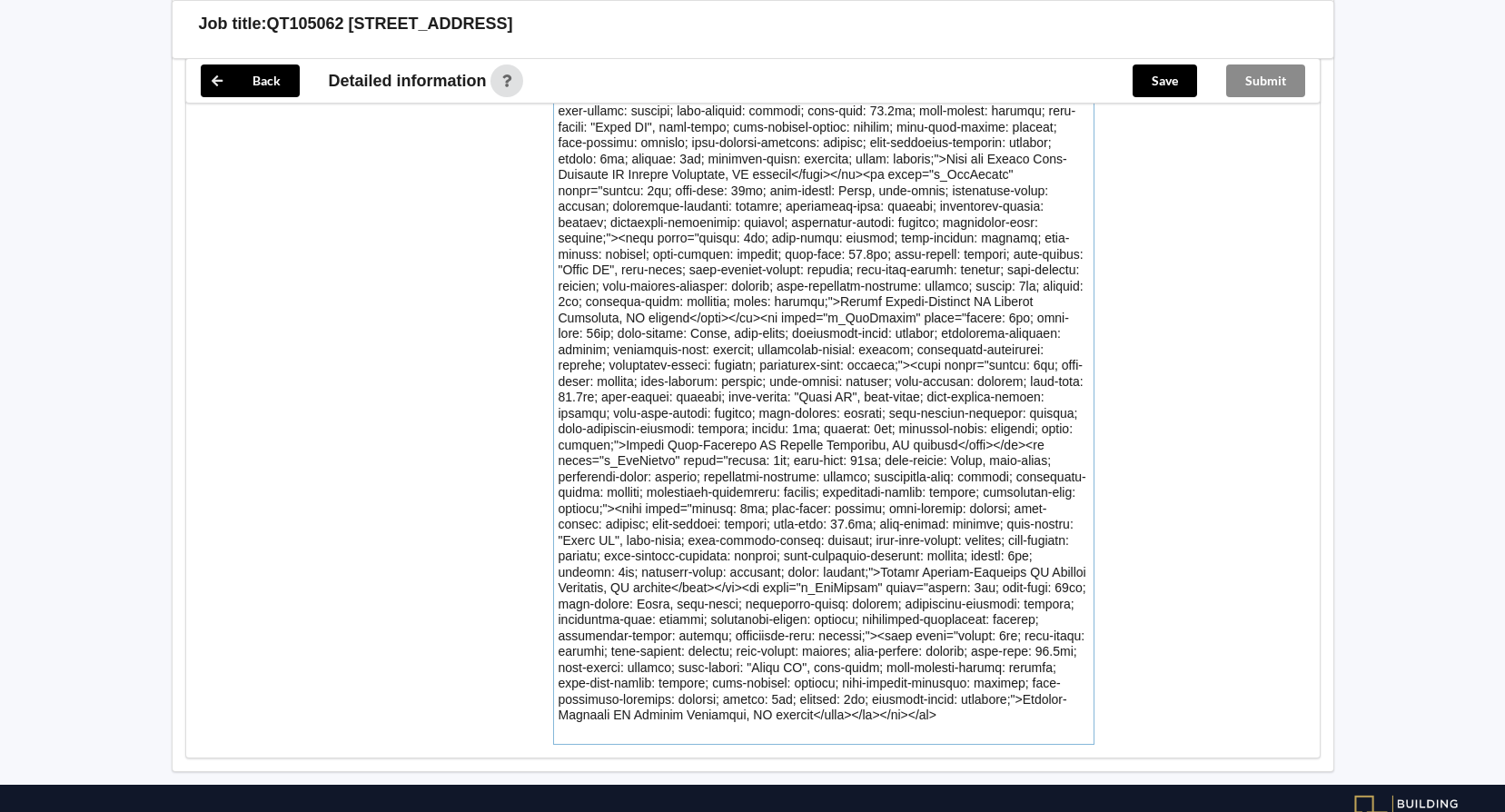
scroll to position [2463, 0]
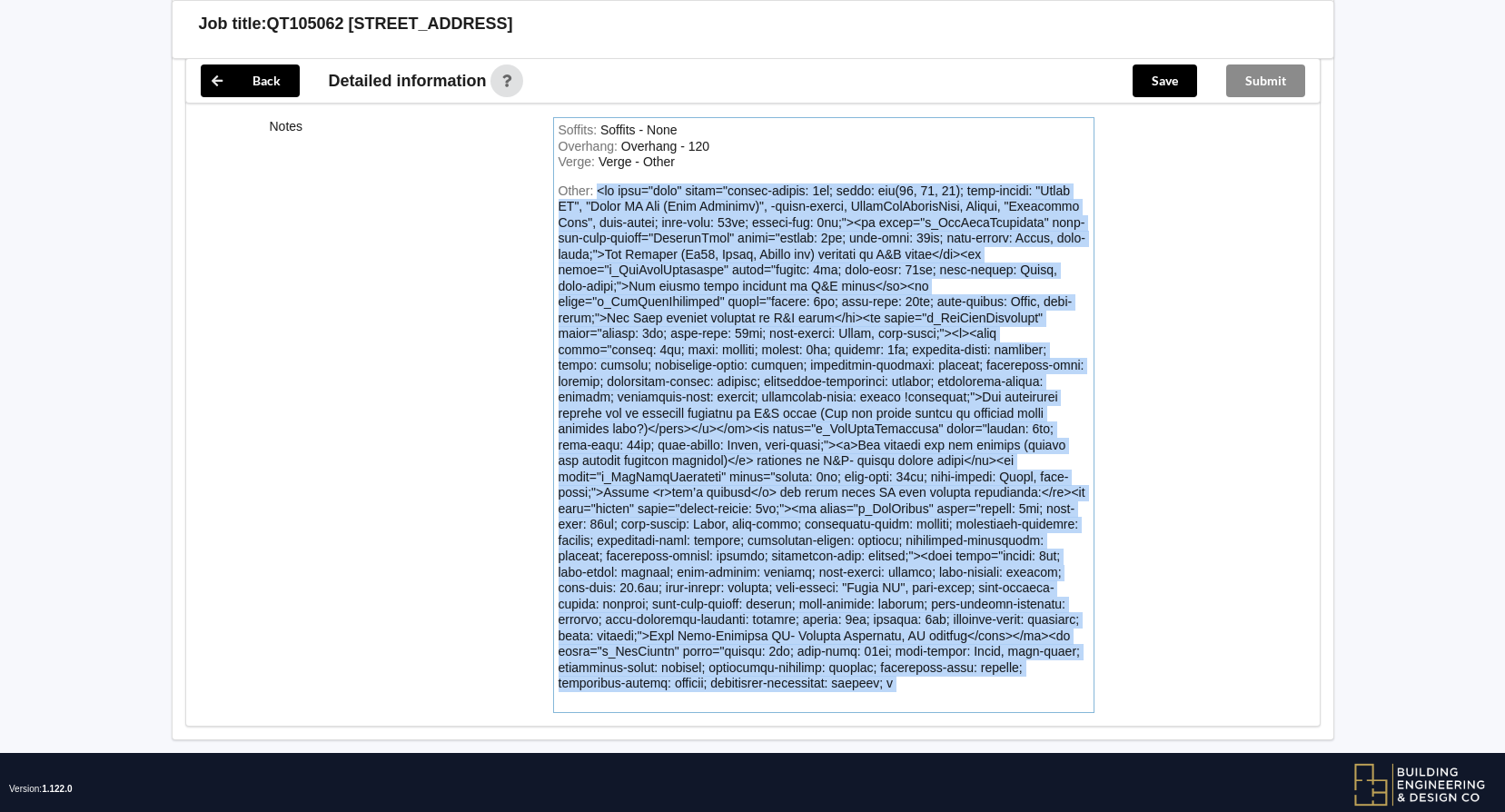
drag, startPoint x: 591, startPoint y: 663, endPoint x: 546, endPoint y: 195, distance: 470.2
click at [546, 195] on div "Soffits : Soffits - None Overhang : Overhang - 120 Verge : Verge - Other Other:" at bounding box center [823, 415] width 567 height 596
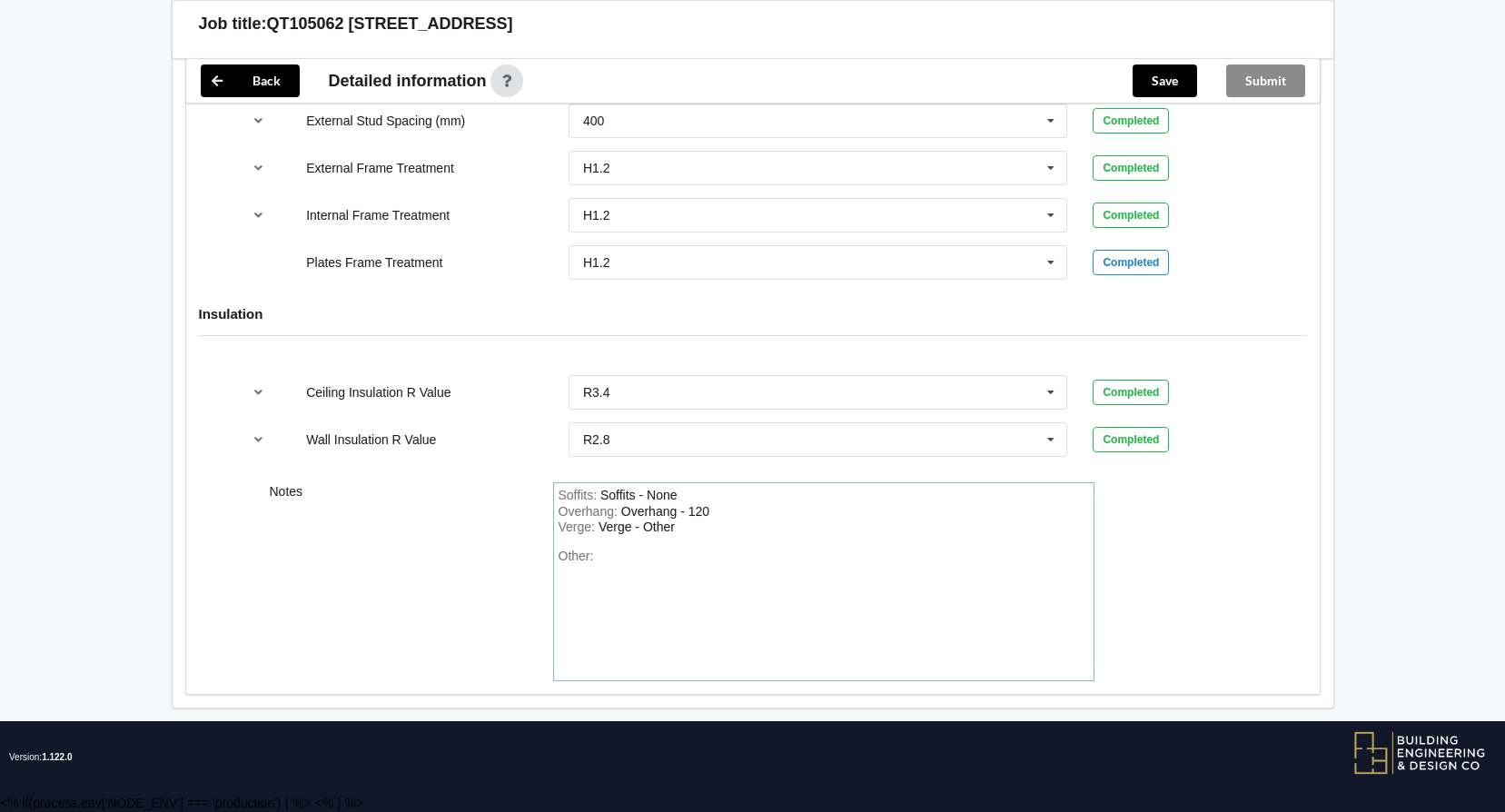
scroll to position [2272, 0]
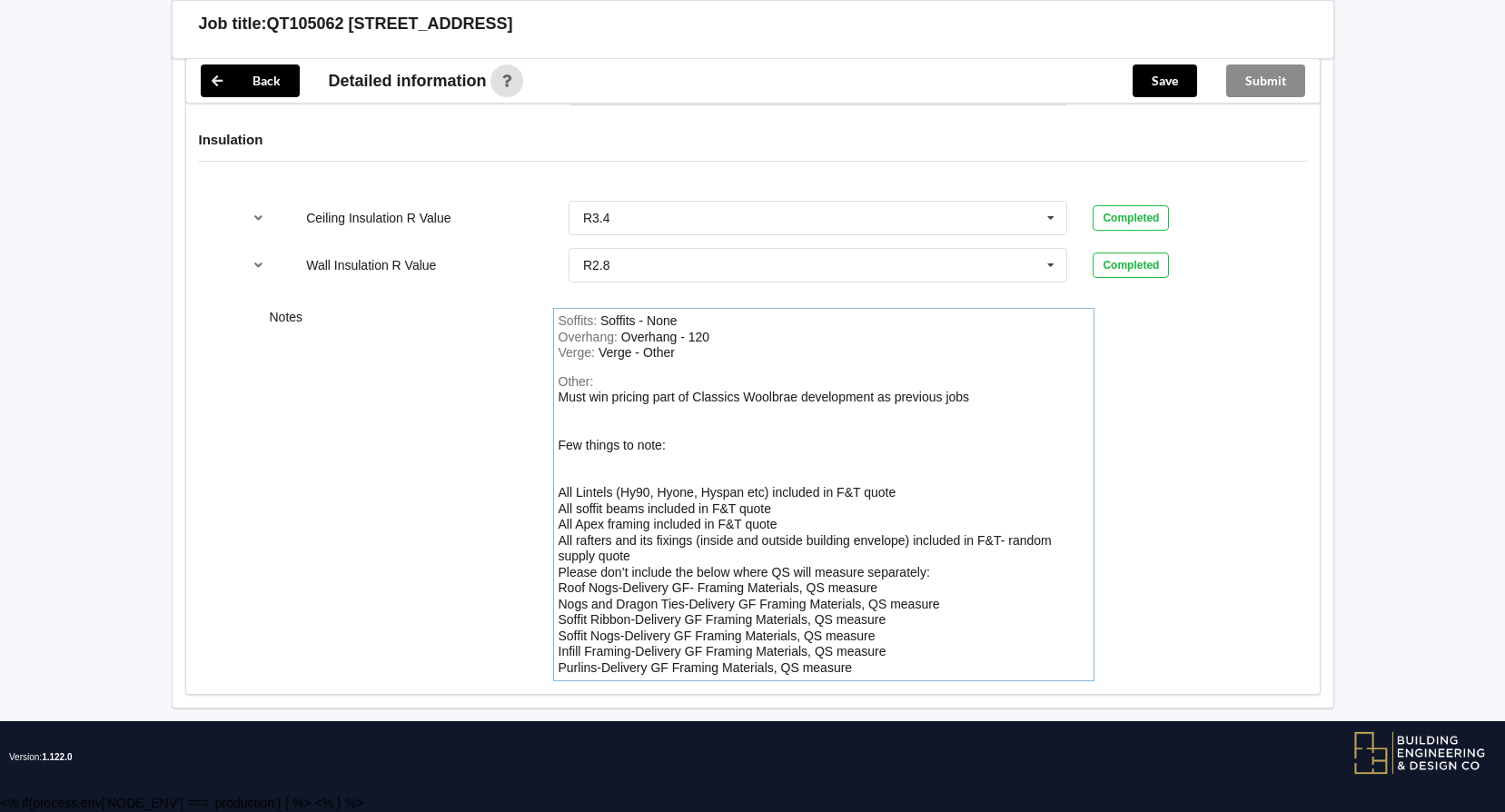
click at [783, 525] on div "Other: Must win pricing part of Classics Woolbrae development as previous jobs …" at bounding box center [823, 525] width 531 height 303
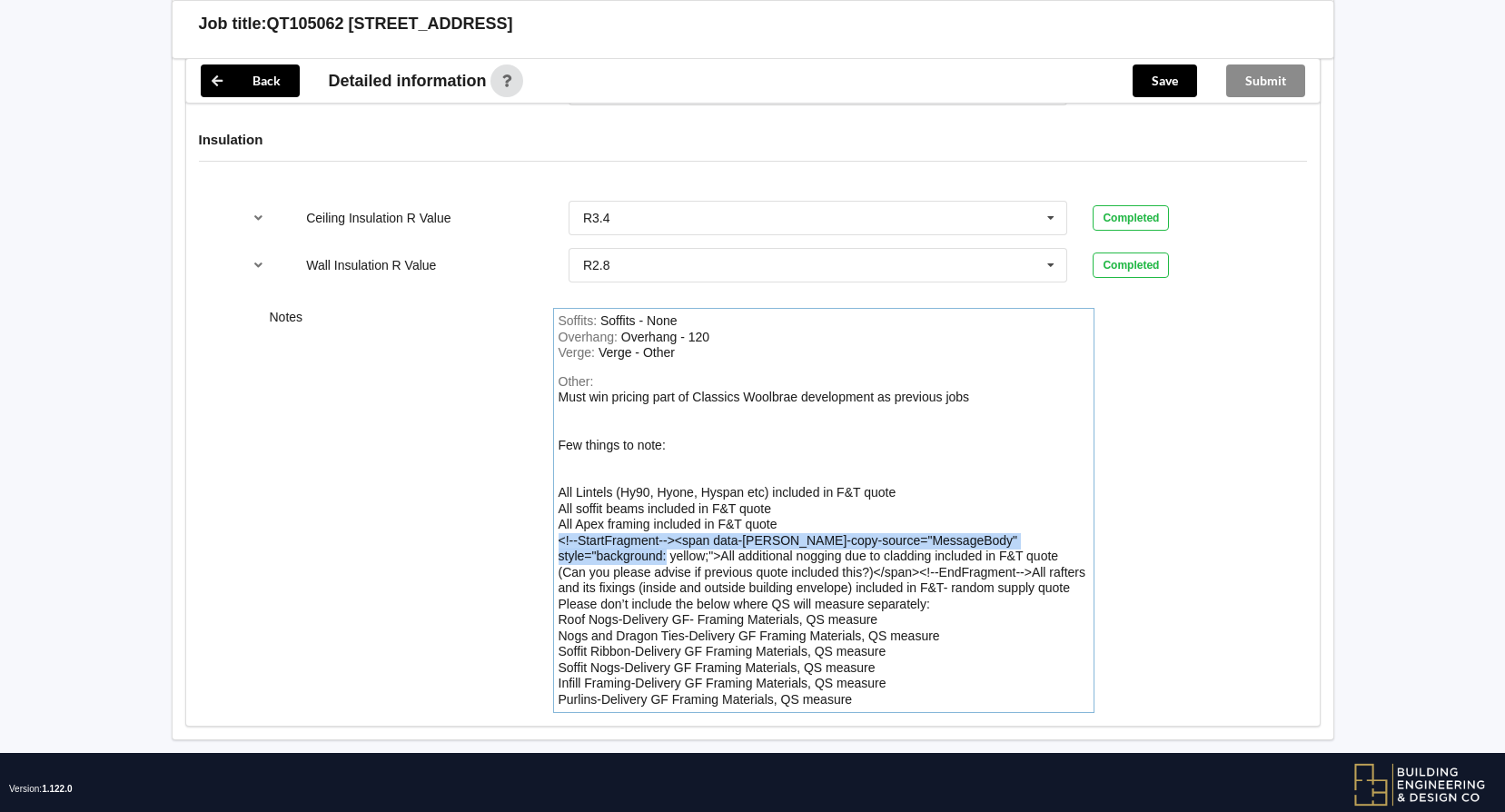
drag, startPoint x: 609, startPoint y: 549, endPoint x: 554, endPoint y: 534, distance: 57.0
click at [554, 534] on div "Soffits : Soffits - None Overhang : Overhang - 120 Verge : Verge - Other Other:…" at bounding box center [823, 510] width 541 height 405
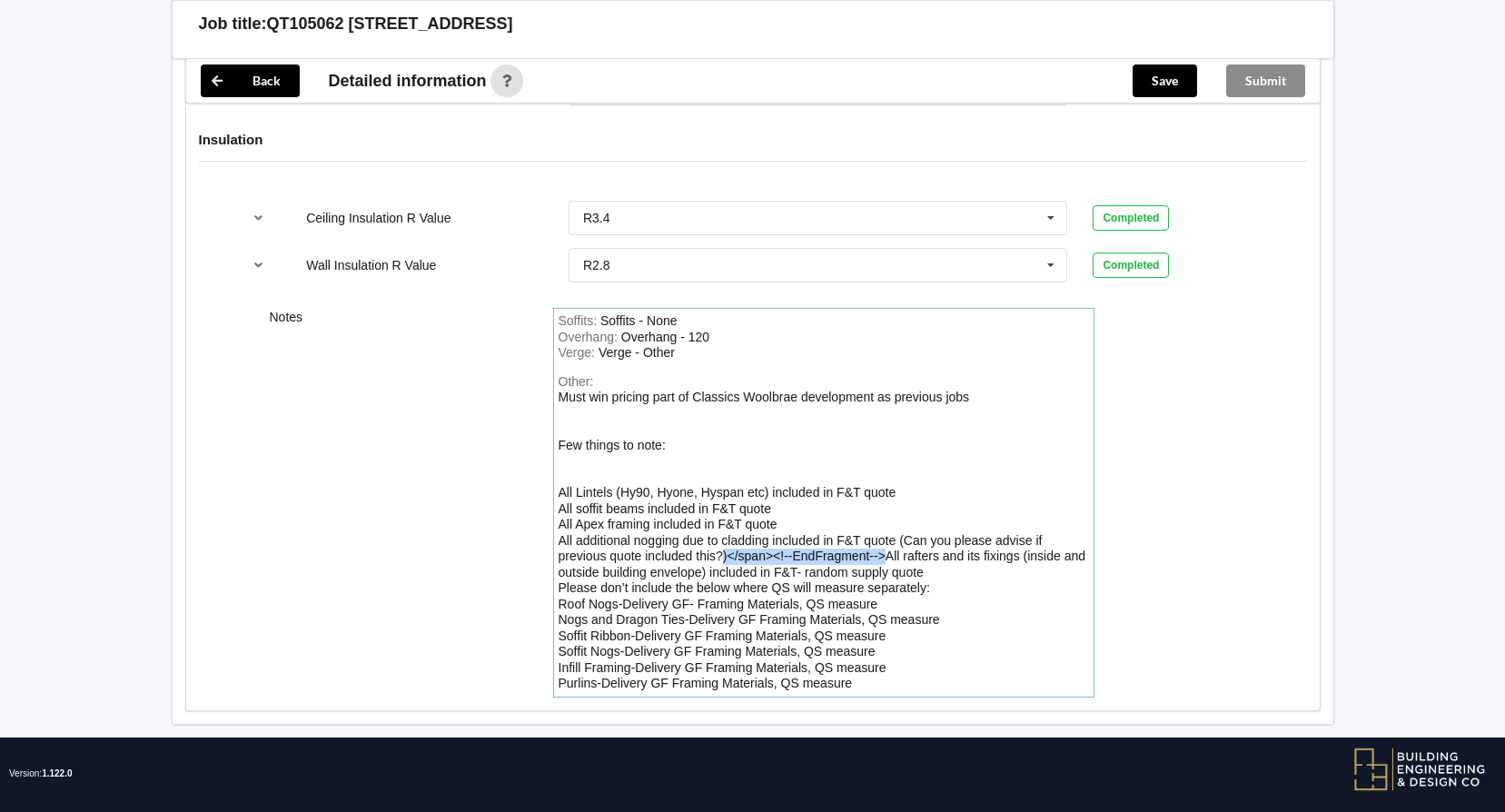
drag, startPoint x: 723, startPoint y: 554, endPoint x: 885, endPoint y: 552, distance: 162.0
click at [885, 552] on div "Must win pricing part of Classics Woolbrae development as previous jobs Few thi…" at bounding box center [822, 539] width 528 height 301
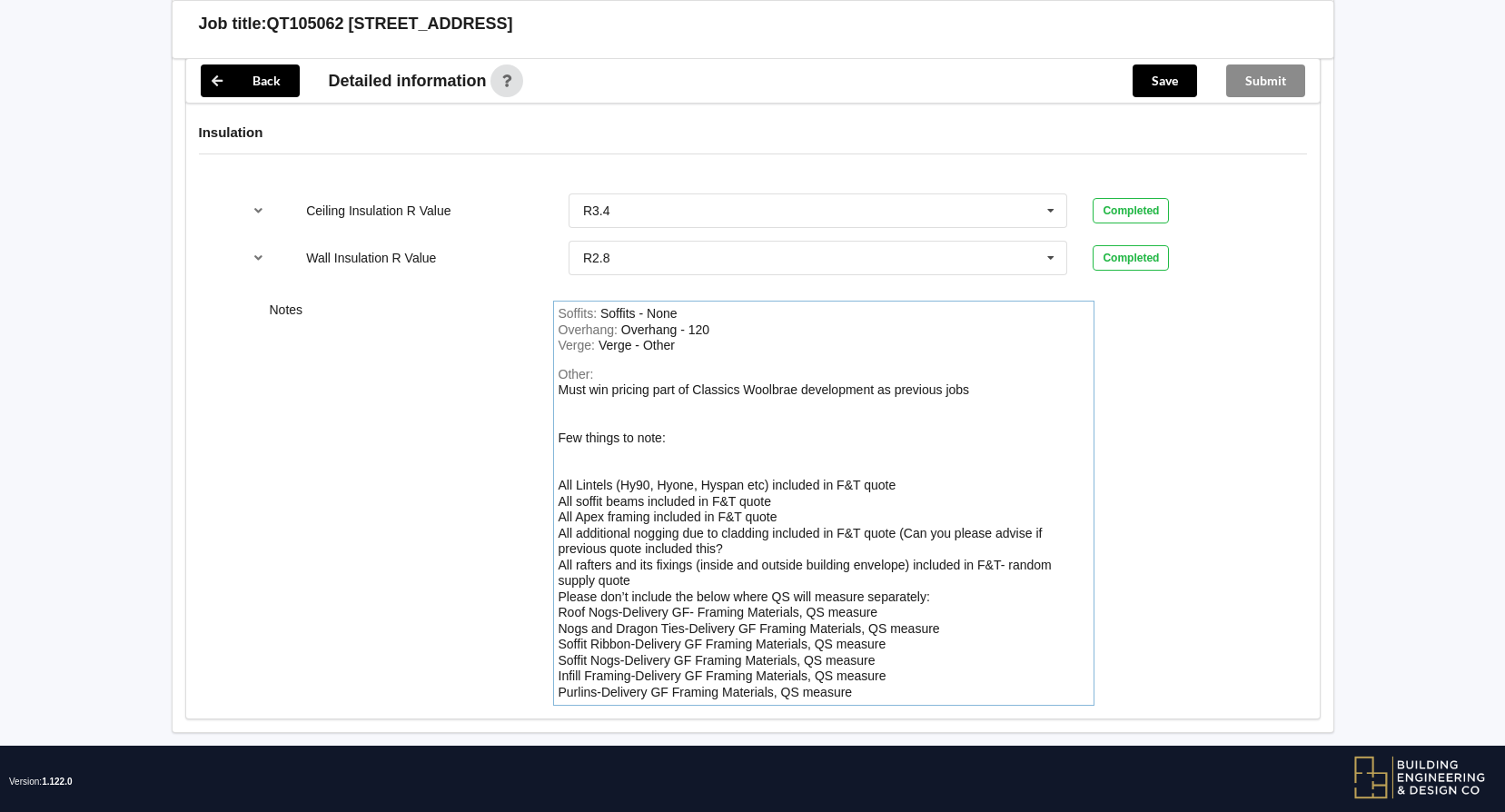
scroll to position [2304, 0]
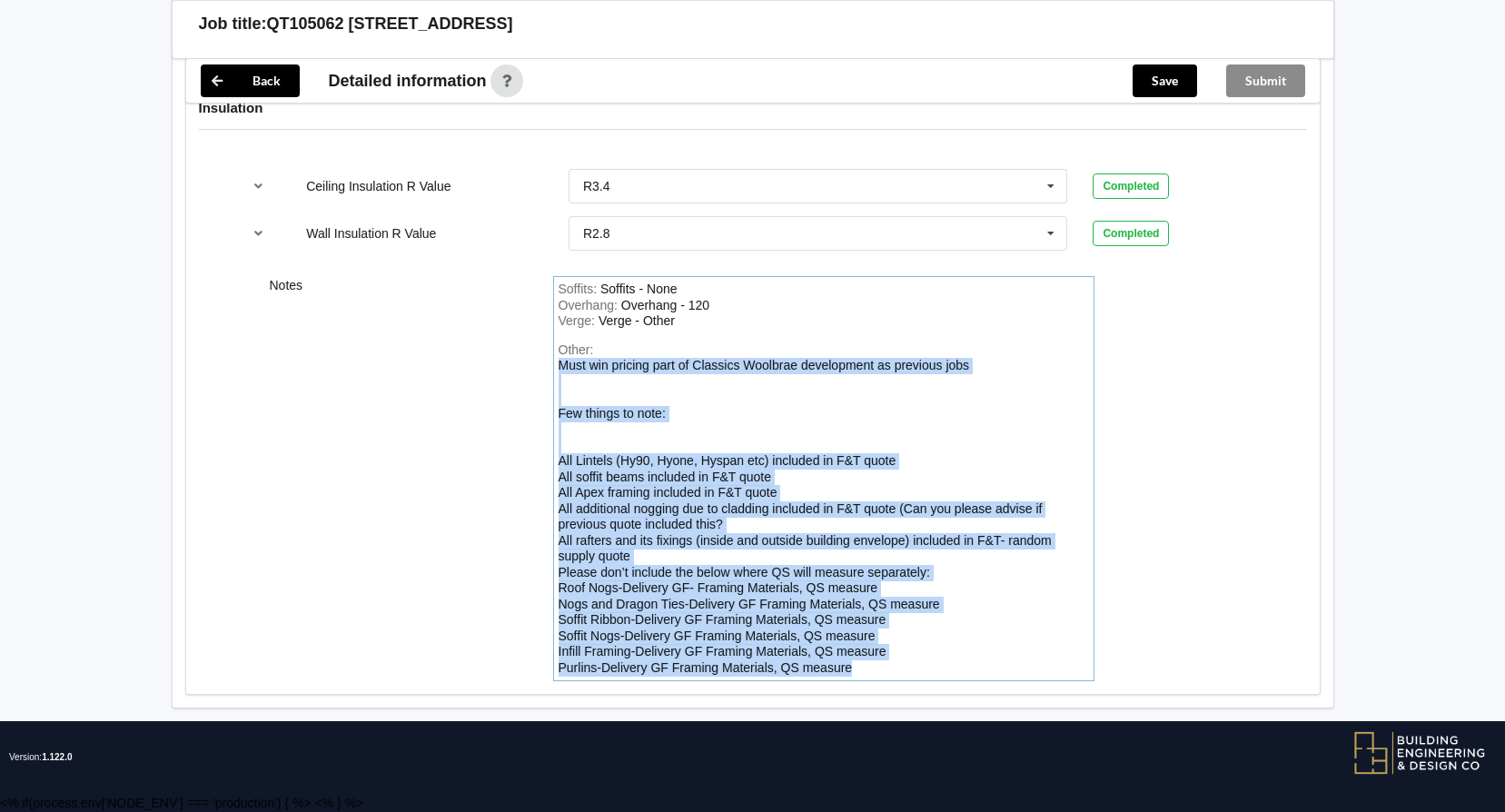
drag, startPoint x: 860, startPoint y: 669, endPoint x: 555, endPoint y: 361, distance: 433.5
click at [555, 361] on div "Soffits : Soffits - None Overhang : Overhang - 120 Verge : Verge - Other Other:…" at bounding box center [823, 478] width 541 height 405
copy div "Must win pricing part of Classics Woolbrae development as previous jobs Few thi…"
click at [1158, 68] on button "Save" at bounding box center [1165, 81] width 64 height 33
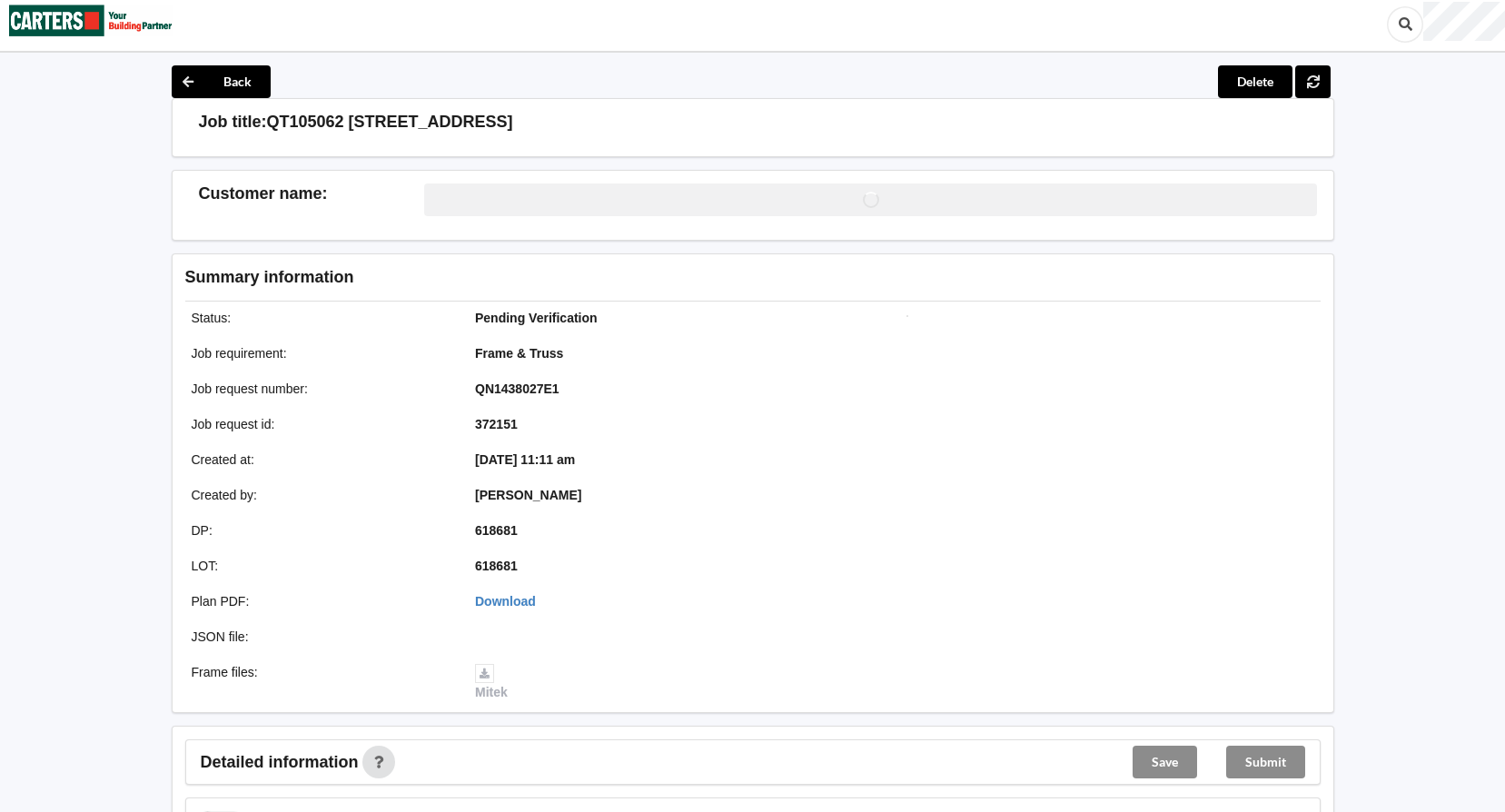
scroll to position [0, 0]
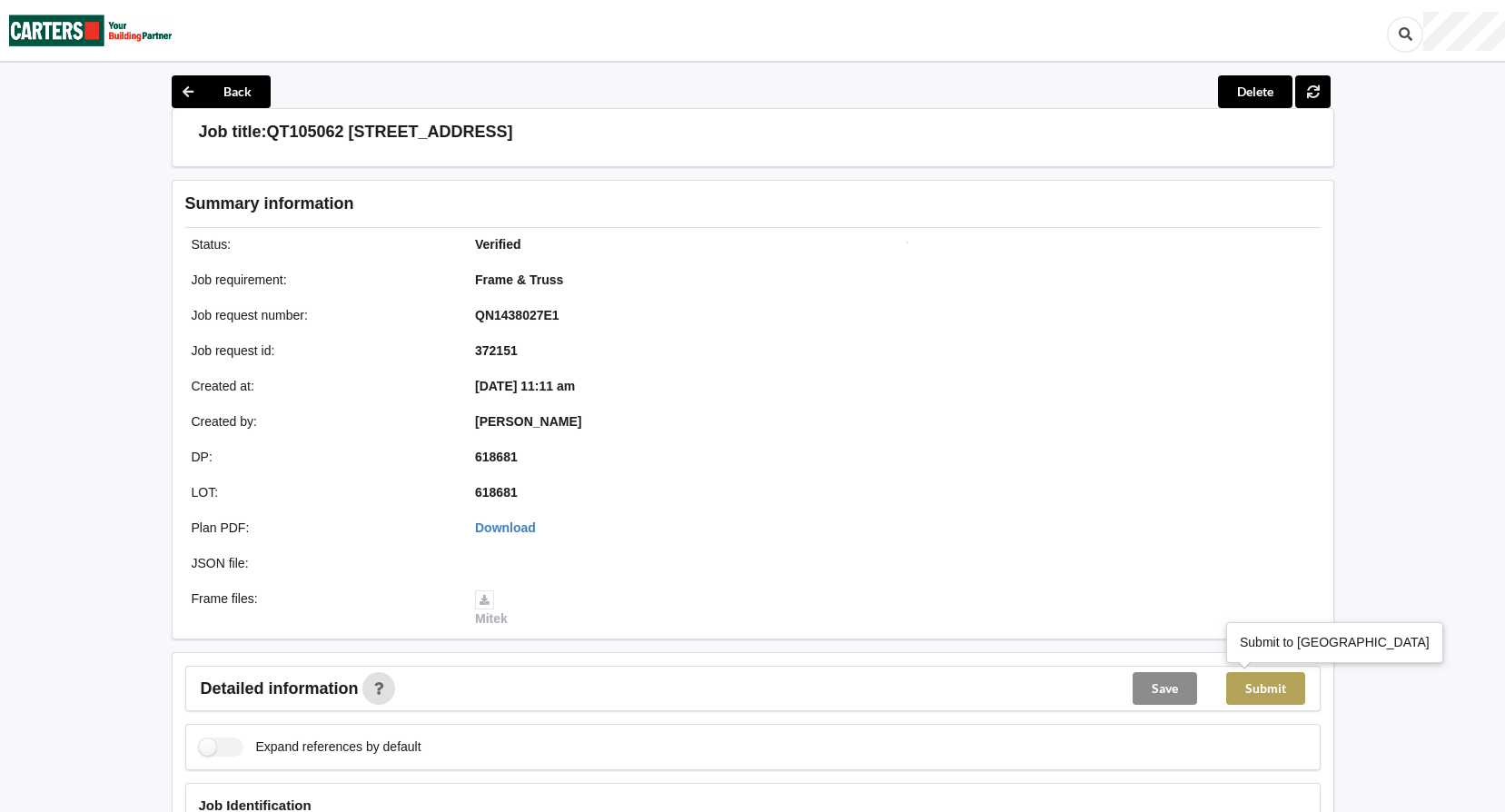
click at [1265, 694] on button "Submit" at bounding box center [1266, 689] width 79 height 33
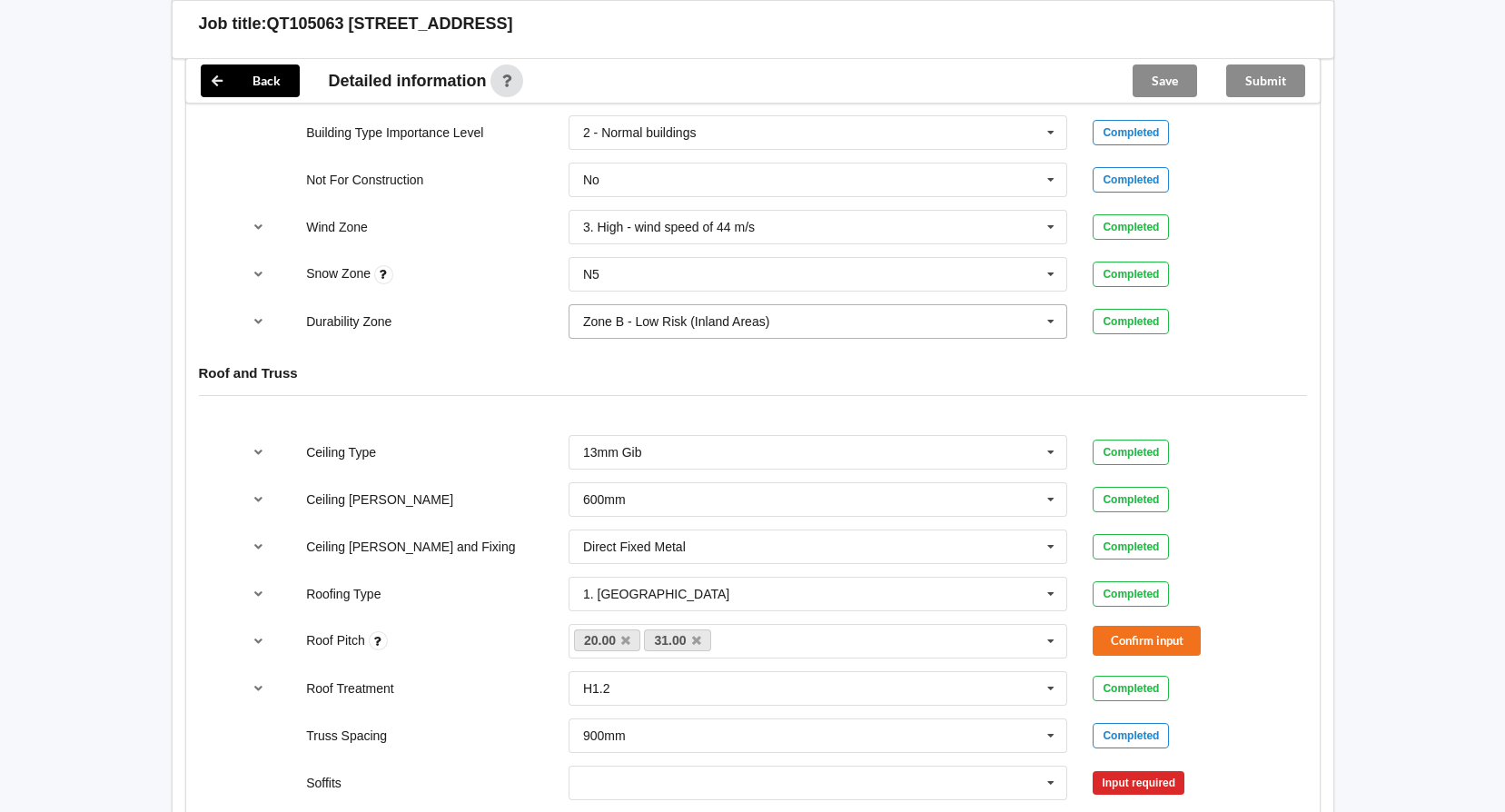
scroll to position [1090, 0]
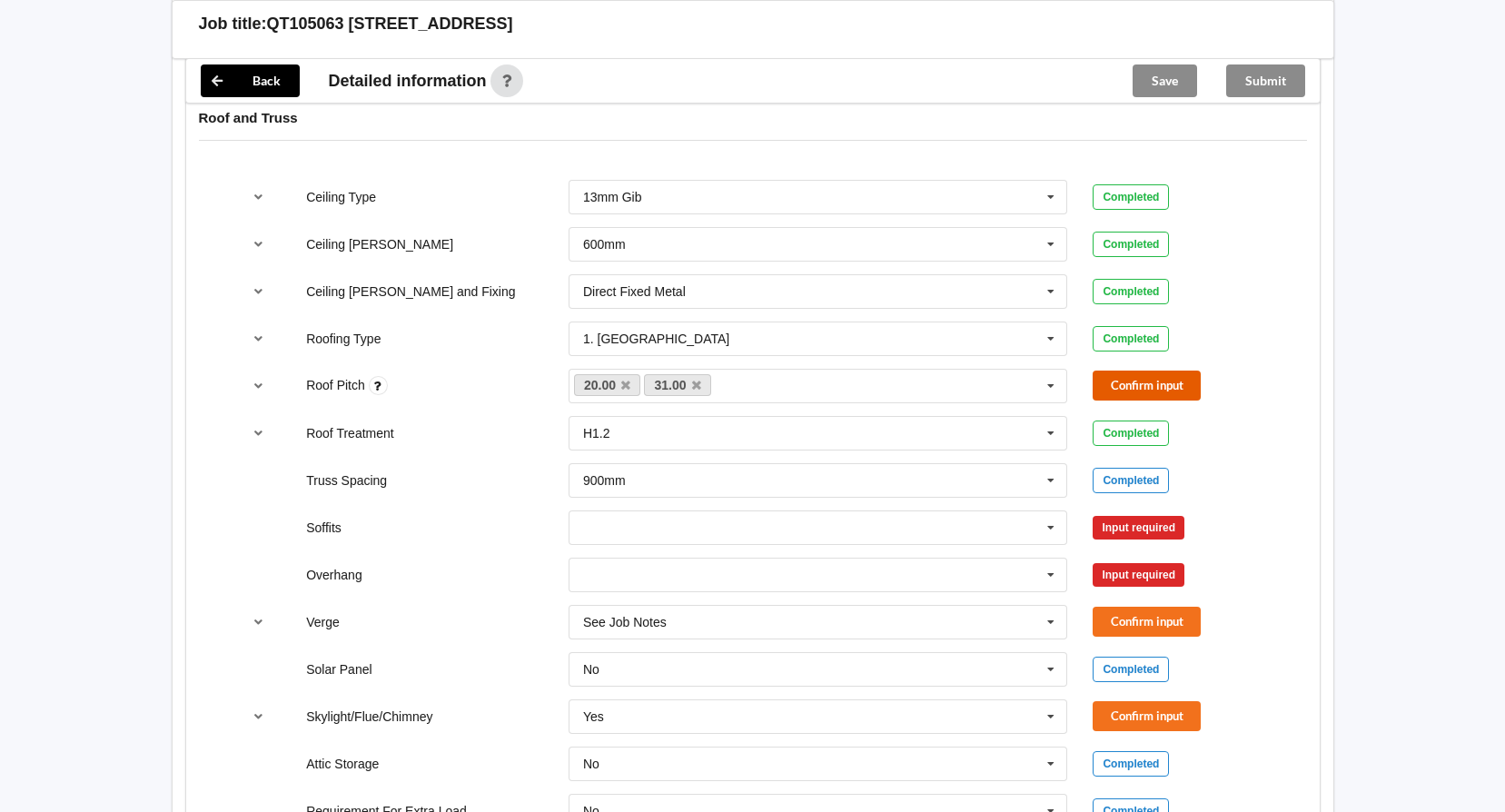
click at [1115, 380] on button "Confirm input" at bounding box center [1146, 385] width 108 height 30
click at [1048, 533] on icon at bounding box center [1051, 528] width 28 height 34
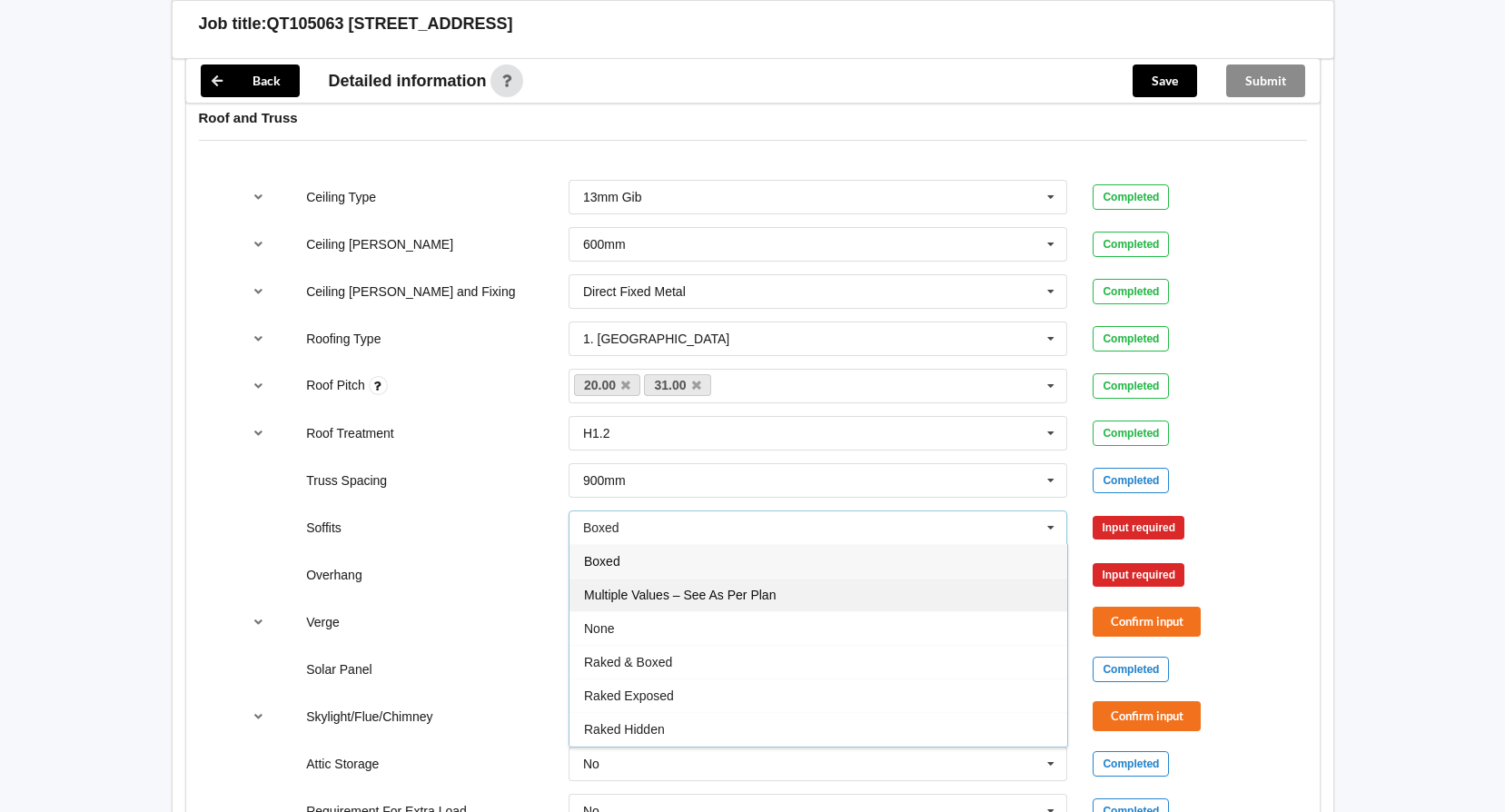
click at [899, 583] on div "Multiple Values – See As Per Plan" at bounding box center [818, 594] width 498 height 34
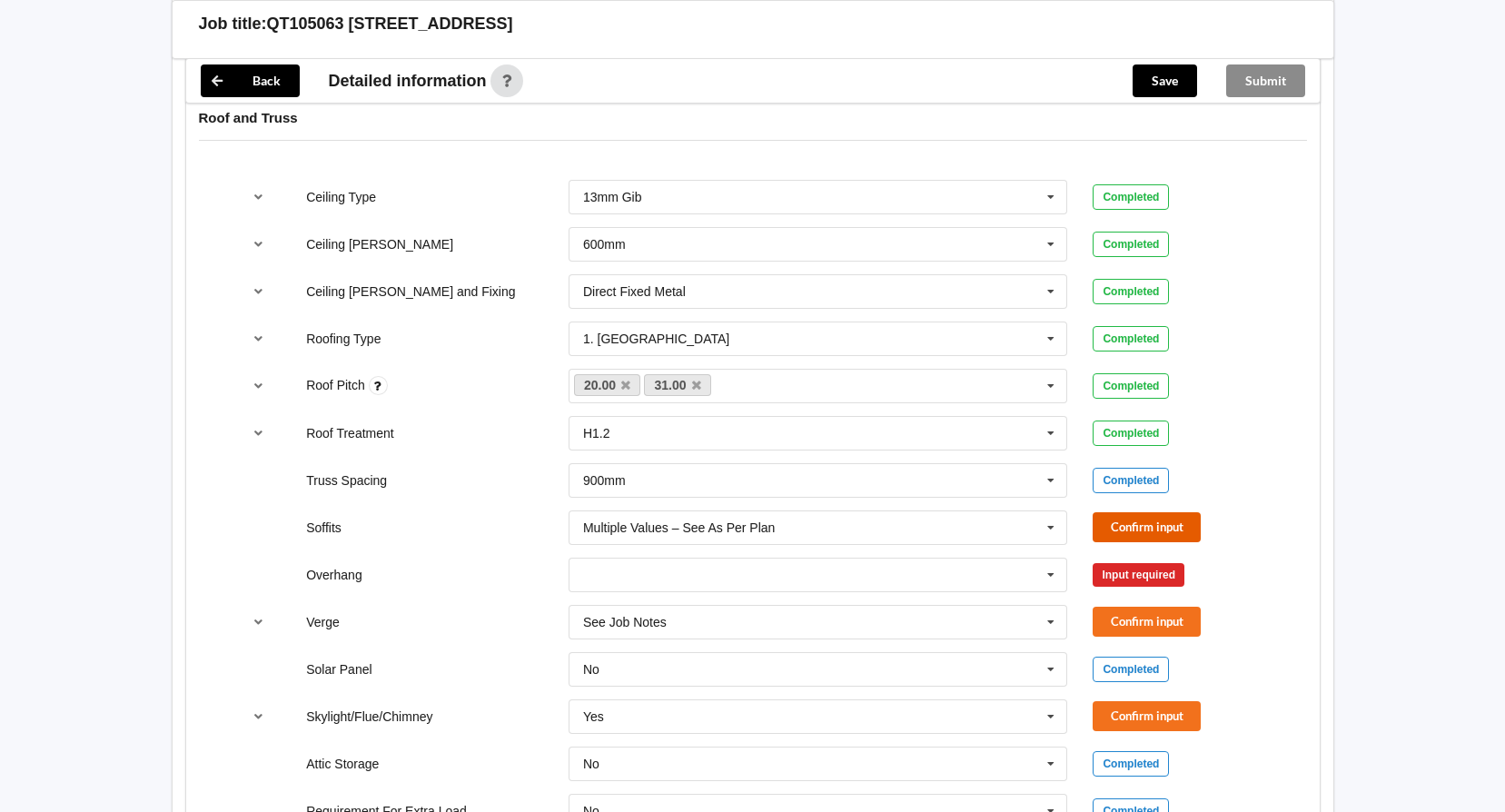
click at [1128, 522] on button "Confirm input" at bounding box center [1146, 527] width 108 height 30
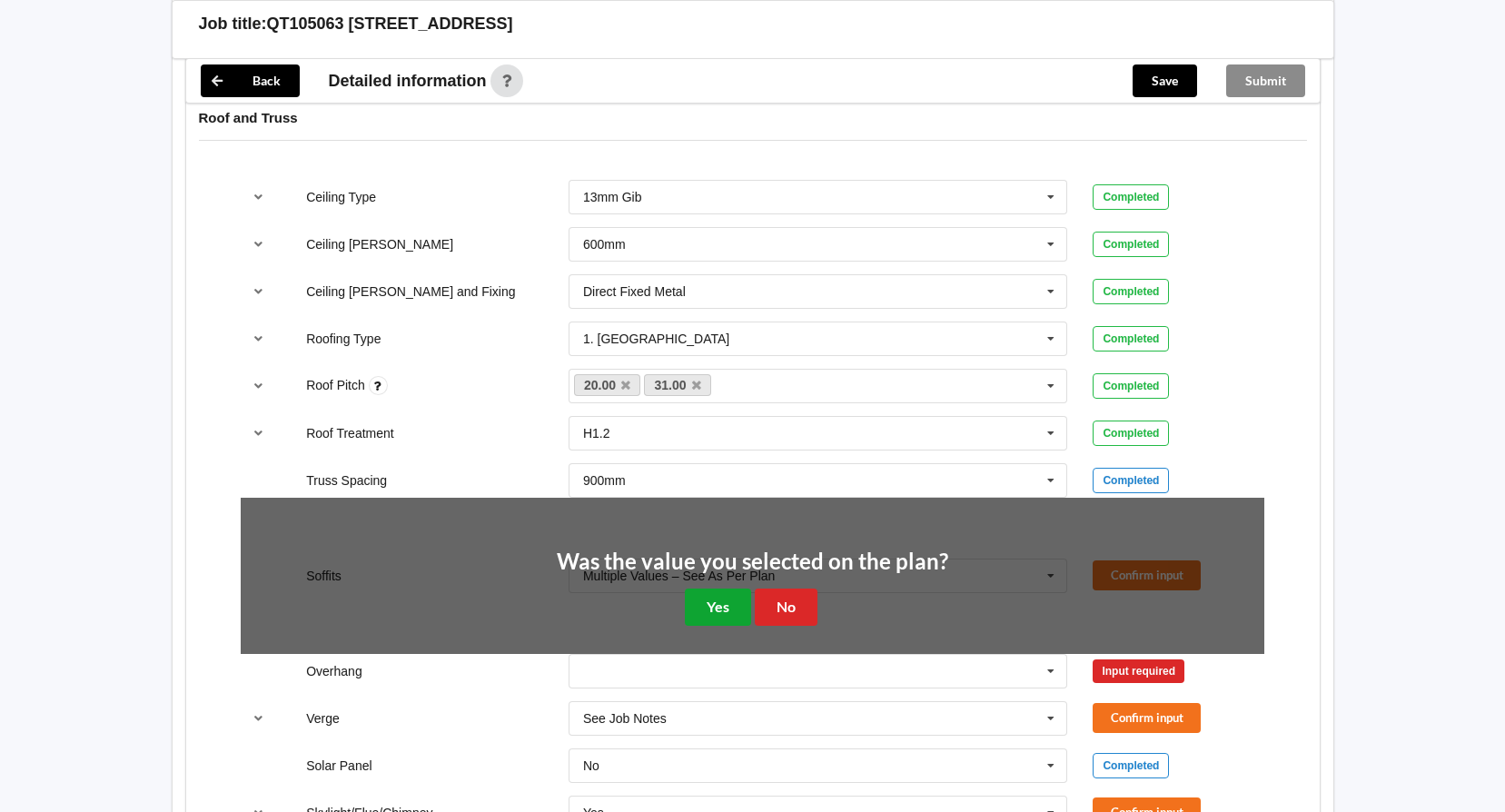
click at [711, 604] on button "Yes" at bounding box center [718, 607] width 66 height 37
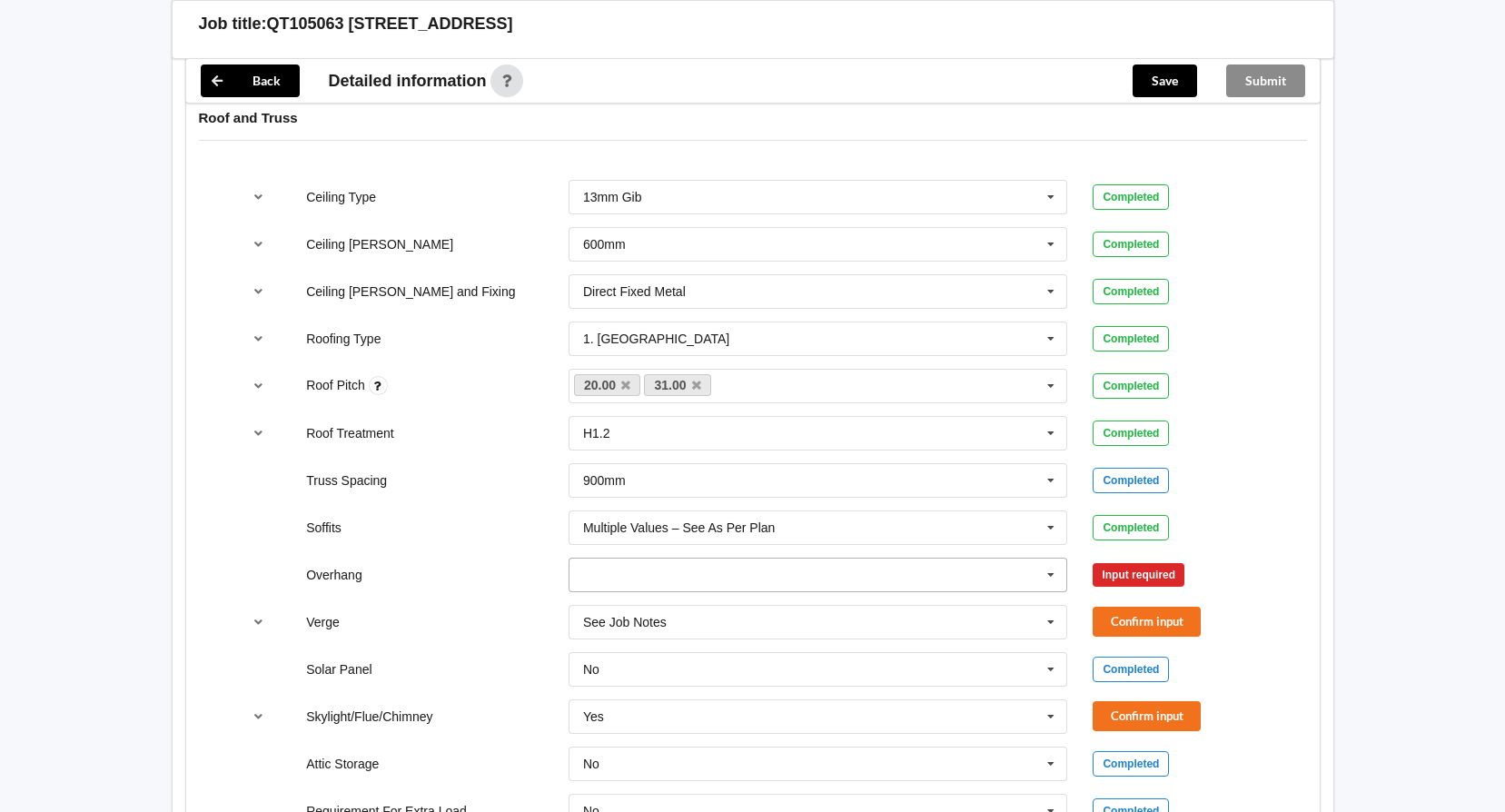
click at [1048, 577] on icon at bounding box center [1051, 575] width 28 height 34
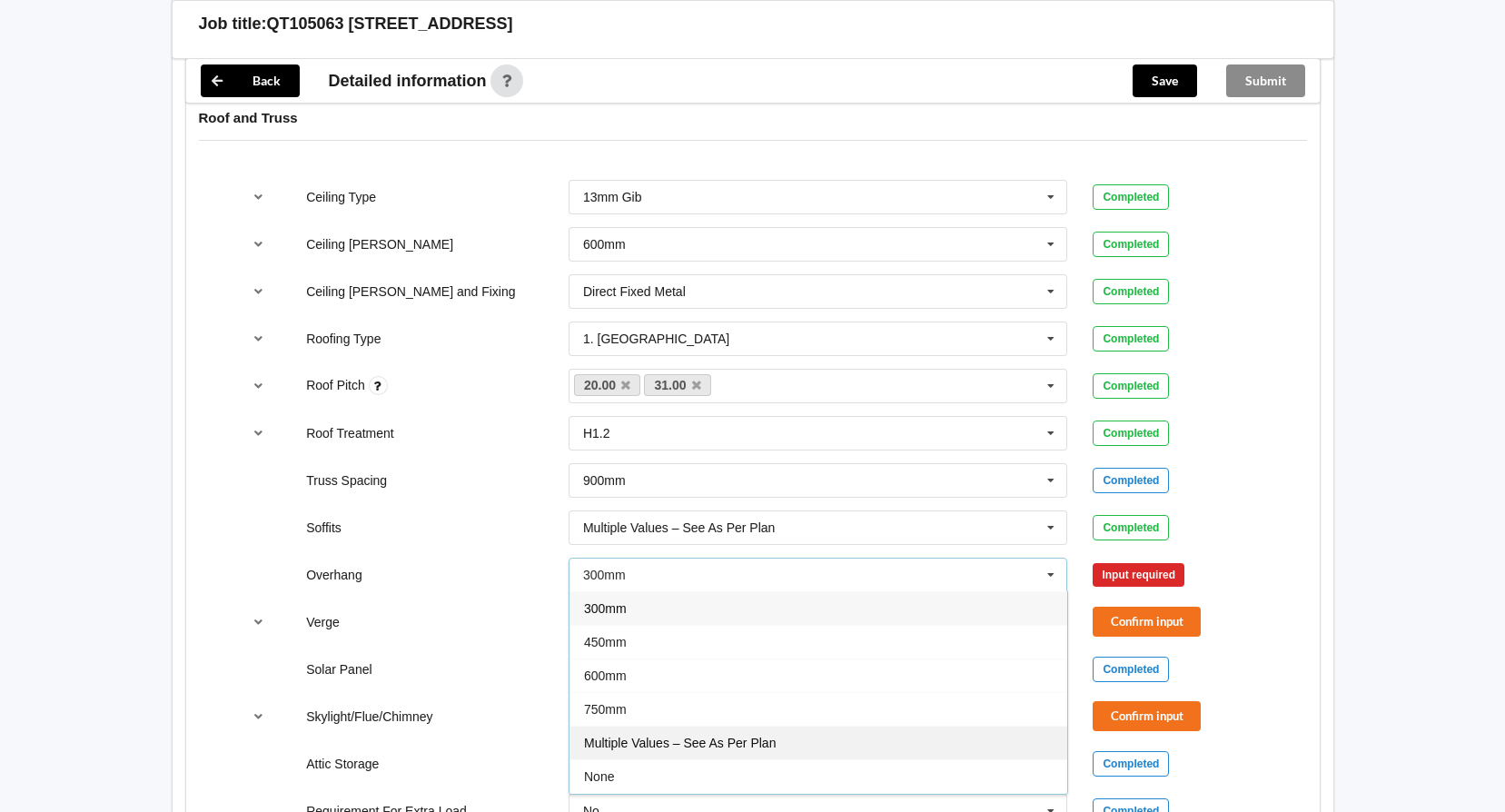
click at [810, 735] on div "Multiple Values – See As Per Plan" at bounding box center [818, 742] width 498 height 34
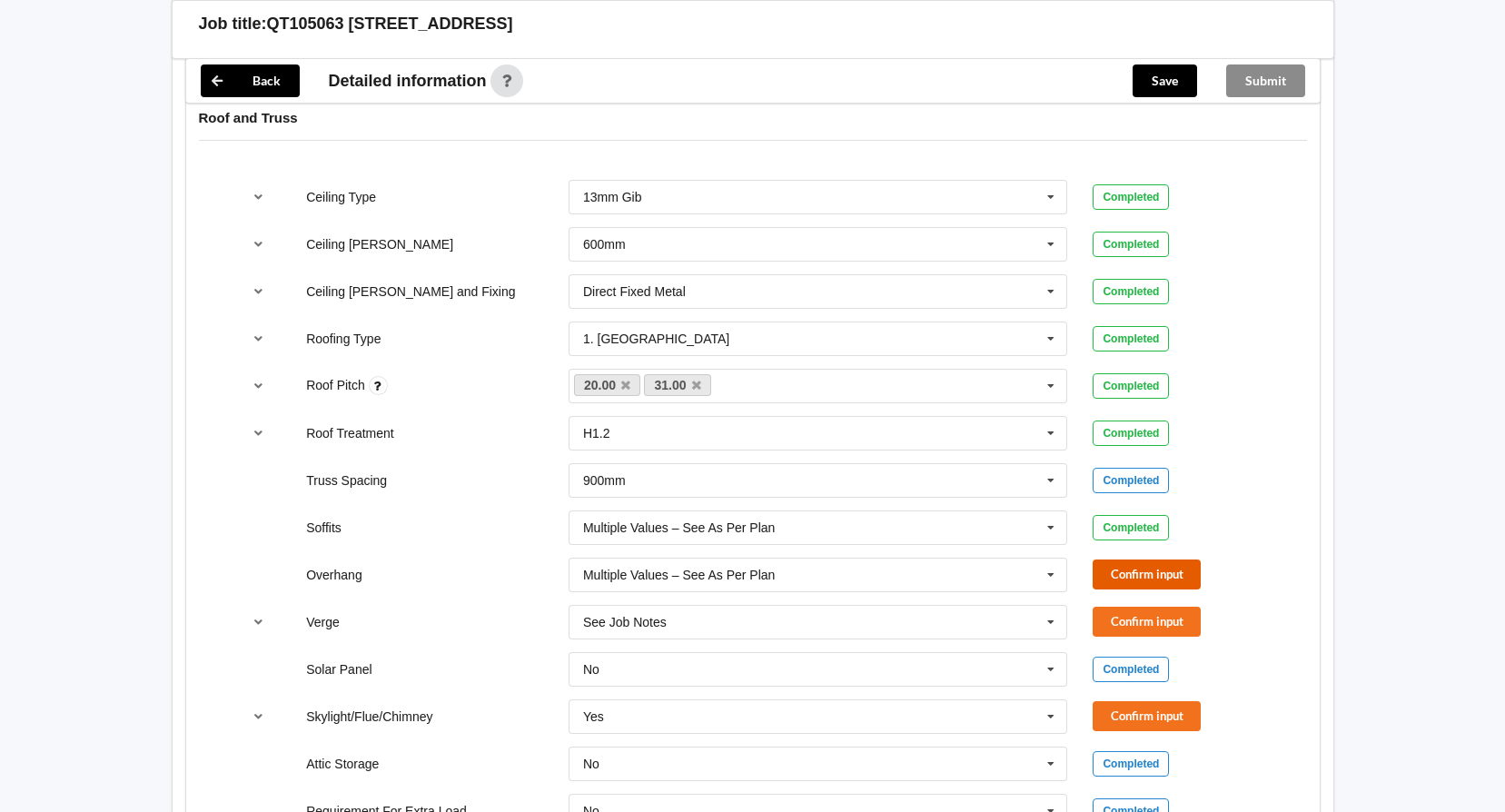
click at [1155, 565] on button "Confirm input" at bounding box center [1146, 574] width 108 height 30
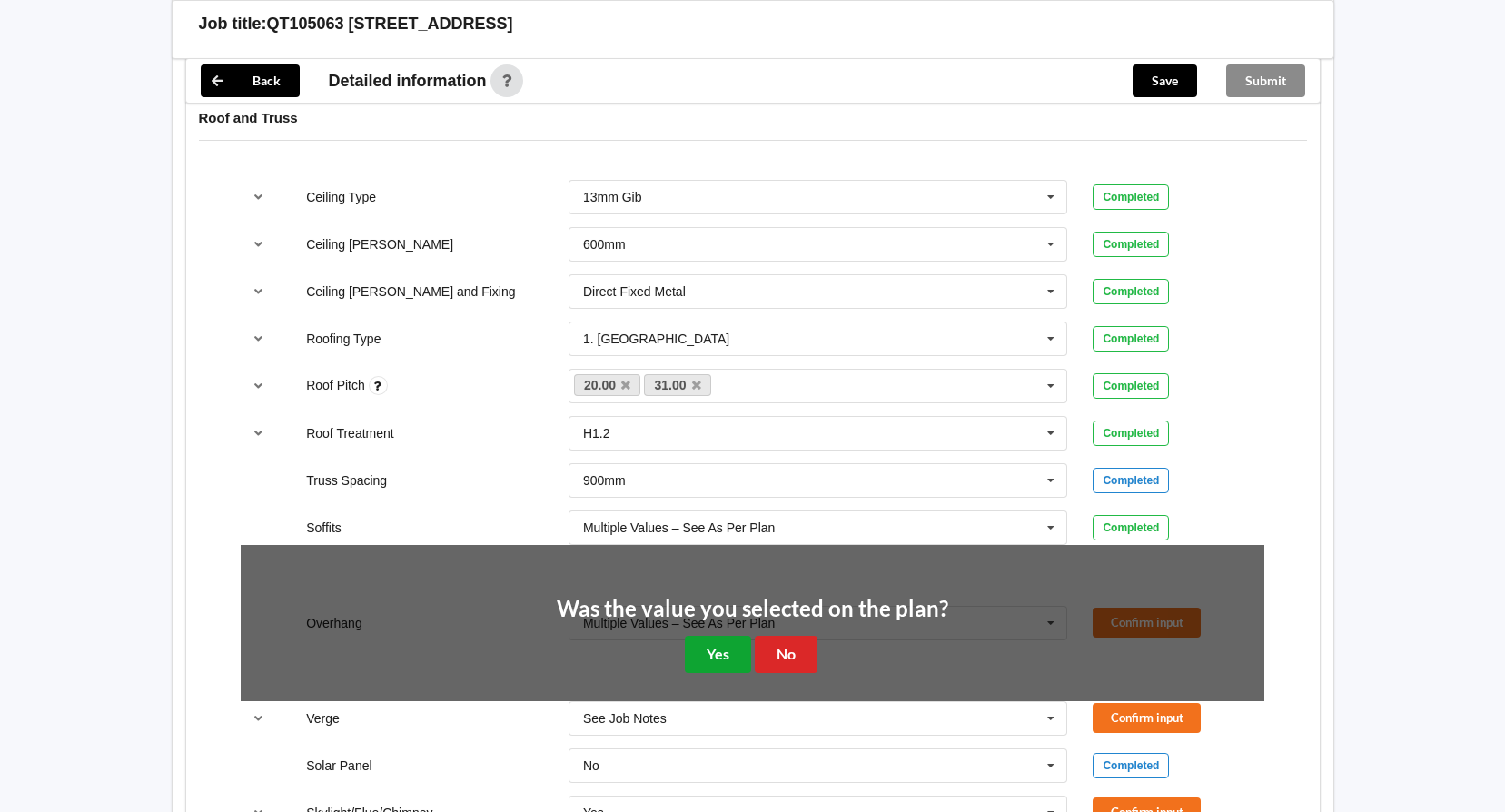
click at [706, 654] on button "Yes" at bounding box center [718, 654] width 66 height 37
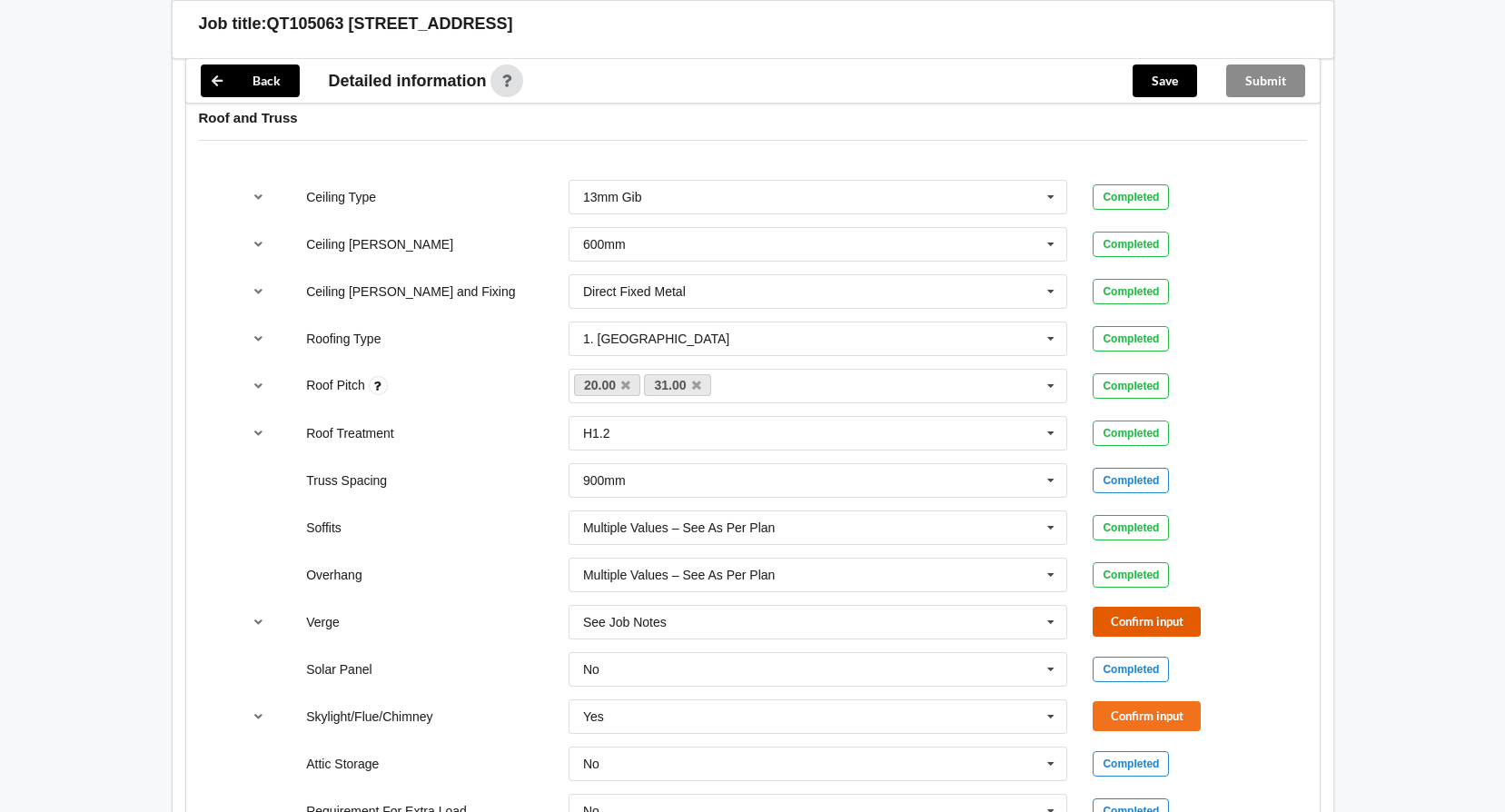
click at [1129, 617] on button "Confirm input" at bounding box center [1146, 621] width 108 height 30
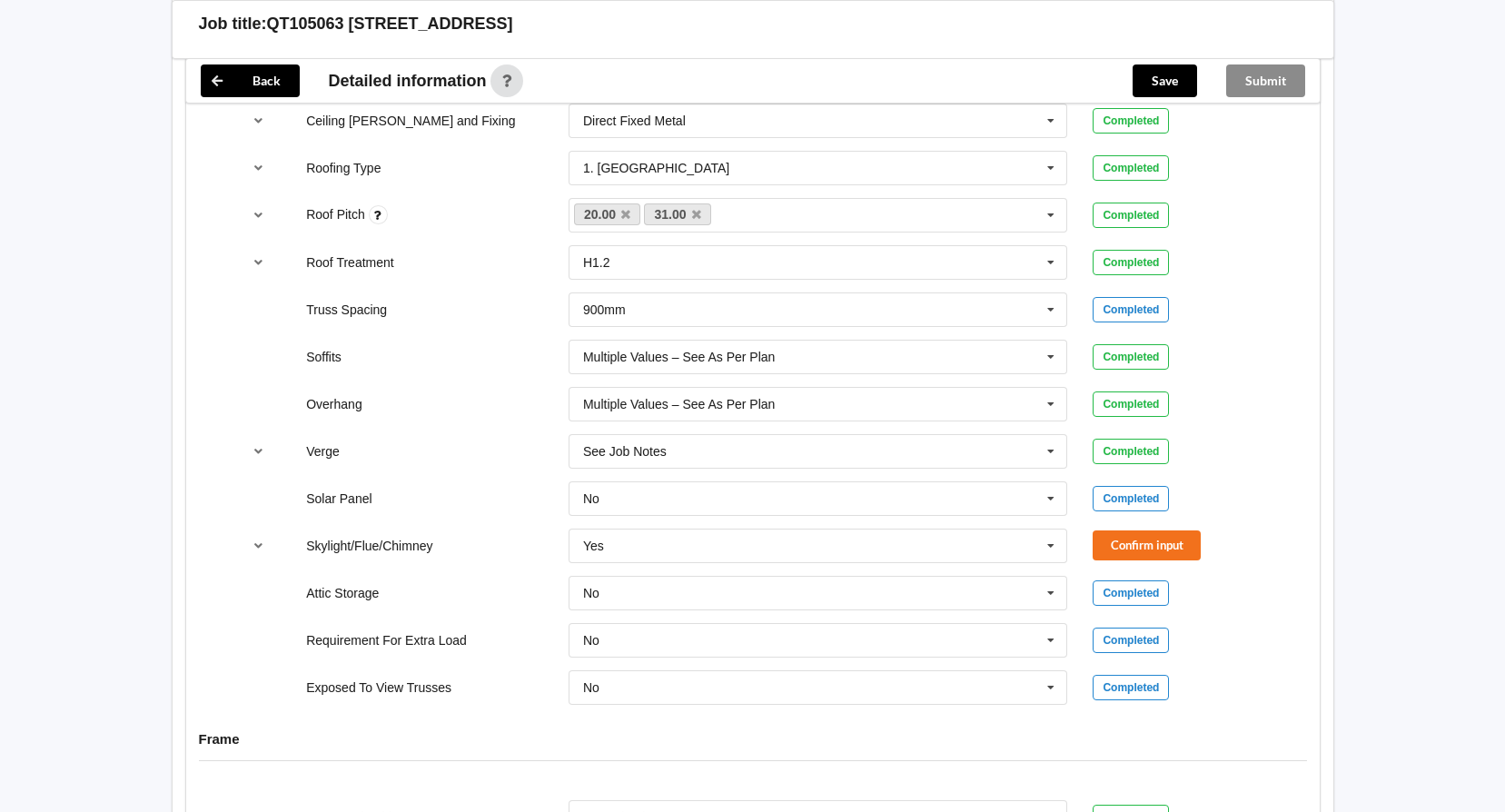
scroll to position [1271, 0]
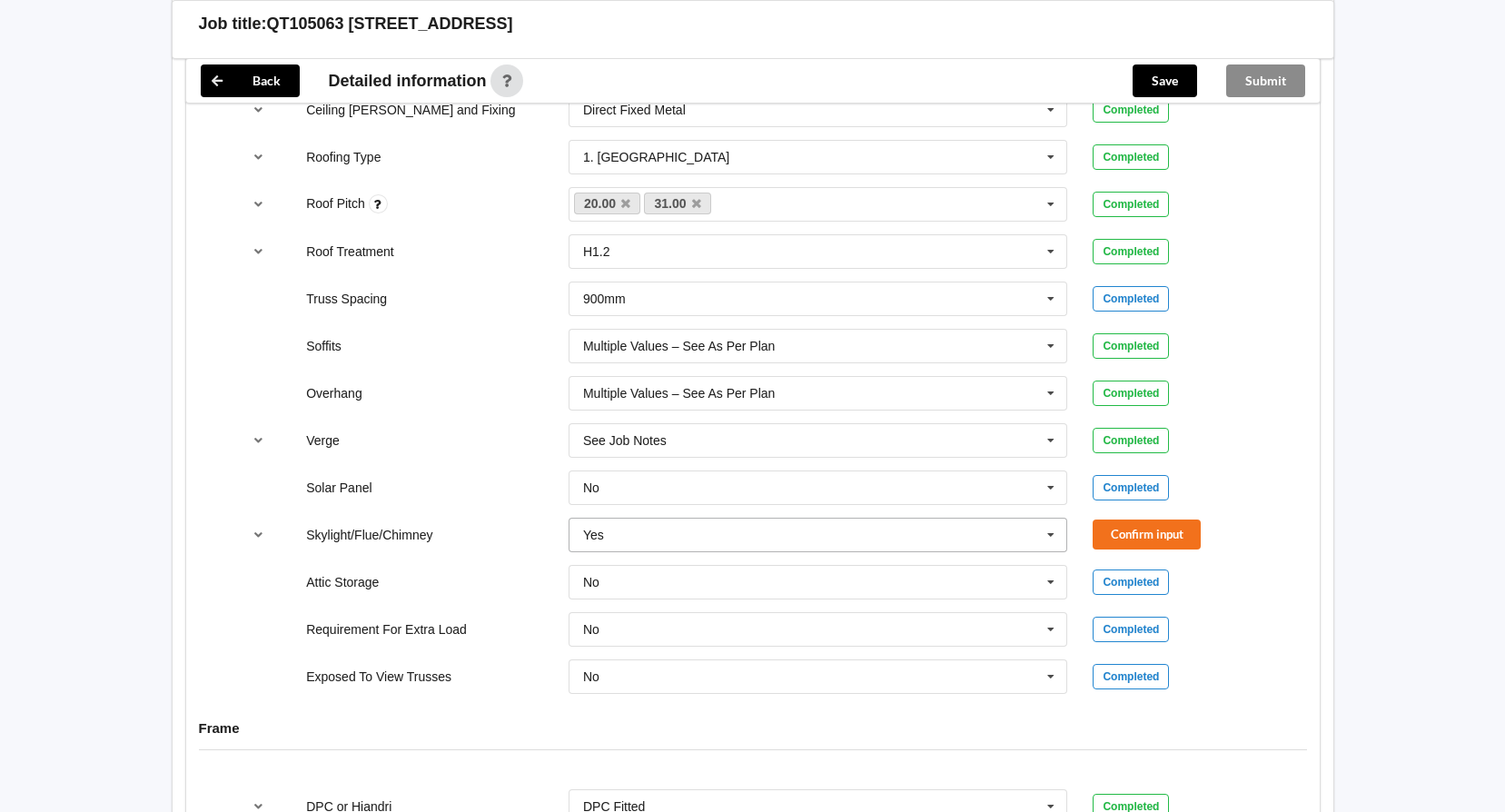
click at [1043, 537] on icon at bounding box center [1051, 535] width 28 height 34
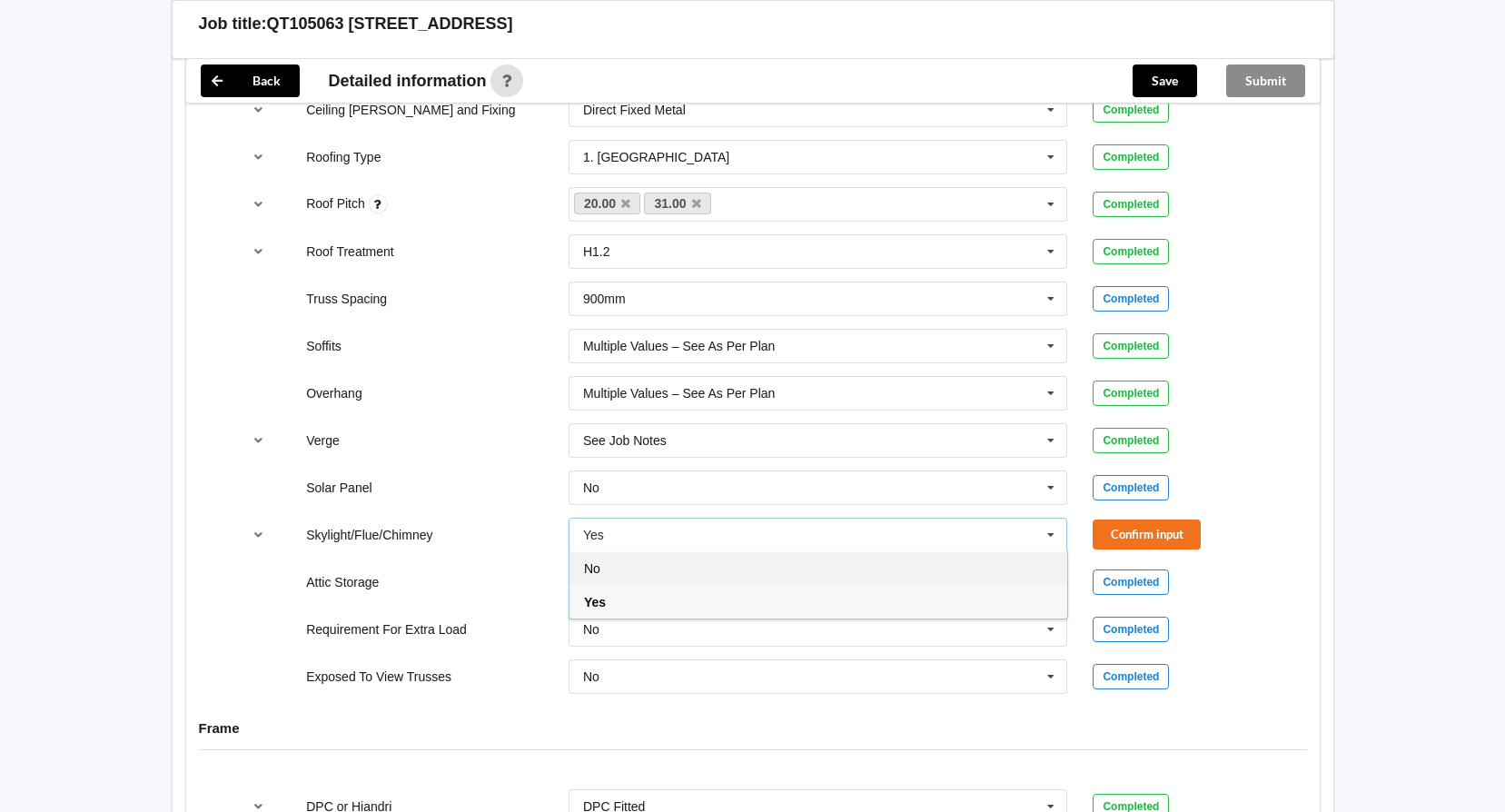
click at [844, 571] on div "No" at bounding box center [818, 567] width 498 height 34
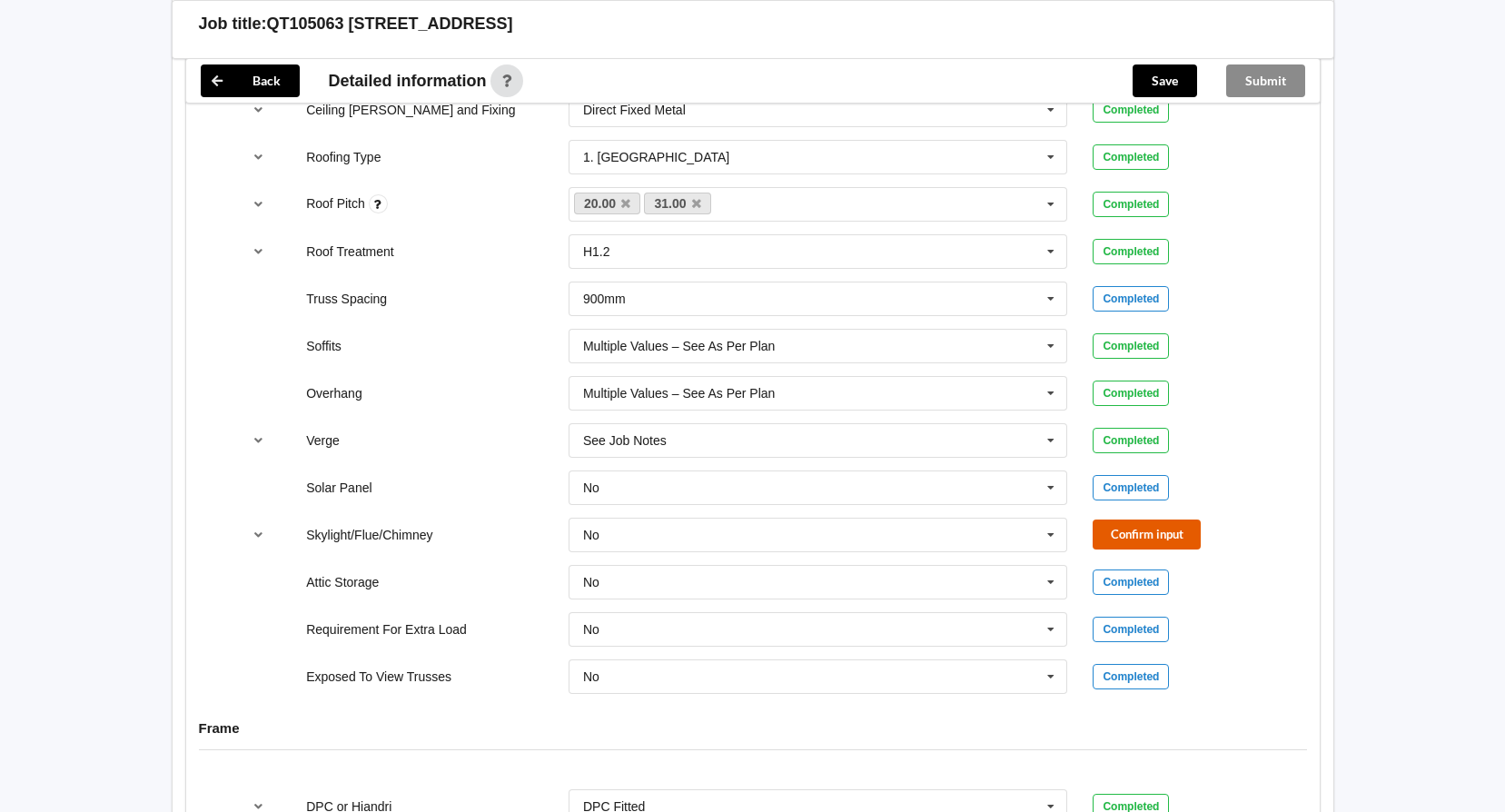
click at [1121, 536] on button "Confirm input" at bounding box center [1146, 534] width 108 height 30
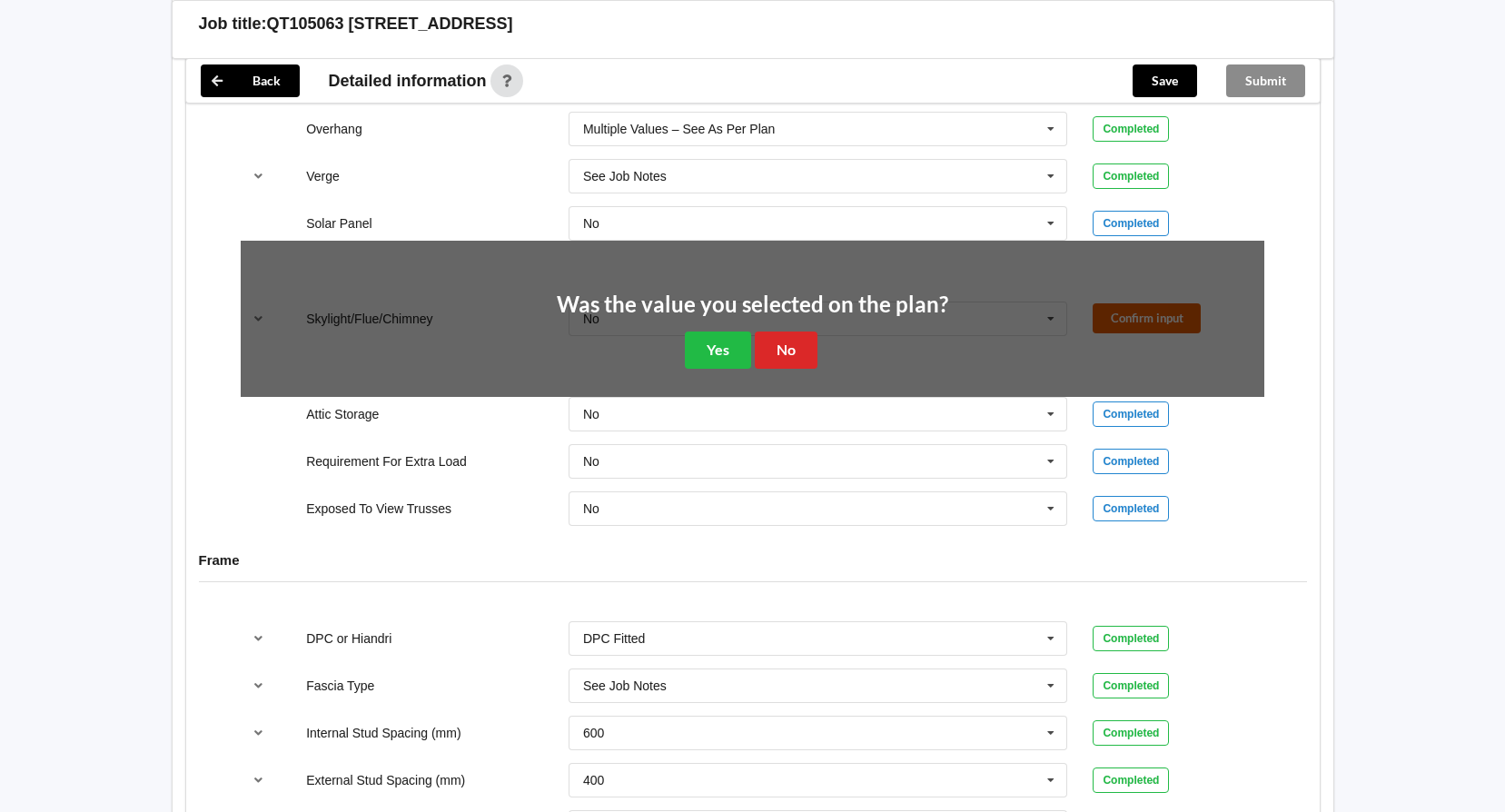
scroll to position [1543, 0]
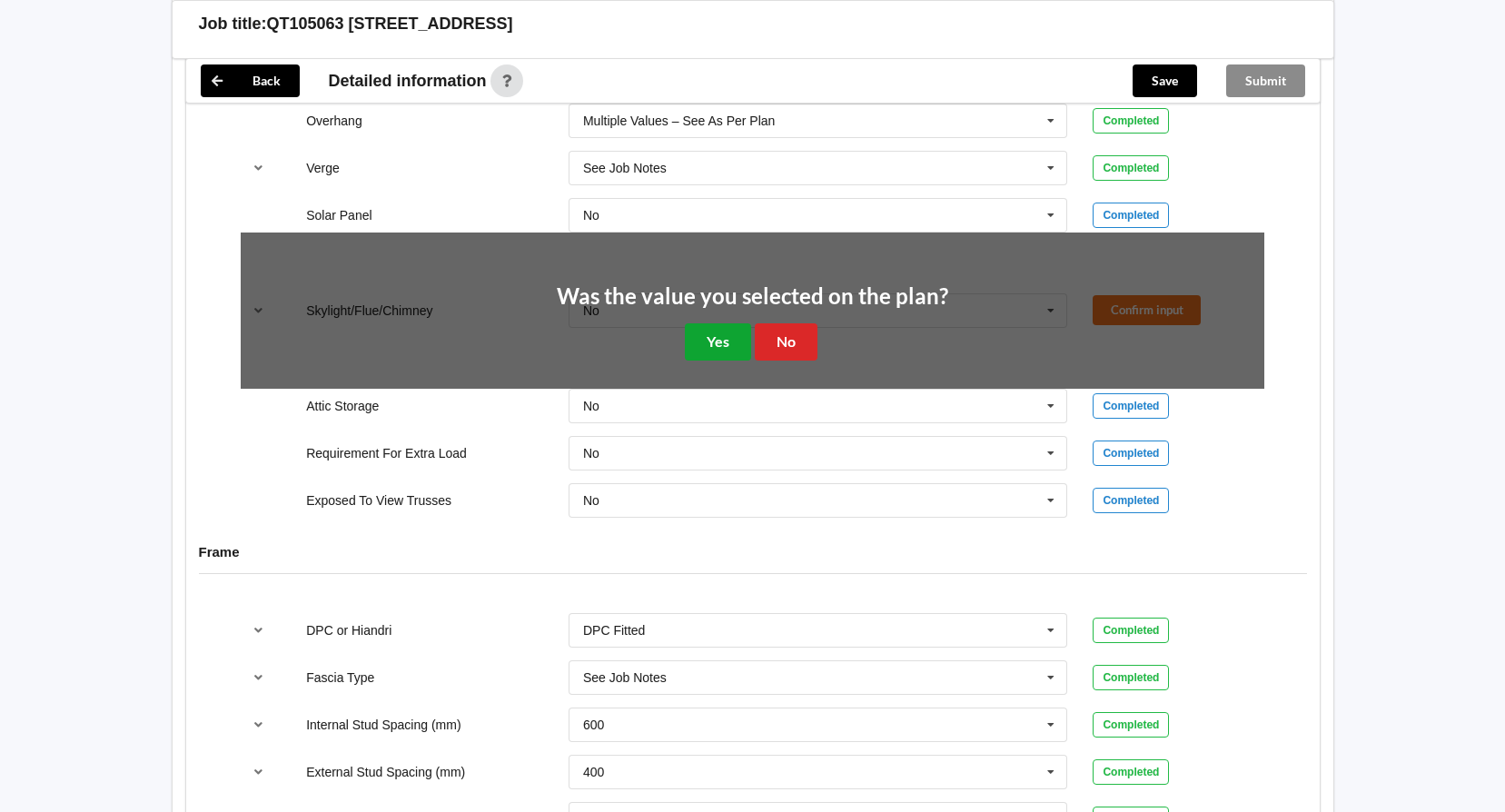
click at [734, 342] on button "Yes" at bounding box center [718, 341] width 66 height 37
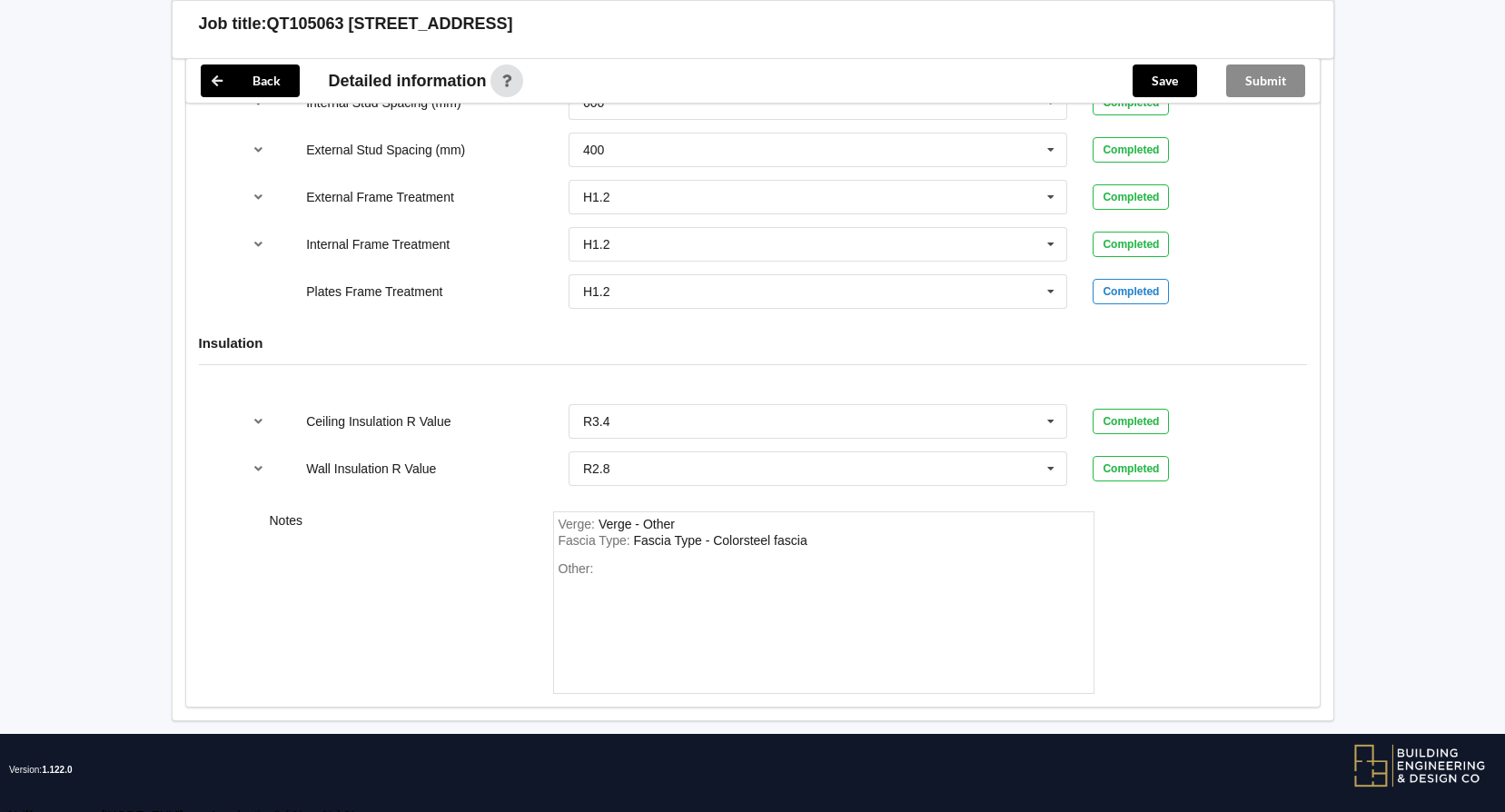
scroll to position [2082, 0]
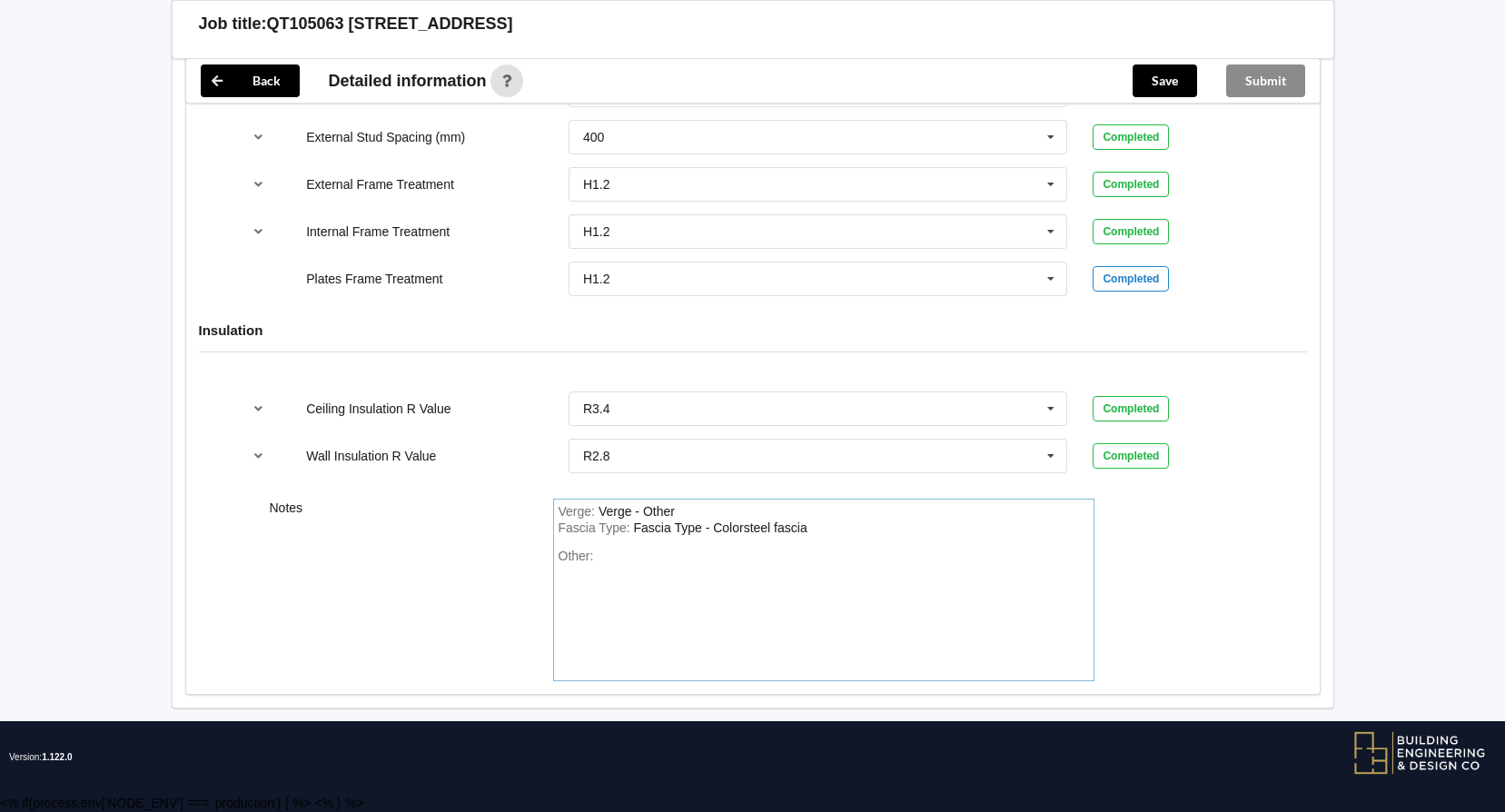
click at [621, 573] on div "Other:" at bounding box center [823, 612] width 531 height 127
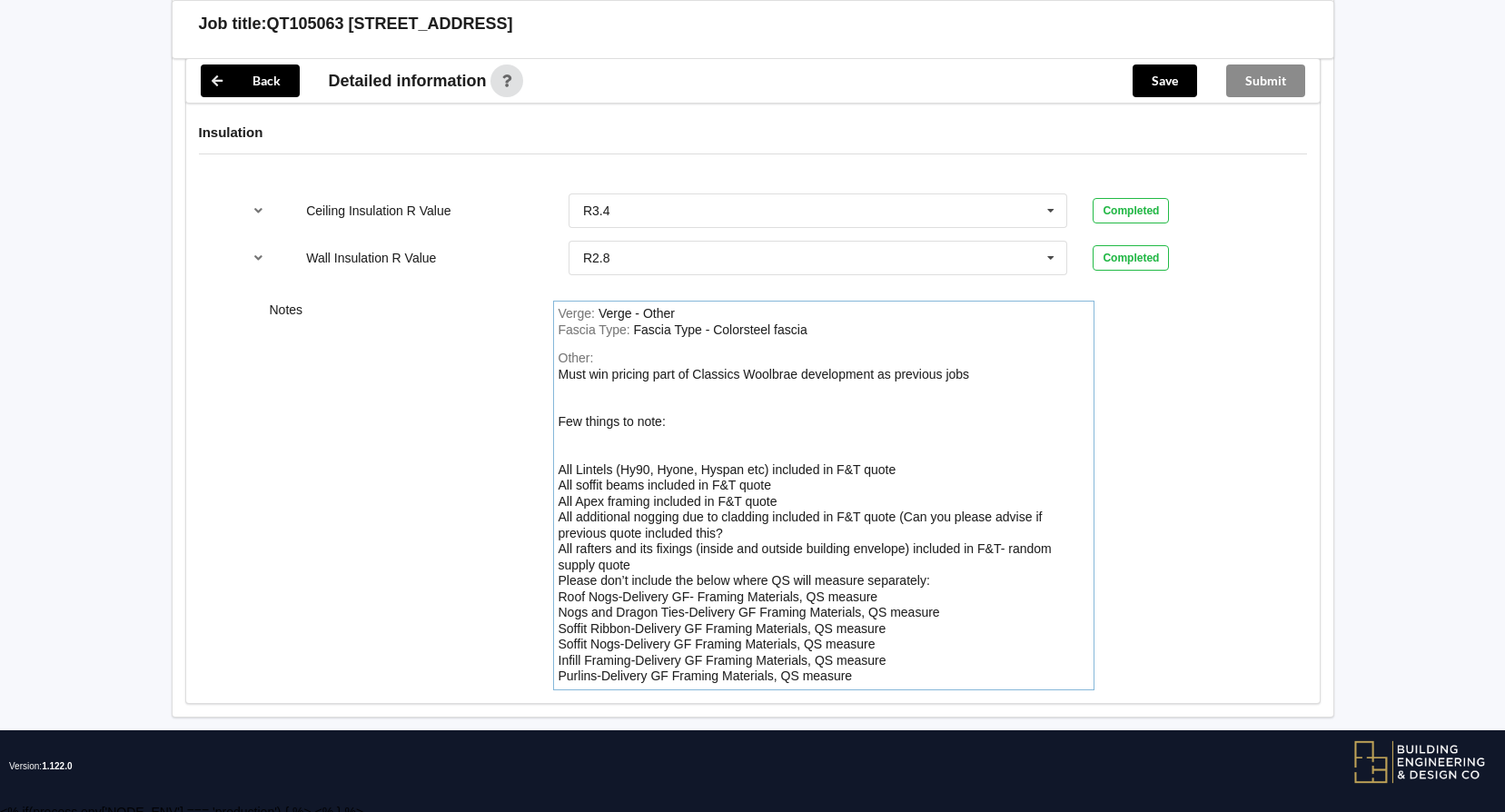
scroll to position [2289, 0]
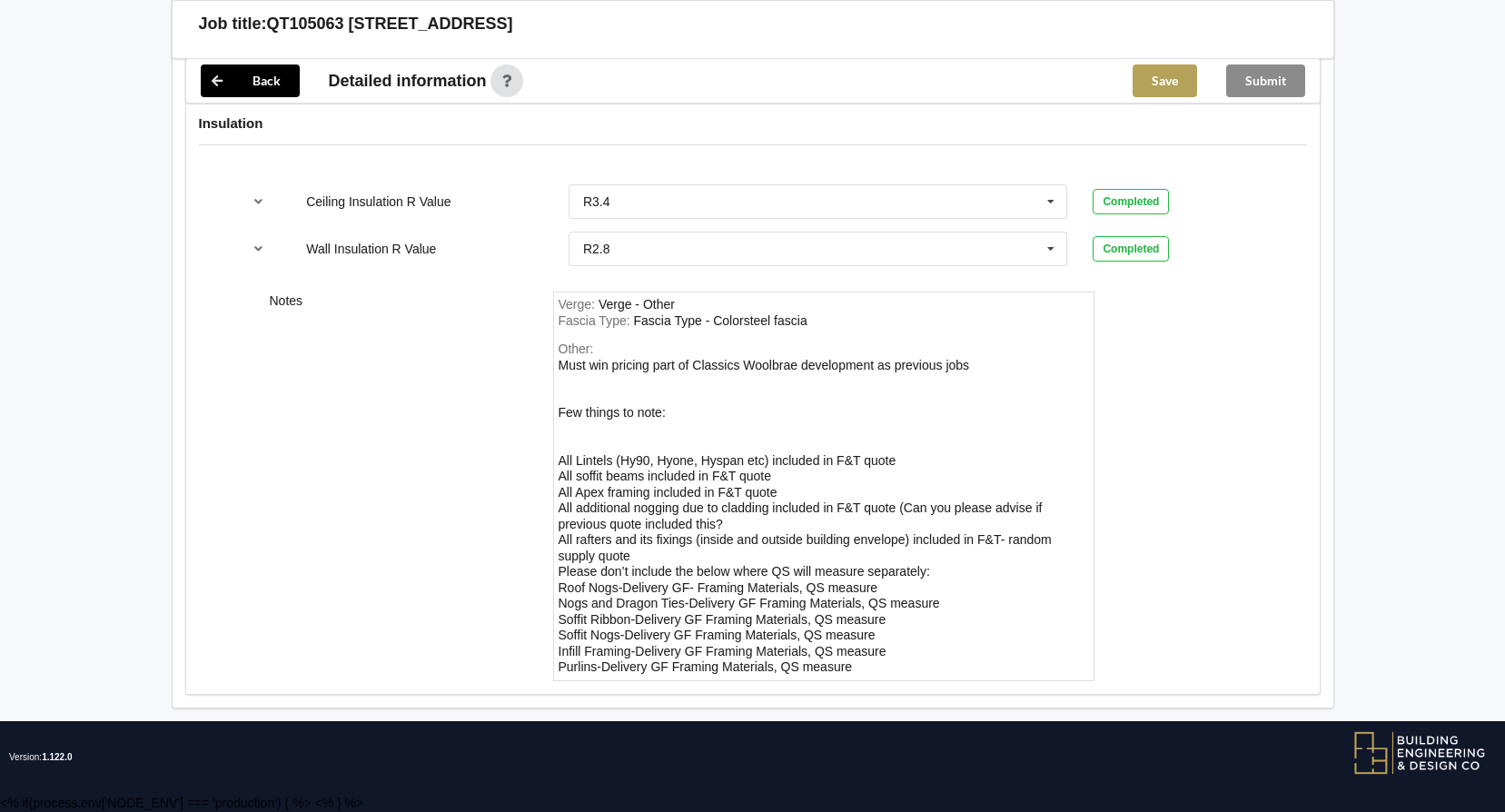
click at [1162, 88] on button "Save" at bounding box center [1165, 81] width 64 height 33
click at [1261, 83] on button "Submit" at bounding box center [1266, 81] width 79 height 33
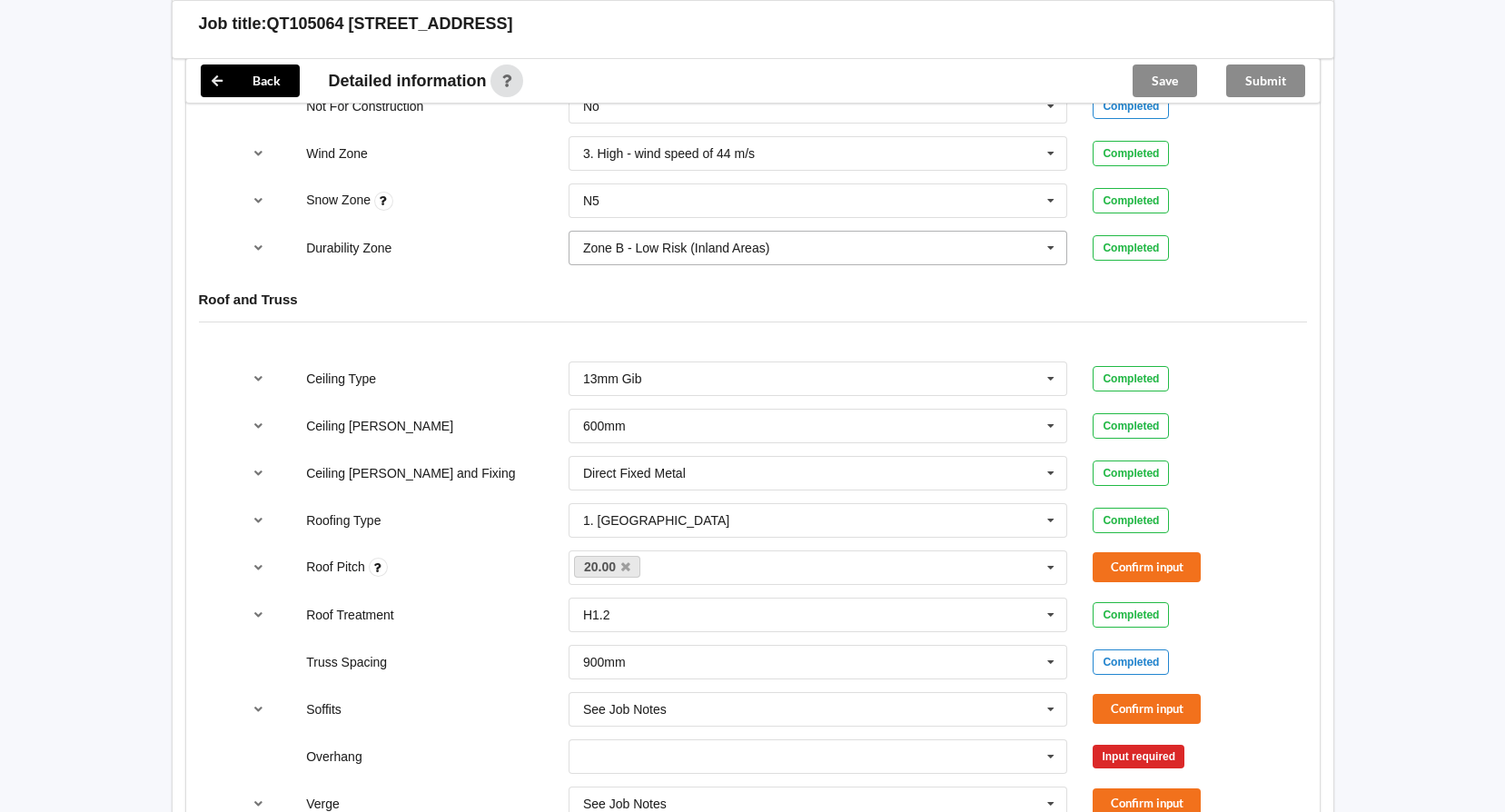
scroll to position [817, 0]
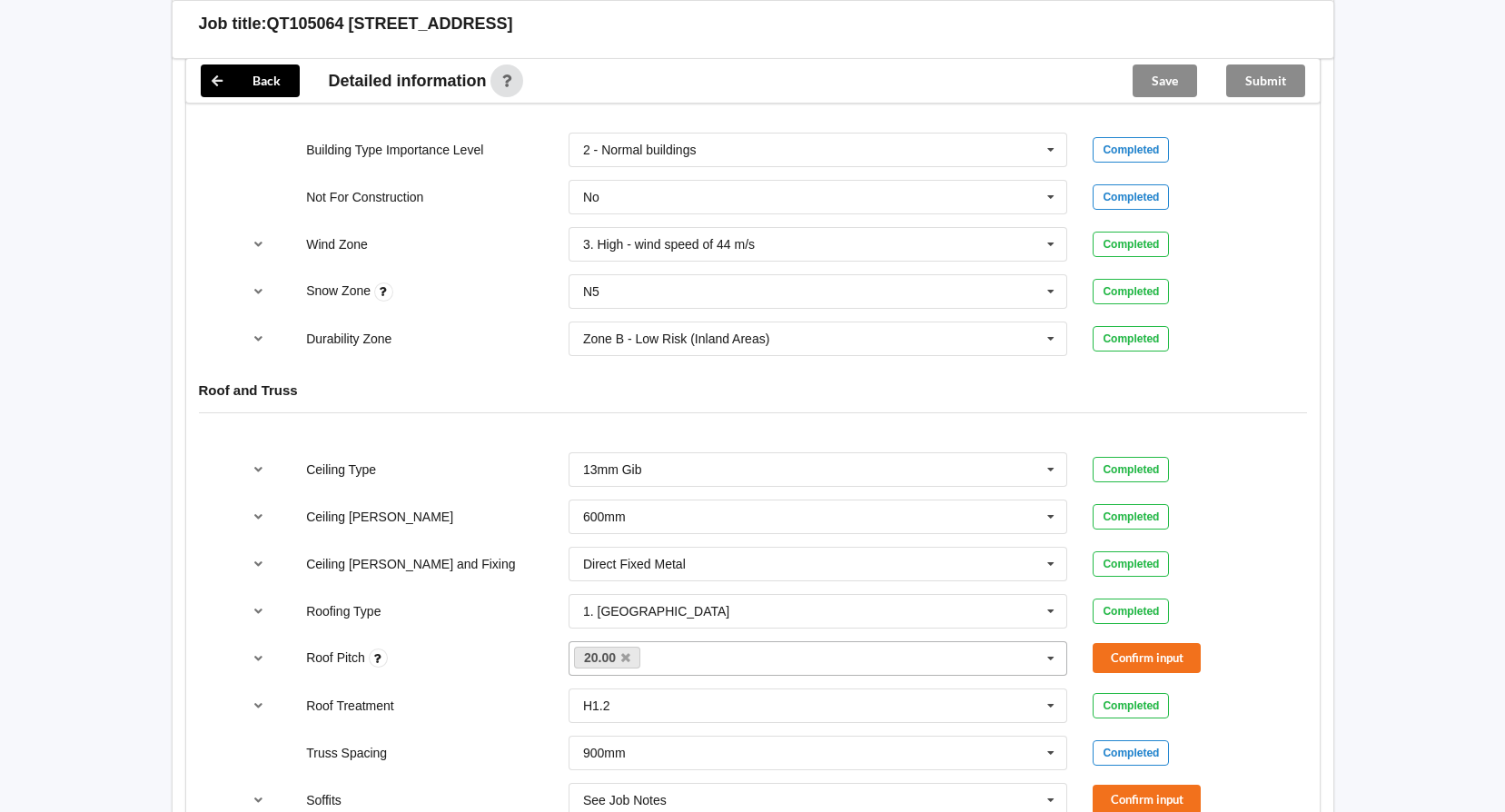
click at [994, 650] on div "20.00 None" at bounding box center [818, 658] width 500 height 35
type input "23"
click at [708, 682] on div "Add 23" at bounding box center [818, 691] width 498 height 34
click at [1163, 659] on button "Confirm input" at bounding box center [1146, 658] width 108 height 30
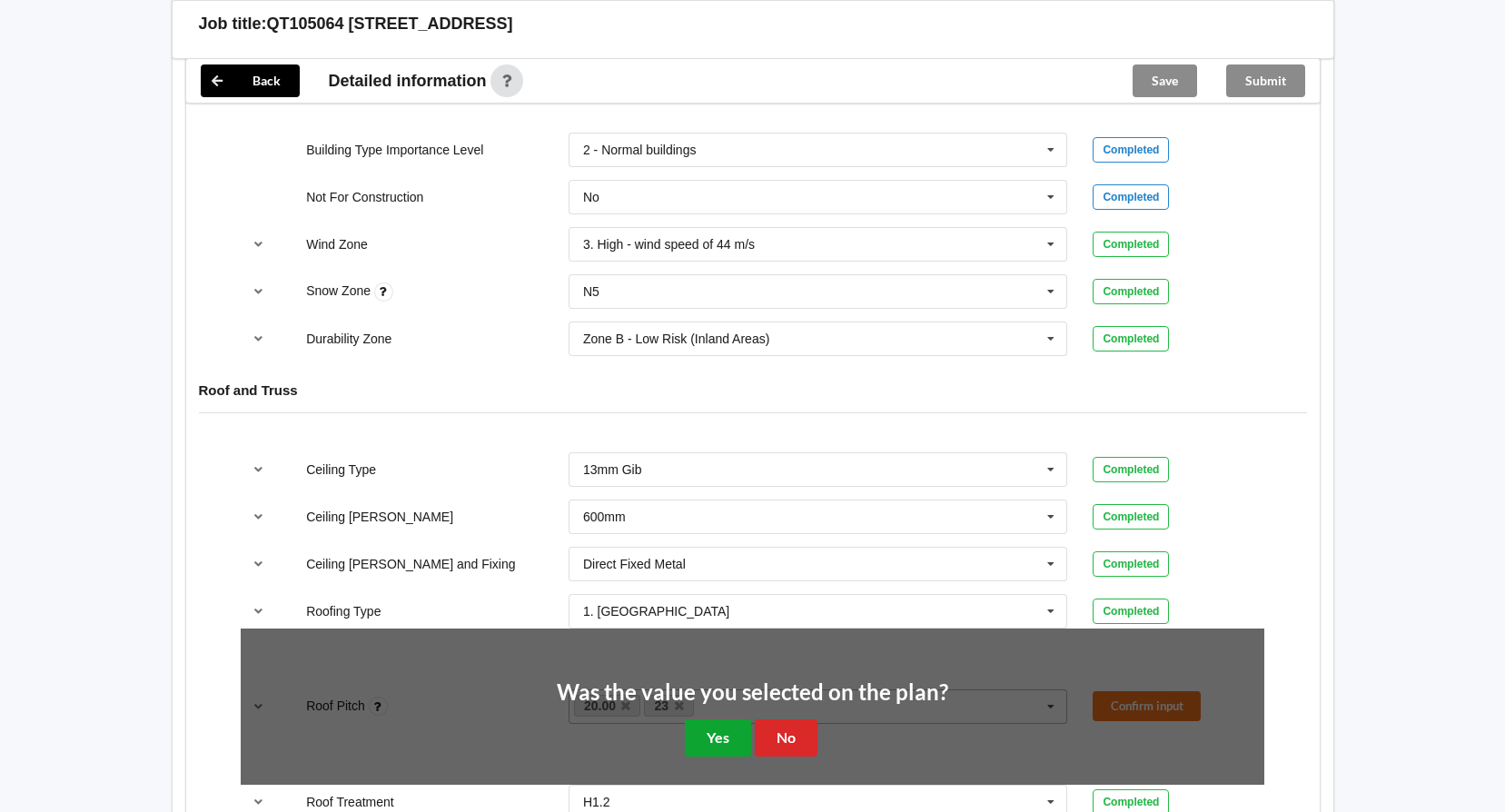
click at [709, 740] on button "Yes" at bounding box center [718, 738] width 66 height 37
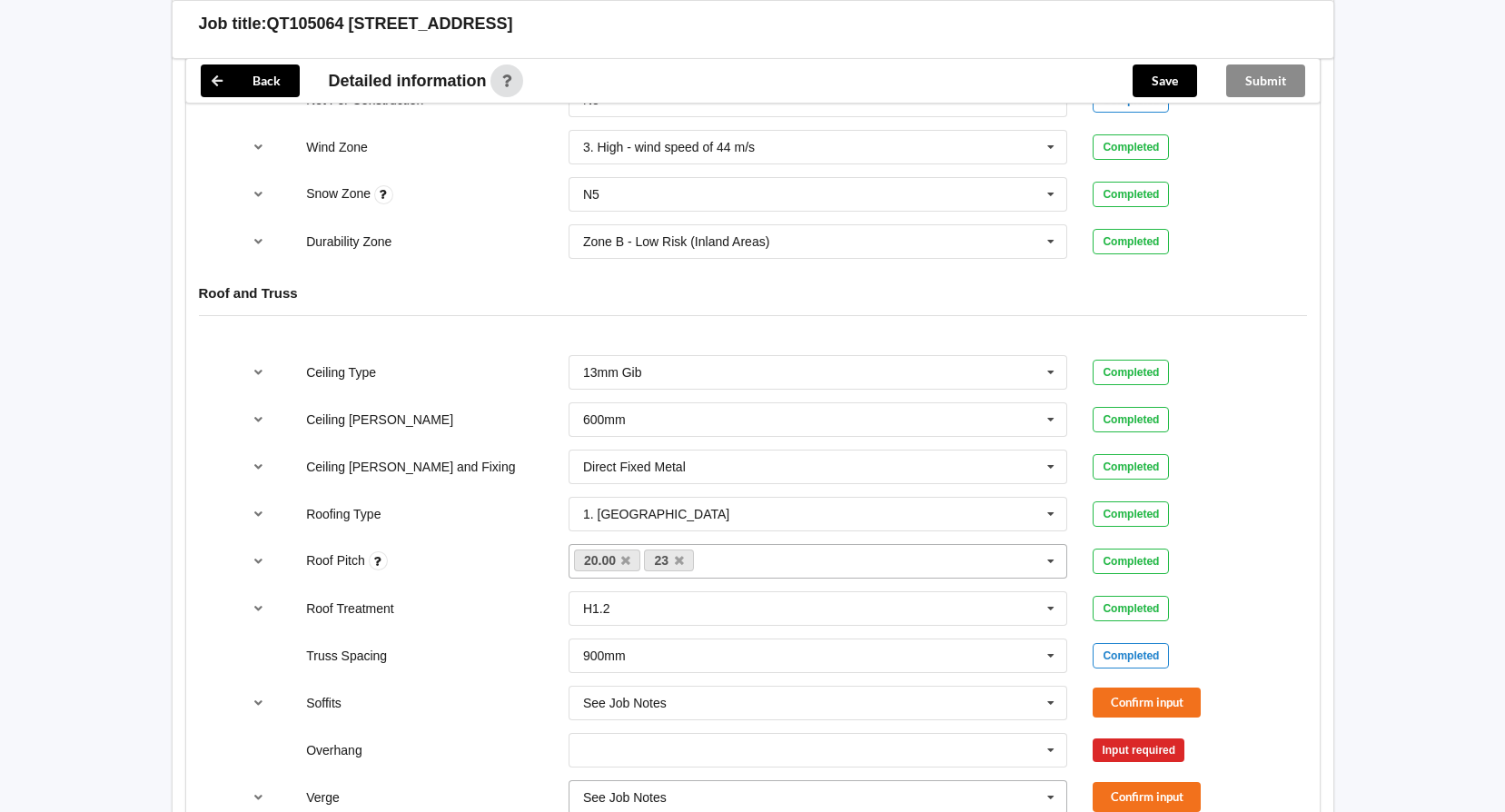
scroll to position [1090, 0]
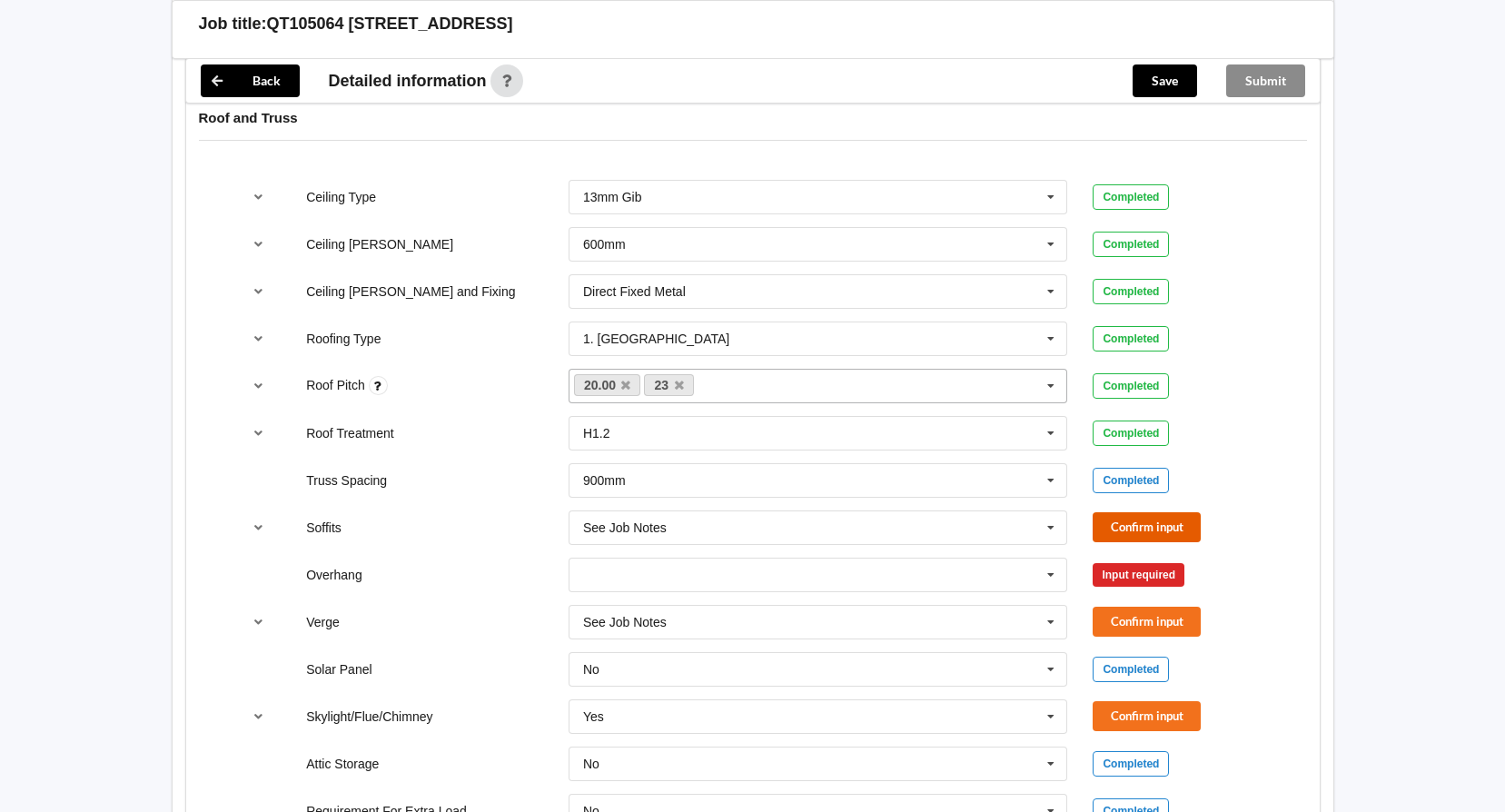
click at [1143, 533] on button "Confirm input" at bounding box center [1146, 527] width 108 height 30
click at [1059, 575] on icon at bounding box center [1051, 575] width 28 height 34
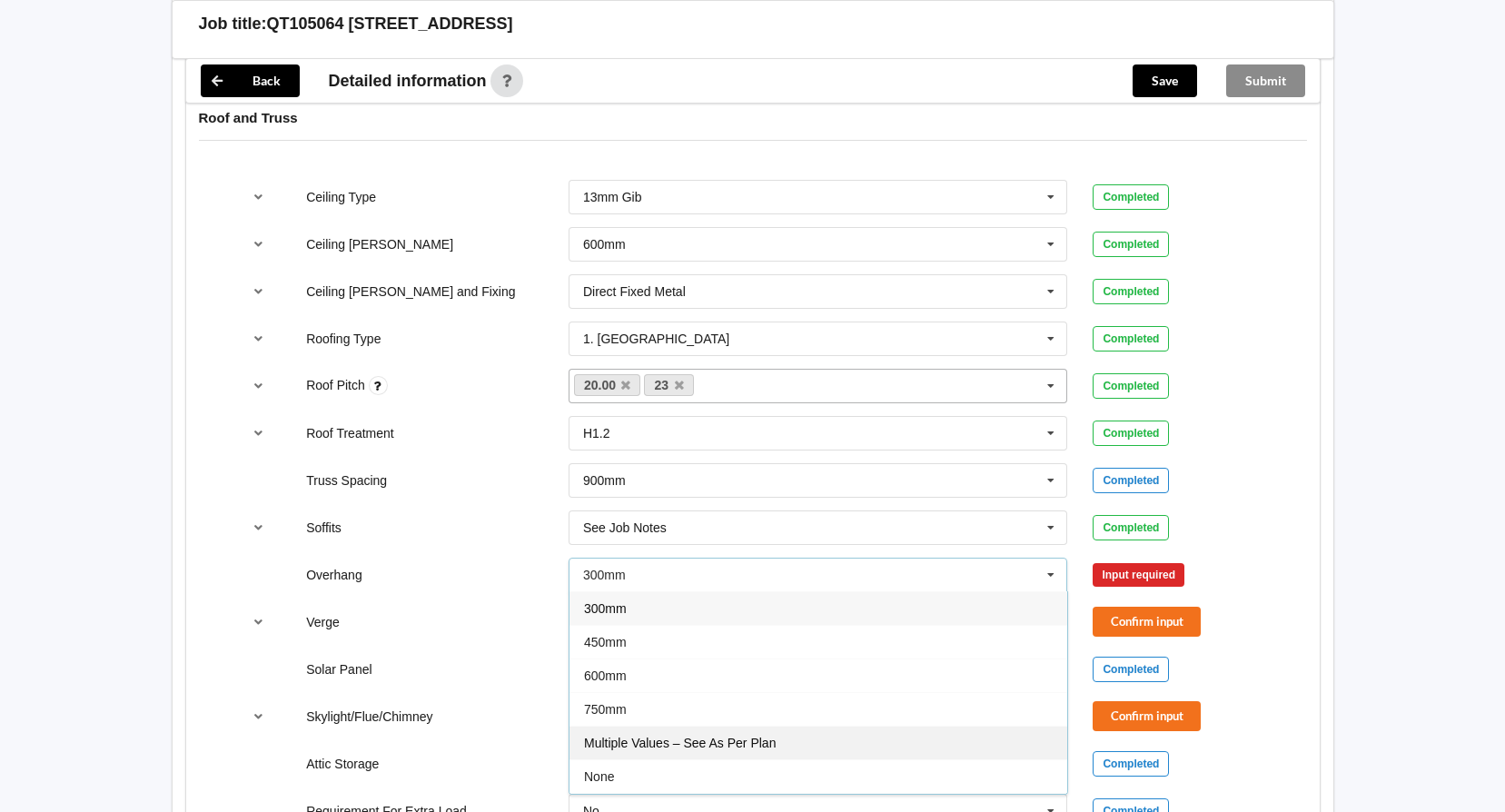
click at [781, 742] on div "Multiple Values – See As Per Plan" at bounding box center [818, 742] width 498 height 34
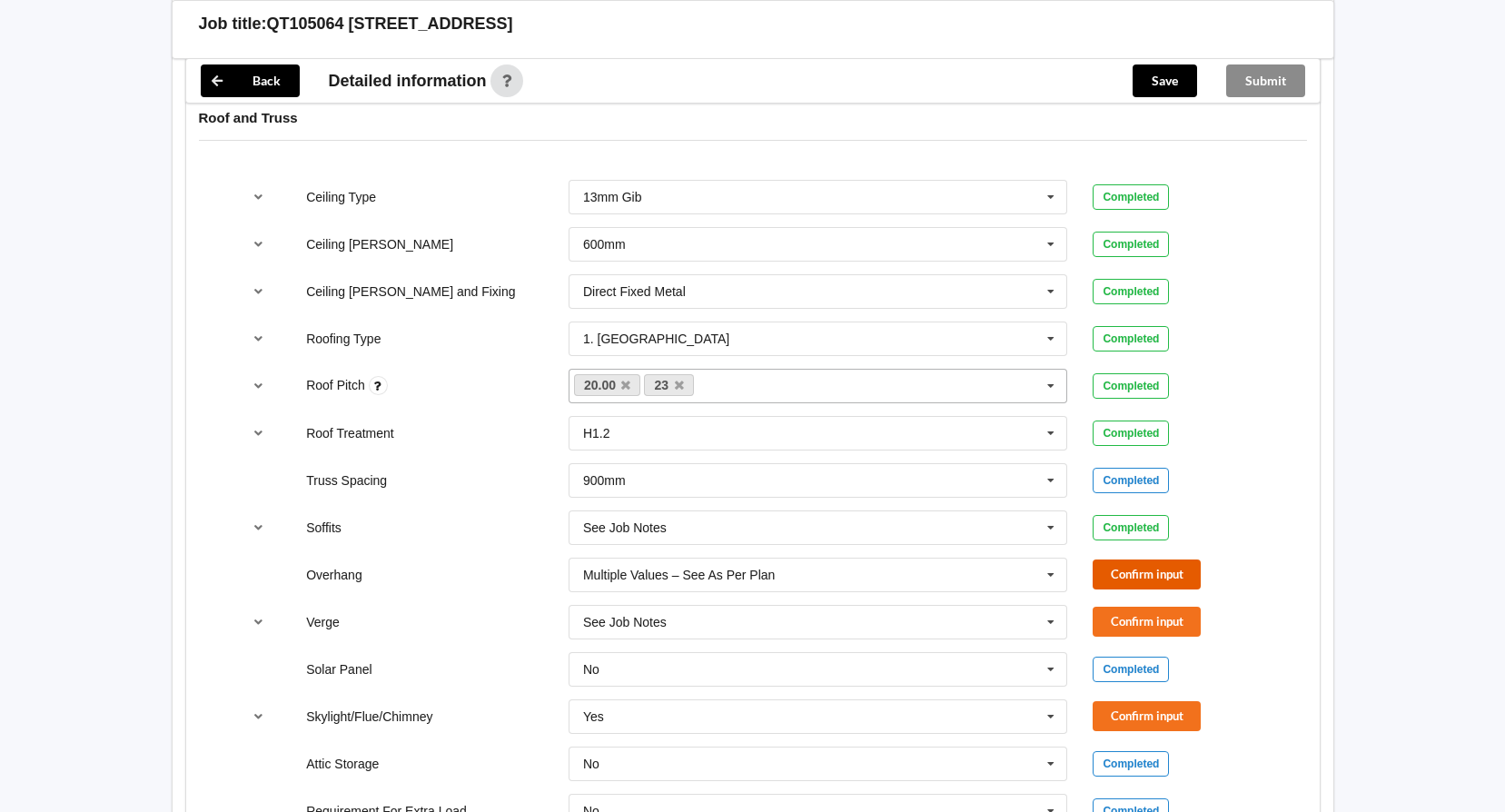
click at [1136, 586] on button "Confirm input" at bounding box center [1146, 574] width 108 height 30
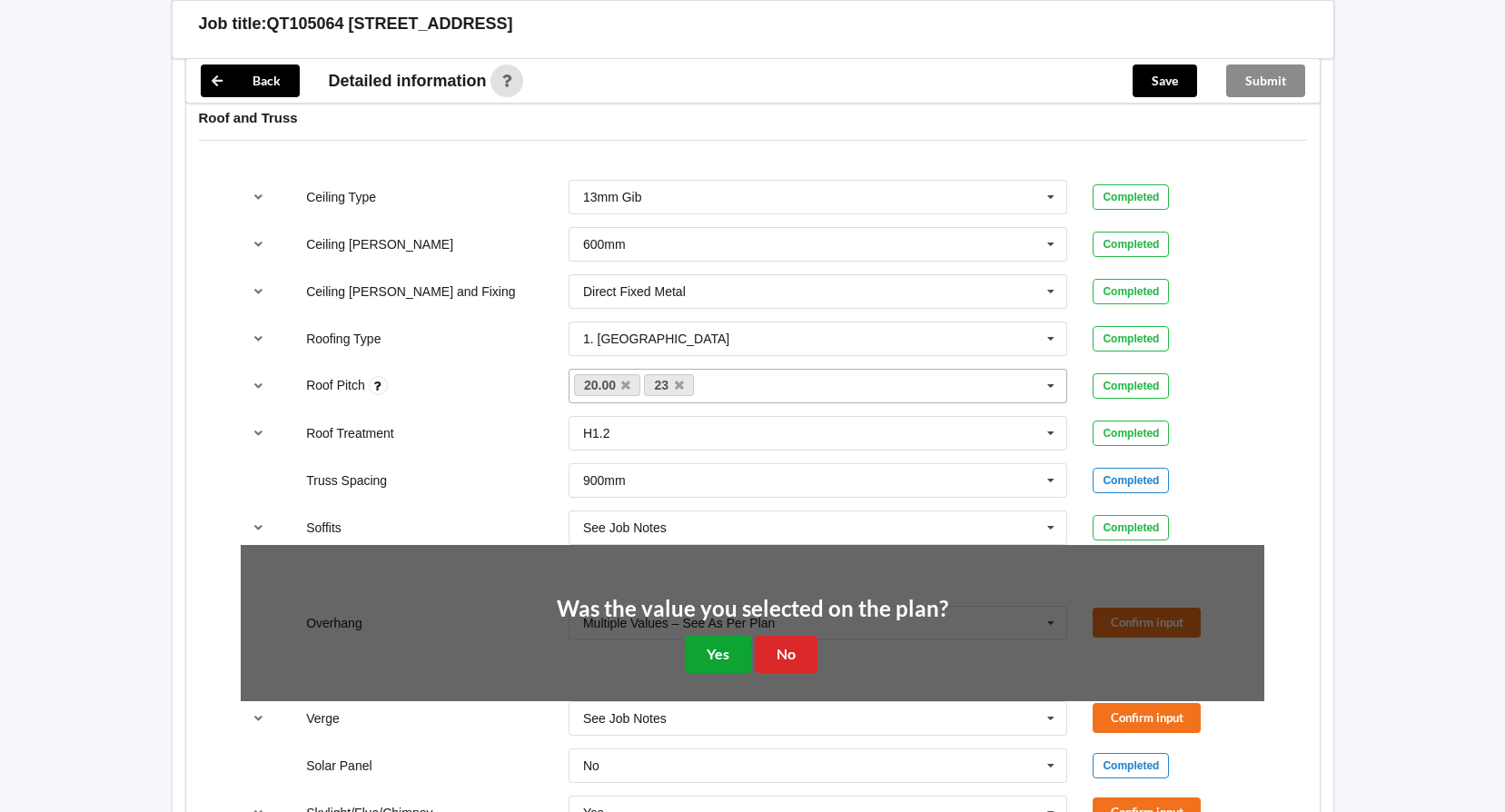
click at [719, 648] on button "Yes" at bounding box center [718, 654] width 66 height 37
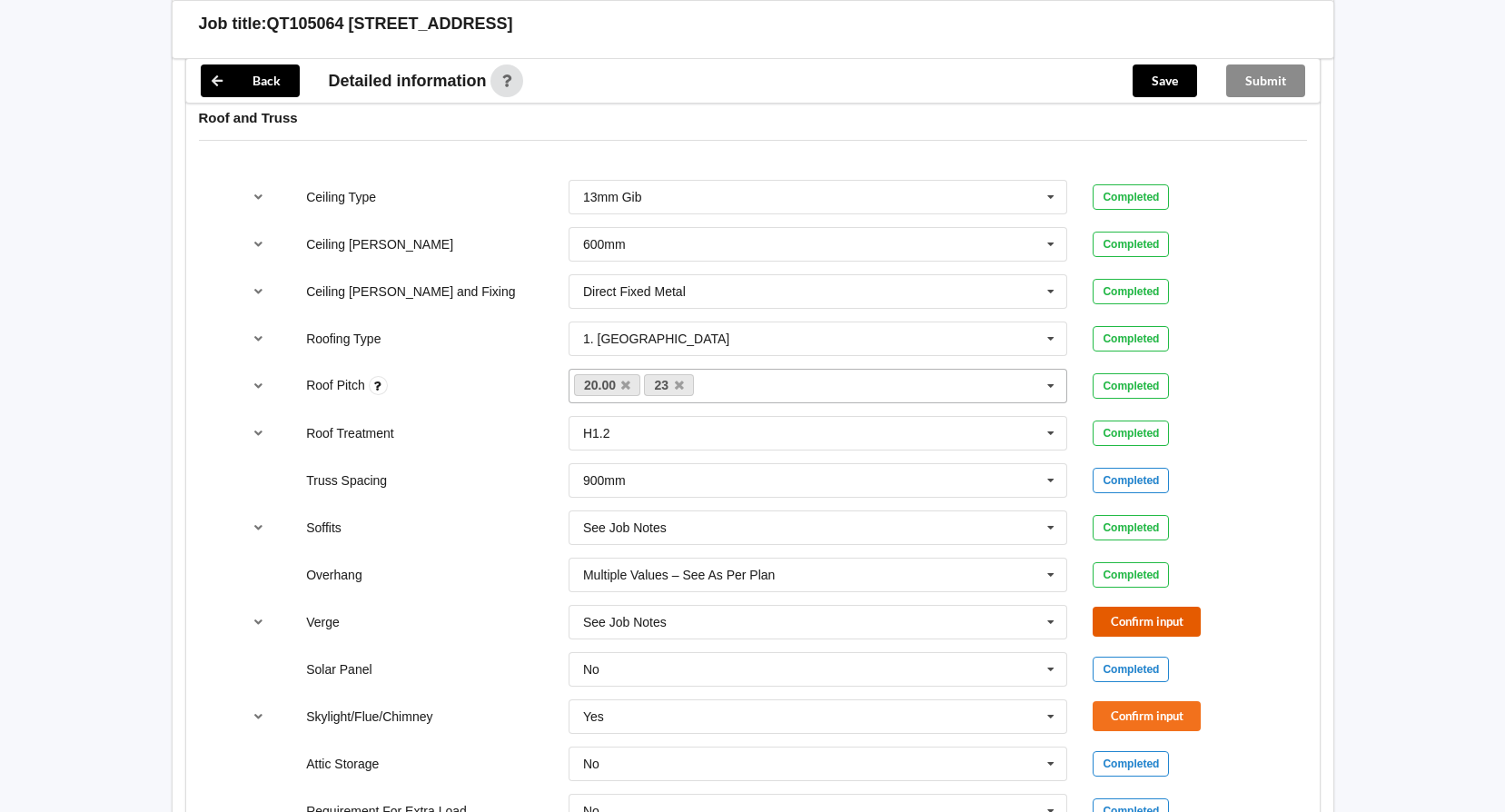
click at [1151, 614] on button "Confirm input" at bounding box center [1146, 621] width 108 height 30
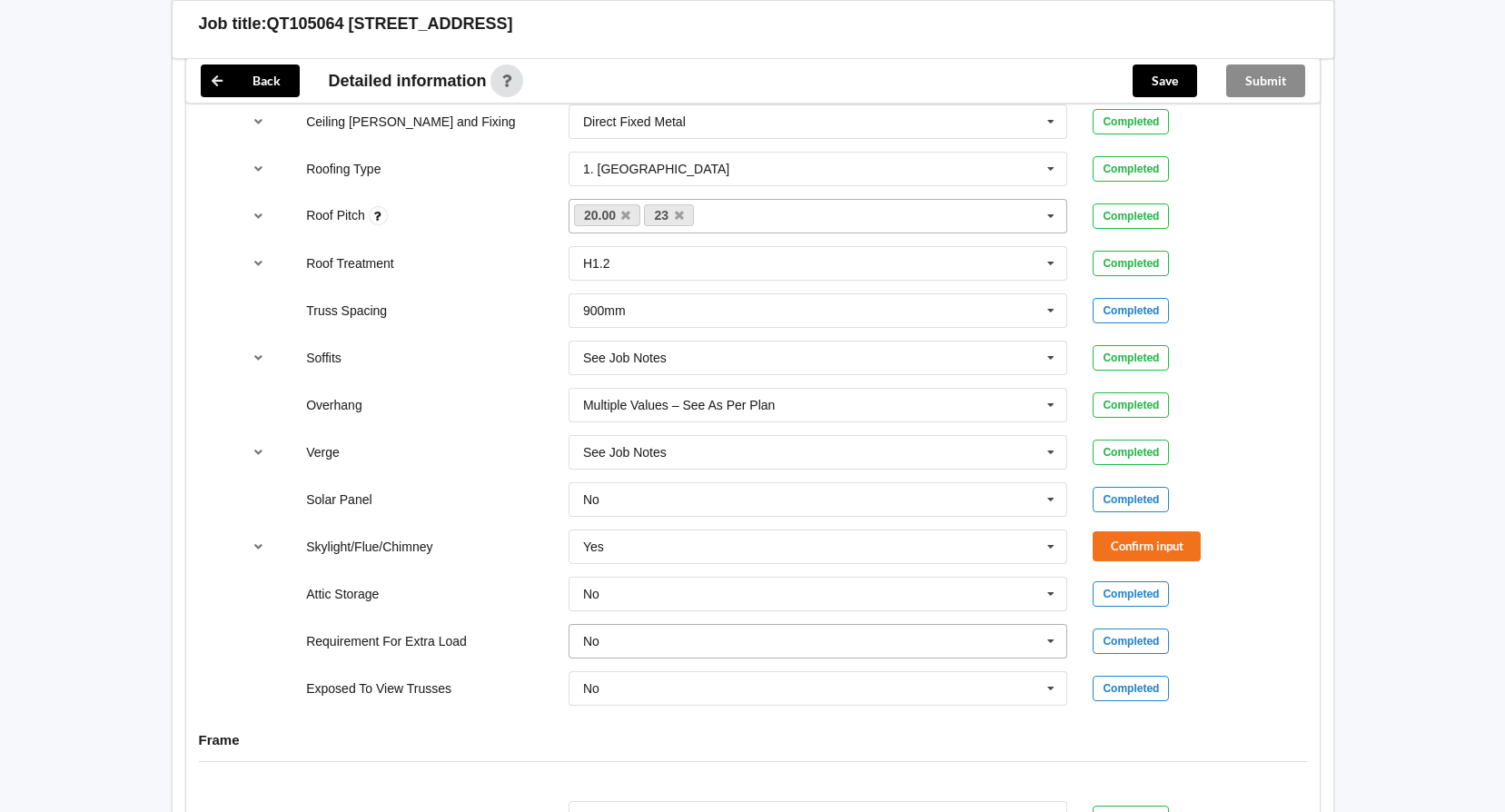
scroll to position [1271, 0]
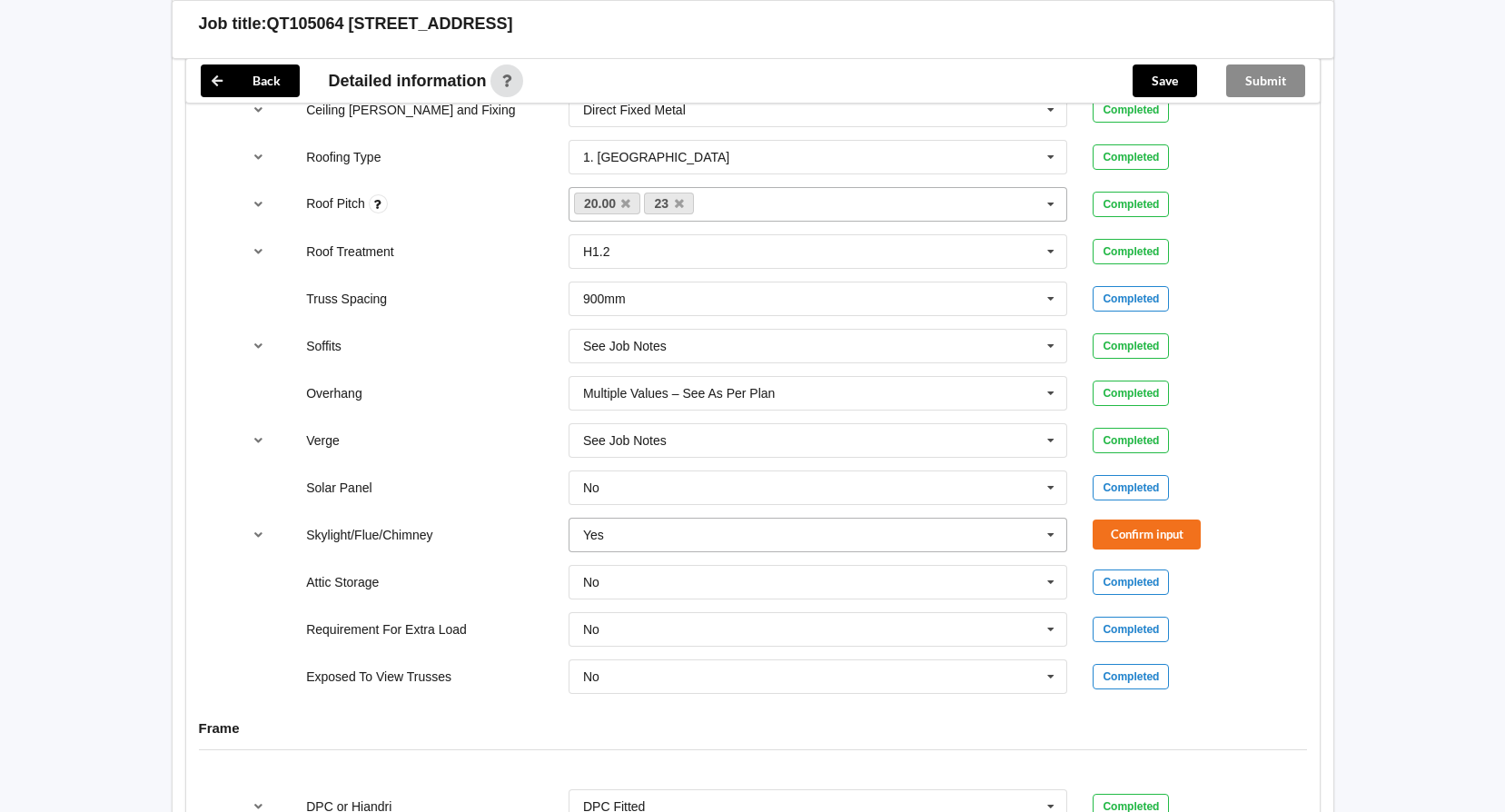
click at [1046, 529] on icon at bounding box center [1051, 535] width 28 height 34
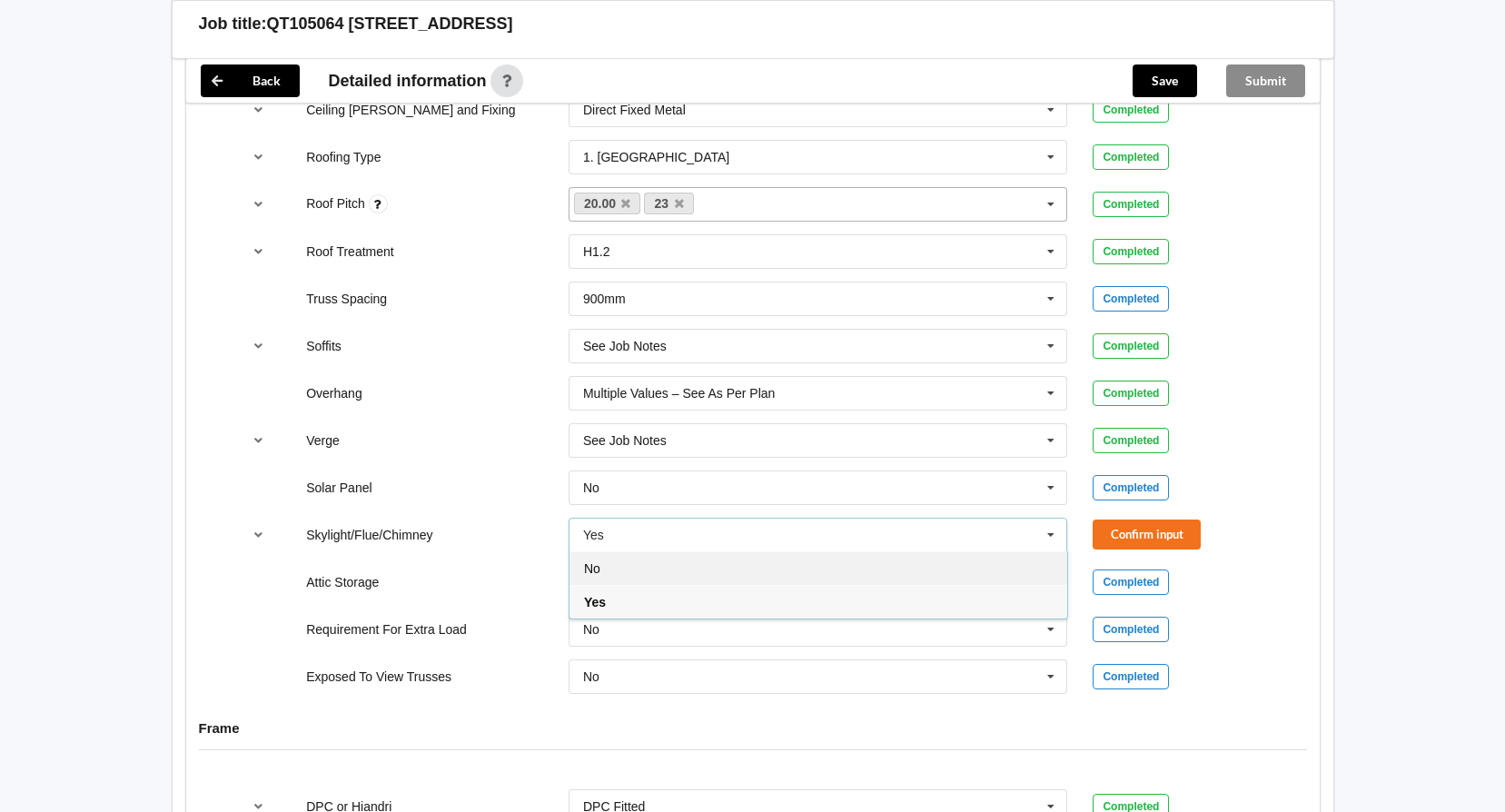
click at [790, 565] on div "No" at bounding box center [818, 567] width 498 height 34
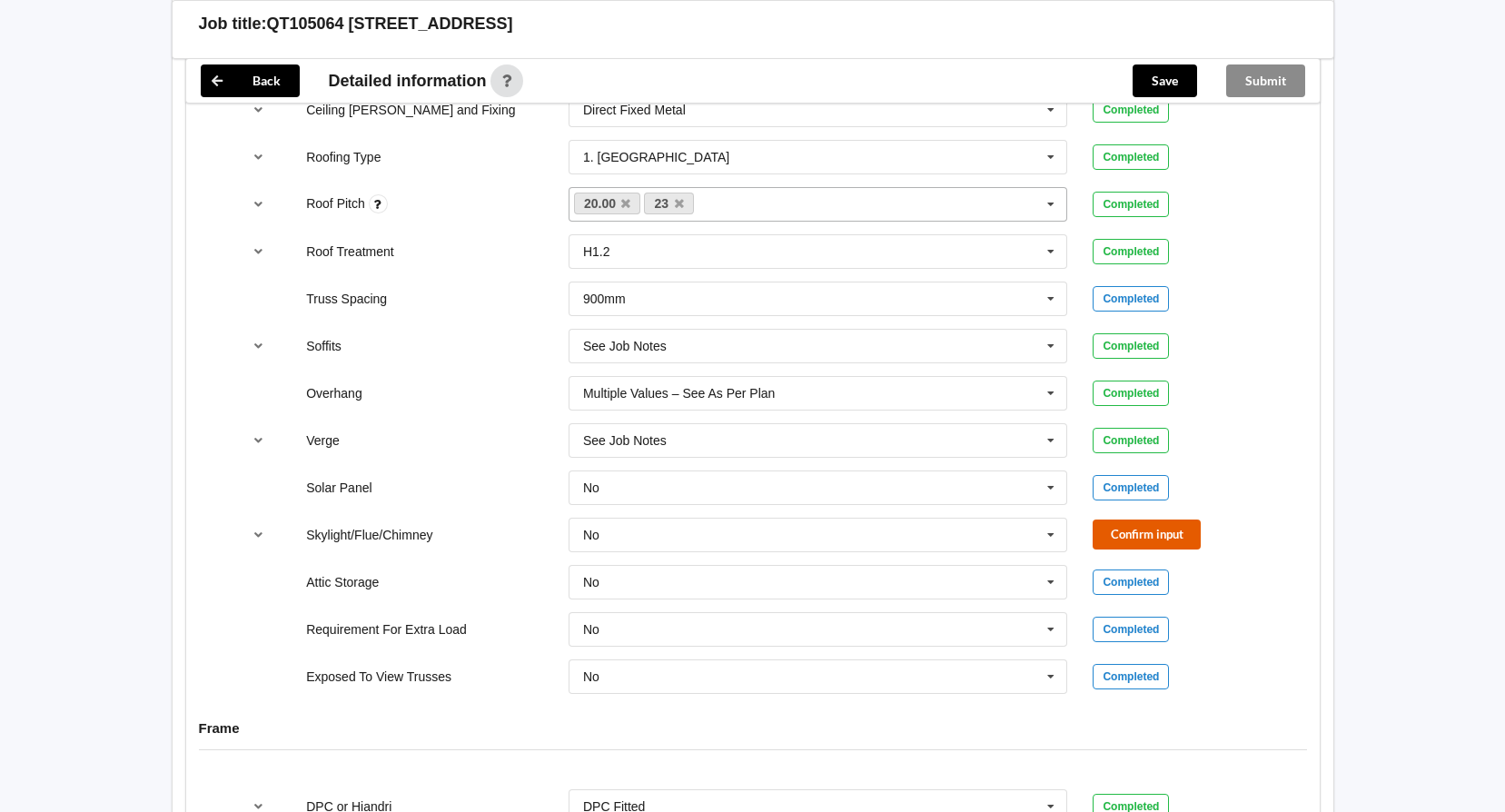
click at [1155, 525] on button "Confirm input" at bounding box center [1146, 534] width 108 height 30
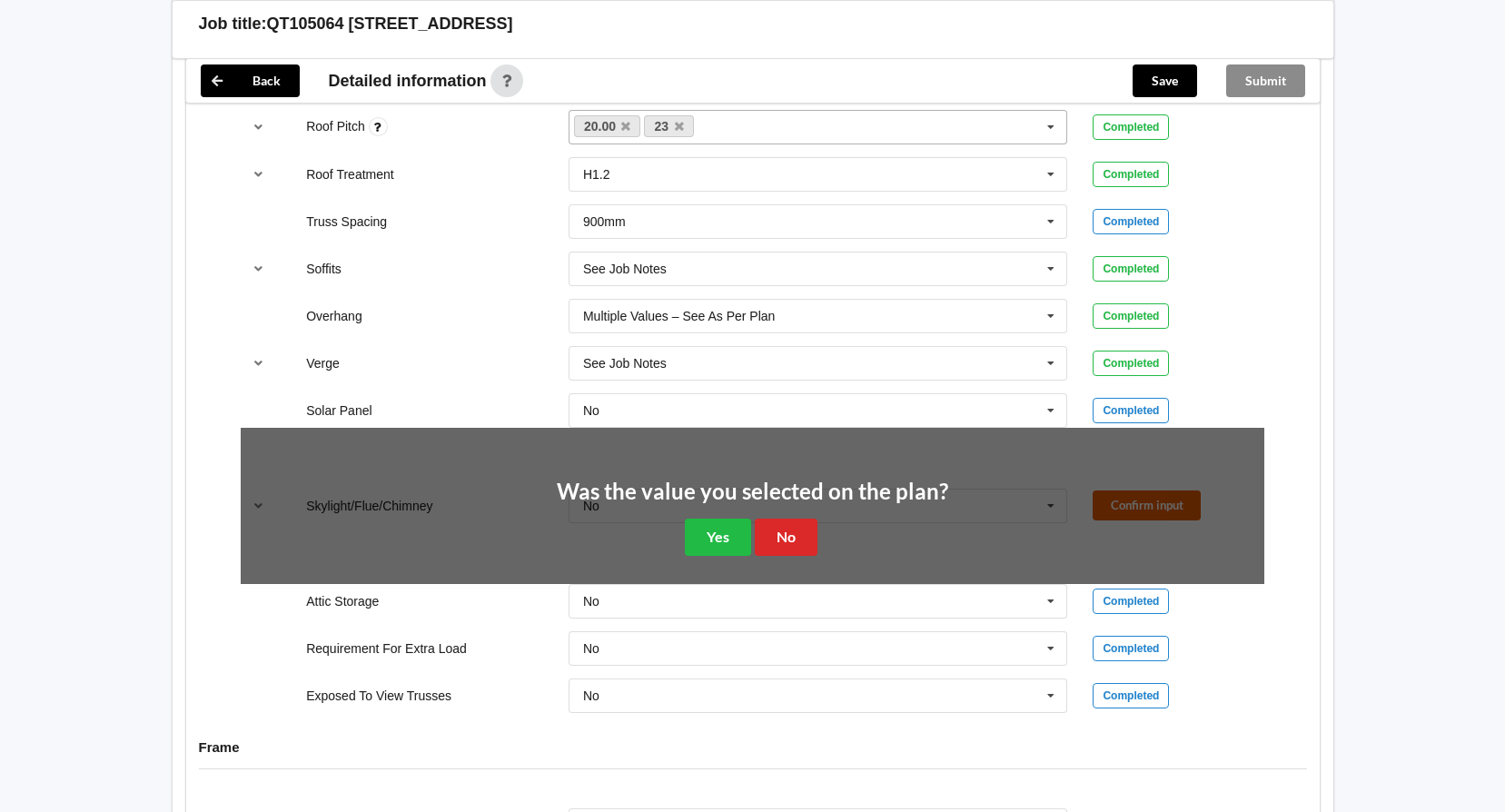
scroll to position [1452, 0]
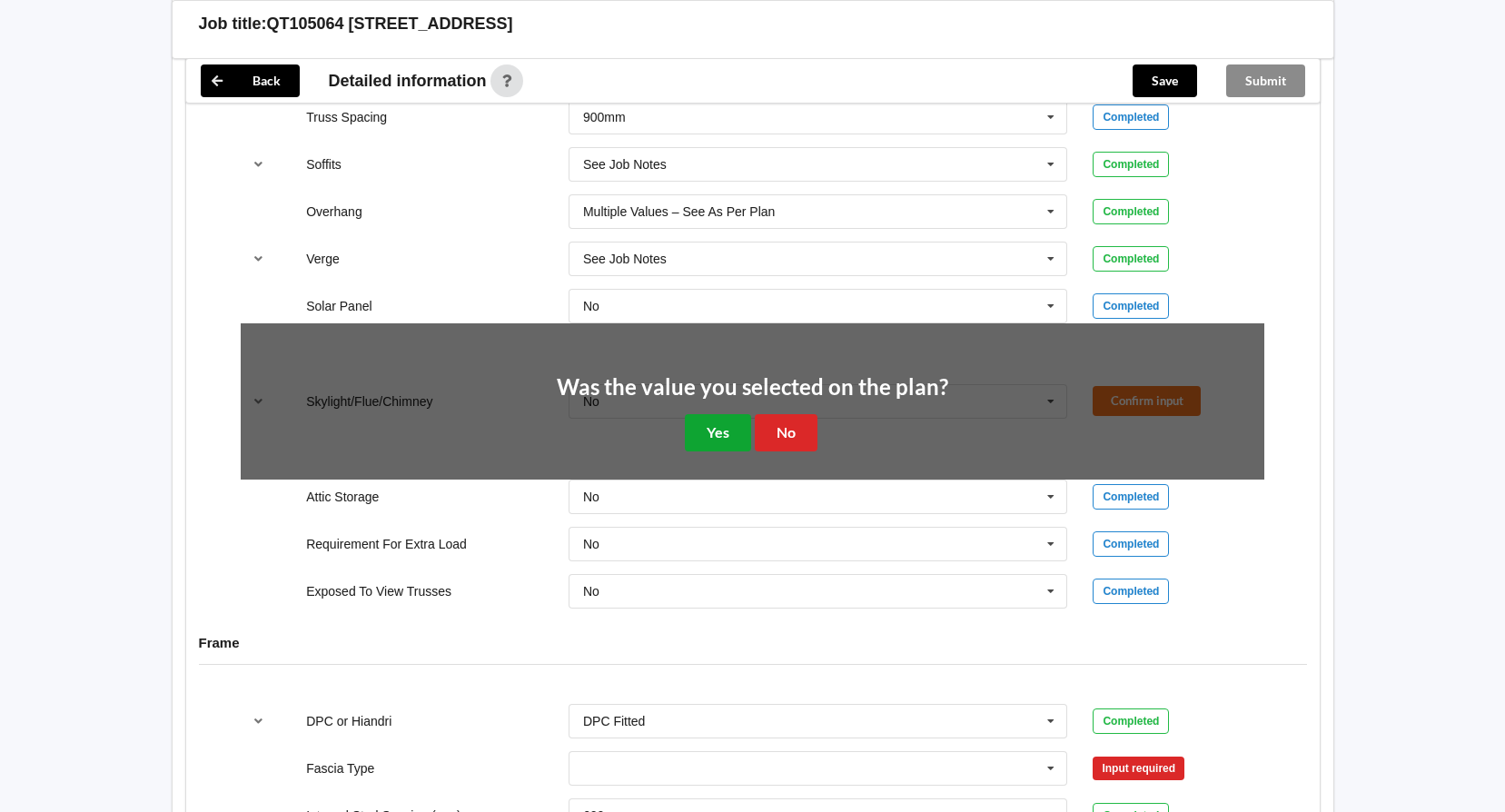
click at [720, 435] on button "Yes" at bounding box center [718, 432] width 66 height 37
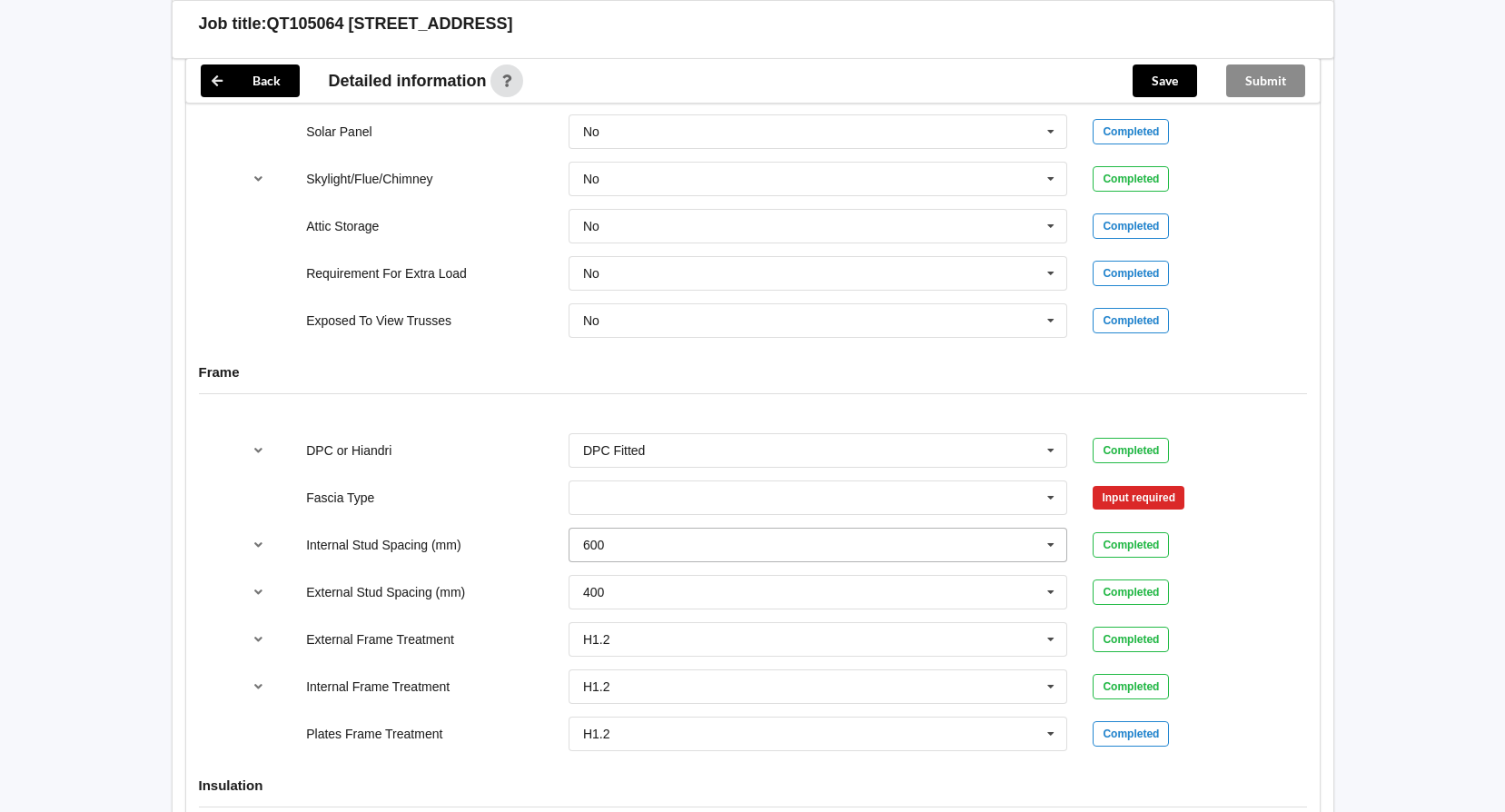
scroll to position [1634, 0]
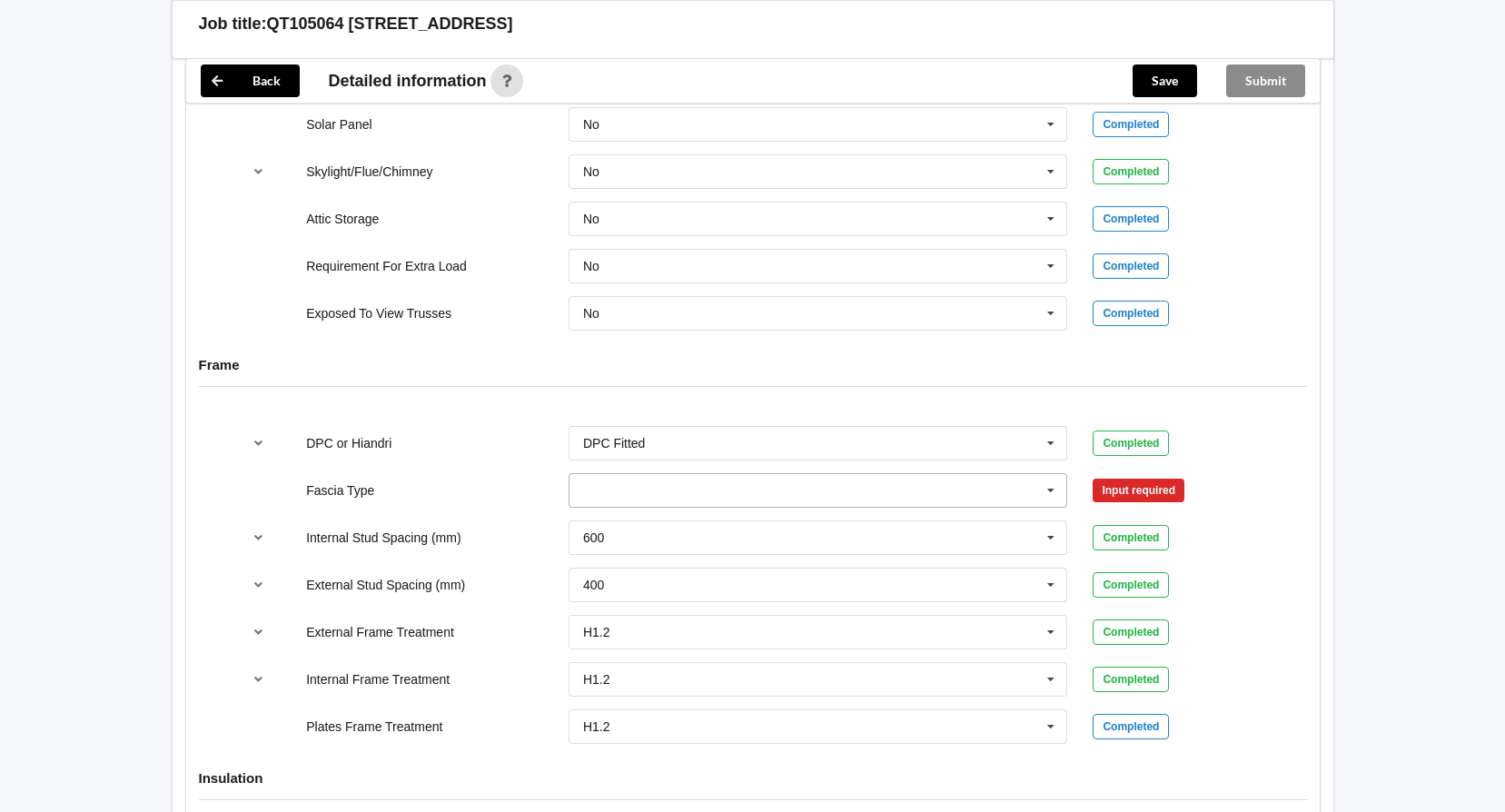
click at [1059, 489] on icon at bounding box center [1051, 490] width 28 height 34
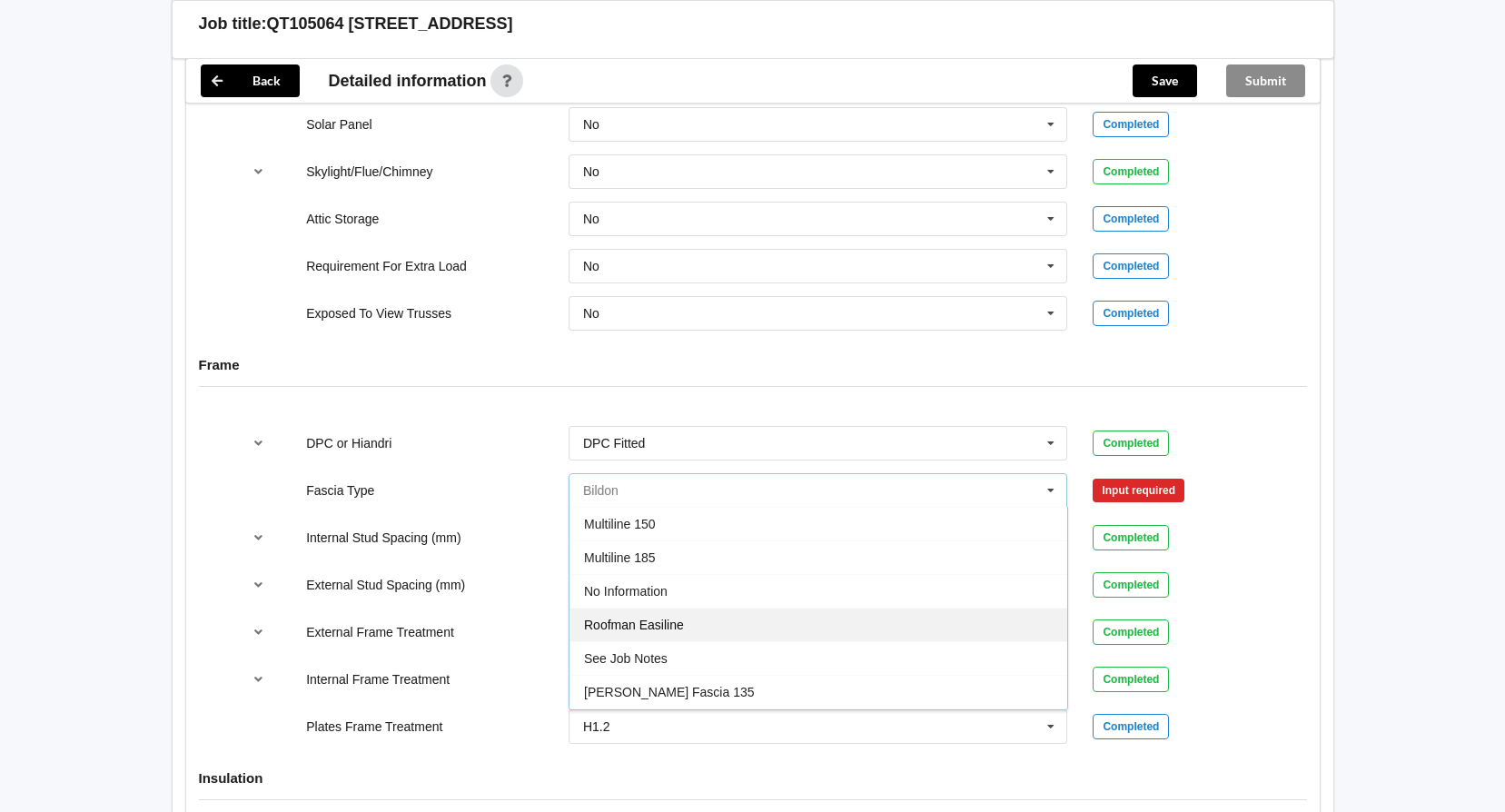
scroll to position [544, 0]
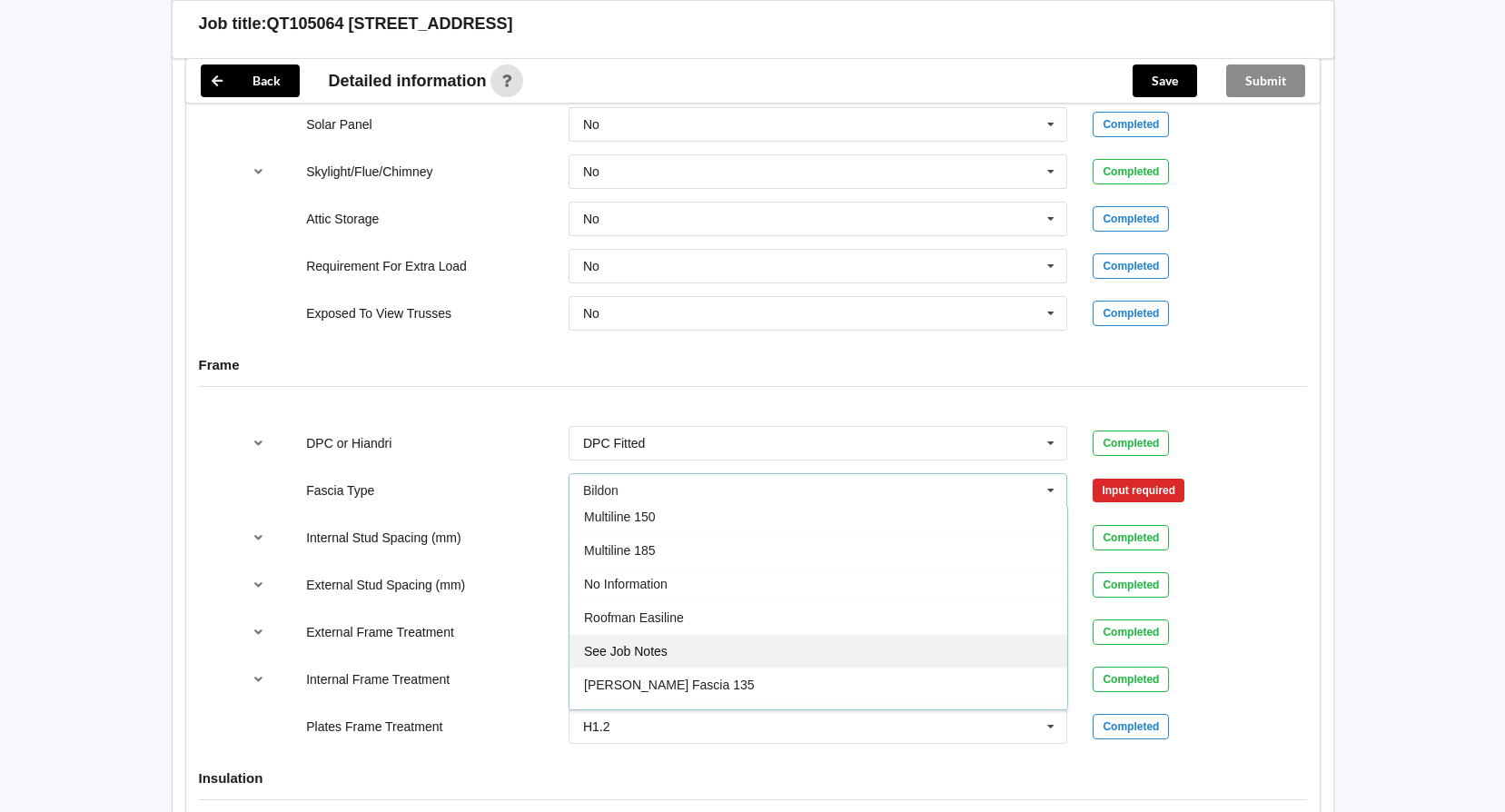
click at [774, 641] on div "See Job Notes" at bounding box center [818, 650] width 498 height 34
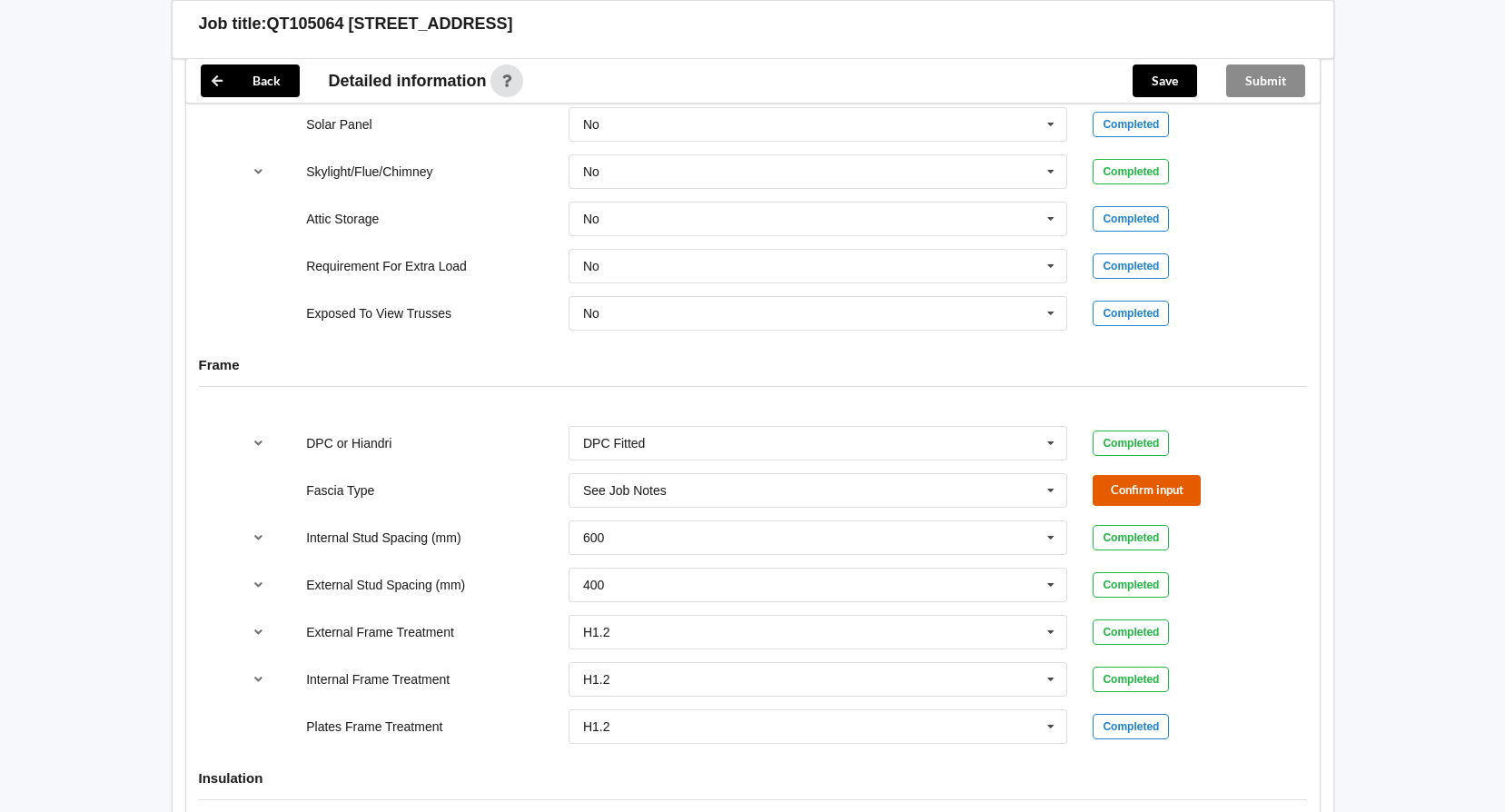
click at [1140, 489] on button "Confirm input" at bounding box center [1146, 489] width 108 height 30
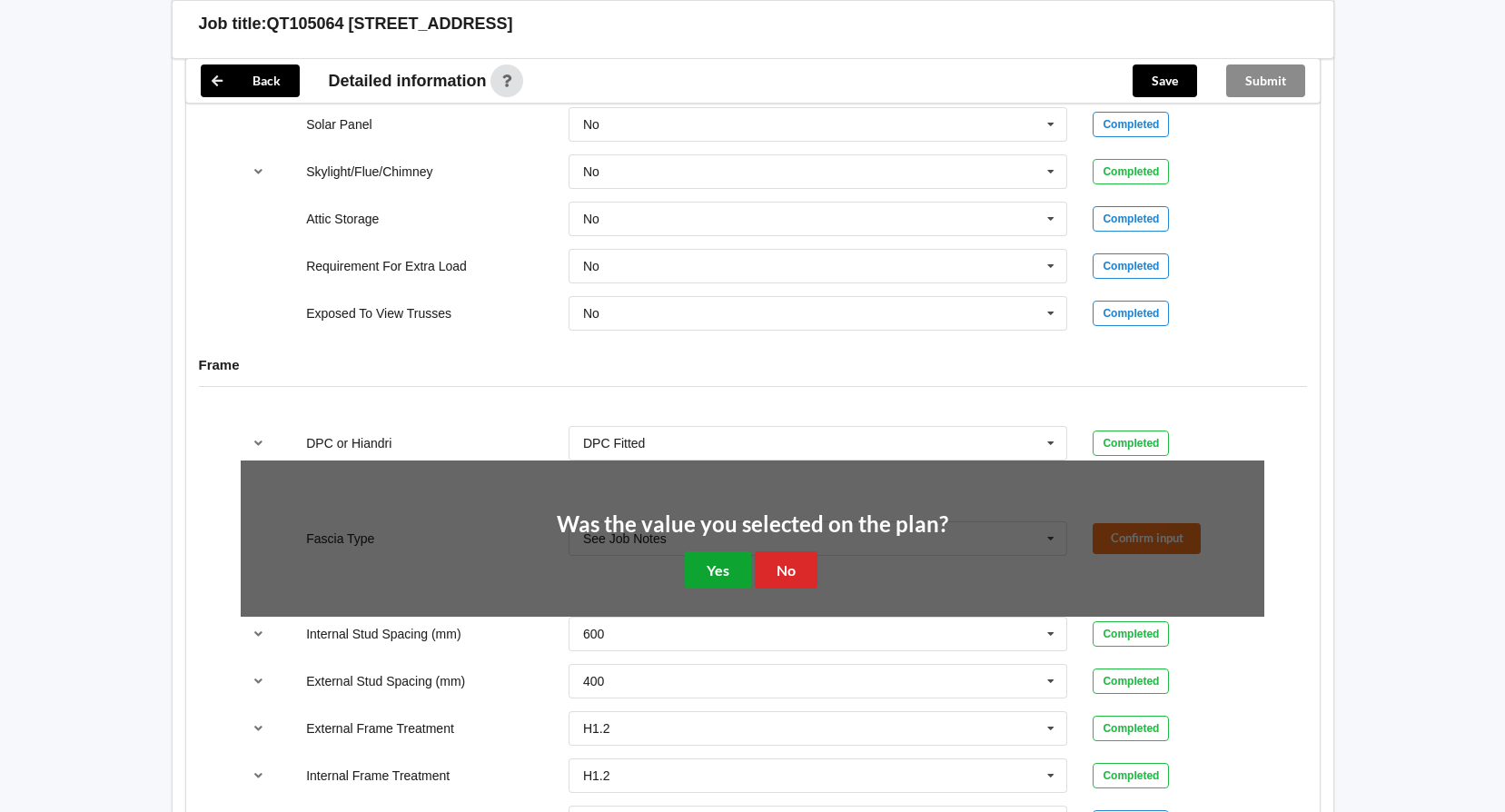
click at [741, 568] on button "Yes" at bounding box center [718, 569] width 66 height 37
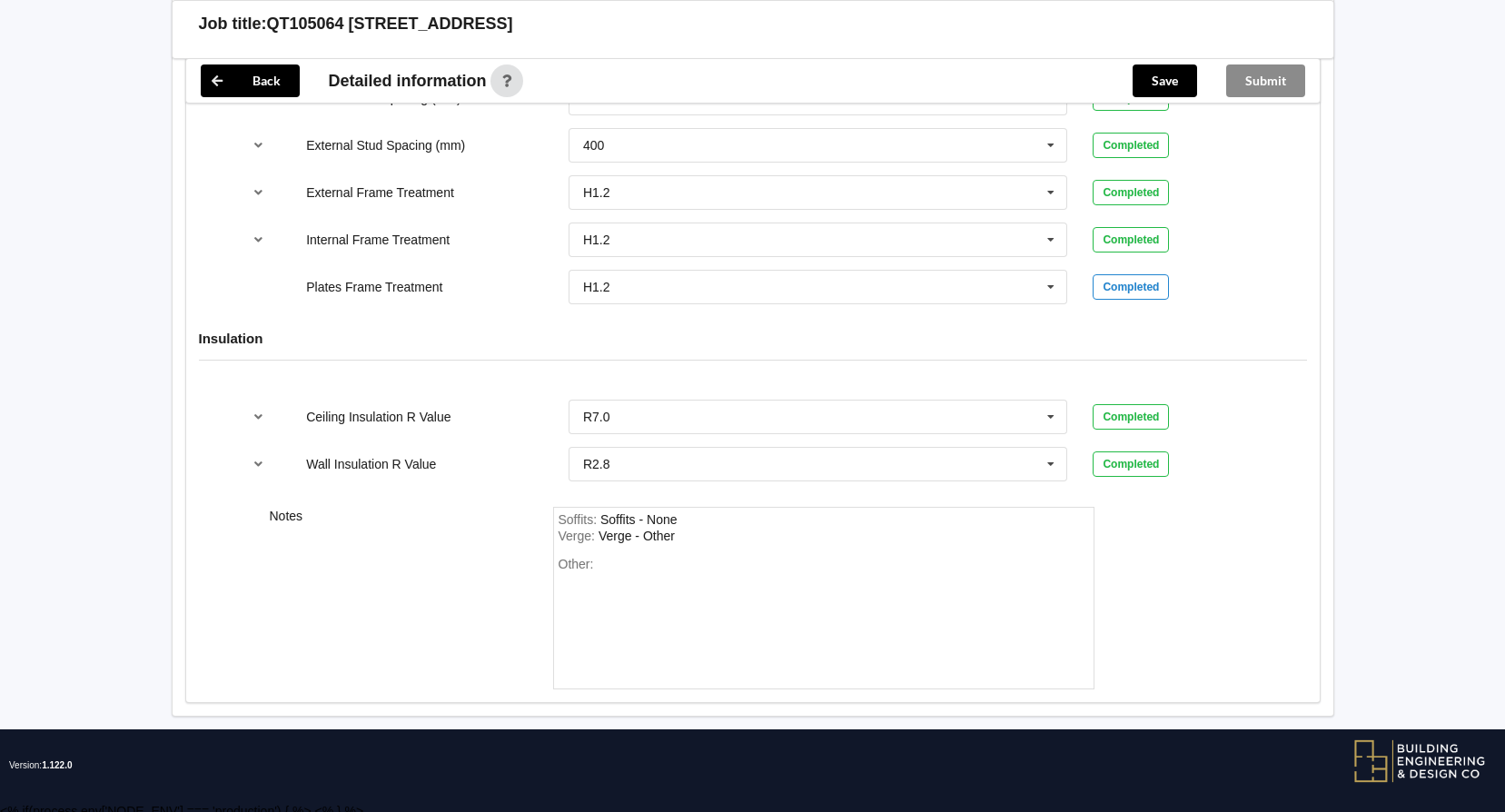
scroll to position [2082, 0]
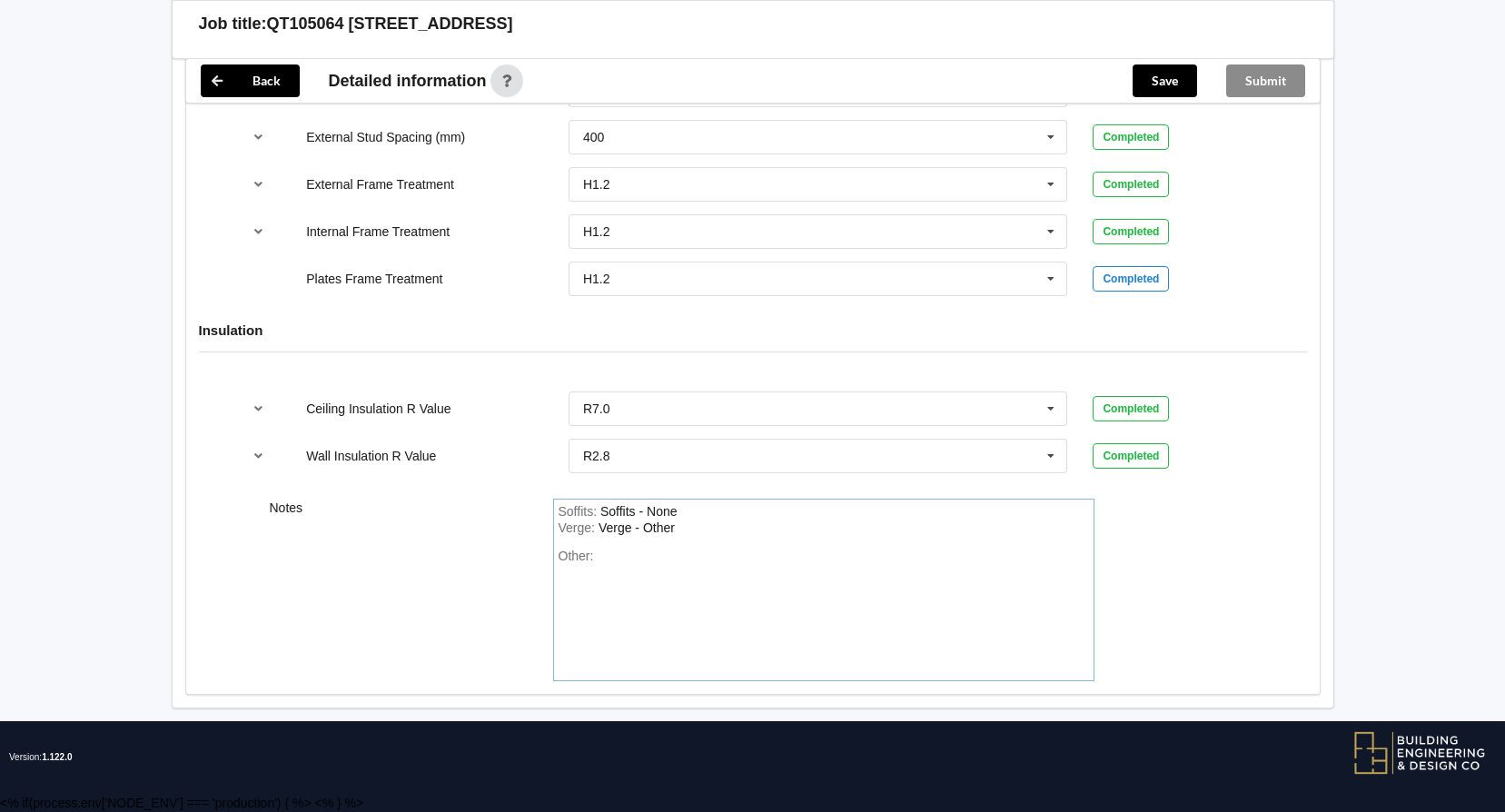
click at [697, 568] on div "Other:" at bounding box center [823, 612] width 531 height 127
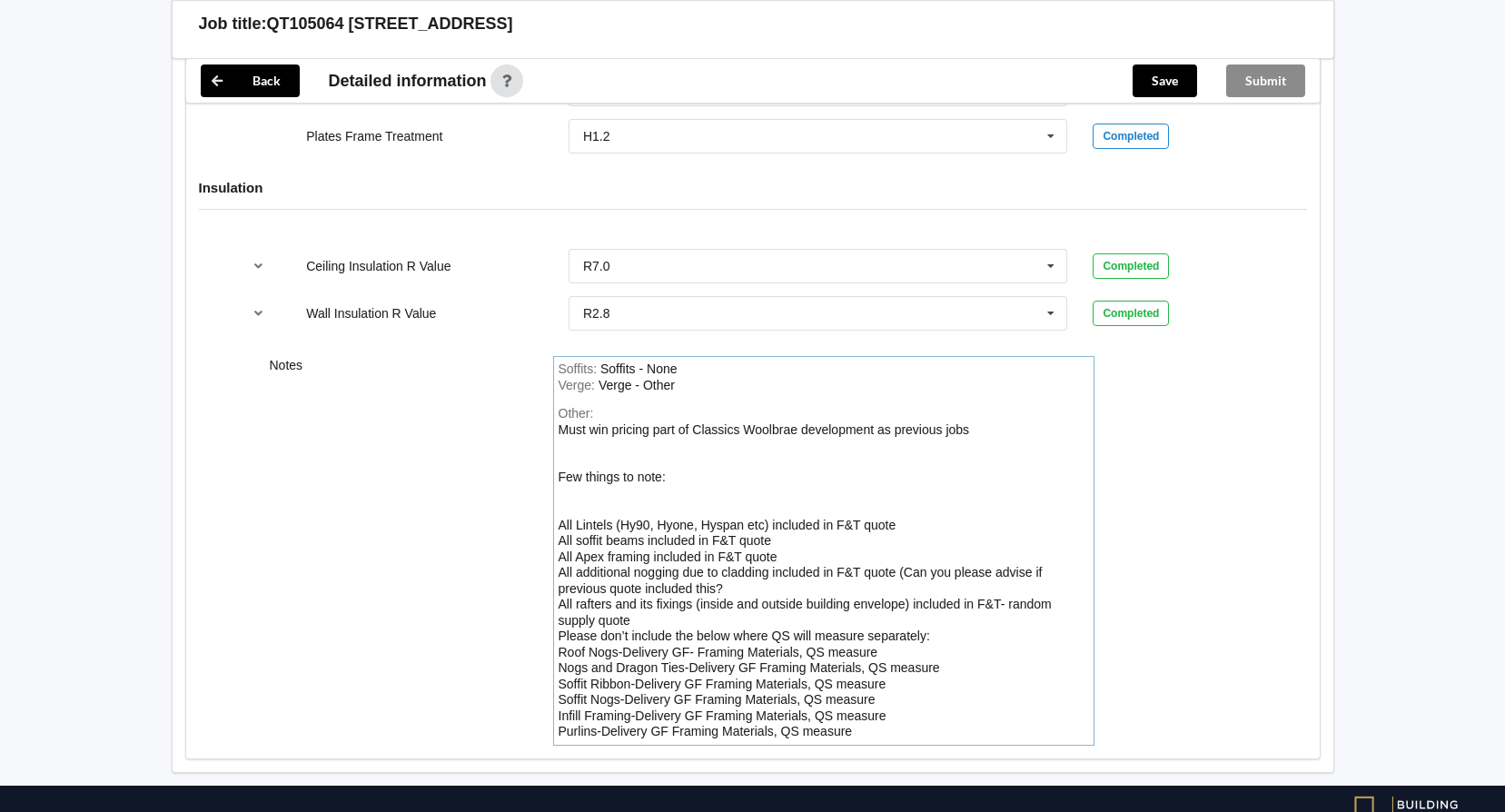
scroll to position [2289, 0]
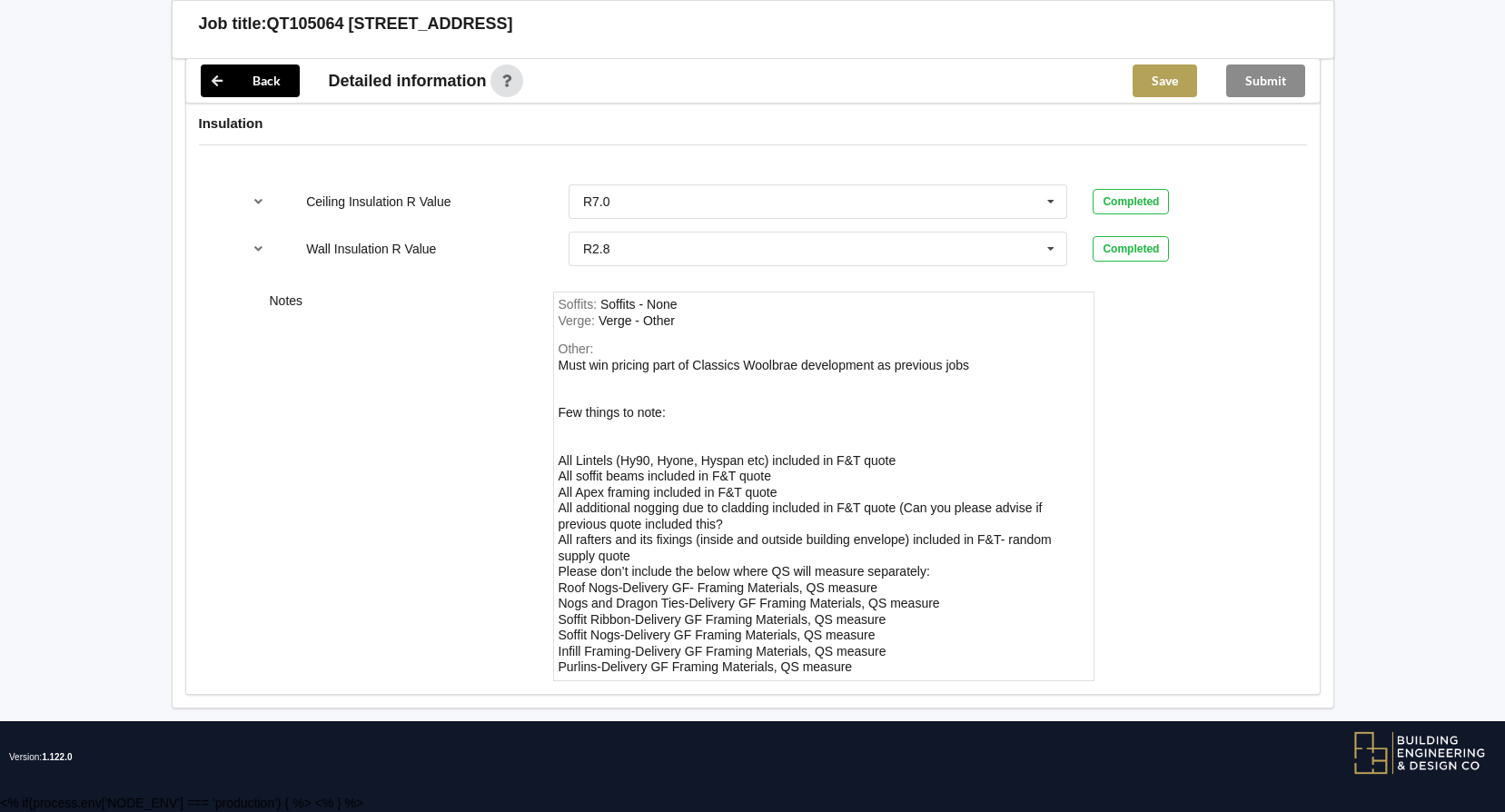
click at [1166, 85] on button "Save" at bounding box center [1165, 81] width 64 height 33
click at [1252, 74] on button "Submit" at bounding box center [1266, 81] width 79 height 33
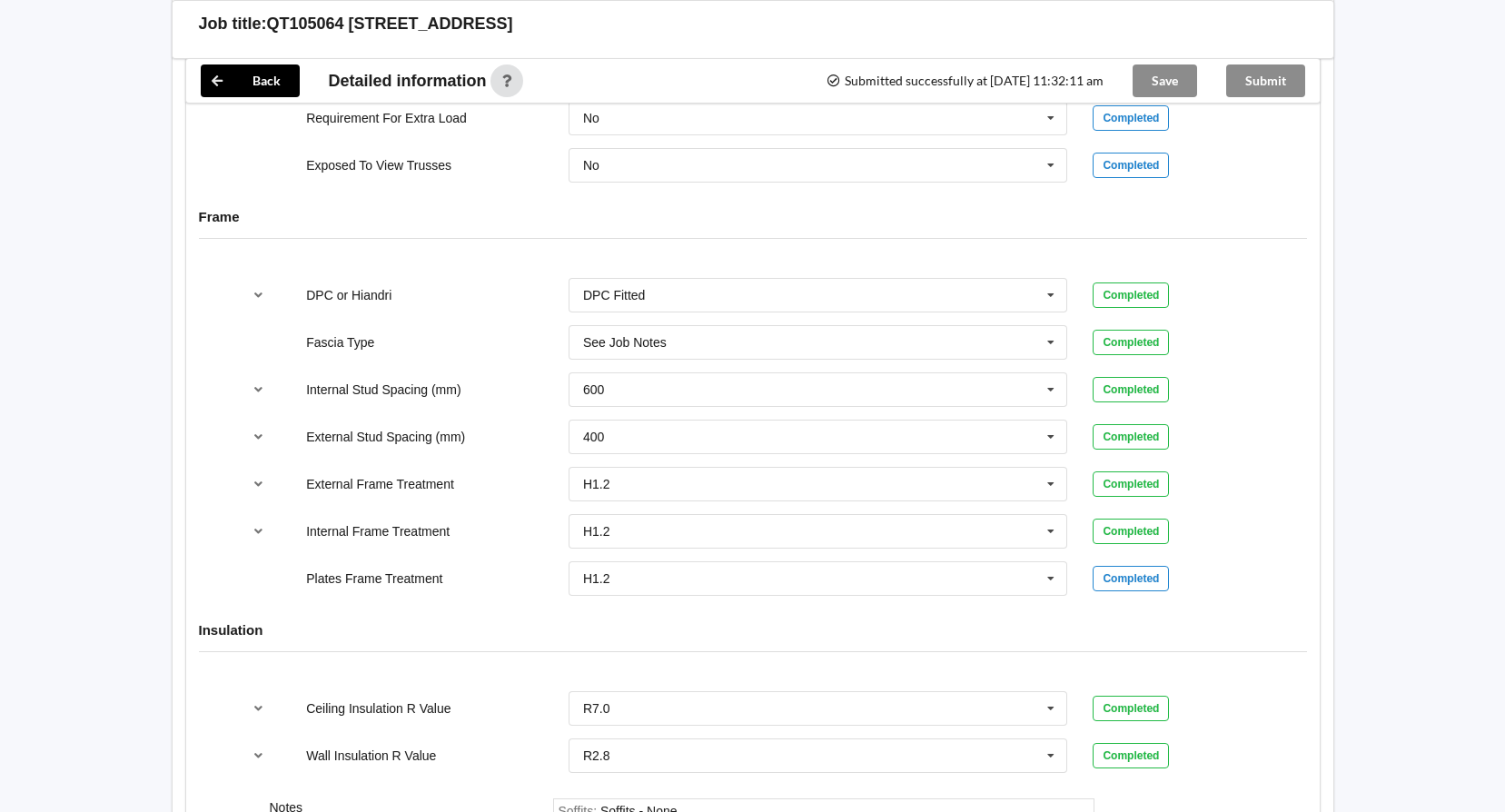
scroll to position [1570, 0]
